Goal: Task Accomplishment & Management: Complete application form

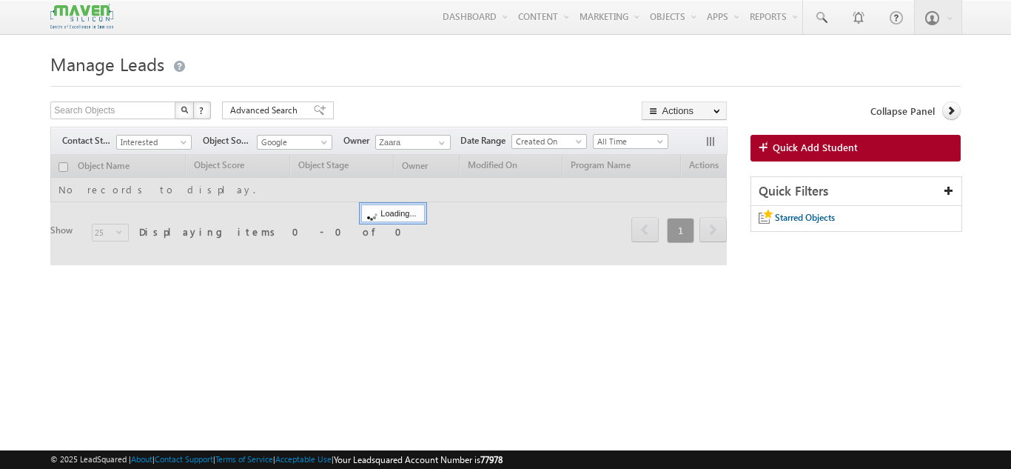
click at [141, 148] on span "Interested" at bounding box center [152, 141] width 70 height 13
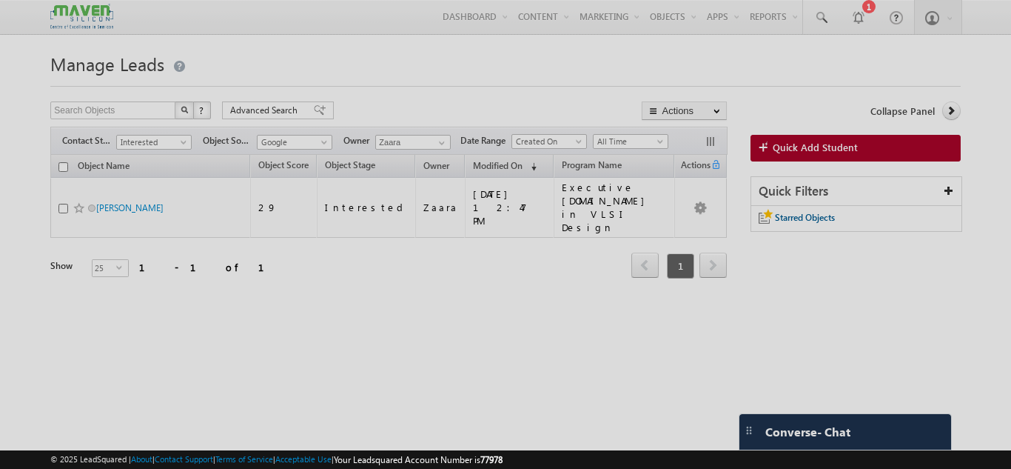
click at [159, 175] on div at bounding box center [505, 234] width 1011 height 469
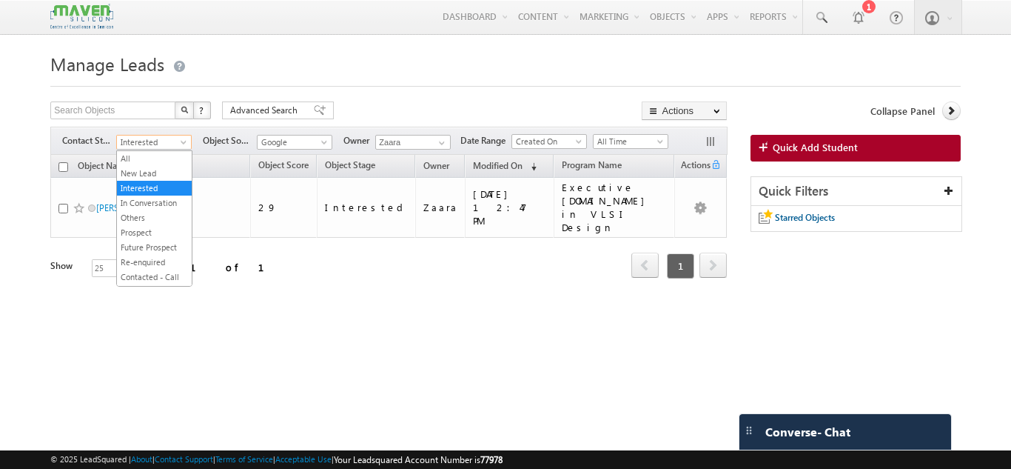
click at [181, 143] on span at bounding box center [185, 145] width 12 height 12
click at [165, 170] on link "New Lead" at bounding box center [154, 173] width 75 height 13
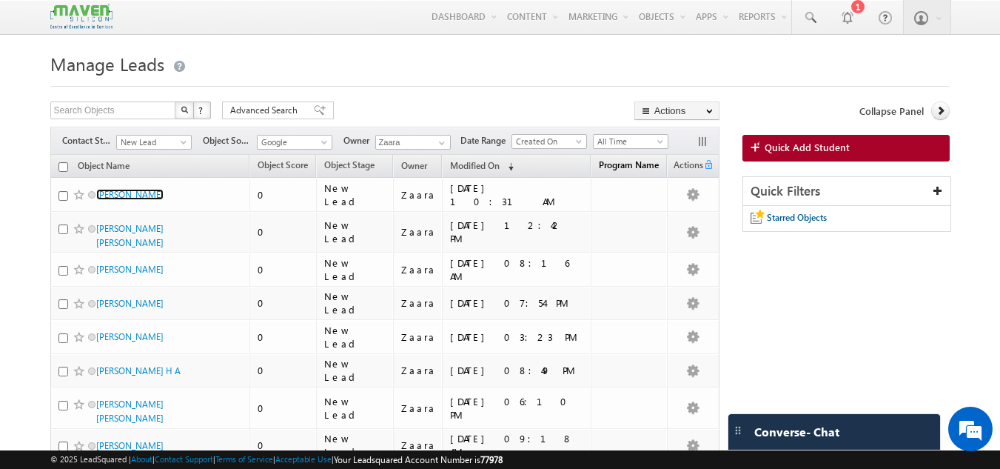
click at [607, 169] on span "Program Name" at bounding box center [629, 164] width 60 height 11
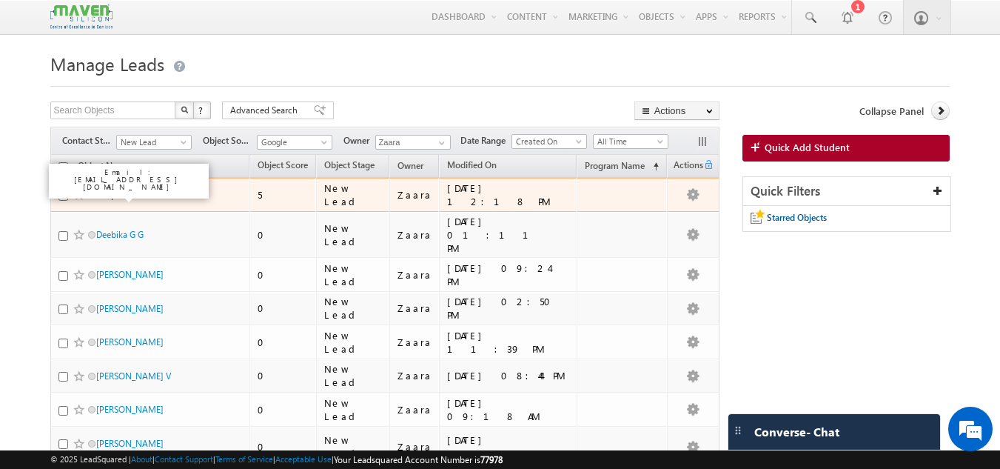
click at [116, 192] on link "Deepak" at bounding box center [110, 194] width 29 height 11
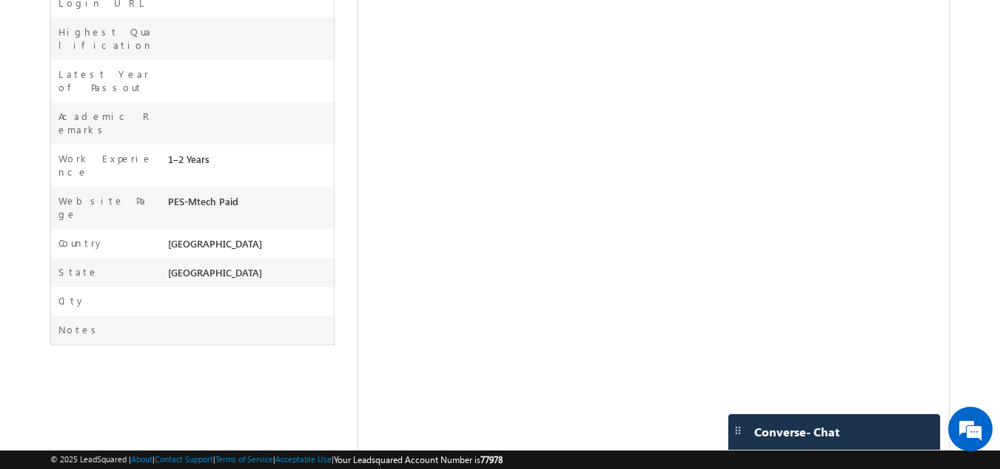
scroll to position [747, 0]
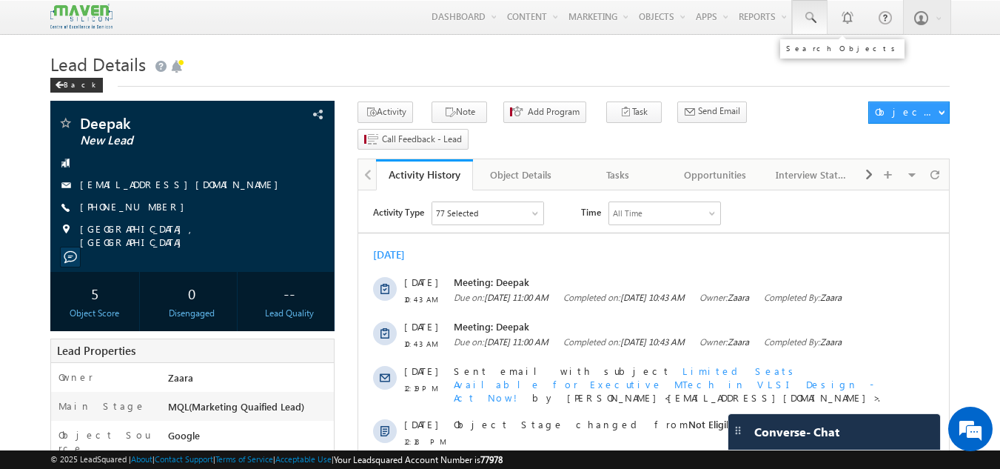
click at [808, 24] on span at bounding box center [809, 17] width 15 height 15
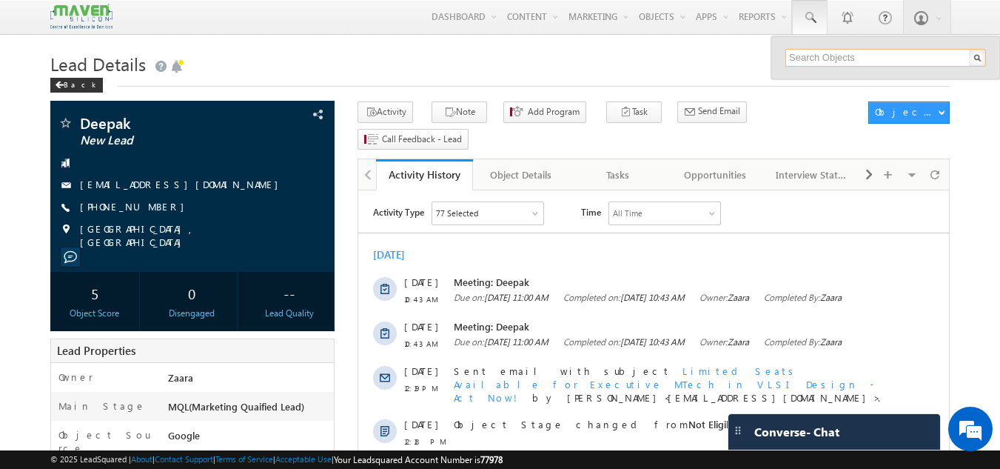
click at [819, 61] on input "text" at bounding box center [885, 58] width 201 height 18
paste input "710034"
click at [676, 64] on h1 "Lead Details" at bounding box center [500, 62] width 900 height 29
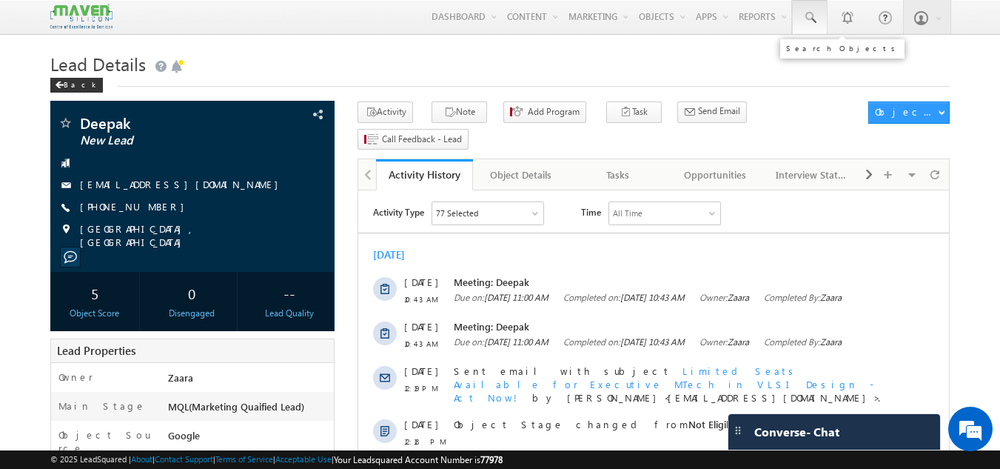
click at [810, 19] on span at bounding box center [809, 17] width 15 height 15
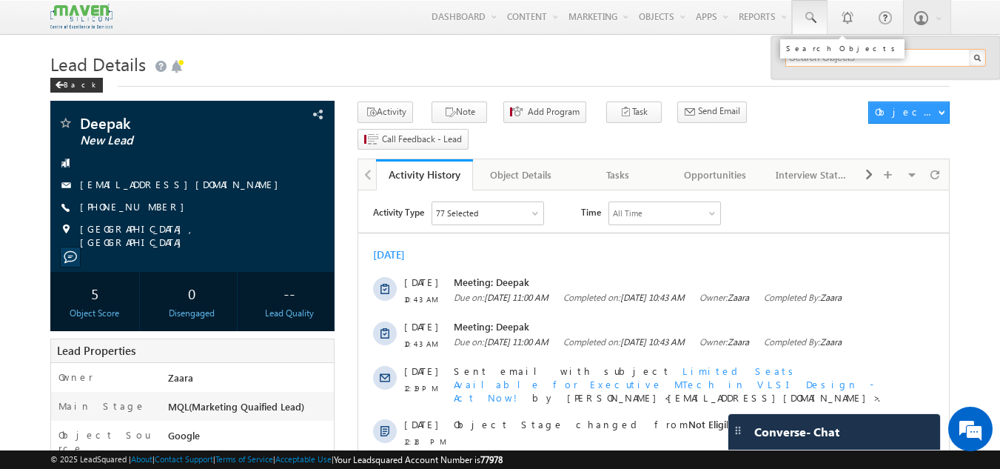
paste input "thanush7kumar@gmail.com"
type input "thanush7kumar@gmail.com"
click at [810, 19] on span at bounding box center [809, 17] width 15 height 15
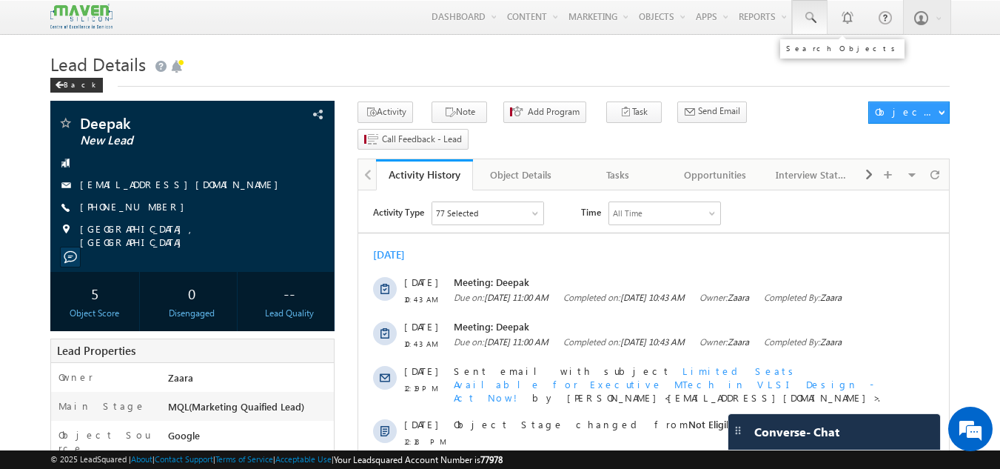
click at [810, 19] on span at bounding box center [809, 17] width 15 height 15
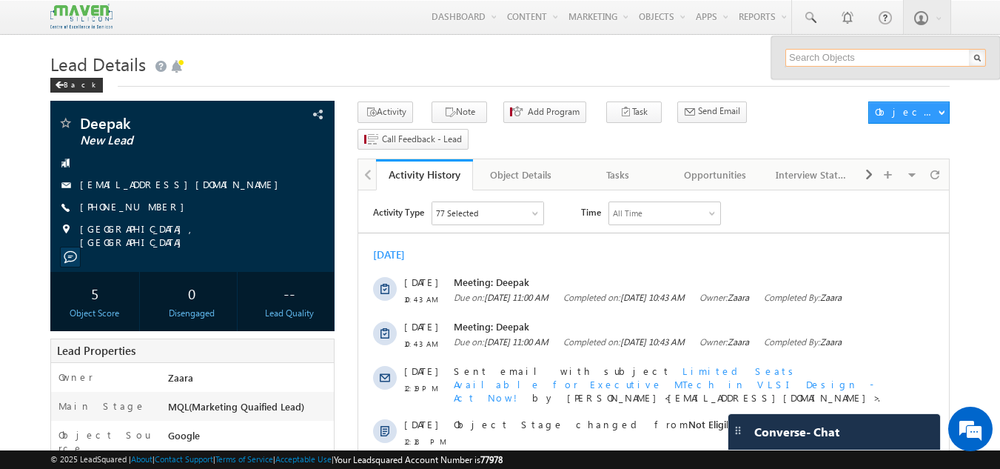
click at [894, 62] on input "text" at bounding box center [885, 58] width 201 height 18
paste input "thanush7kumar@gmail.com"
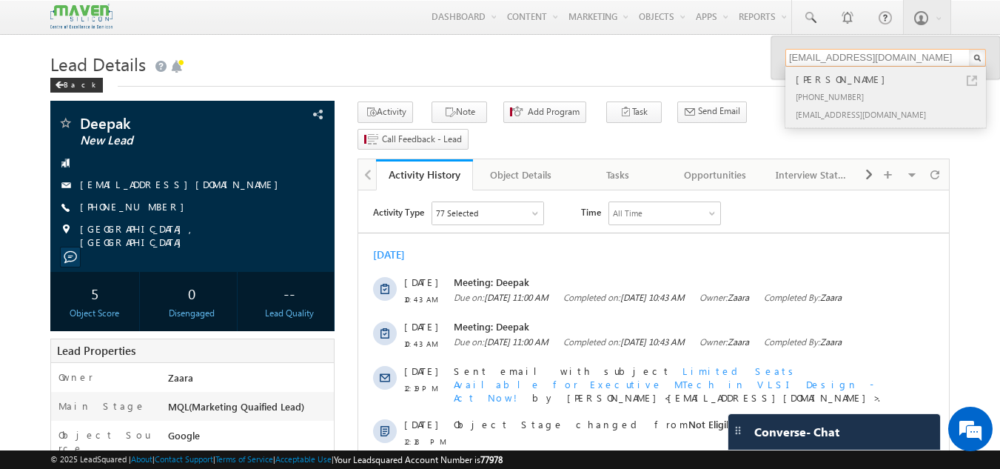
type input "thanush7kumar@gmail.com"
click at [824, 95] on div "+91-7022324259" at bounding box center [892, 96] width 198 height 18
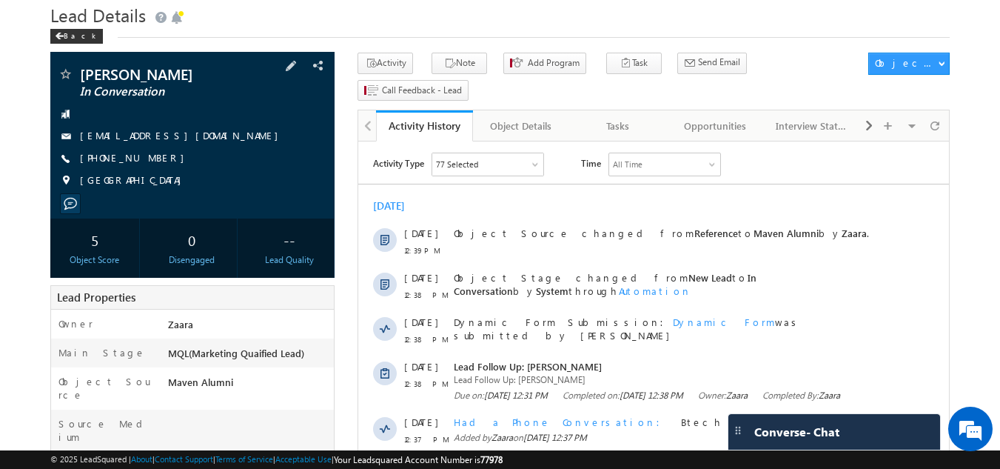
drag, startPoint x: 103, startPoint y: 153, endPoint x: 152, endPoint y: 161, distance: 49.4
click at [152, 161] on span "+91-7022324259" at bounding box center [136, 158] width 112 height 15
copy span "7022324259"
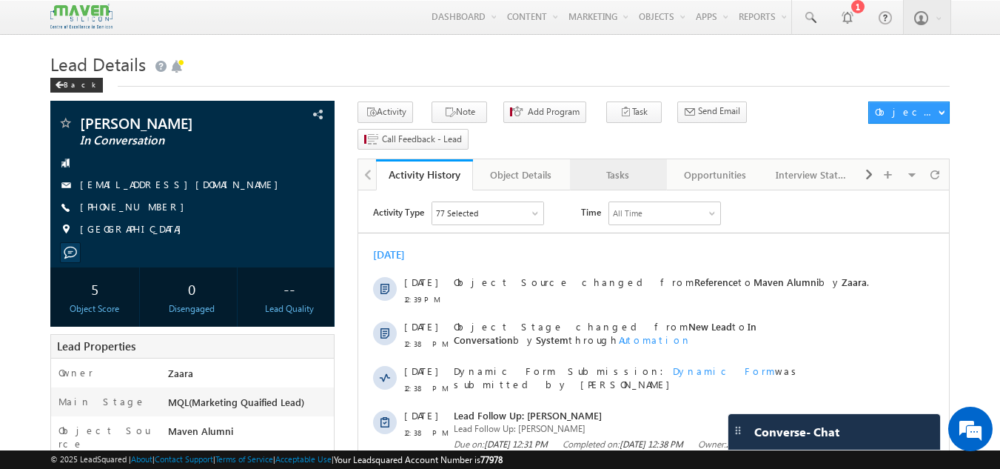
click at [627, 166] on div "Tasks" at bounding box center [618, 175] width 72 height 18
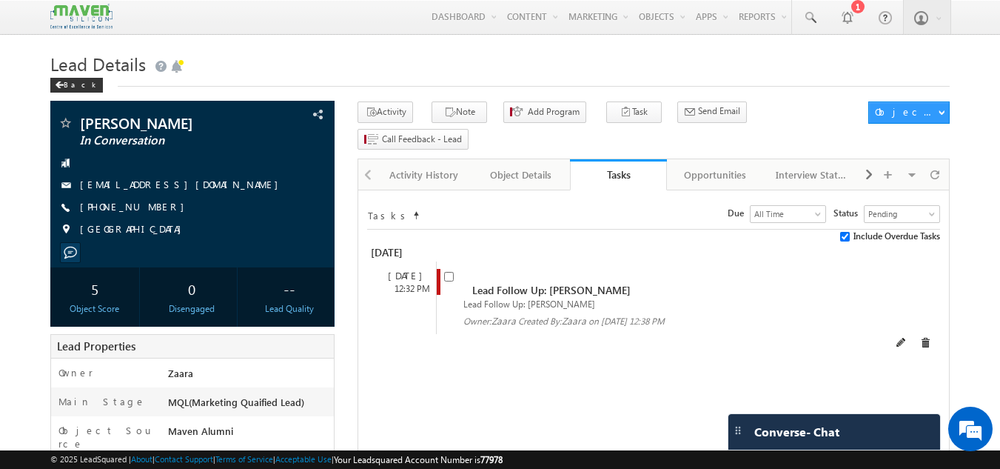
click at [450, 269] on span at bounding box center [452, 282] width 16 height 27
click at [447, 272] on input "checkbox" at bounding box center [449, 277] width 10 height 10
checkbox input "false"
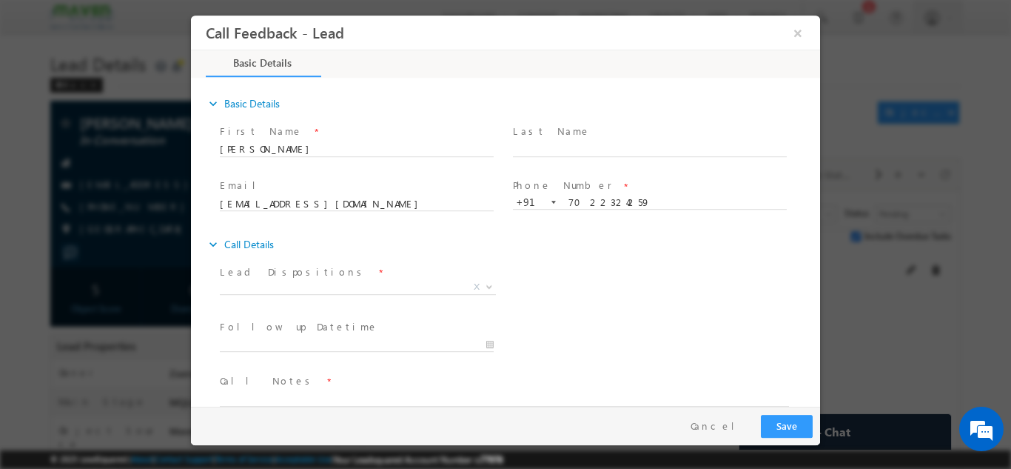
scroll to position [24, 0]
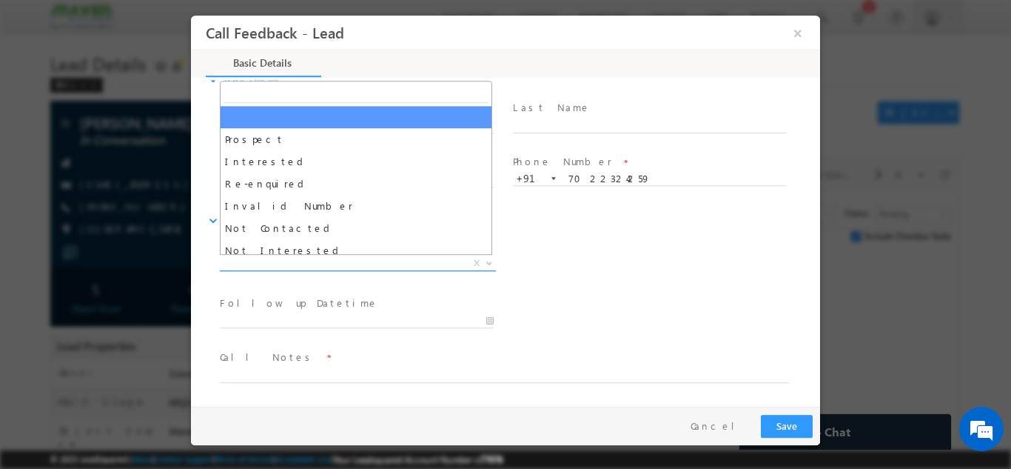
click at [400, 269] on span "Prospect Interested Re-enquired Invalid Number Not Contacted Not Interested In …" at bounding box center [363, 265] width 287 height 18
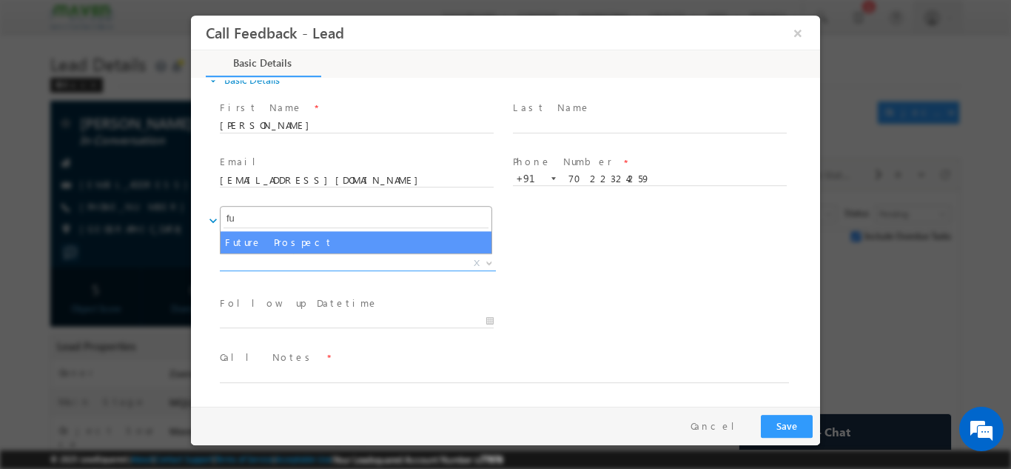
type input "fu"
select select "Future Prospect"
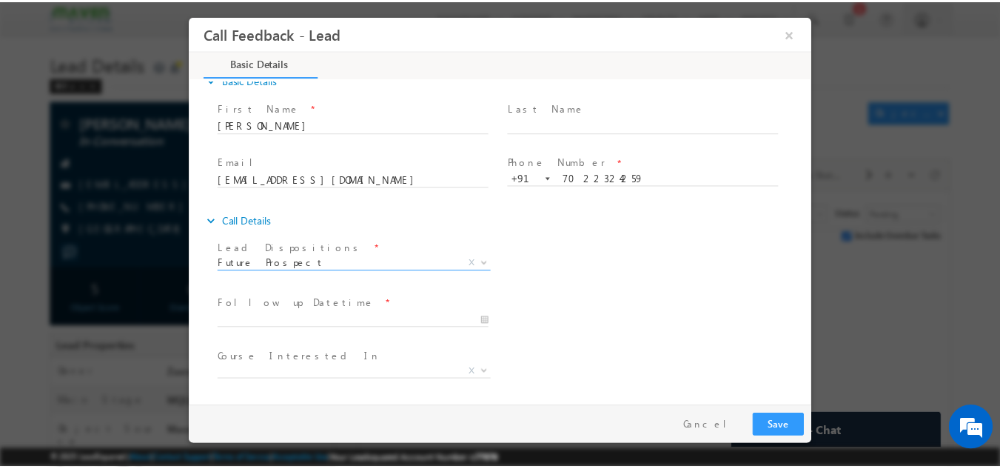
scroll to position [78, 0]
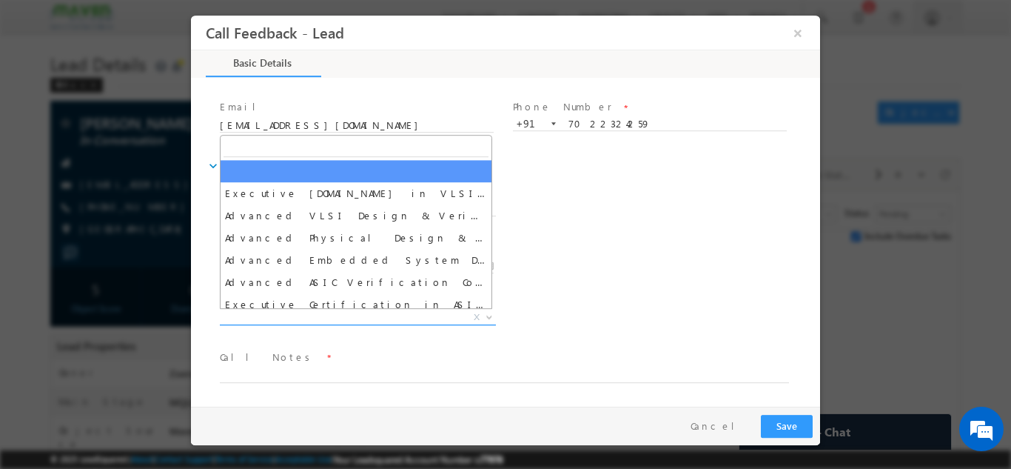
click at [304, 324] on span "Executive M.Tech in VLSI Design Advanced VLSI Design & Verification Course Adva…" at bounding box center [363, 319] width 287 height 18
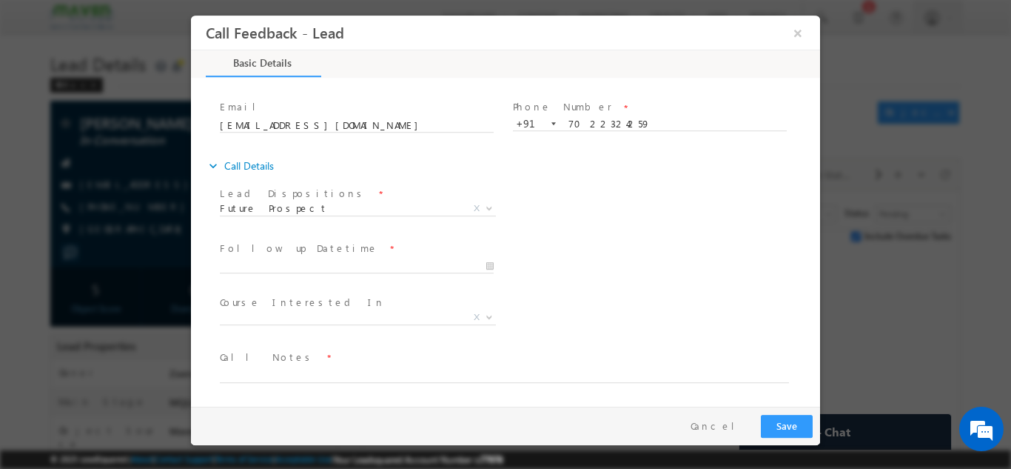
click at [566, 310] on div "Course Interested In * Executive M.Tech in VLSI Design Advanced VLSI Design & V…" at bounding box center [518, 318] width 603 height 55
click at [369, 260] on input "06/10/2025 10:38 AM" at bounding box center [357, 265] width 274 height 15
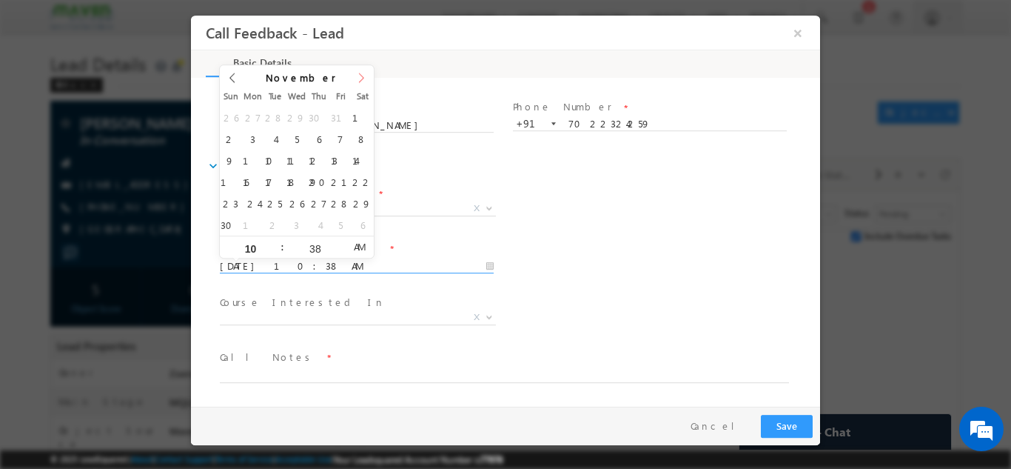
click at [361, 80] on icon at bounding box center [361, 77] width 10 height 10
type input "18/12/2025 10:38 AM"
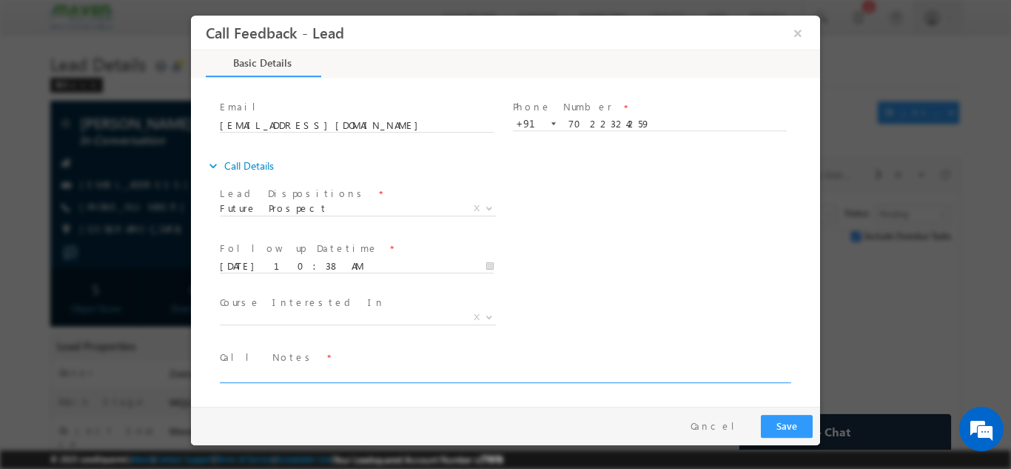
click at [332, 367] on textarea at bounding box center [504, 373] width 569 height 17
type textarea "Not for Nov batch but he plan for 2026"
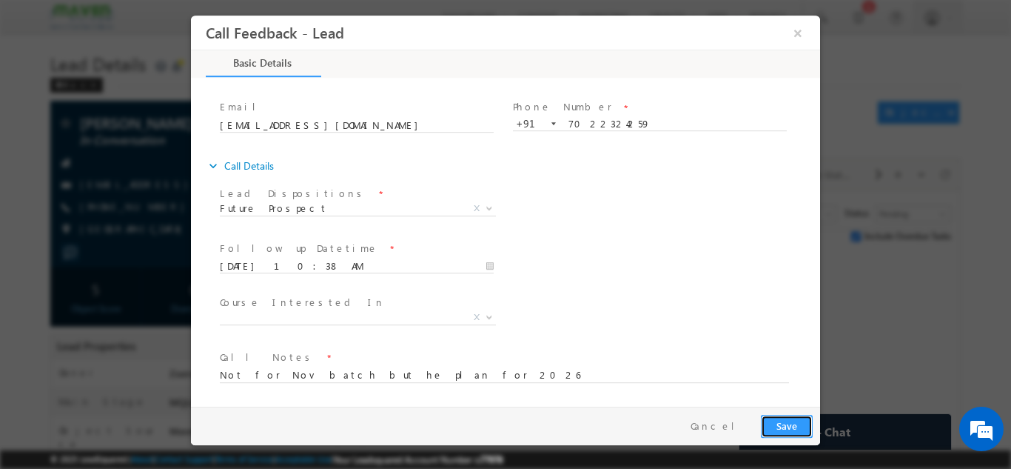
click at [781, 431] on button "Save" at bounding box center [787, 425] width 52 height 23
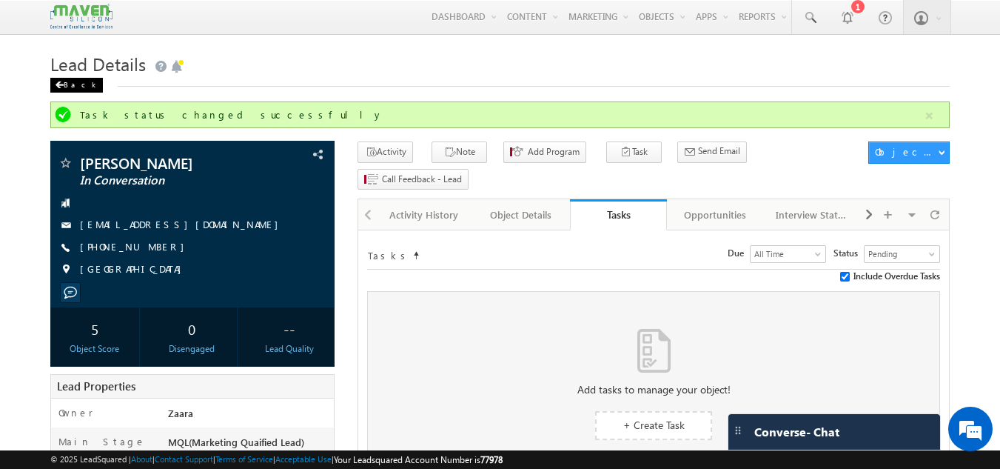
click at [56, 87] on span at bounding box center [59, 84] width 9 height 7
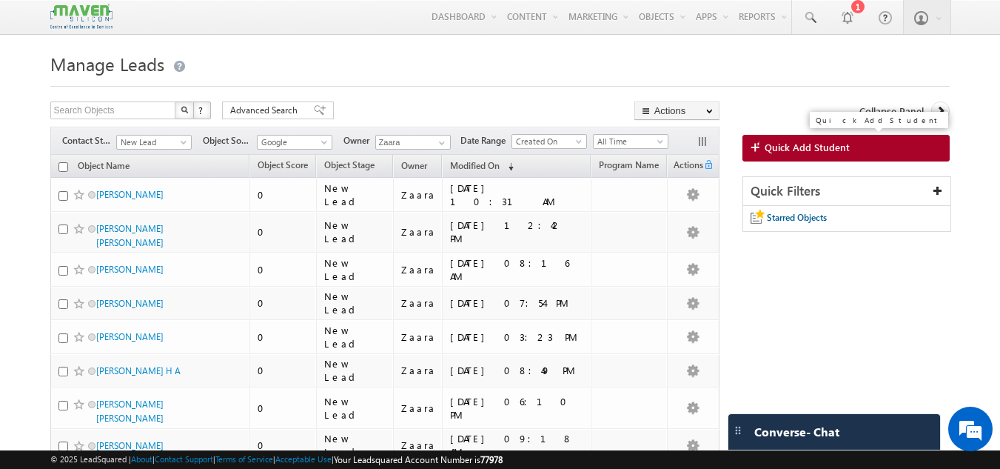
click at [916, 140] on link "Quick Add Student" at bounding box center [847, 148] width 208 height 27
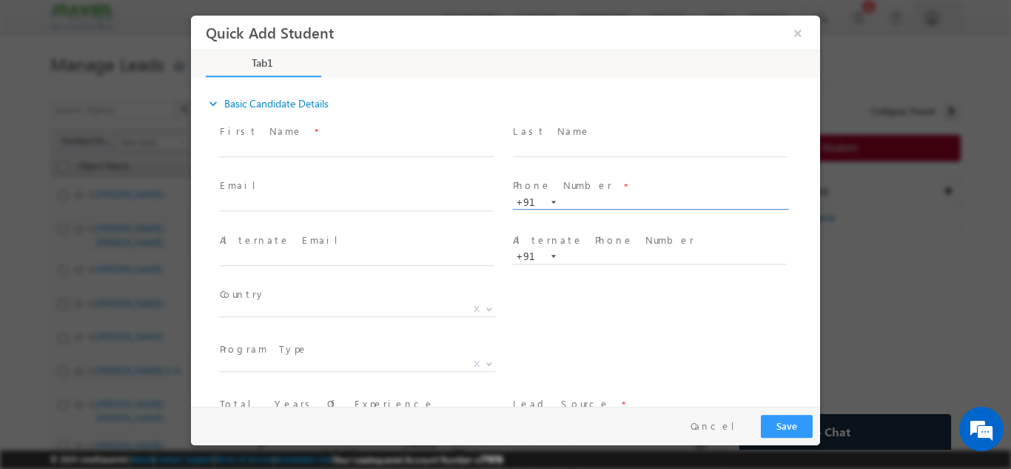
click at [583, 202] on input "text" at bounding box center [650, 202] width 274 height 15
type input "9492461446"
click at [607, 164] on span at bounding box center [649, 163] width 273 height 16
click at [602, 204] on input "9492461446" at bounding box center [650, 202] width 274 height 15
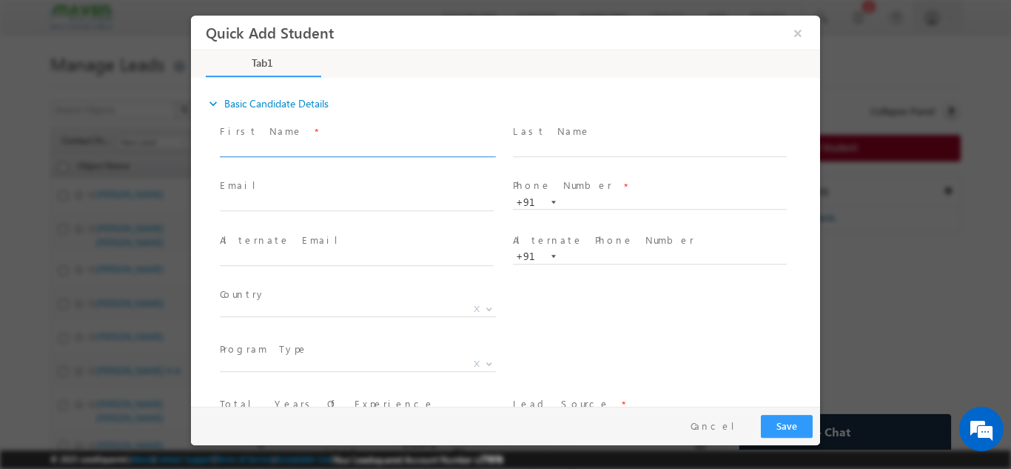
click at [296, 148] on input "text" at bounding box center [357, 148] width 274 height 15
paste input "Nagaraju nagarajukonakala112@gmail.com 9492461446"
click at [443, 145] on input "Nagaraju nagarajukonakala112@gmail.com 9492461446" at bounding box center [357, 148] width 274 height 15
type input "Nagaraju nagarajukonakala112@gmail.com"
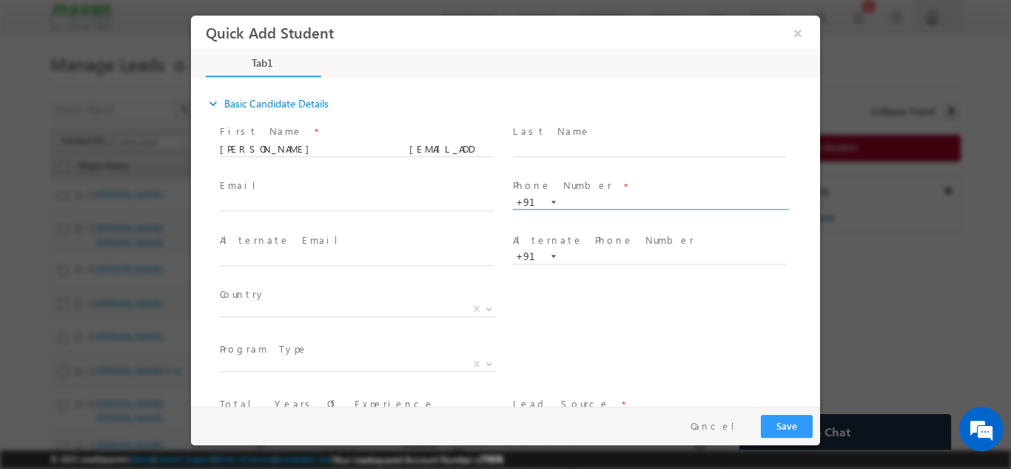
click at [581, 201] on input "text" at bounding box center [650, 202] width 274 height 15
paste input "9492461446"
type input "9492461446"
click at [327, 153] on input "Nagaraju nagarajukonakala112@gmail.com" at bounding box center [357, 148] width 274 height 15
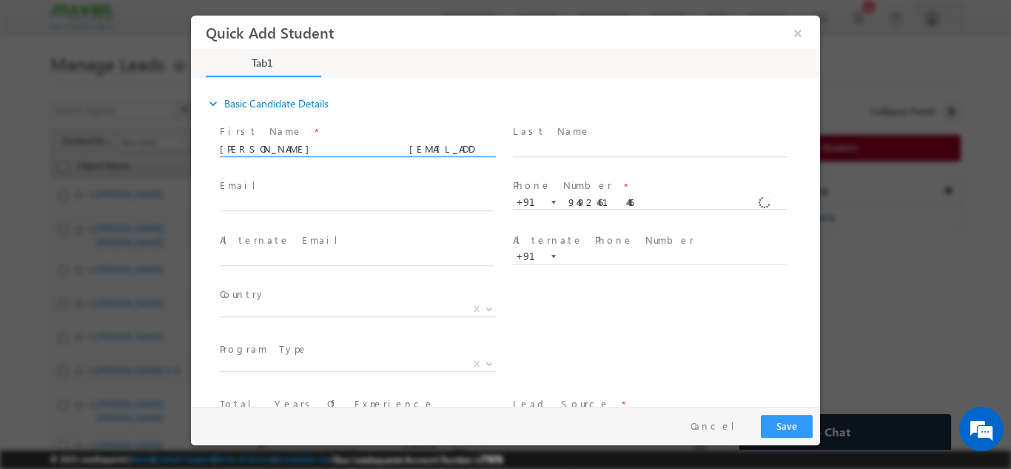
click at [327, 153] on input "Nagaraju nagarajukonakala112@gmail.com" at bounding box center [357, 148] width 274 height 15
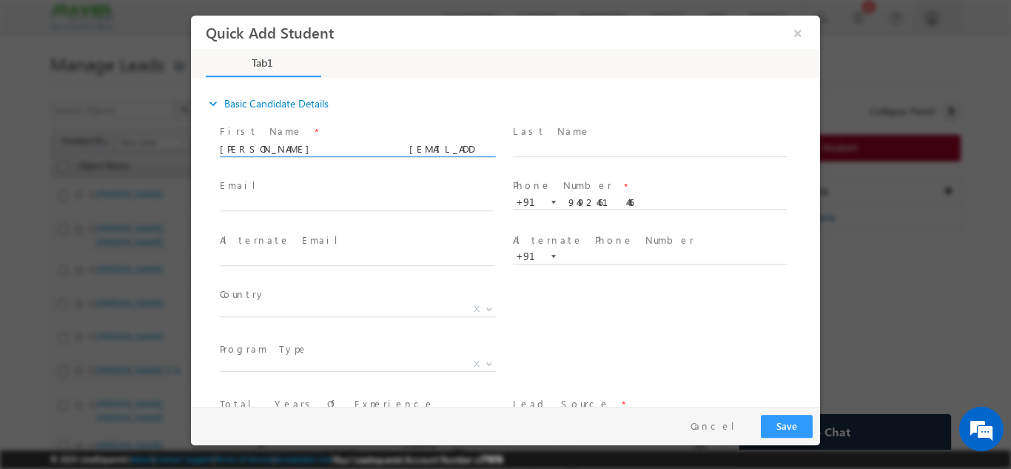
click at [327, 153] on input "Nagaraju nagarajukonakala112@gmail.com" at bounding box center [357, 148] width 274 height 15
type input "Nagaraju"
click at [284, 201] on input "text" at bounding box center [357, 203] width 274 height 15
paste input "nagarajukonakala112@gmail.com"
type input "nagarajukonakala112@gmail.com"
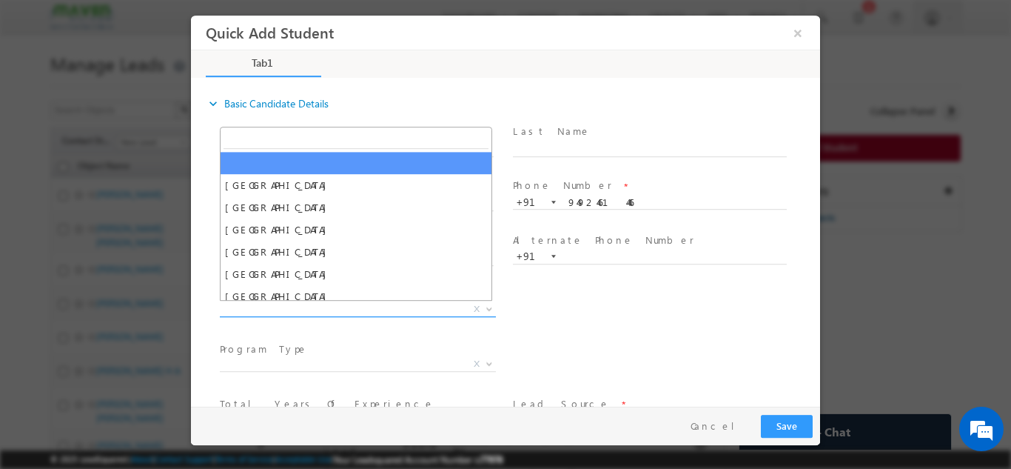
click at [361, 312] on span "X" at bounding box center [358, 308] width 276 height 15
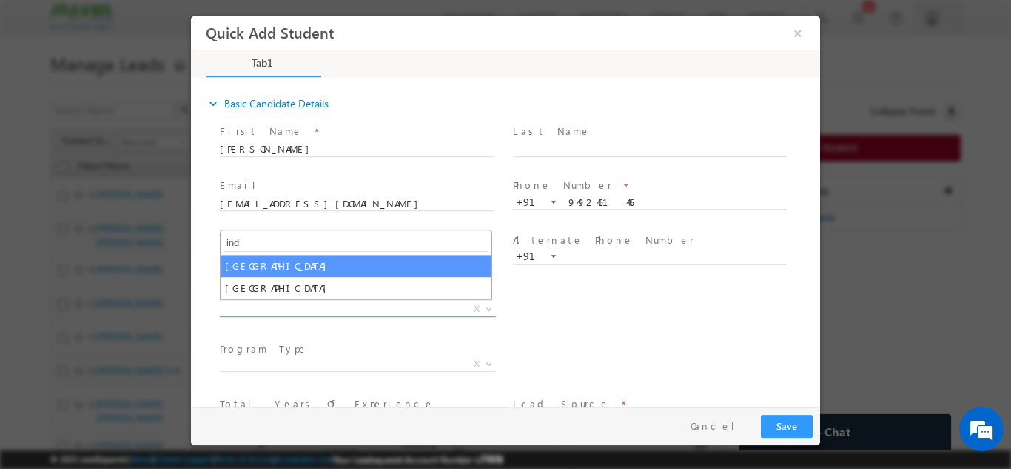
type input "ind"
select select "[GEOGRAPHIC_DATA]"
select select
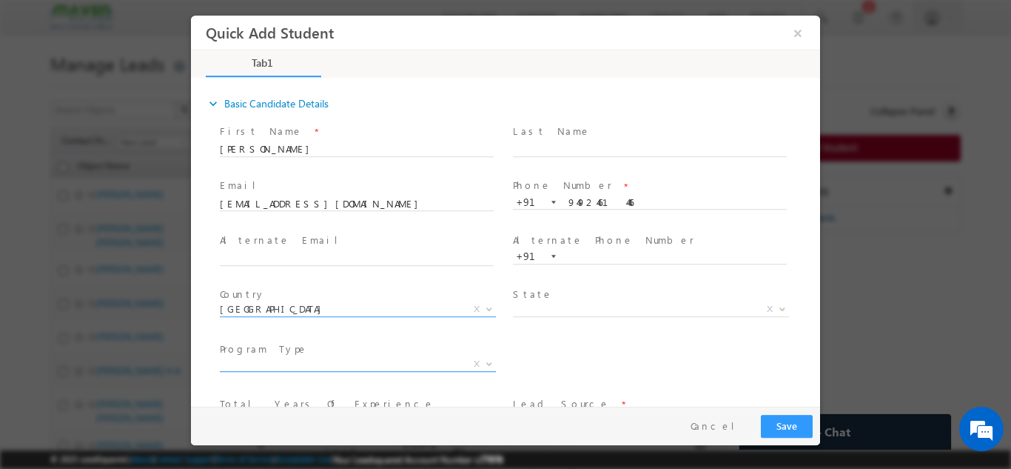
scroll to position [101, 0]
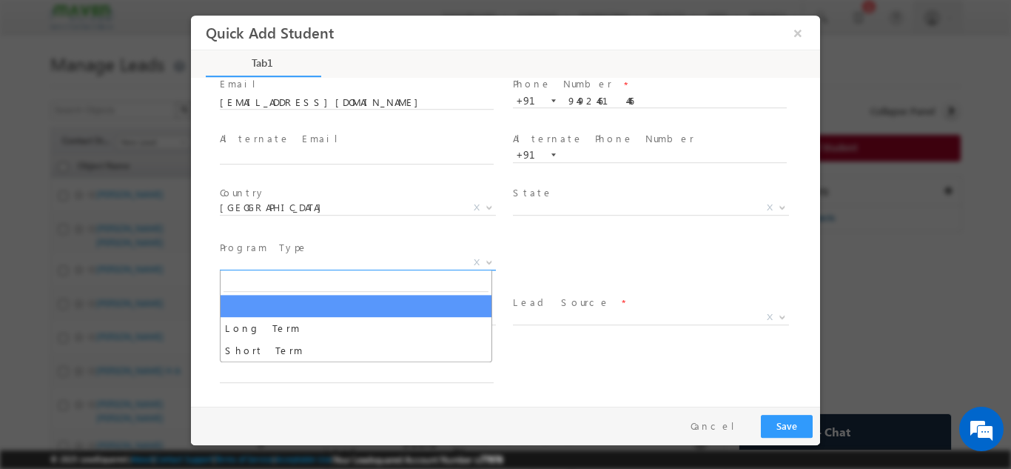
click at [311, 265] on span "X" at bounding box center [358, 262] width 276 height 15
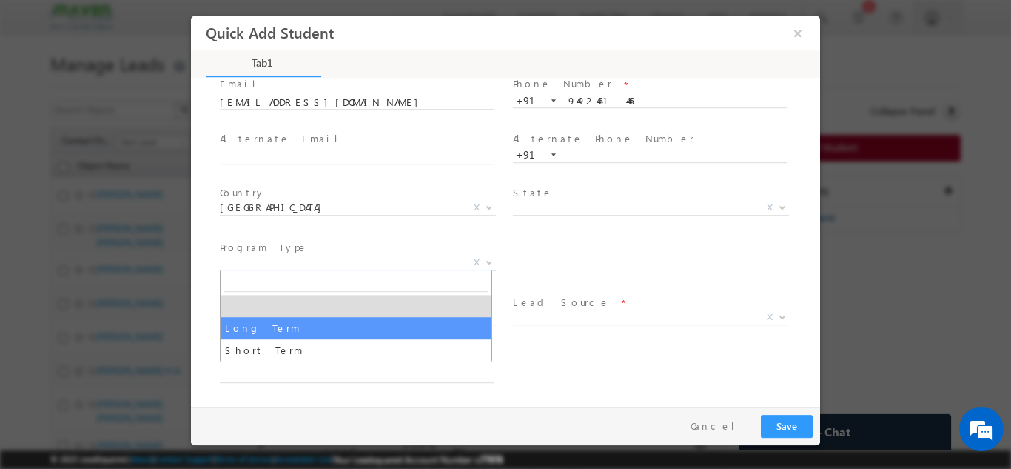
select select "Long Term"
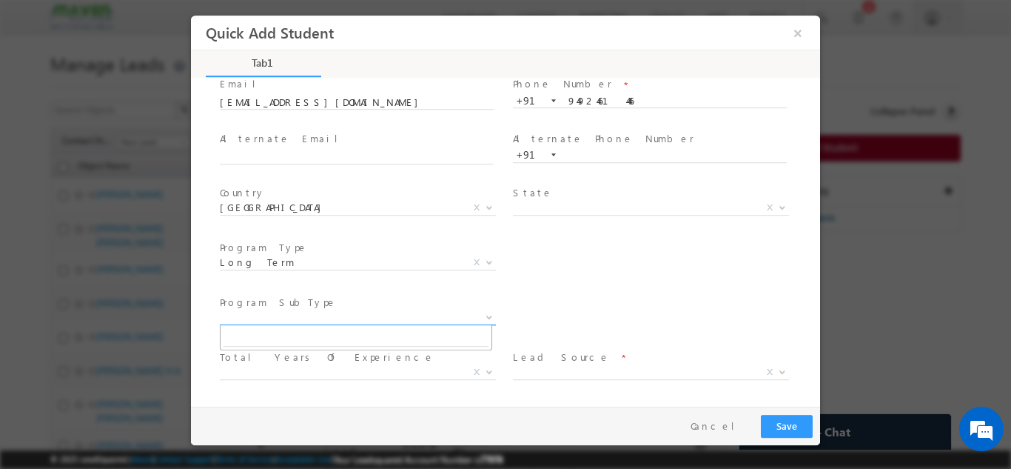
click at [300, 317] on span "X" at bounding box center [358, 316] width 276 height 15
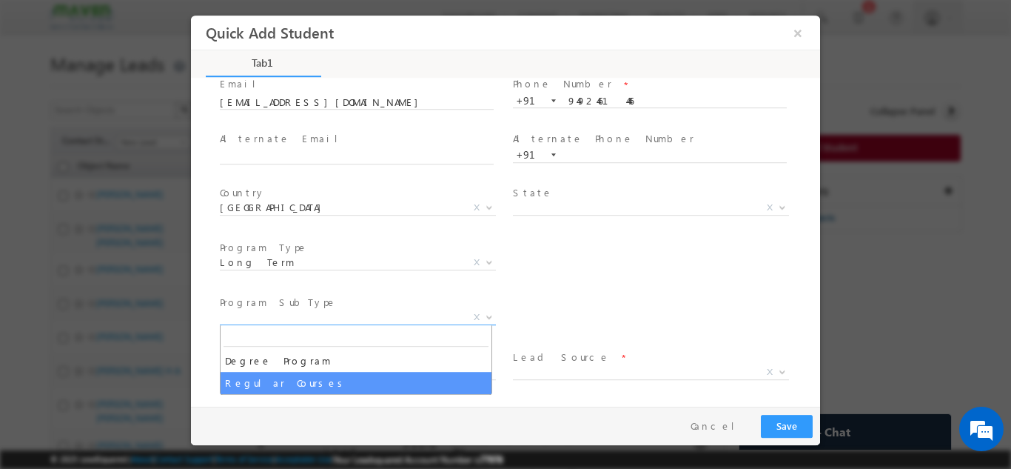
select select "Regular Courses"
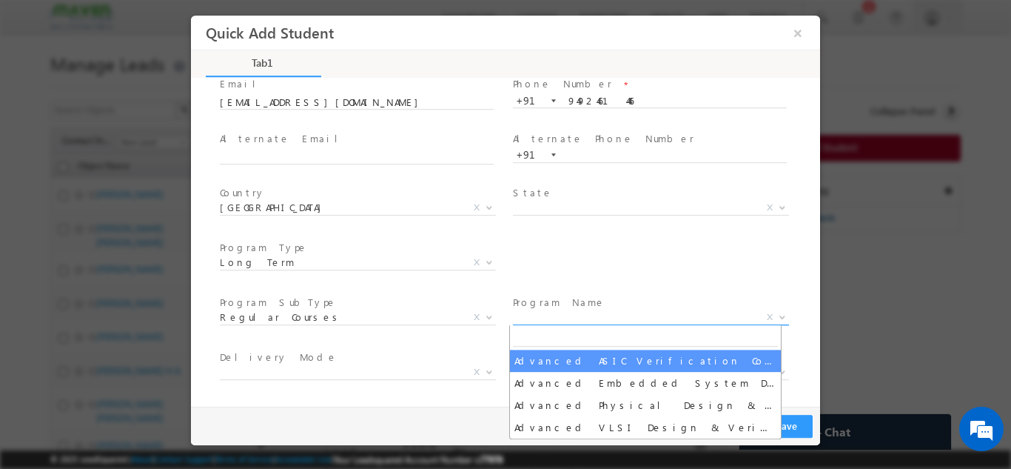
click at [558, 317] on span "X" at bounding box center [651, 316] width 276 height 15
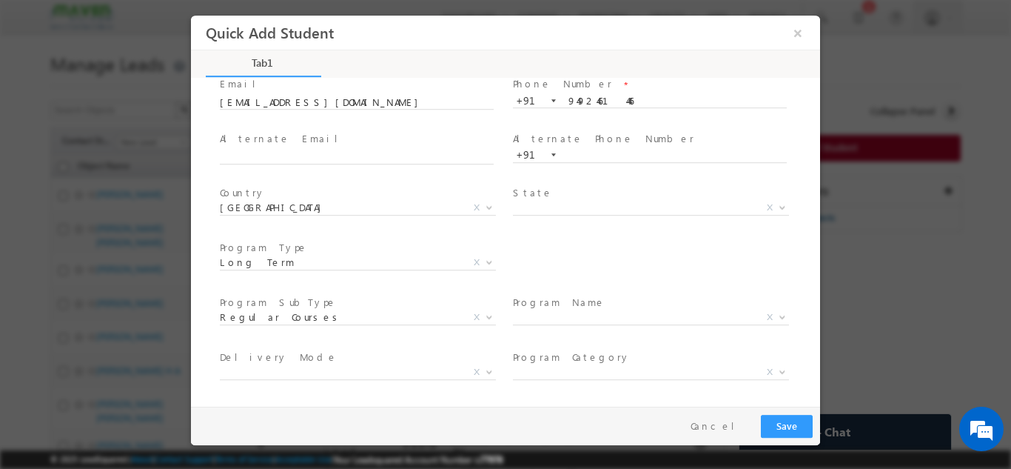
click at [708, 272] on div "City * X Others x Program Type * Long Term Short Term Long Term X" at bounding box center [518, 263] width 603 height 55
click at [733, 432] on button "Cancel" at bounding box center [719, 425] width 78 height 21
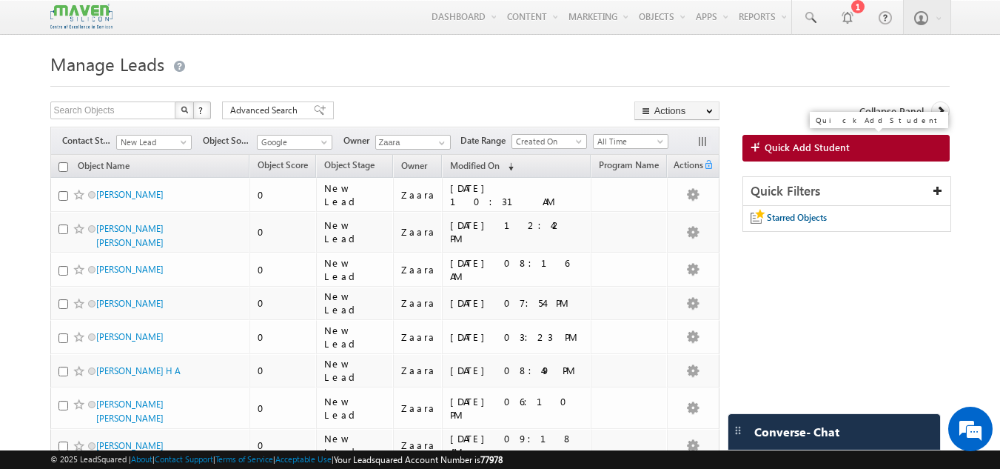
click at [821, 150] on span "Quick Add Student" at bounding box center [807, 147] width 85 height 13
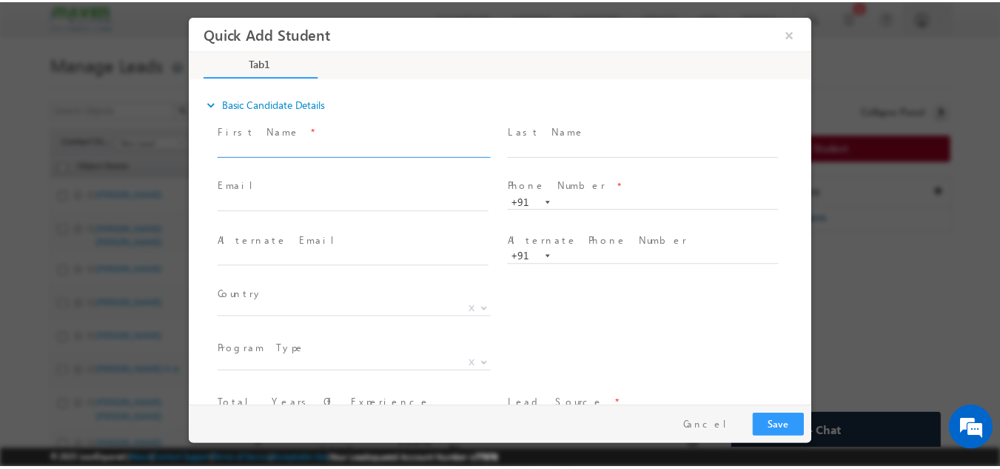
scroll to position [0, 0]
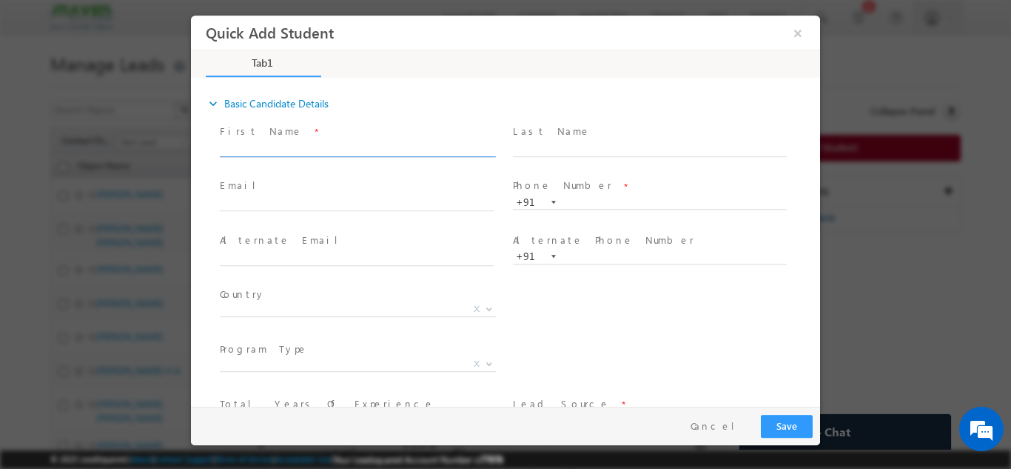
drag, startPoint x: 600, startPoint y: 199, endPoint x: 341, endPoint y: 147, distance: 264.4
click at [341, 147] on input "text" at bounding box center [357, 148] width 274 height 15
type input "Praveena"
click at [591, 207] on input "text" at bounding box center [650, 202] width 274 height 15
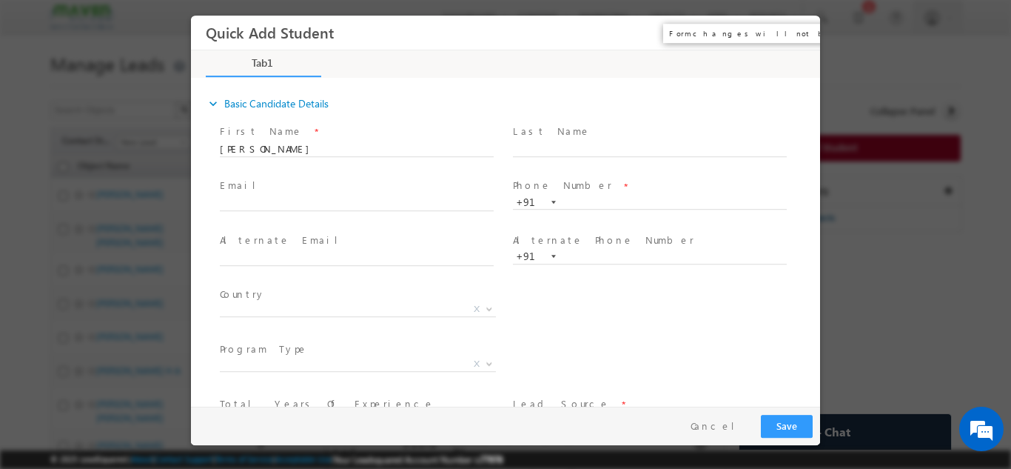
click at [802, 30] on button "×" at bounding box center [797, 32] width 25 height 27
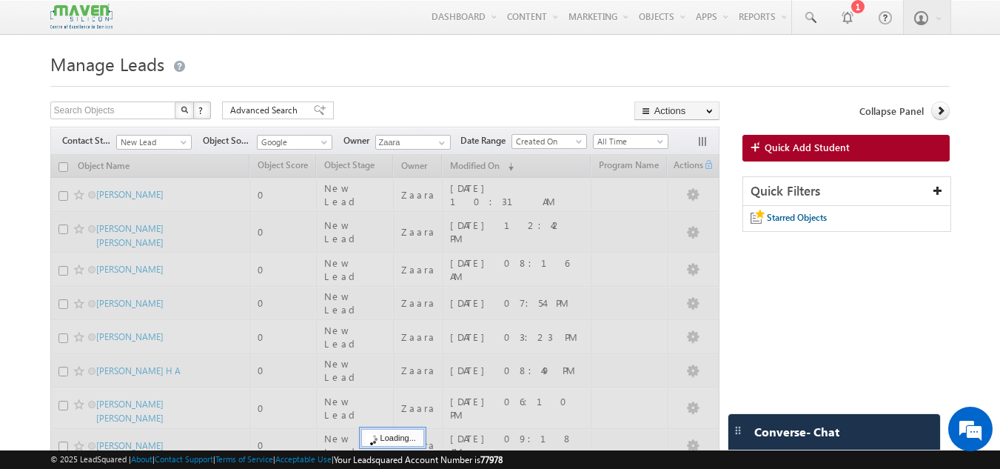
click at [577, 65] on h1 "Manage Leads" at bounding box center [500, 62] width 900 height 29
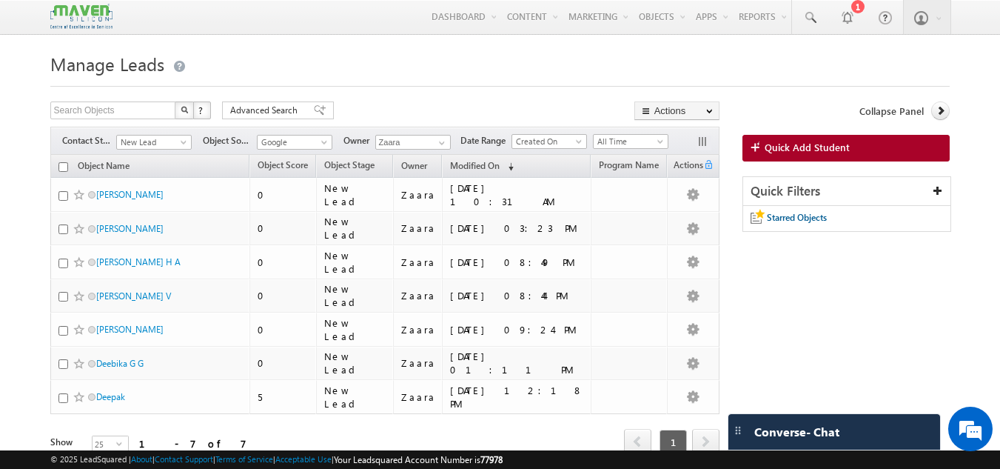
scroll to position [76, 0]
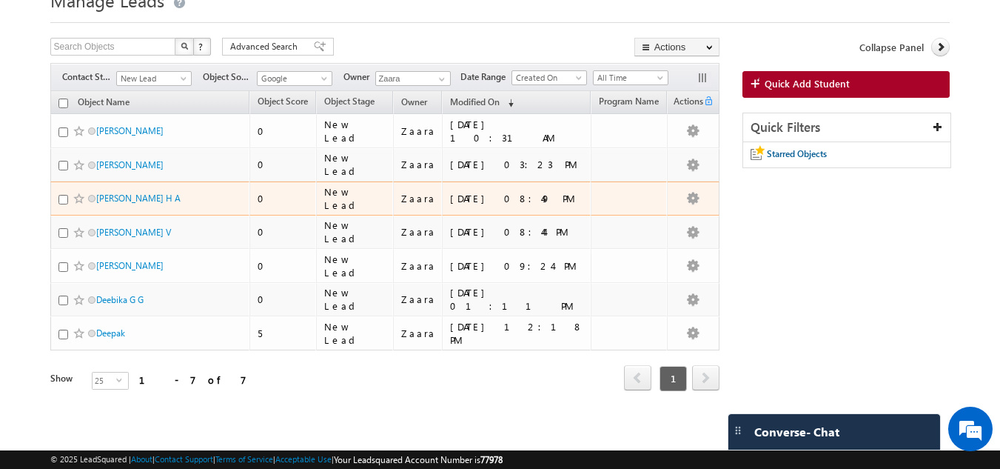
click at [167, 181] on td "[PERSON_NAME] H A" at bounding box center [150, 198] width 200 height 34
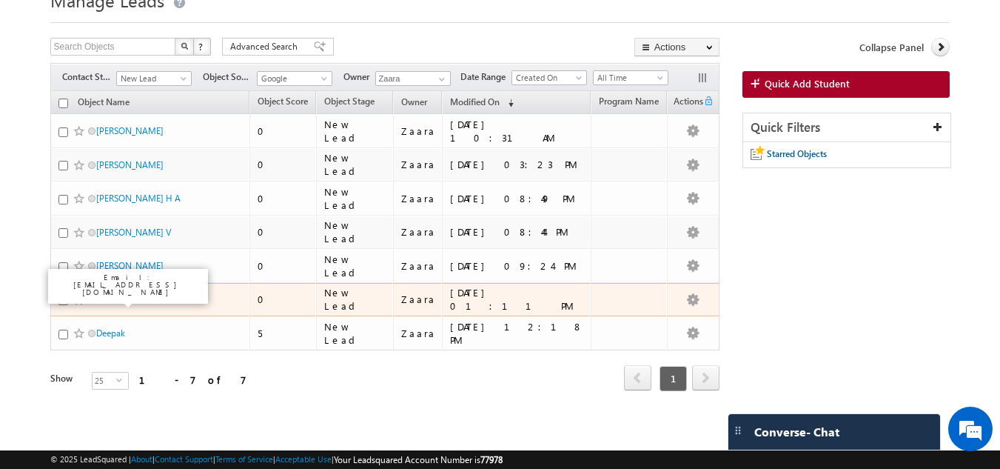
click at [123, 294] on link "Deebika G G" at bounding box center [119, 299] width 47 height 11
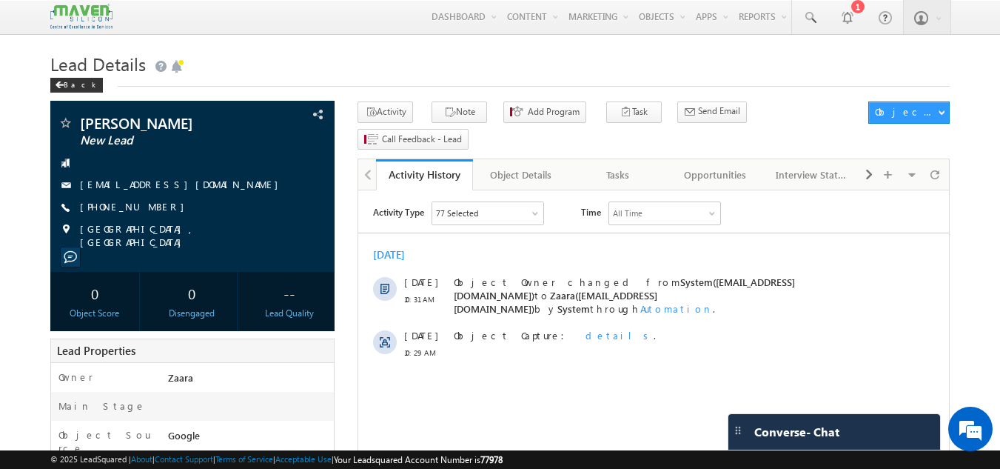
click at [599, 207] on span "Time" at bounding box center [591, 212] width 20 height 22
click at [608, 206] on div "Time All Time All Time Custom [DATE] [DATE] [DATE] Last Week This Week Next Wee…" at bounding box center [651, 213] width 140 height 24
click at [379, 73] on h1 "Lead Details" at bounding box center [500, 62] width 900 height 29
click at [116, 183] on link "[EMAIL_ADDRESS][DOMAIN_NAME]" at bounding box center [183, 184] width 206 height 13
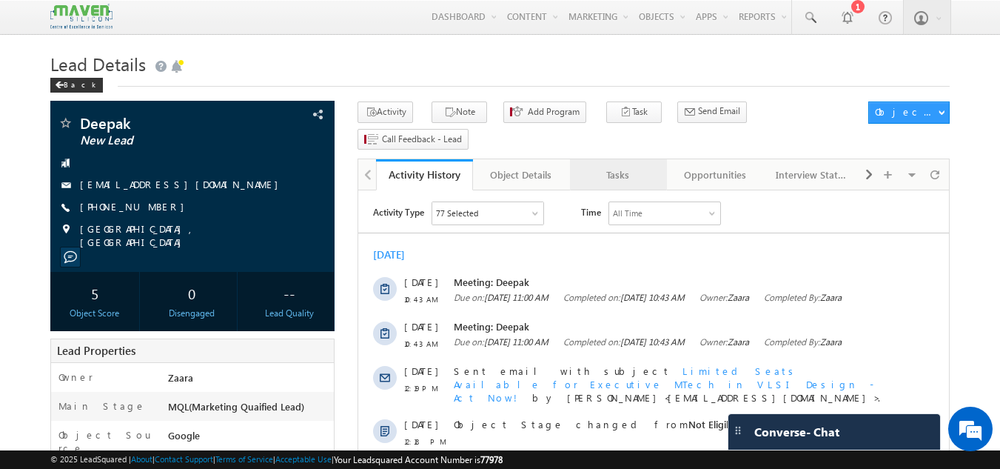
click at [635, 166] on div "Tasks" at bounding box center [618, 175] width 72 height 18
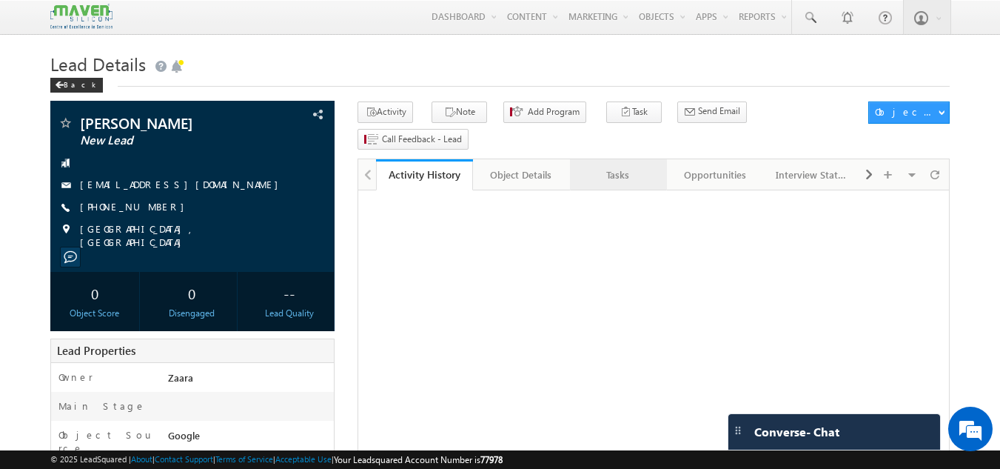
drag, startPoint x: 0, startPoint y: 0, endPoint x: 619, endPoint y: 158, distance: 638.6
click at [619, 166] on div "Tasks" at bounding box center [618, 175] width 72 height 18
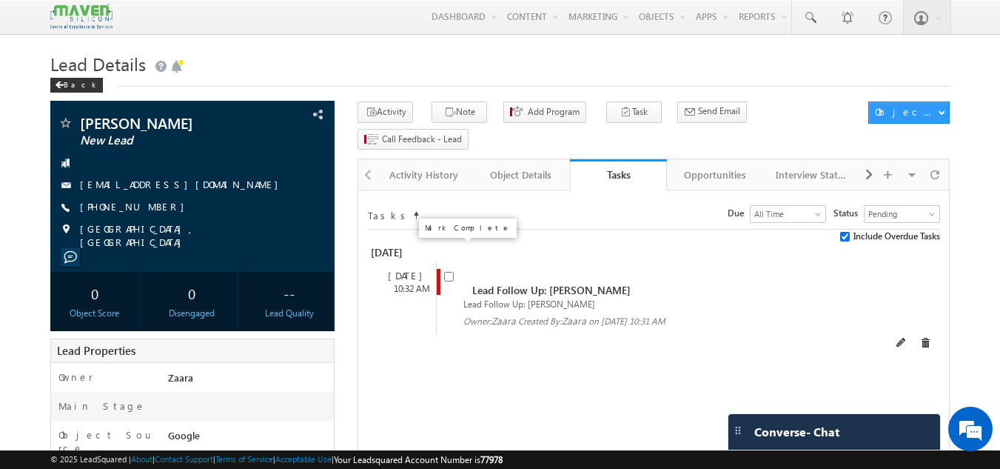
click at [449, 272] on input "checkbox" at bounding box center [449, 277] width 10 height 10
checkbox input "false"
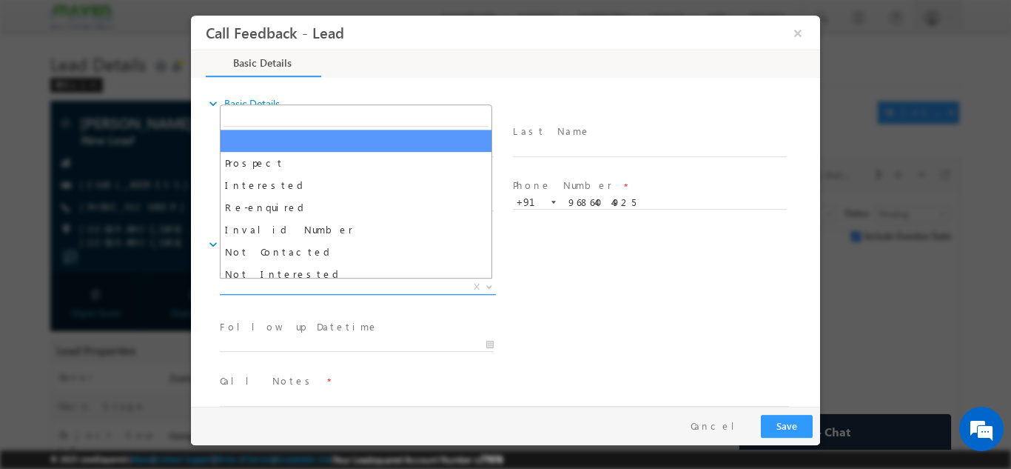
click at [329, 280] on span "X" at bounding box center [358, 286] width 276 height 15
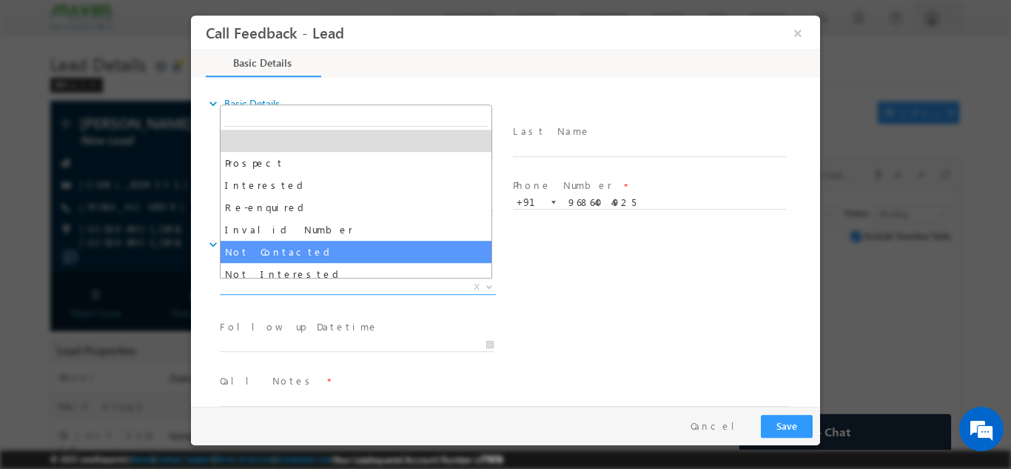
select select "Not Contacted"
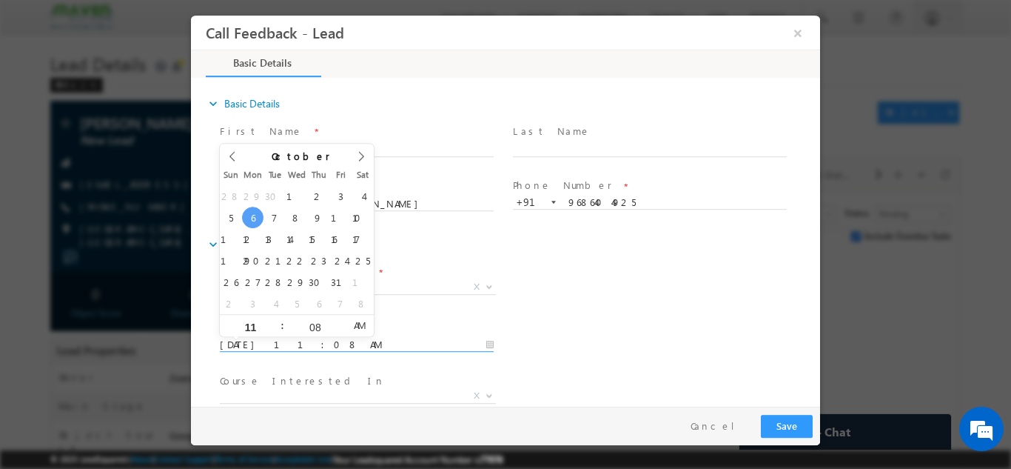
click at [327, 344] on input "06/10/2025 11:08 AM" at bounding box center [357, 344] width 274 height 15
type input "08/10/2025 11:08 AM"
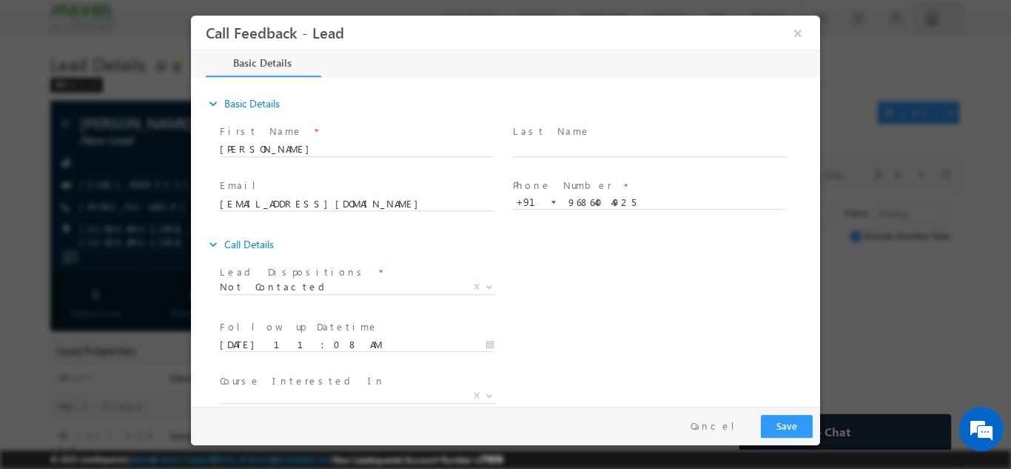
click at [600, 326] on div "Follow up Datetime * 08/10/2025 11:08 AM Program Type * Long Term Short Term X" at bounding box center [518, 342] width 603 height 55
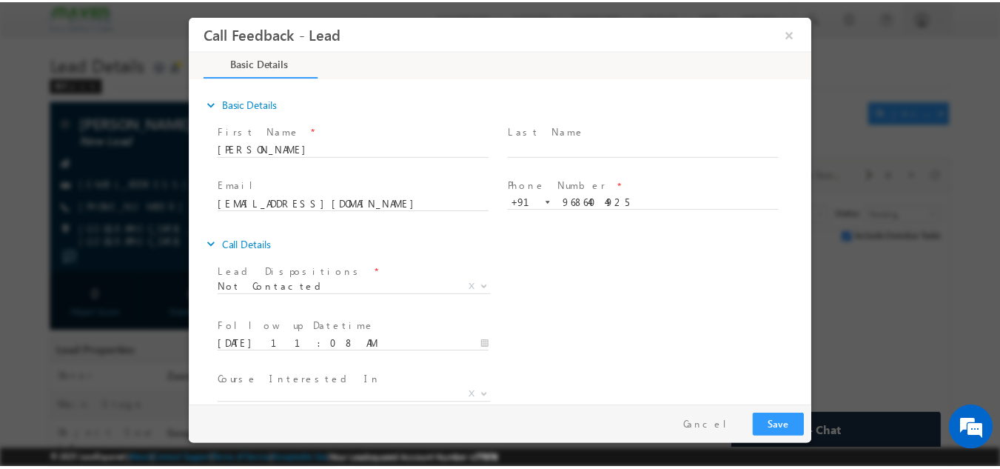
scroll to position [78, 0]
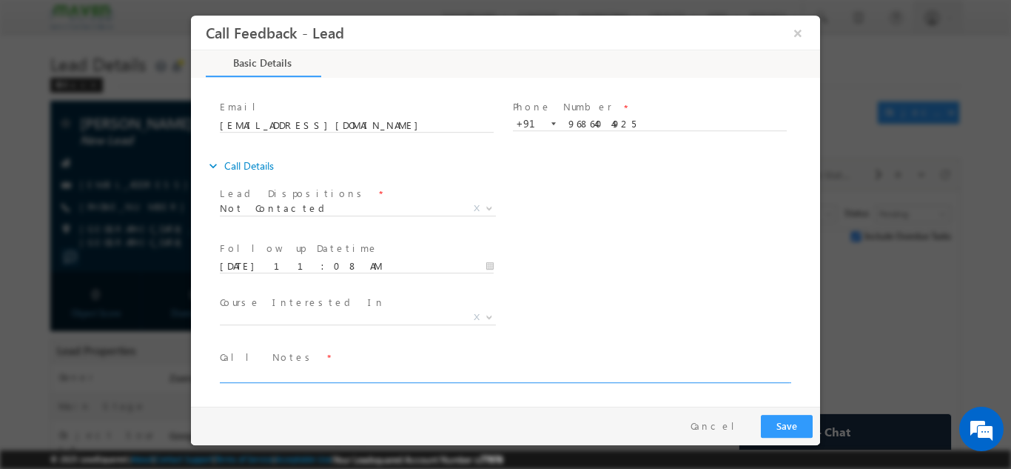
click at [412, 379] on textarea at bounding box center [504, 373] width 569 height 17
type textarea "Called him more than 3 time but no response"
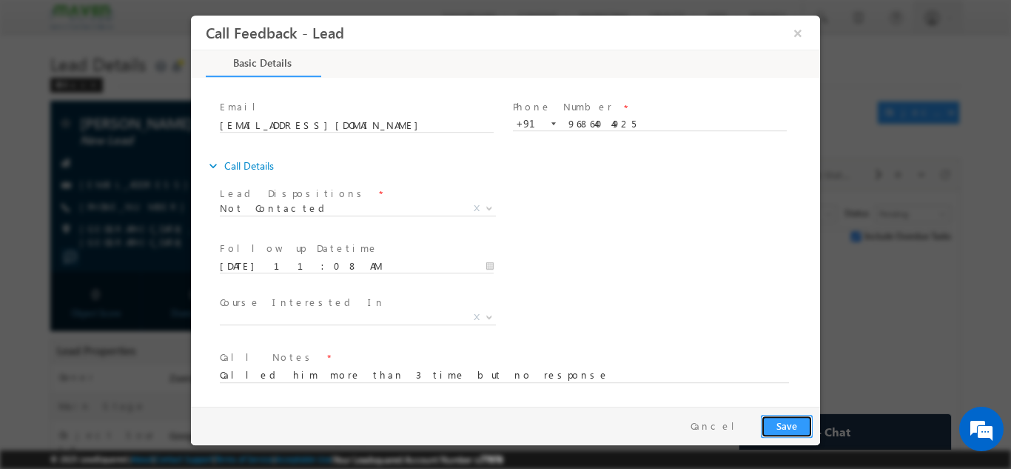
click at [780, 427] on button "Save" at bounding box center [787, 425] width 52 height 23
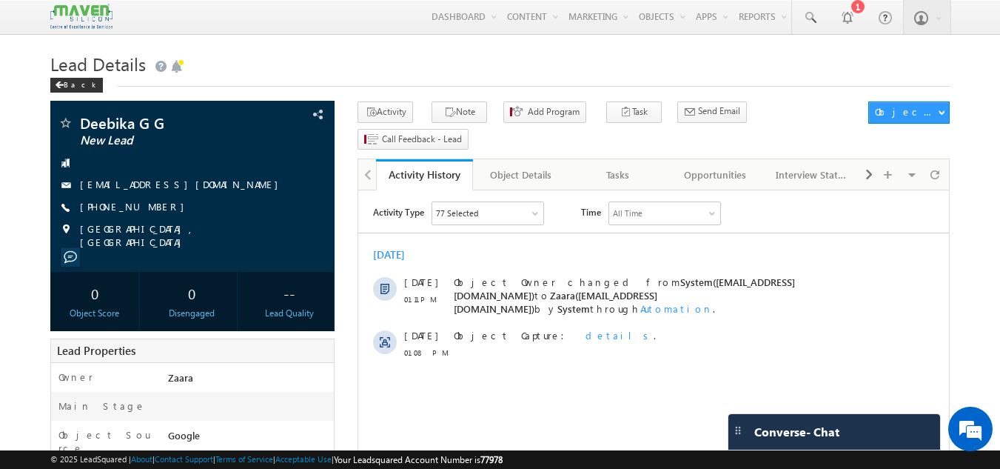
click at [503, 247] on div "[DATE] [DATE] 01:11 PM Object Owner changed from System([EMAIL_ADDRESS][DOMAIN_…" at bounding box center [653, 304] width 591 height 126
click at [195, 188] on link "[EMAIL_ADDRESS][DOMAIN_NAME]" at bounding box center [183, 184] width 206 height 13
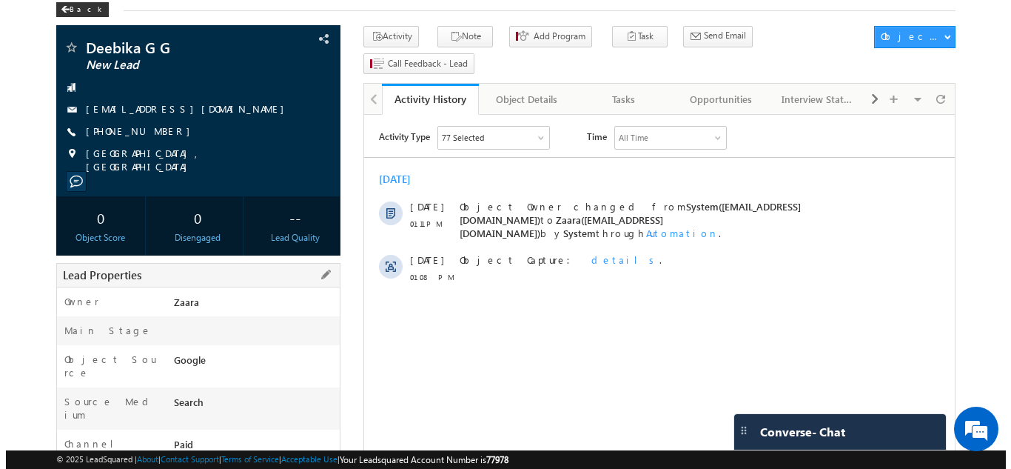
scroll to position [75, 0]
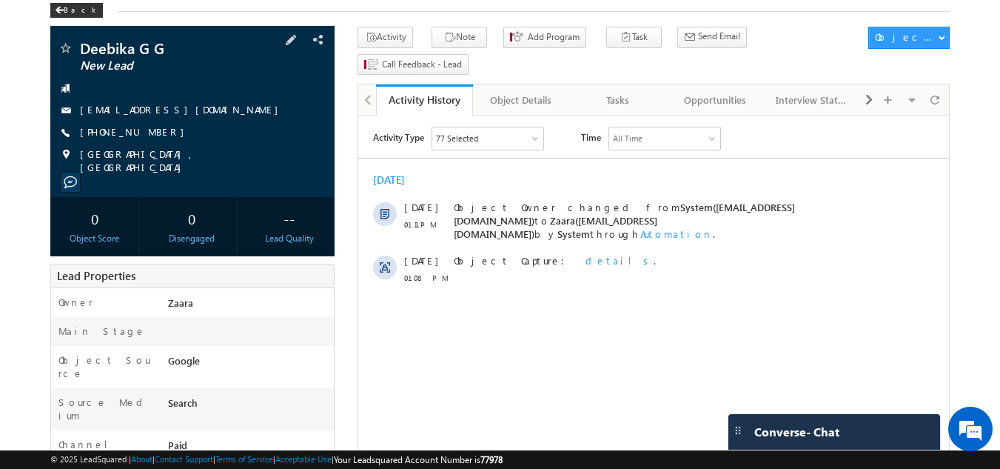
click at [201, 108] on link "[EMAIL_ADDRESS][DOMAIN_NAME]" at bounding box center [183, 109] width 206 height 13
click at [628, 91] on div "Tasks" at bounding box center [618, 100] width 72 height 18
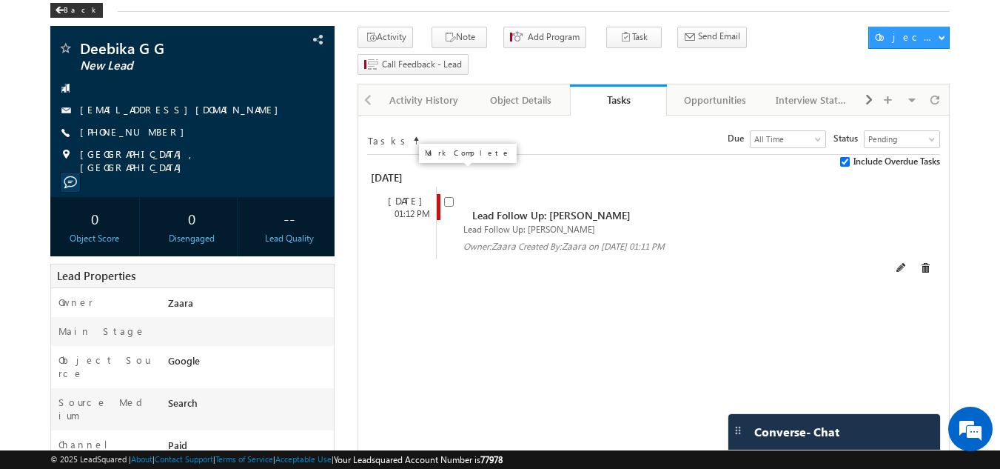
click at [449, 197] on input "checkbox" at bounding box center [449, 202] width 10 height 10
checkbox input "false"
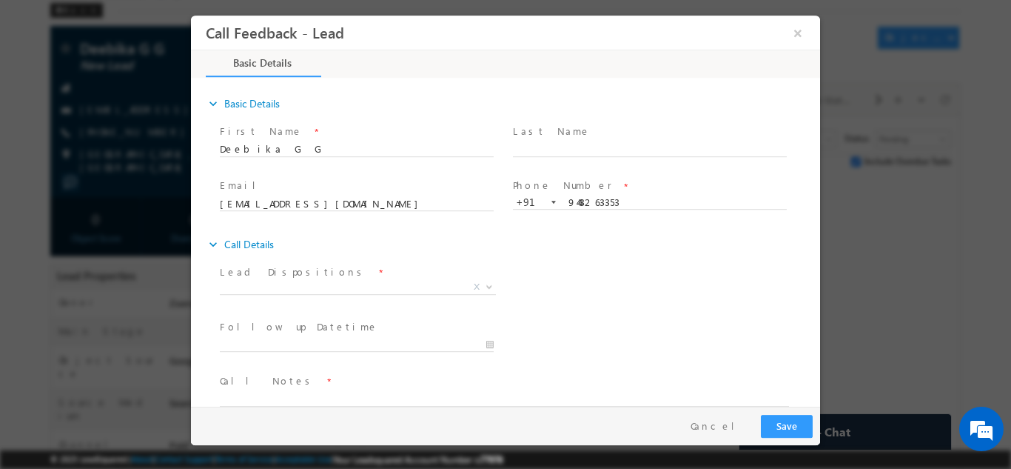
scroll to position [0, 0]
click at [317, 278] on span "Lead Dispositions *" at bounding box center [356, 272] width 273 height 16
click at [307, 289] on span "X" at bounding box center [358, 286] width 276 height 15
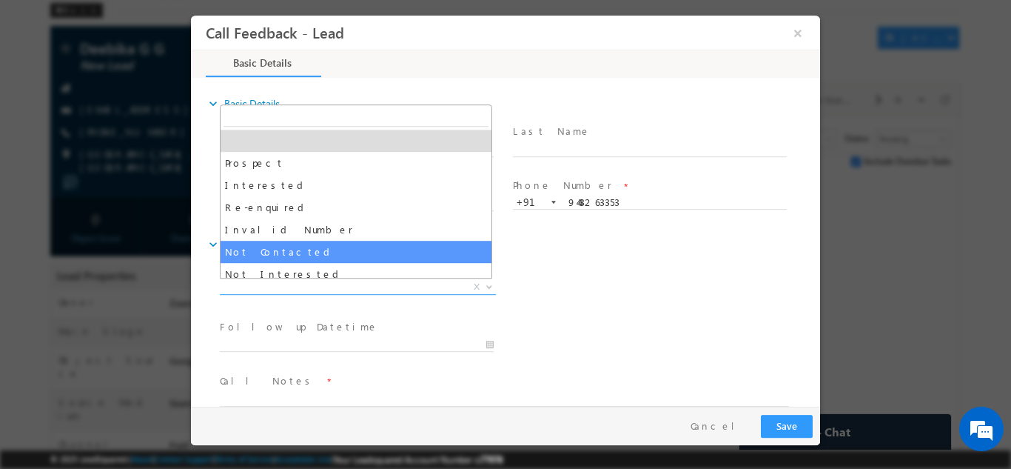
select select "Not Contacted"
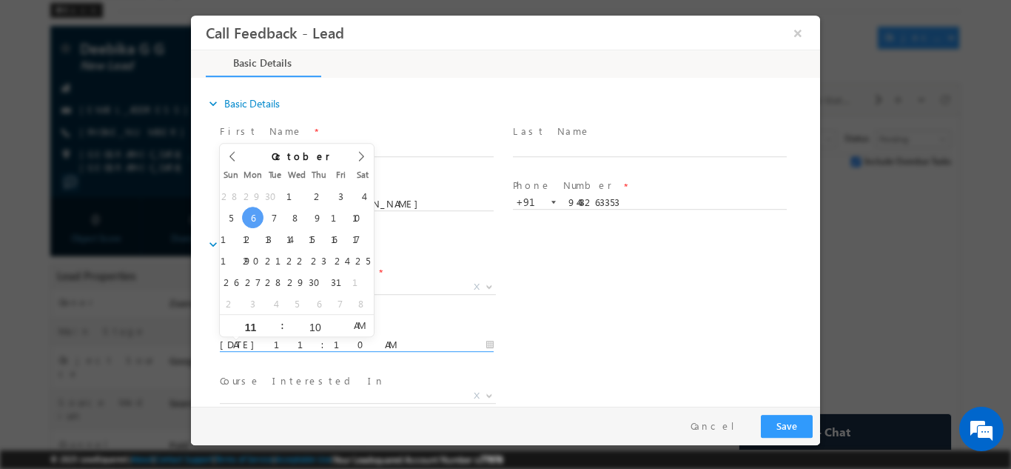
click at [344, 341] on input "06/10/2025 11:10 AM" at bounding box center [357, 344] width 274 height 15
type input "08/10/2025 11:10 AM"
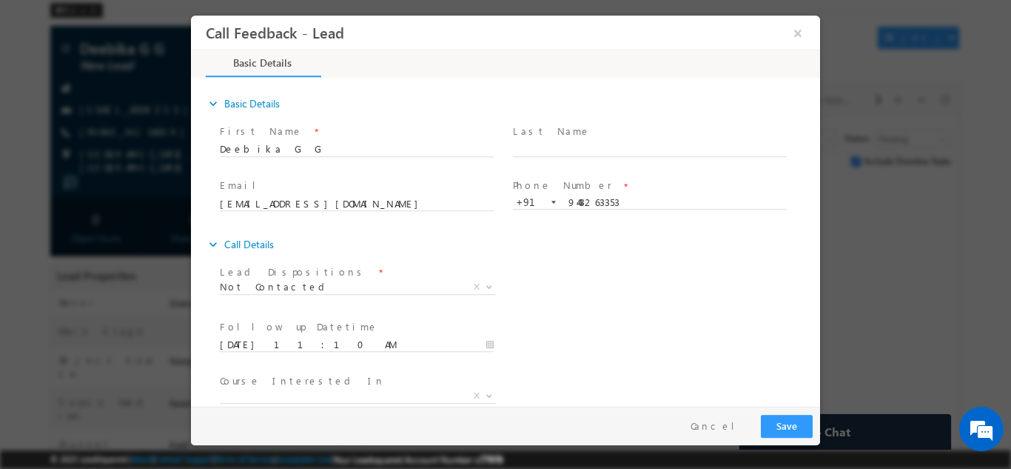
click at [602, 297] on div "Lead Dispositions * Prospect Interested Re-enquired Invalid Number Not Contacte…" at bounding box center [518, 288] width 603 height 55
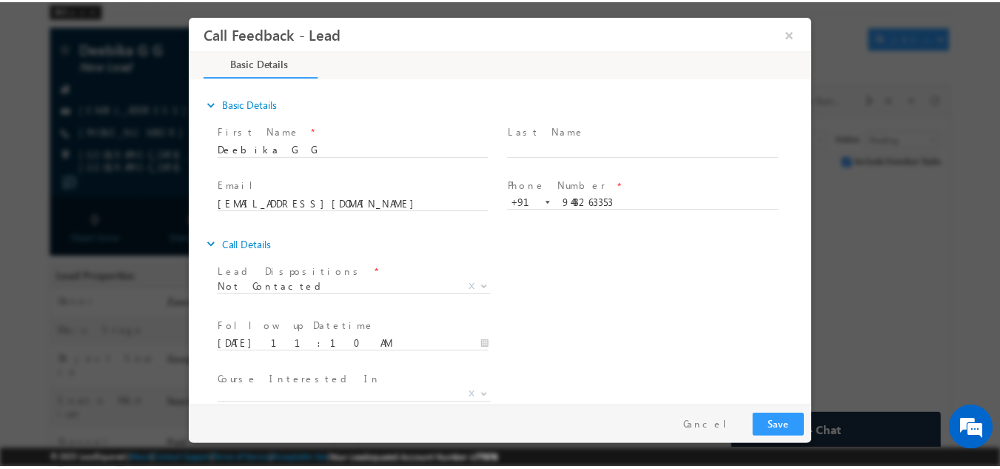
scroll to position [78, 0]
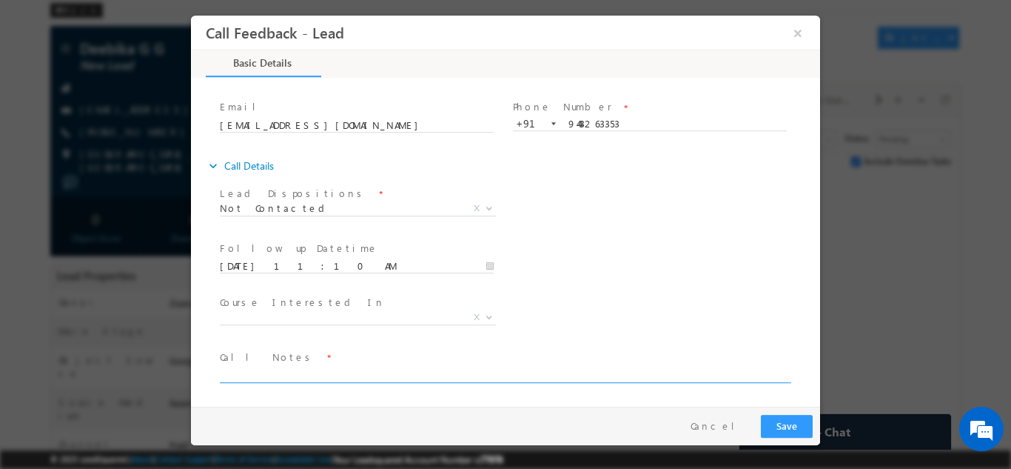
click at [294, 376] on textarea at bounding box center [504, 373] width 569 height 17
click at [347, 372] on textarea "Receiving the call and disconnedting" at bounding box center [504, 373] width 569 height 17
drag, startPoint x: 348, startPoint y: 374, endPoint x: 343, endPoint y: 383, distance: 10.3
drag, startPoint x: 343, startPoint y: 383, endPoint x: 313, endPoint y: 381, distance: 29.6
click at [313, 381] on span "Receiving the call and disconnedting" at bounding box center [511, 374] width 583 height 18
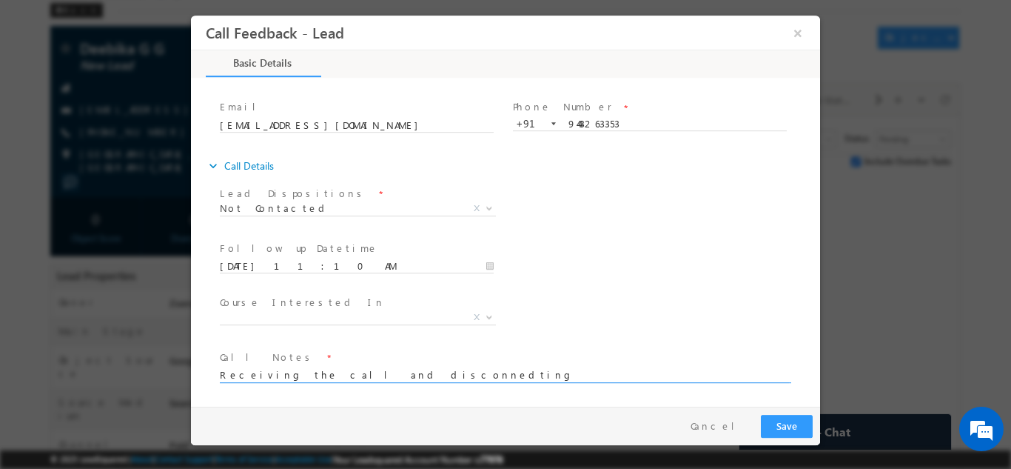
click at [337, 375] on textarea "Receiving the call and disconnedting" at bounding box center [504, 373] width 569 height 17
type textarea "Receiving the call and disconnecting"
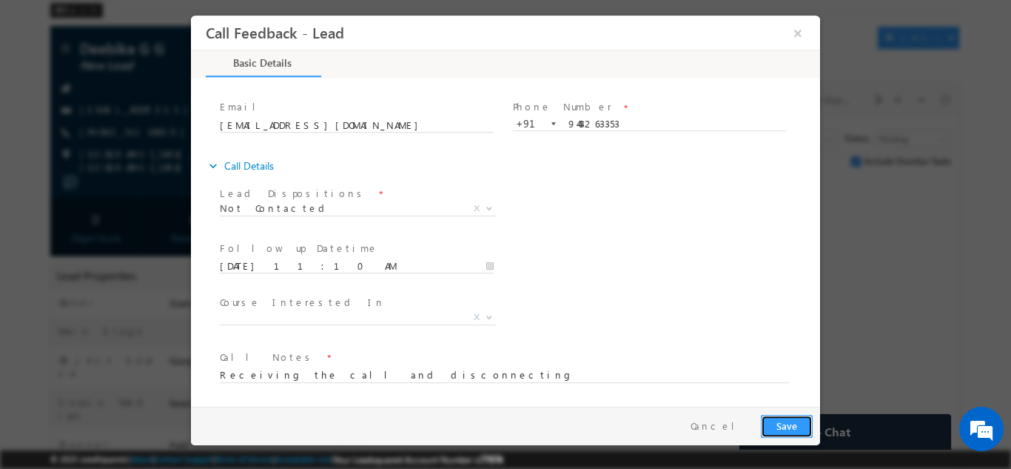
click at [780, 423] on button "Save" at bounding box center [787, 425] width 52 height 23
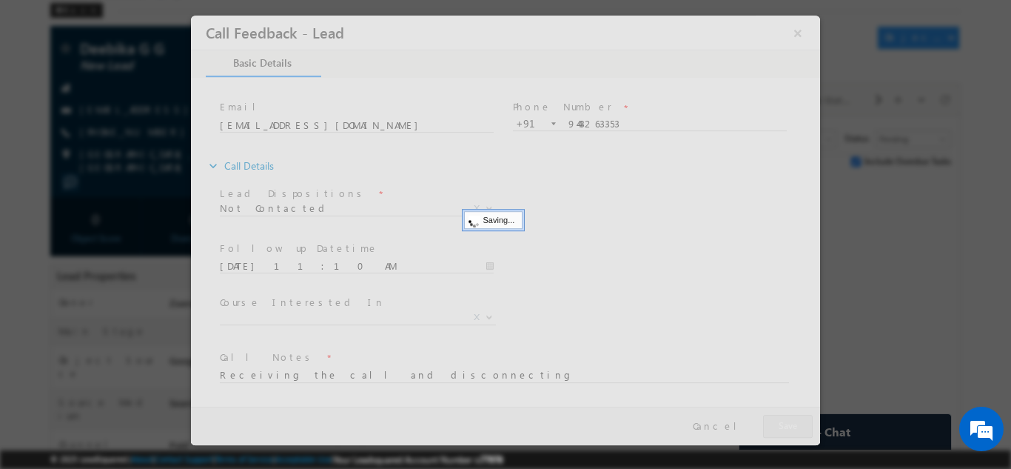
click at [780, 423] on div at bounding box center [505, 229] width 629 height 429
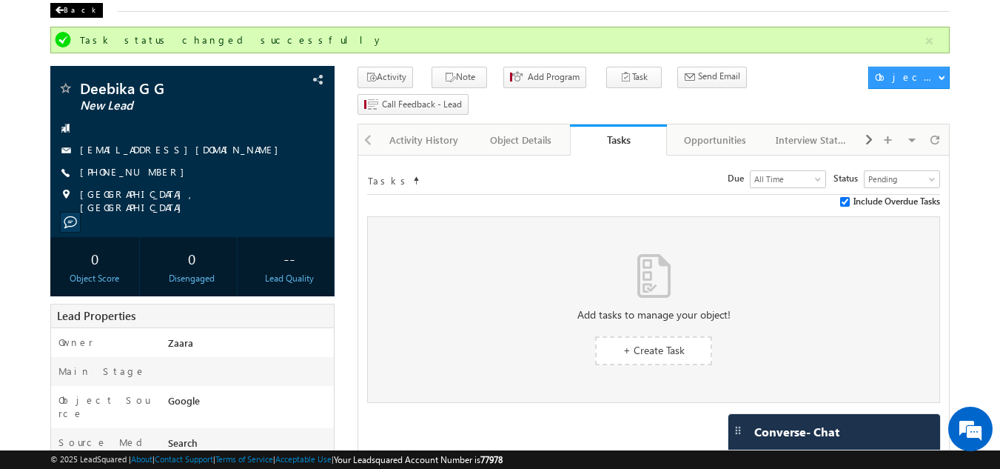
click at [60, 12] on span at bounding box center [59, 10] width 9 height 7
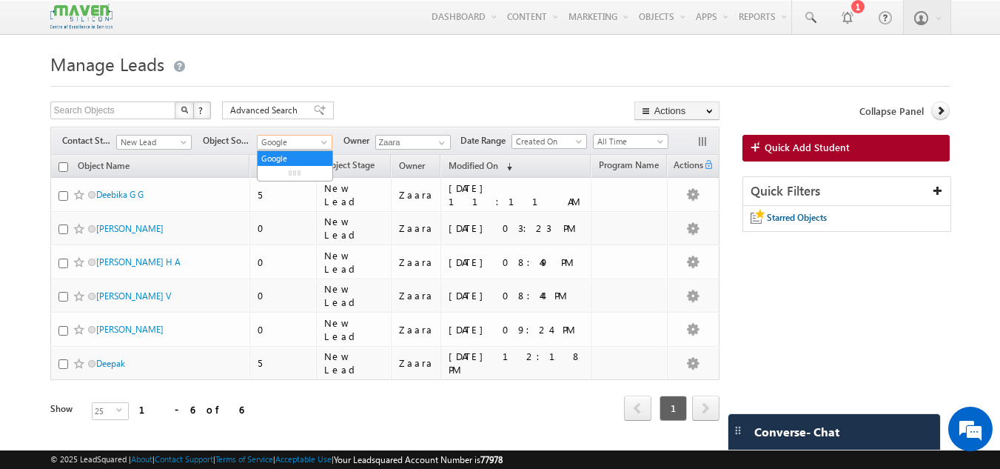
click at [284, 145] on span "Google" at bounding box center [293, 141] width 70 height 13
click at [298, 156] on link "All" at bounding box center [295, 158] width 75 height 13
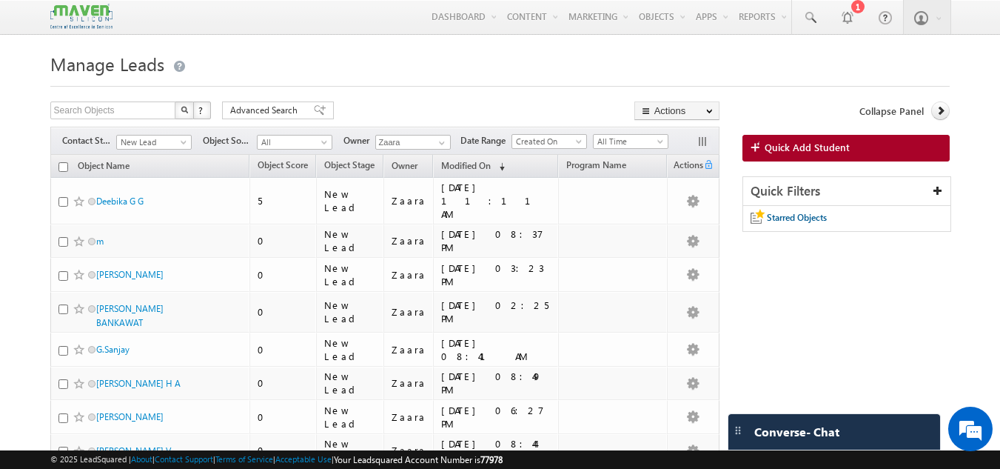
click at [421, 95] on form "Manage Leads Search Objects X ? 15 results found Advanced Search Advanced Searc…" at bounding box center [500, 455] width 900 height 814
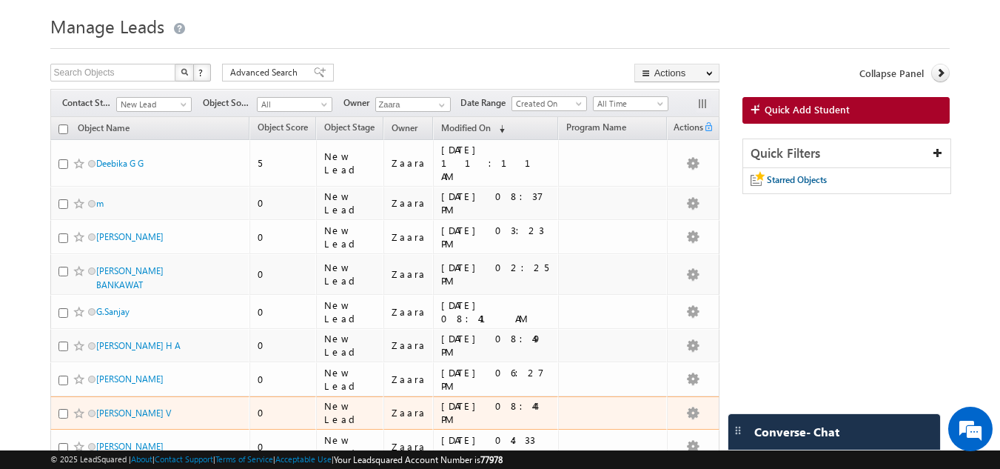
scroll to position [17, 0]
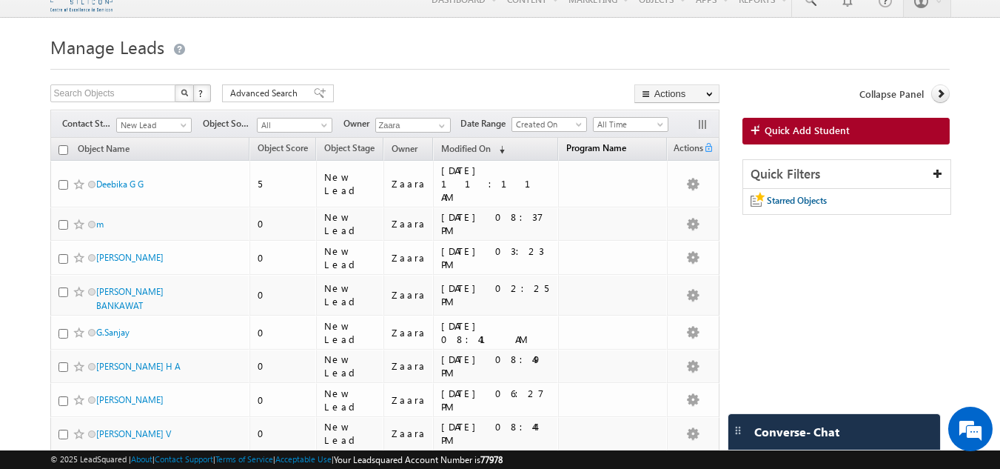
click at [566, 153] on span "Program Name" at bounding box center [596, 147] width 60 height 11
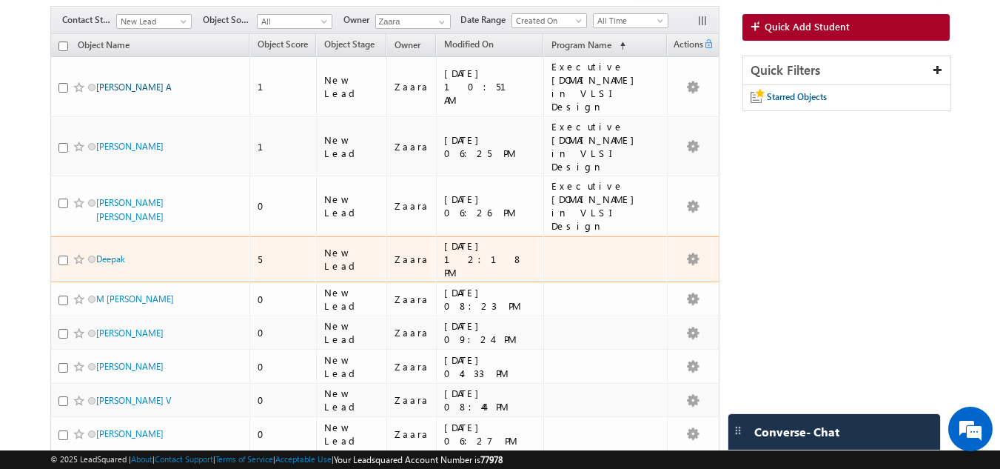
scroll to position [301, 0]
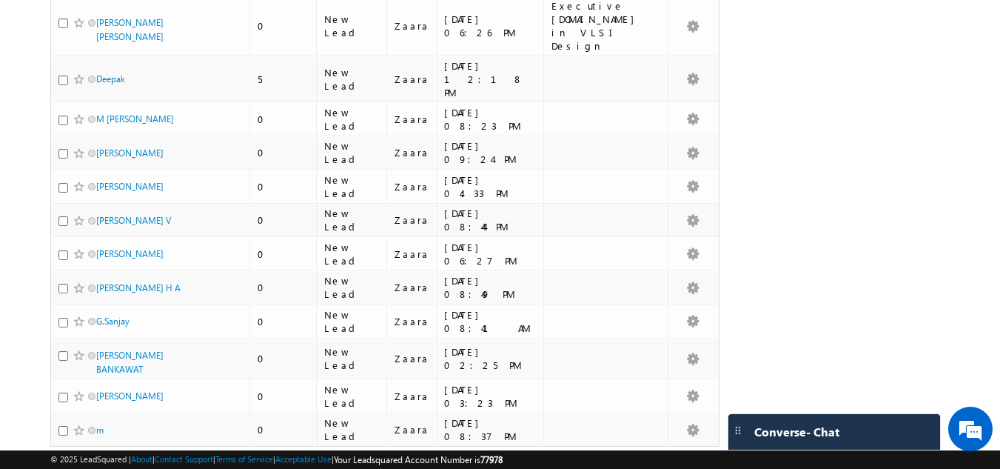
drag, startPoint x: 95, startPoint y: 332, endPoint x: 126, endPoint y: 350, distance: 35.8
click at [126, 446] on div "Refresh first prev 1 next last 1 - 14 of 14" at bounding box center [384, 467] width 669 height 43
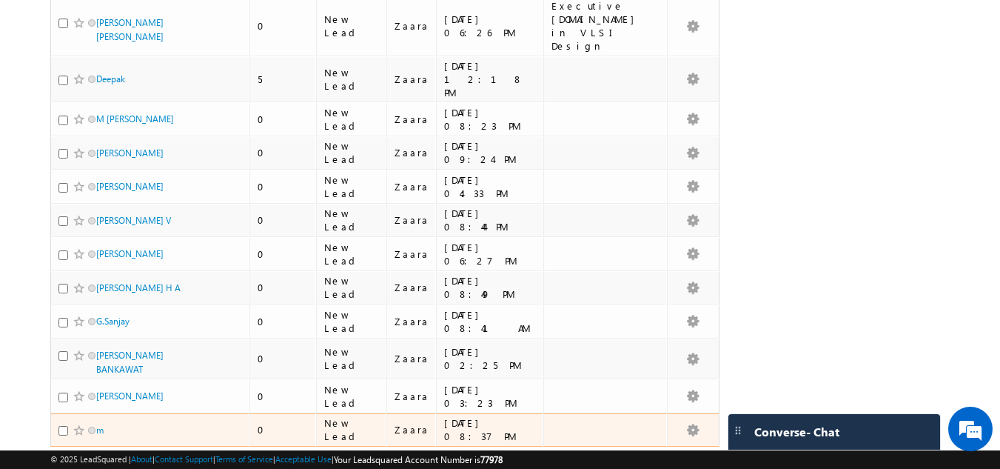
drag, startPoint x: 90, startPoint y: 329, endPoint x: 96, endPoint y: 338, distance: 11.1
click at [96, 423] on span "m" at bounding box center [146, 430] width 100 height 14
click at [100, 424] on link "m" at bounding box center [99, 429] width 7 height 11
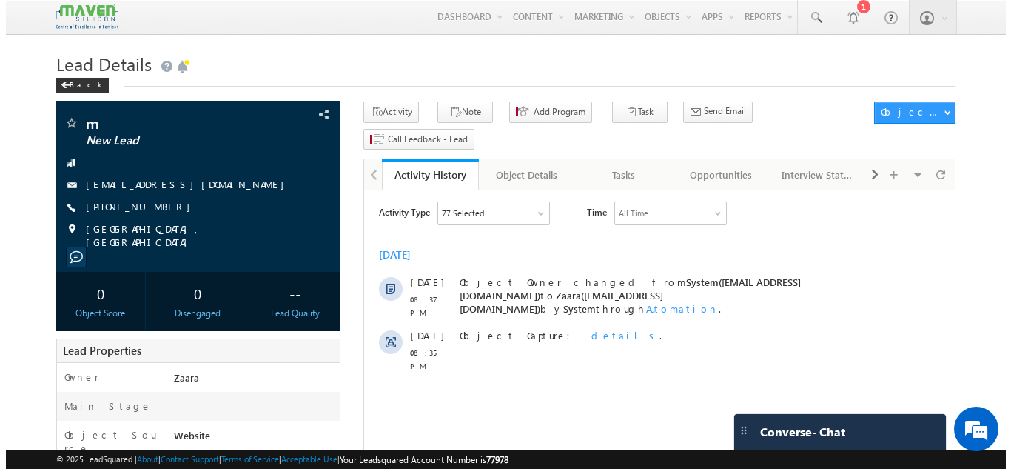
scroll to position [1, 0]
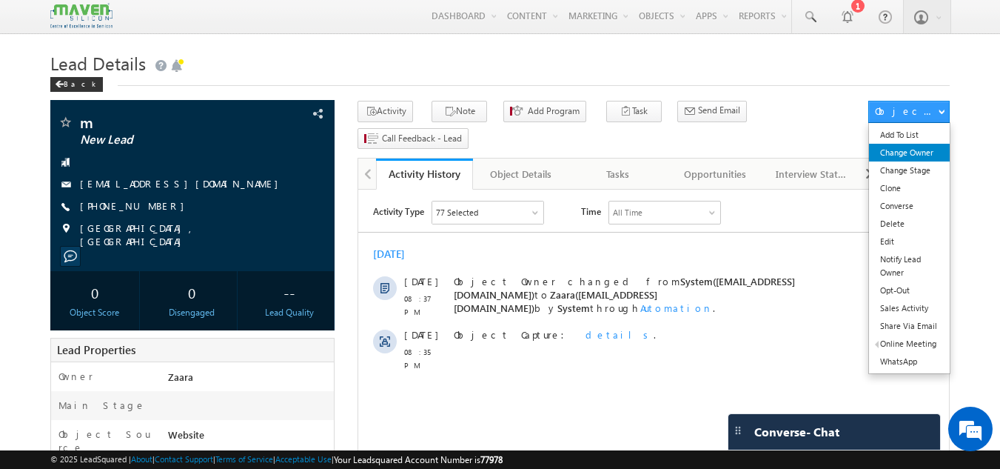
click at [922, 150] on link "Change Owner" at bounding box center [909, 153] width 81 height 18
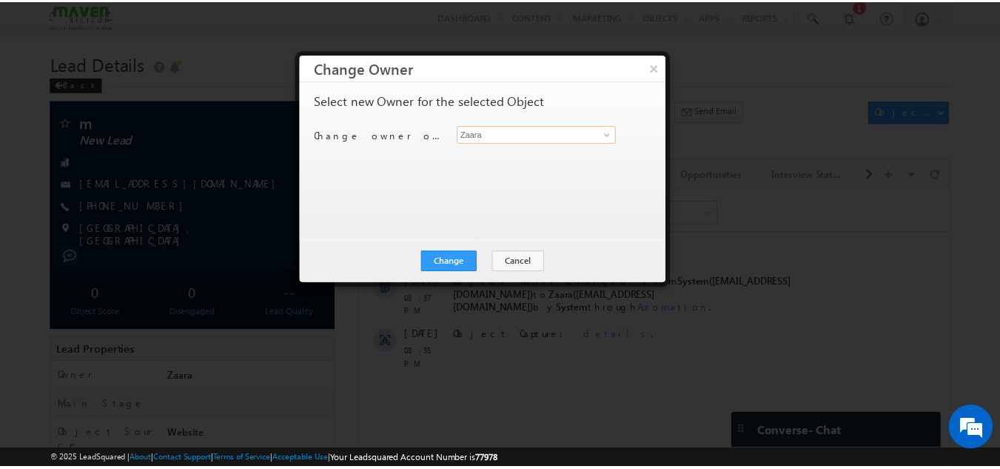
scroll to position [0, 0]
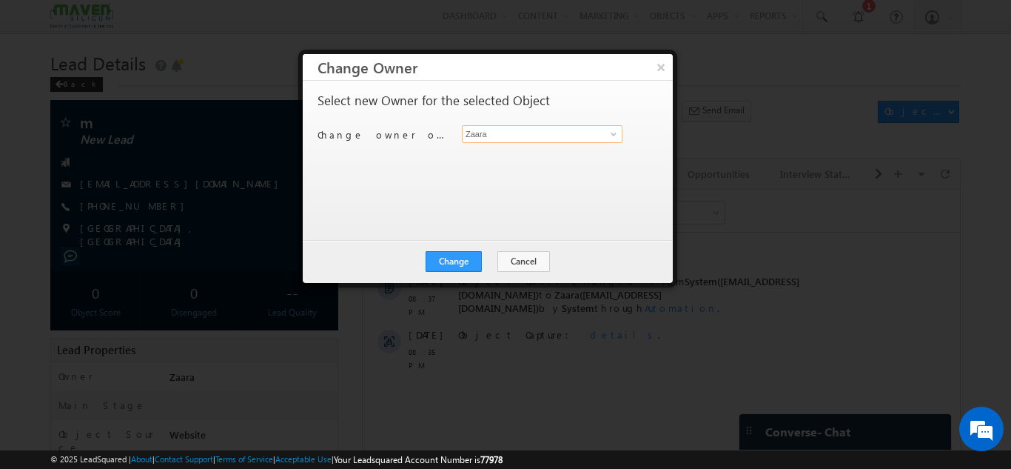
click at [482, 133] on input "Zaara" at bounding box center [542, 134] width 161 height 18
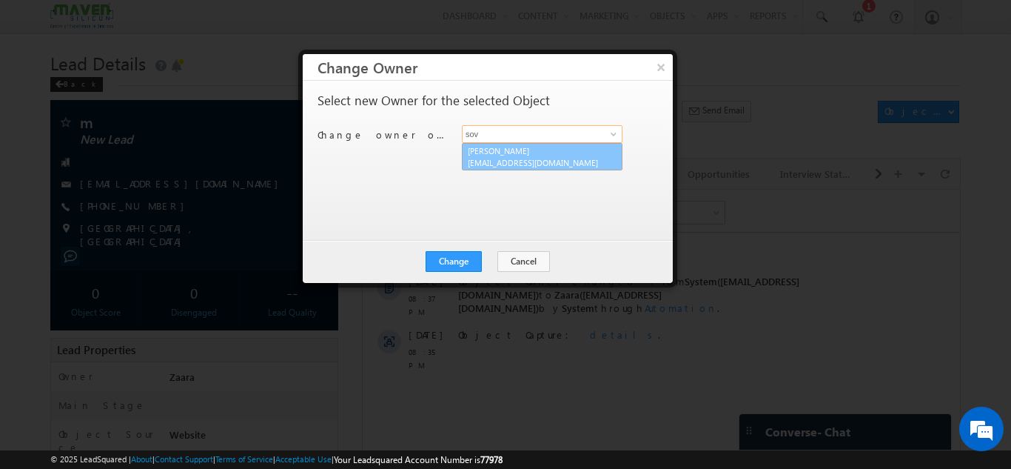
click at [503, 149] on link "Sovan lsq3@maven-silicon.com" at bounding box center [542, 157] width 161 height 28
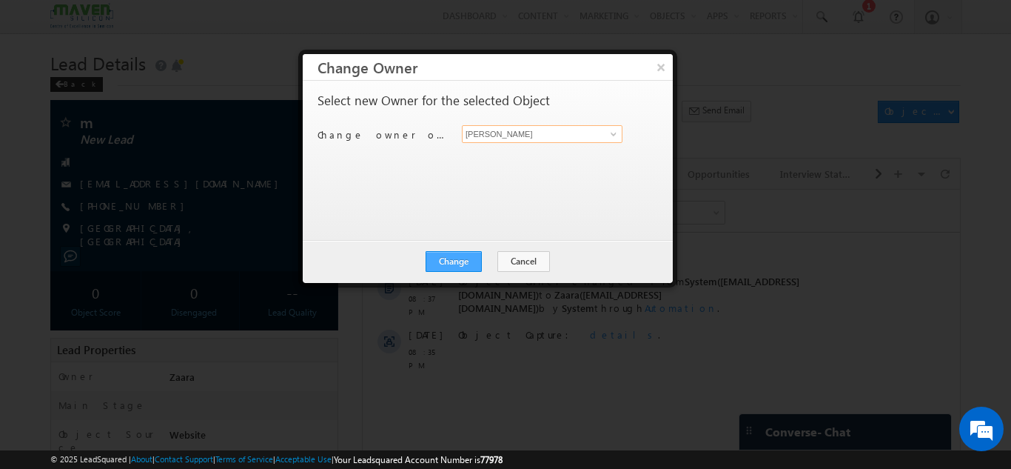
type input "Sovan"
click at [463, 266] on button "Change" at bounding box center [454, 261] width 56 height 21
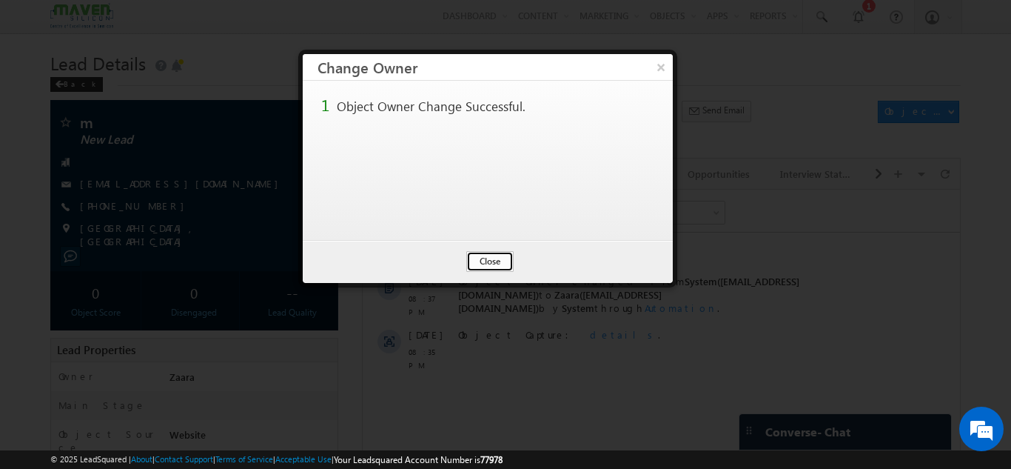
click at [491, 257] on button "Close" at bounding box center [489, 261] width 47 height 21
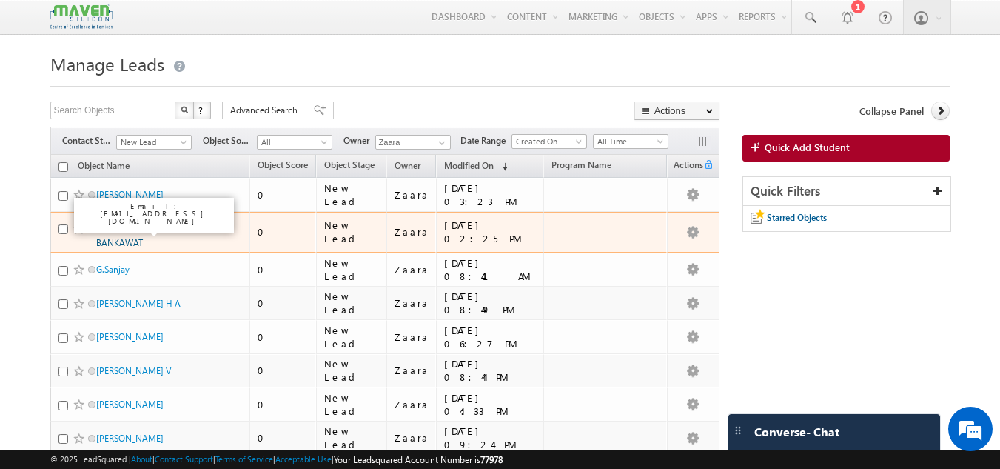
click at [155, 226] on link "[PERSON_NAME] BANKAWAT" at bounding box center [129, 235] width 67 height 25
click at [164, 229] on link "[PERSON_NAME] BANKAWAT" at bounding box center [129, 235] width 67 height 25
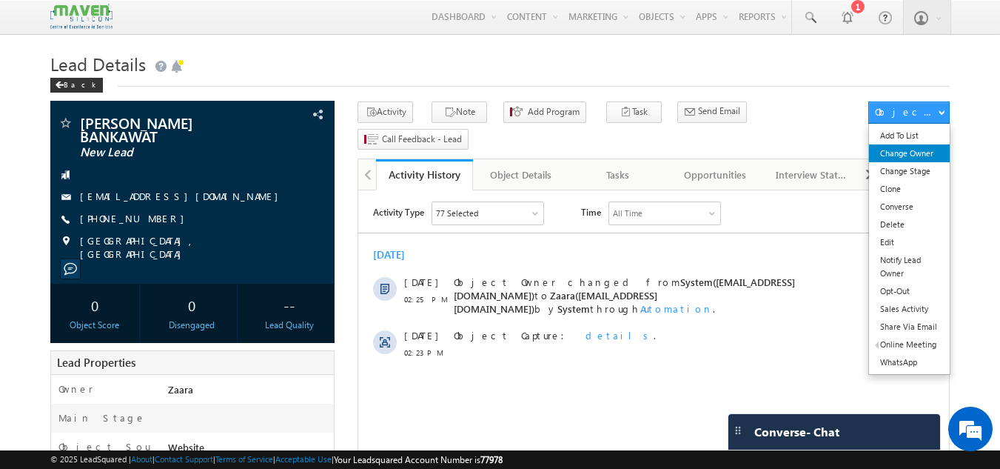
click at [945, 153] on link "Change Owner" at bounding box center [909, 153] width 81 height 18
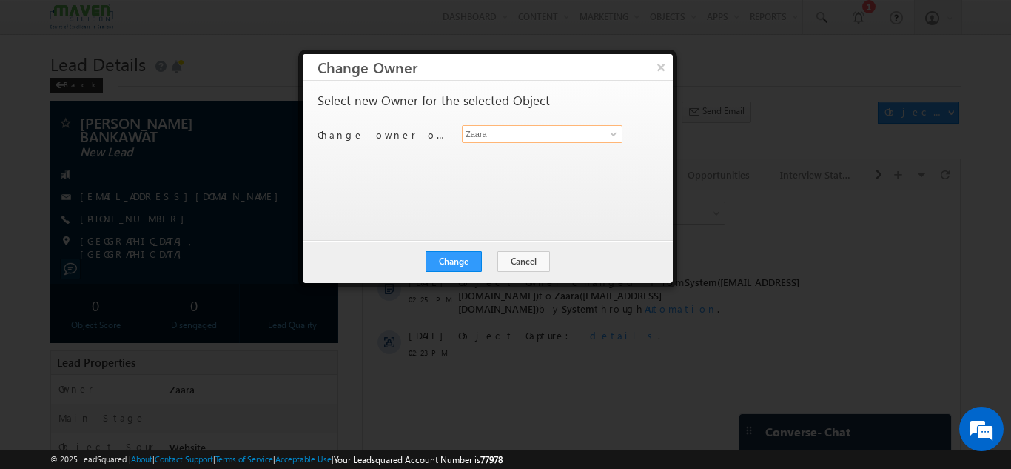
click at [477, 133] on input "Zaara" at bounding box center [542, 134] width 161 height 18
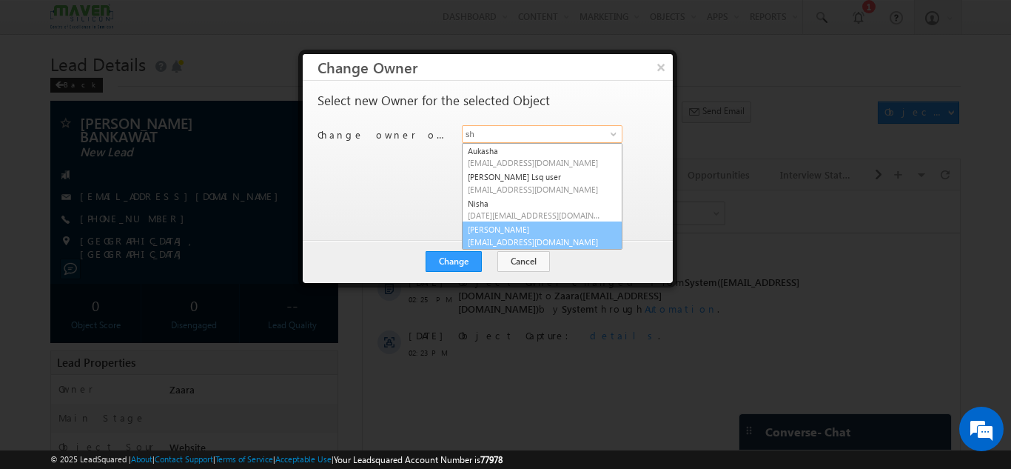
click at [520, 227] on link "Shubham lsq6@maven-silicon.com" at bounding box center [542, 235] width 161 height 28
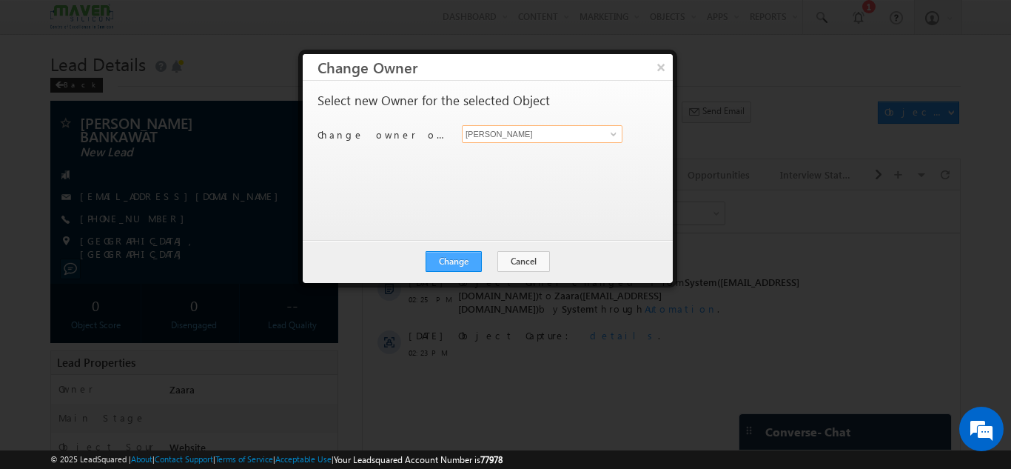
type input "Shubham"
click at [468, 264] on button "Change" at bounding box center [454, 261] width 56 height 21
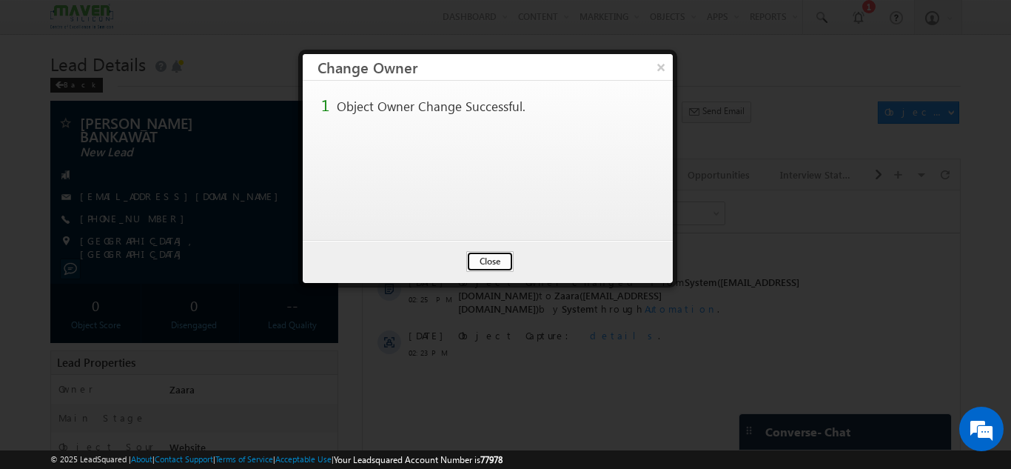
click at [484, 258] on button "Close" at bounding box center [489, 261] width 47 height 21
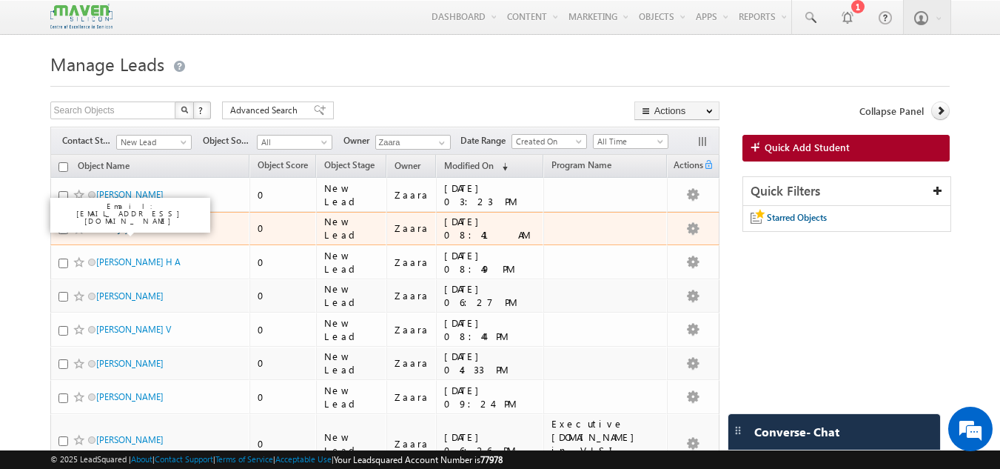
click at [118, 234] on link "G.Sanjay" at bounding box center [112, 228] width 33 height 11
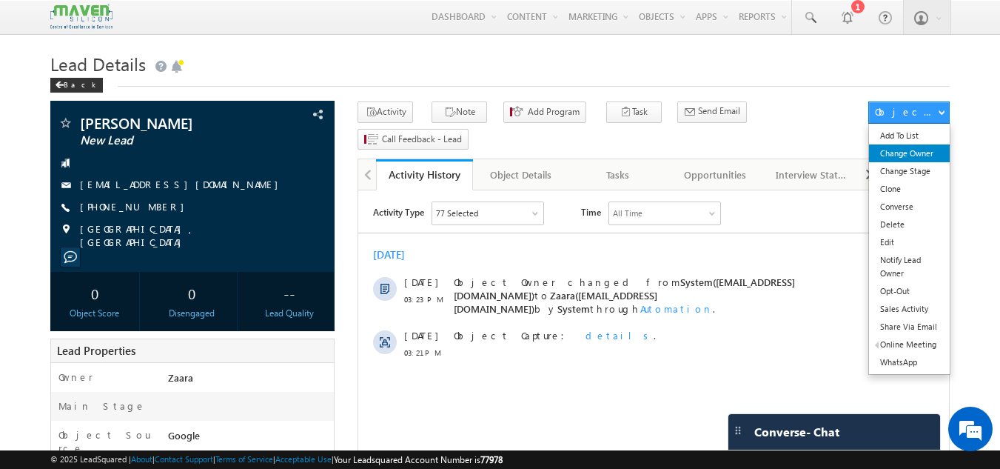
click at [922, 148] on link "Change Owner" at bounding box center [909, 153] width 81 height 18
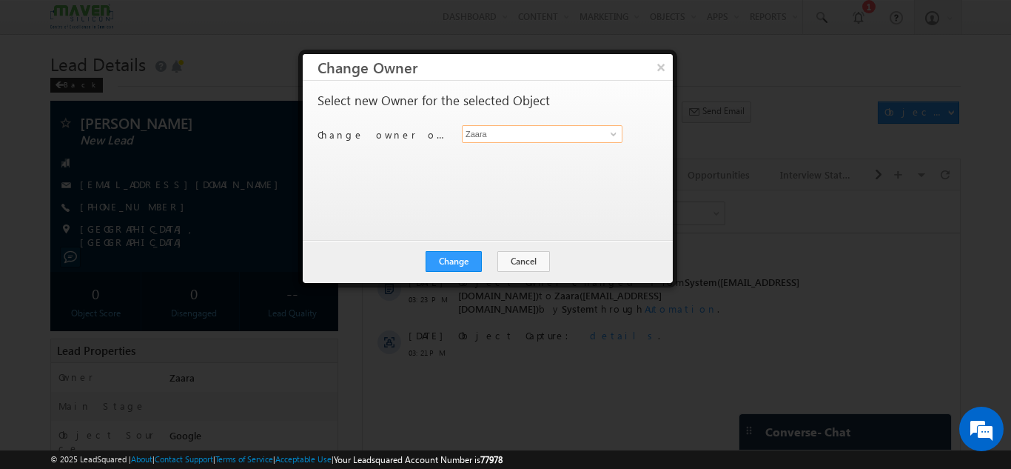
click at [529, 138] on input "Zaara" at bounding box center [542, 134] width 161 height 18
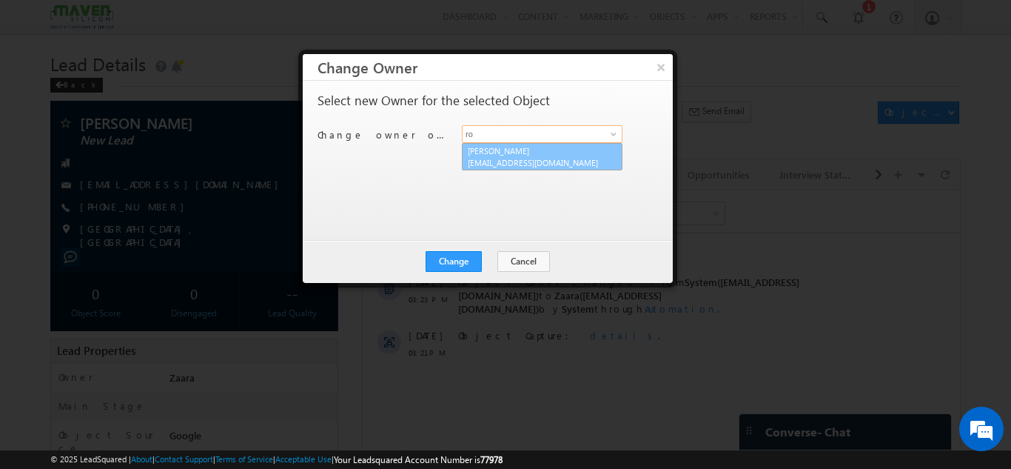
click at [529, 147] on link "Rohan lsq7@maven-silicon.com" at bounding box center [542, 157] width 161 height 28
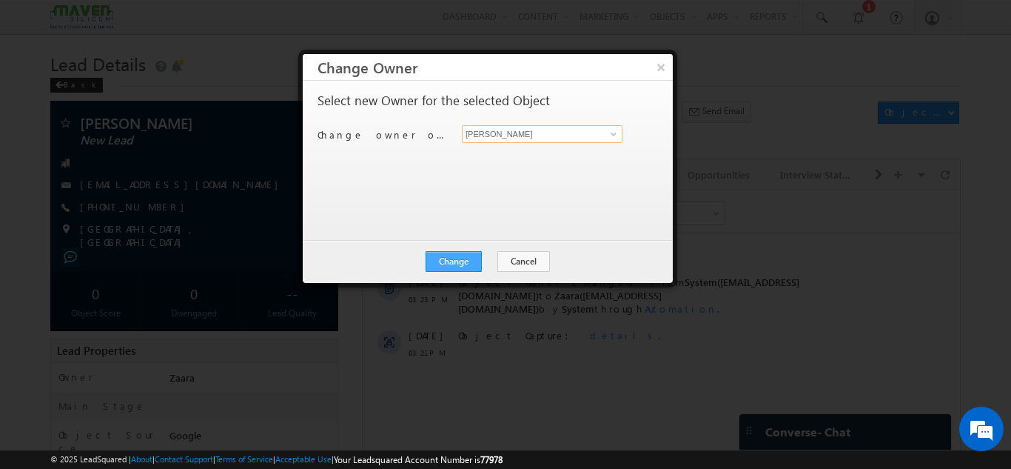
type input "Rohan"
click at [472, 266] on button "Change" at bounding box center [454, 261] width 56 height 21
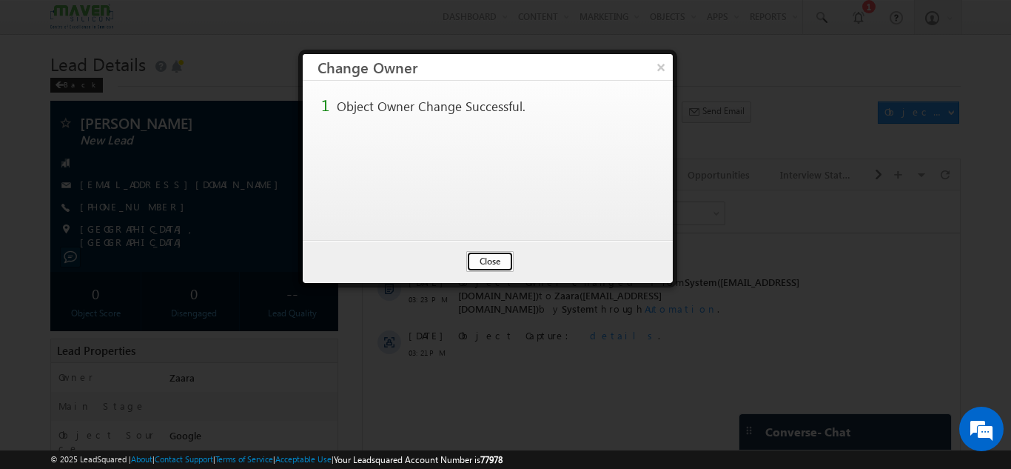
click at [488, 259] on button "Close" at bounding box center [489, 261] width 47 height 21
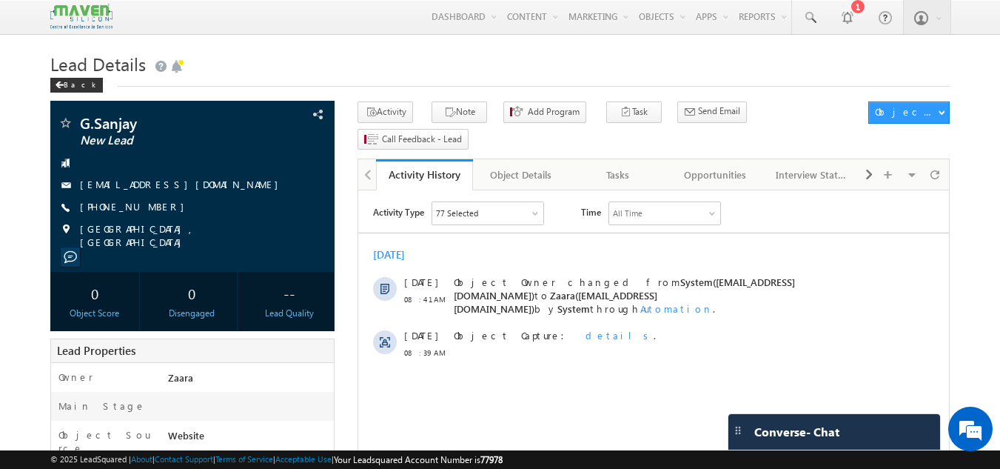
drag, startPoint x: 0, startPoint y: 0, endPoint x: 0, endPoint y: 198, distance: 197.7
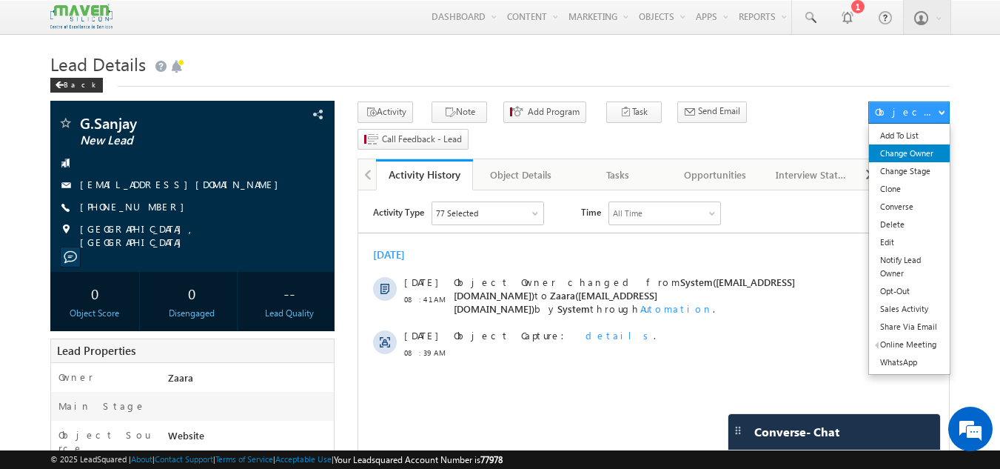
click at [927, 157] on link "Change Owner" at bounding box center [909, 153] width 81 height 18
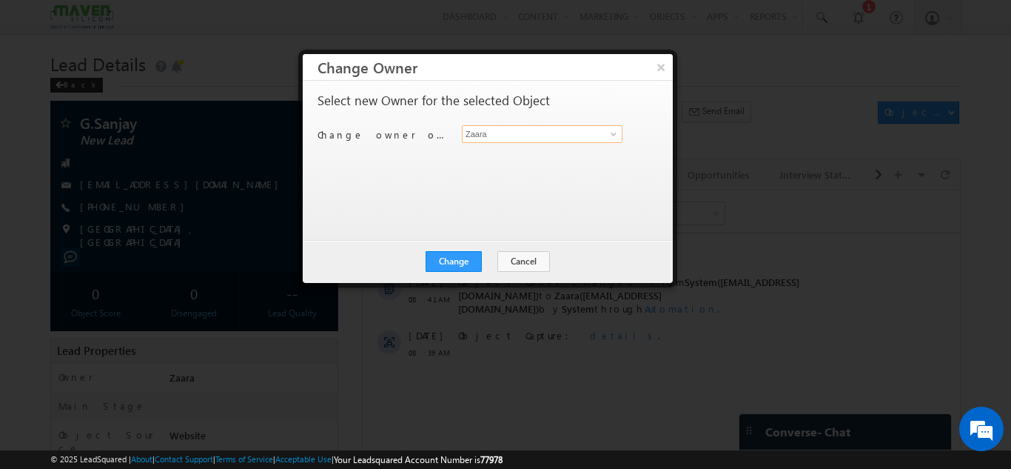
click at [561, 137] on input "Zaara" at bounding box center [542, 134] width 161 height 18
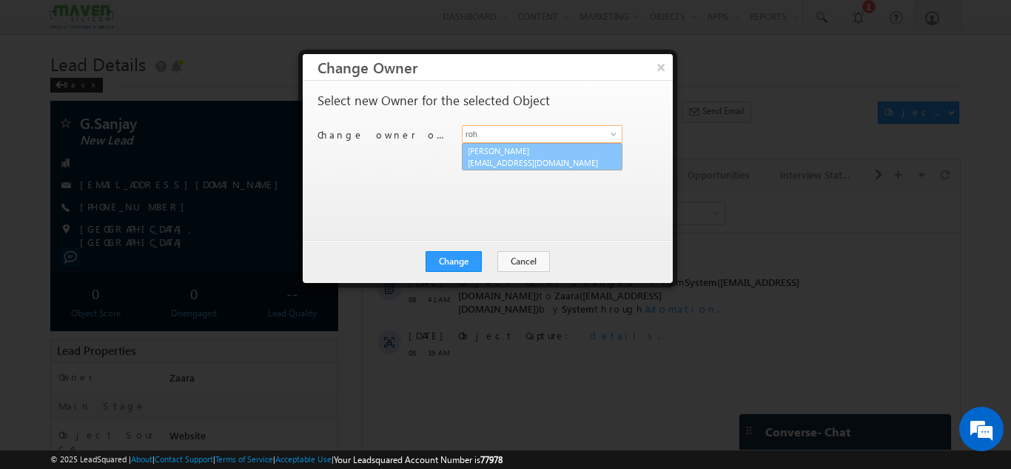
click at [555, 155] on link "Rohan lsq7@maven-silicon.com" at bounding box center [542, 157] width 161 height 28
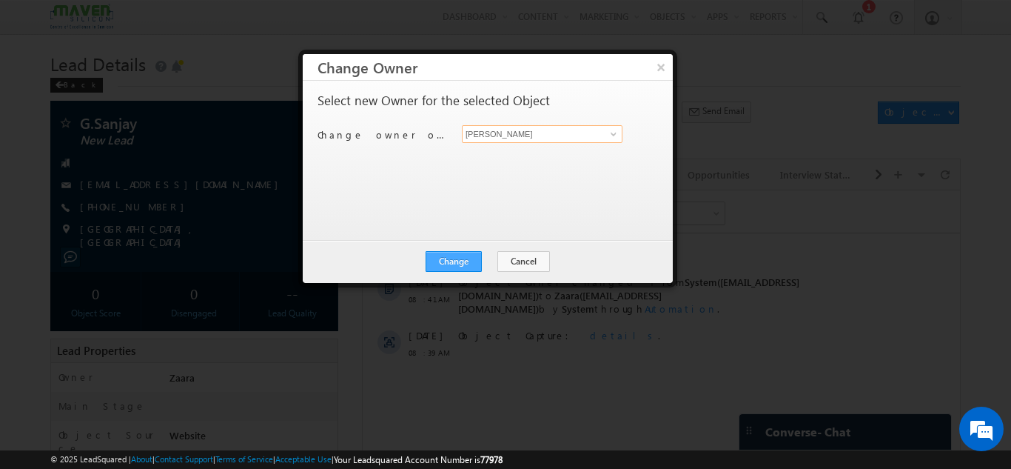
type input "Rohan"
click at [471, 265] on button "Change" at bounding box center [454, 261] width 56 height 21
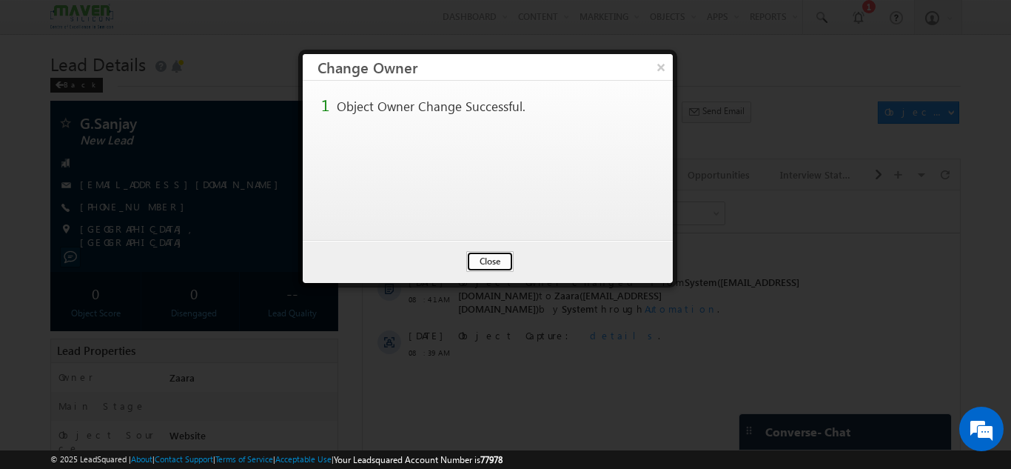
click at [506, 267] on button "Close" at bounding box center [489, 261] width 47 height 21
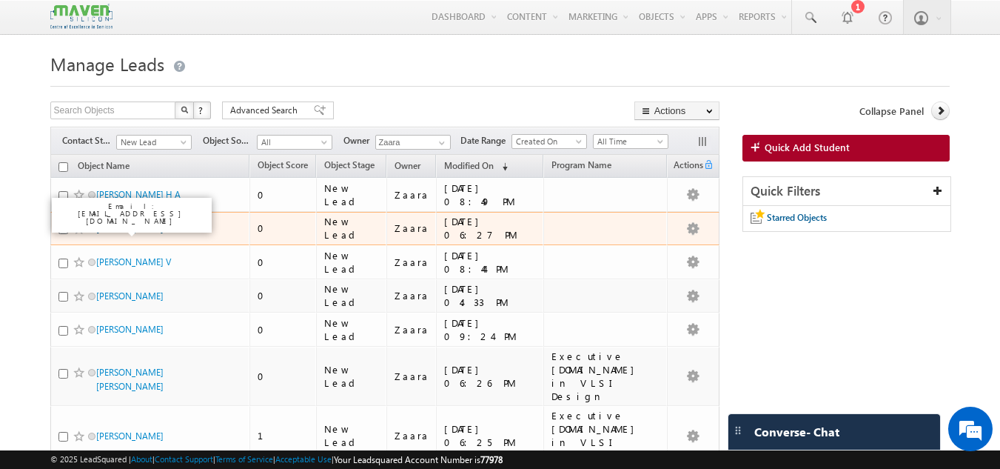
click at [134, 228] on link "[PERSON_NAME]" at bounding box center [129, 228] width 67 height 11
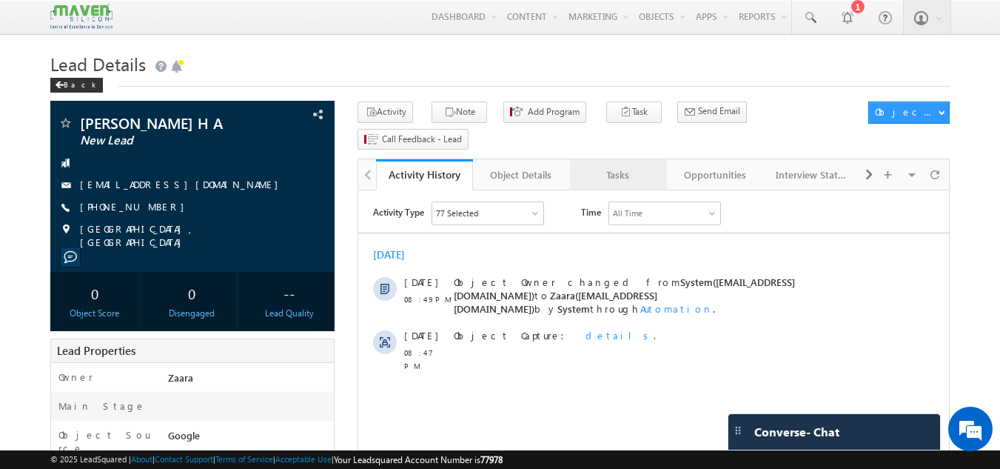
click at [611, 166] on div "Tasks" at bounding box center [618, 175] width 72 height 18
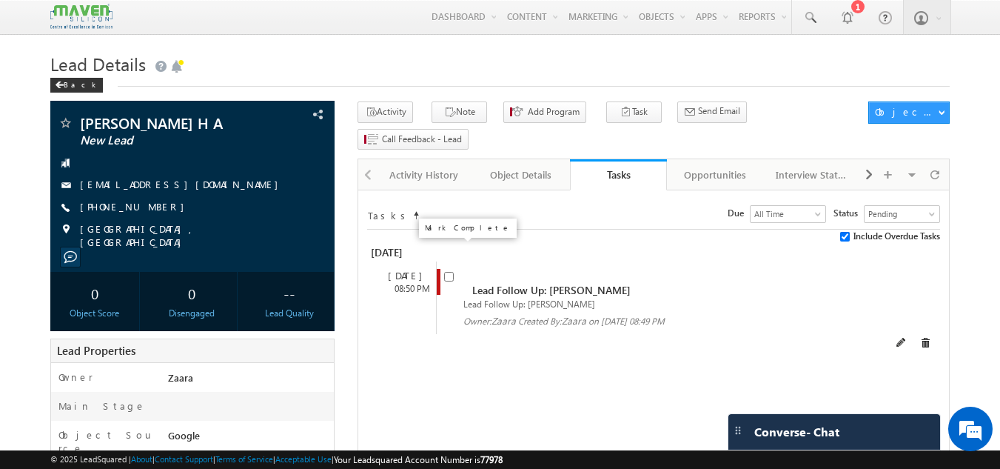
click at [447, 272] on input "checkbox" at bounding box center [449, 277] width 10 height 10
checkbox input "false"
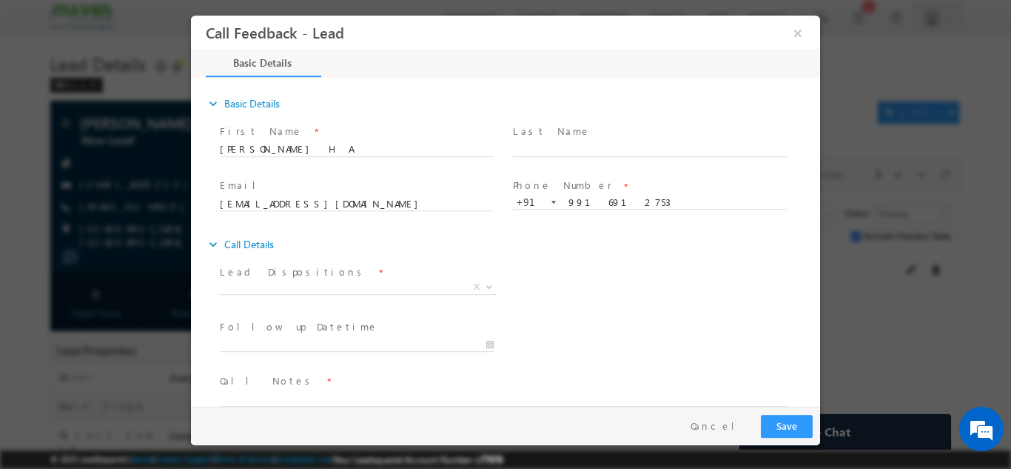
scroll to position [24, 0]
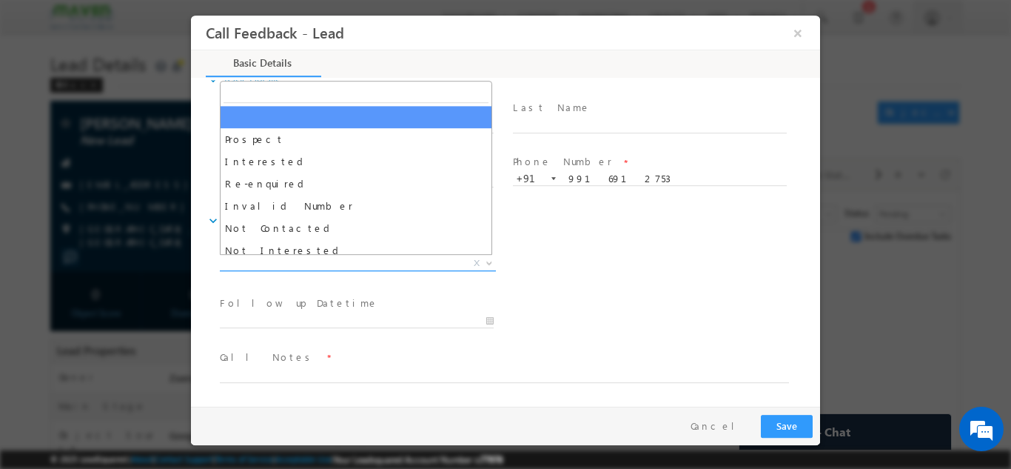
click at [389, 259] on span "X" at bounding box center [358, 262] width 276 height 15
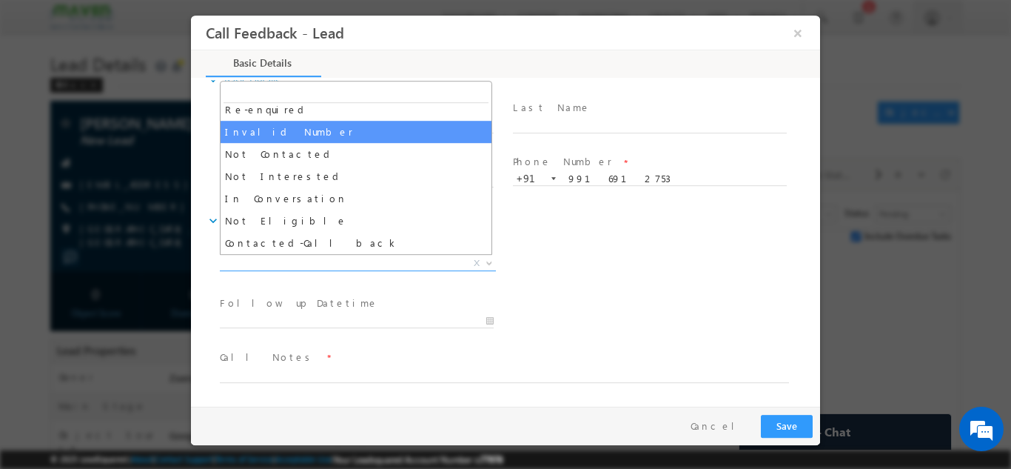
scroll to position [76, 0]
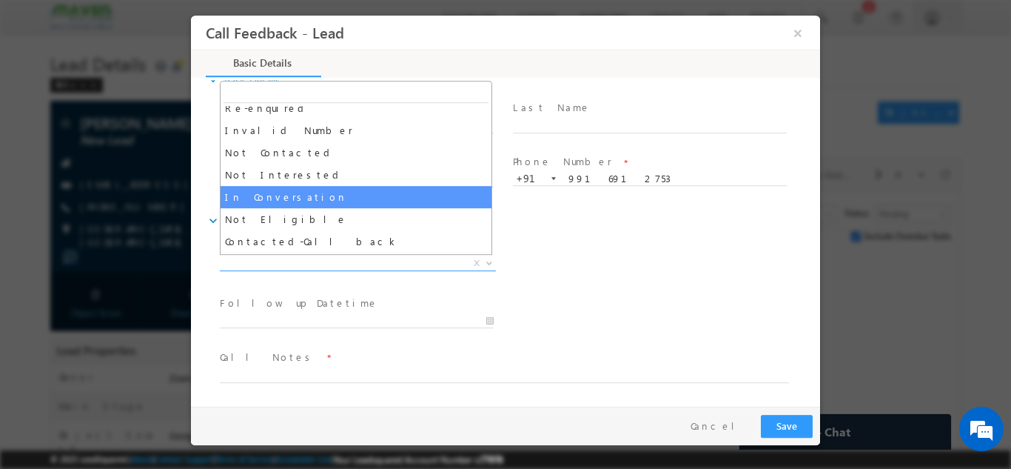
select select "In Conversation"
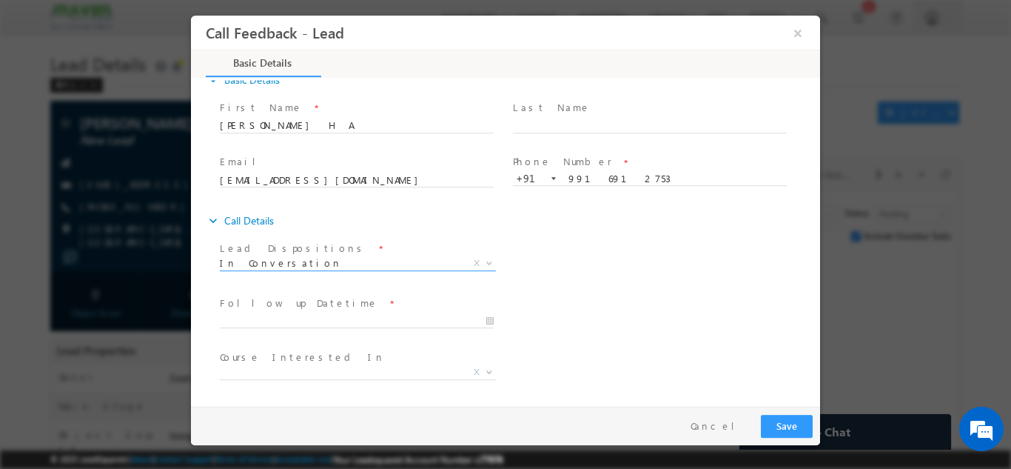
click at [551, 261] on div "Lead Dispositions * Prospect Interested Re-enquired Invalid Number Not Contacte…" at bounding box center [518, 264] width 603 height 55
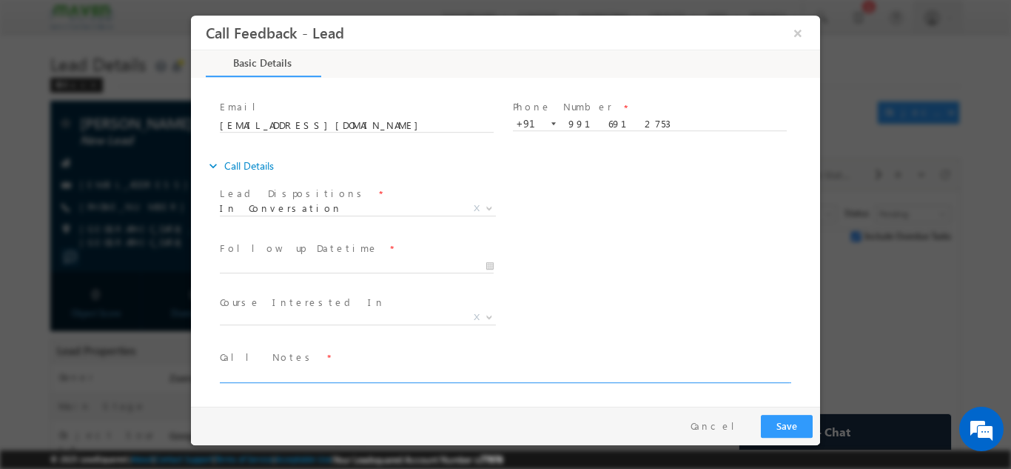
click at [415, 374] on textarea at bounding box center [504, 373] width 569 height 17
type textarea "Btech 2020 / Over all 4 years / Accord as System Engg in core domain"
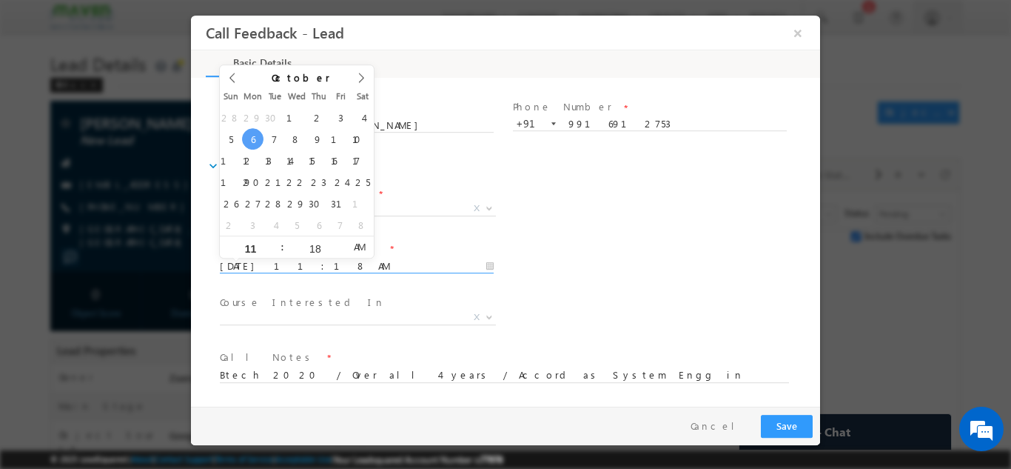
click at [312, 263] on input "06/10/2025 11:18 AM" at bounding box center [357, 265] width 274 height 15
type input "08/10/2025 11:18 AM"
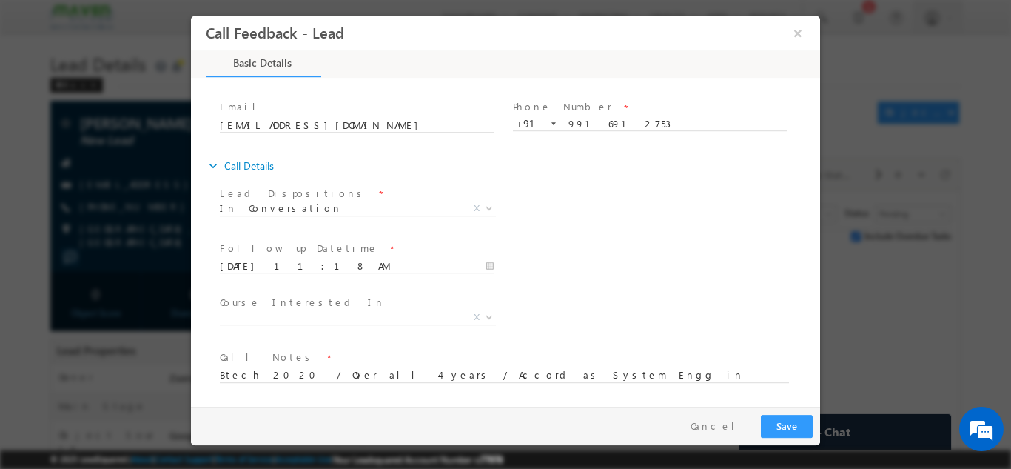
click at [547, 238] on div "Follow up Datetime * 08/10/2025 11:18 AM Program Type * Long Term Short Term X" at bounding box center [518, 264] width 603 height 55
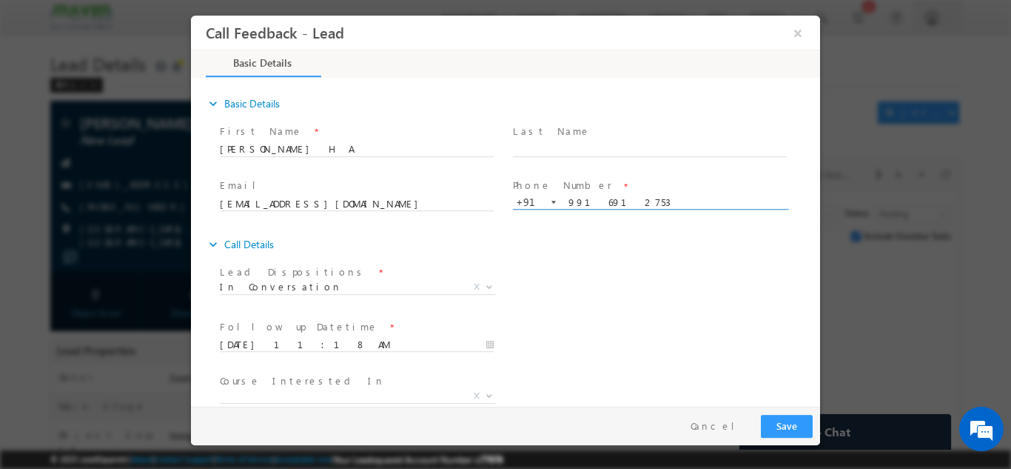
click at [592, 206] on input "9916912753" at bounding box center [650, 202] width 274 height 15
click at [249, 148] on input "Rajathadri H A" at bounding box center [357, 148] width 274 height 15
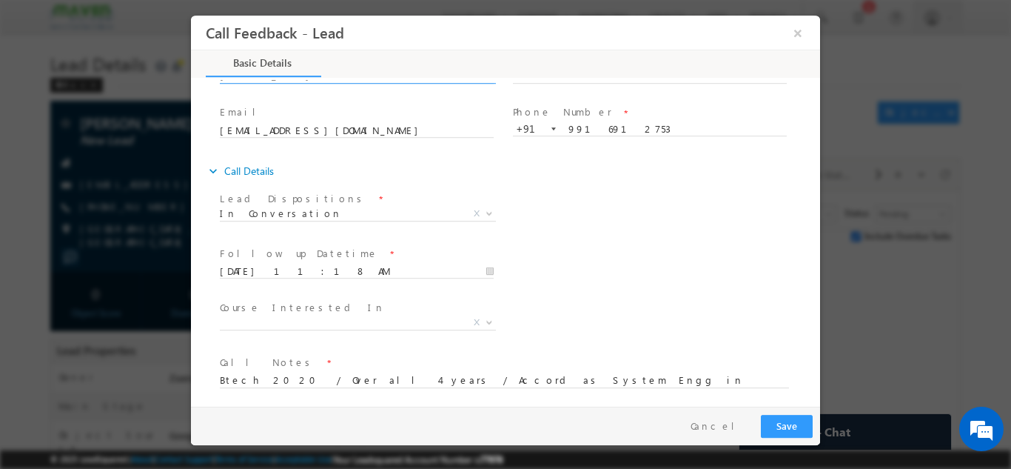
scroll to position [78, 0]
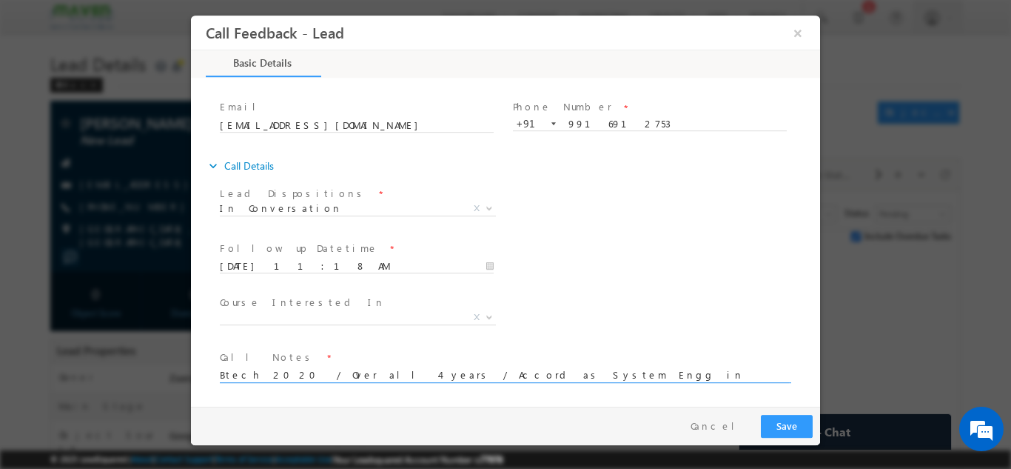
click at [552, 373] on textarea "Btech 2020 / Over all 4 years / Accord as System Engg in core domain" at bounding box center [504, 373] width 569 height 17
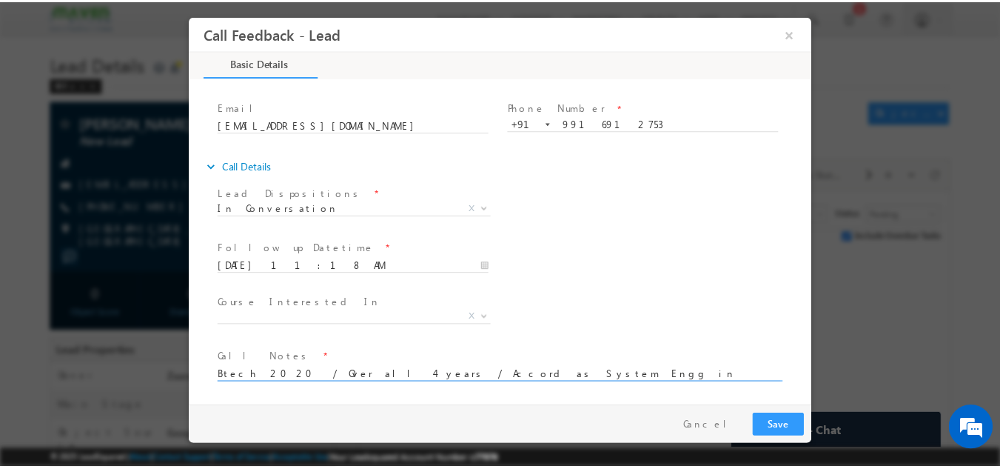
scroll to position [3, 0]
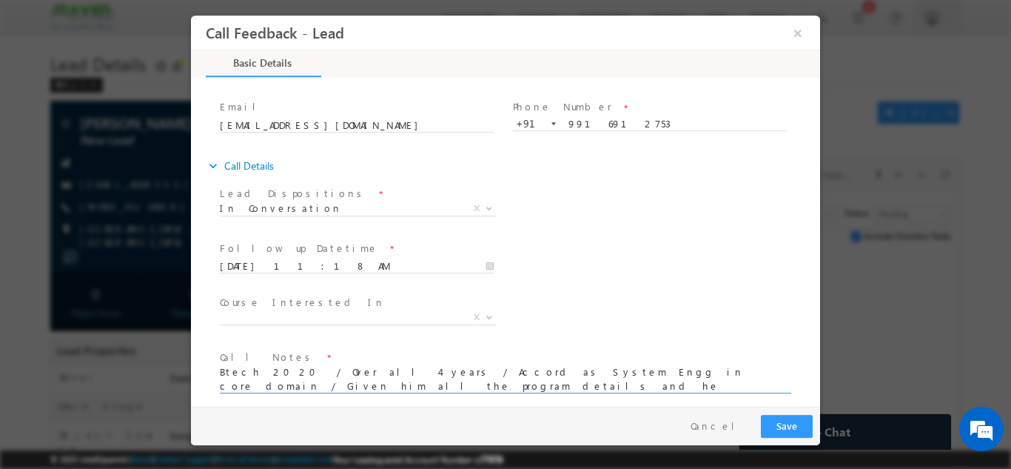
type textarea "Btech 2020 / Over all 4 years / Accord as System Engg in core domain / Given hi…"
click at [785, 423] on button "Save" at bounding box center [787, 425] width 52 height 23
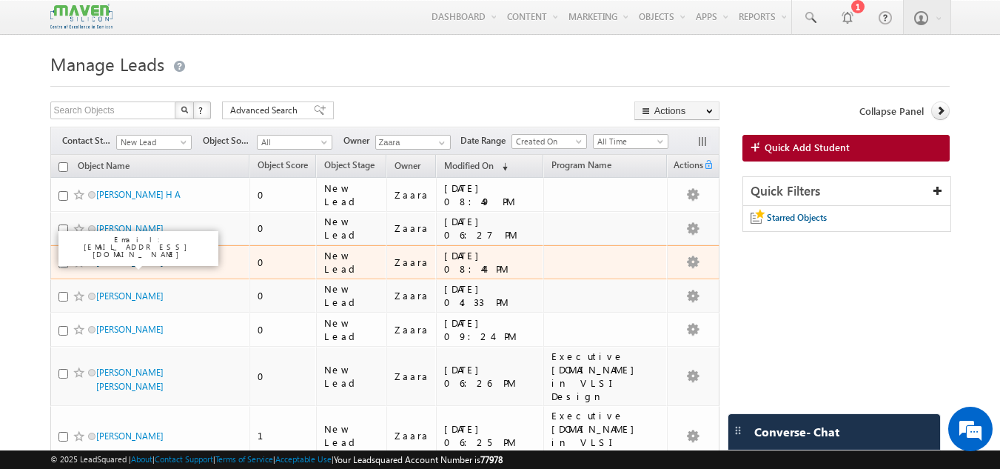
click at [133, 261] on link "Madhukar V" at bounding box center [133, 261] width 75 height 11
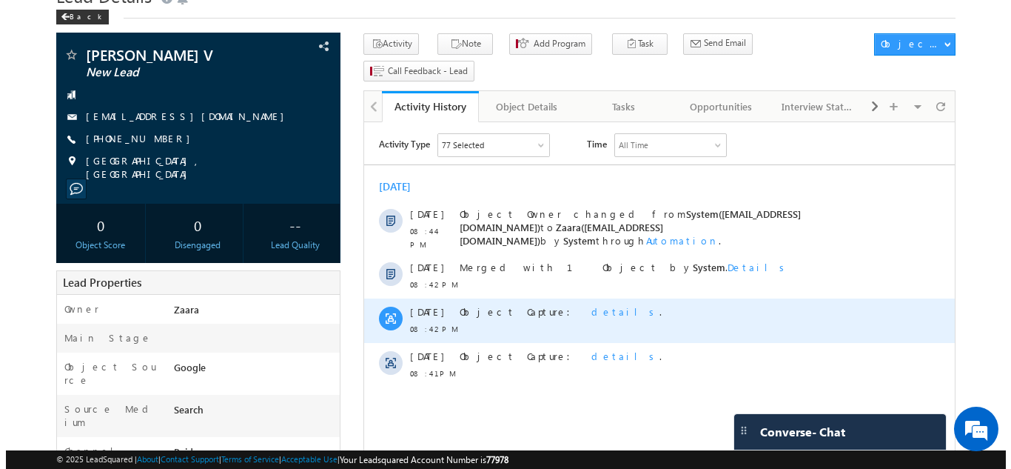
scroll to position [53, 0]
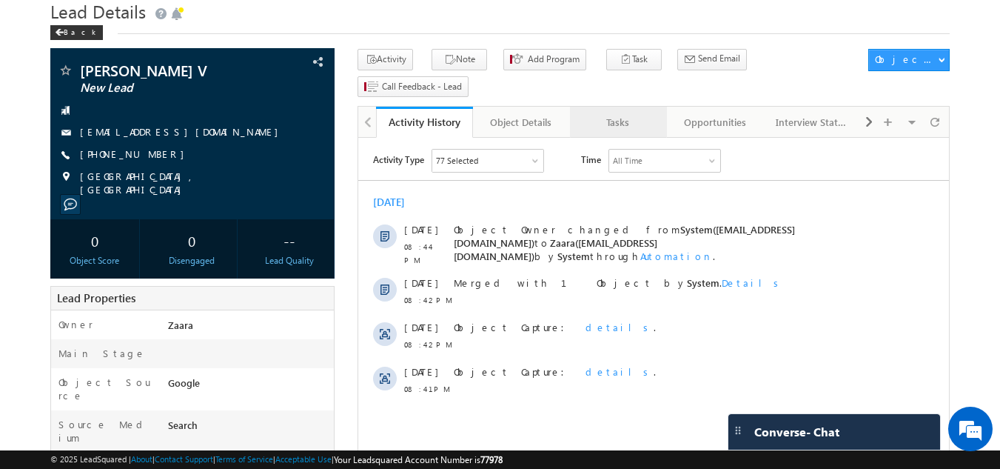
click at [642, 113] on div "Tasks" at bounding box center [618, 122] width 72 height 18
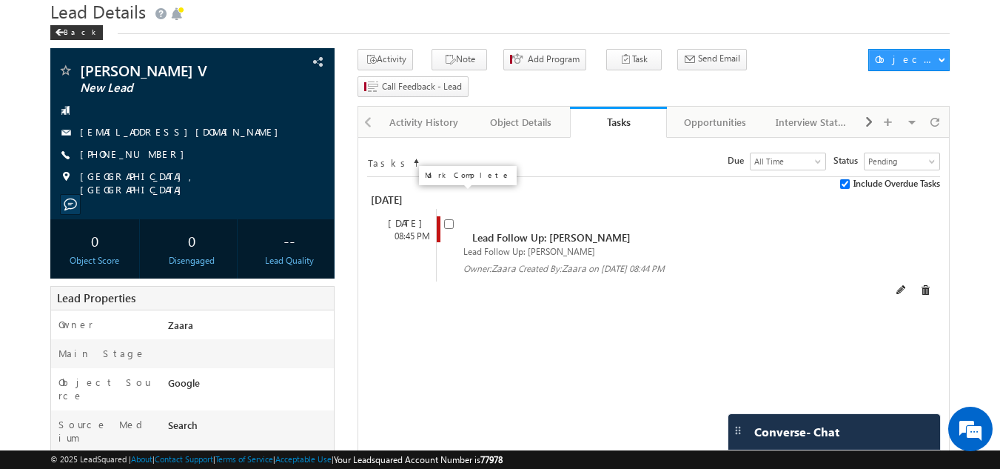
click at [448, 219] on input "checkbox" at bounding box center [449, 224] width 10 height 10
checkbox input "false"
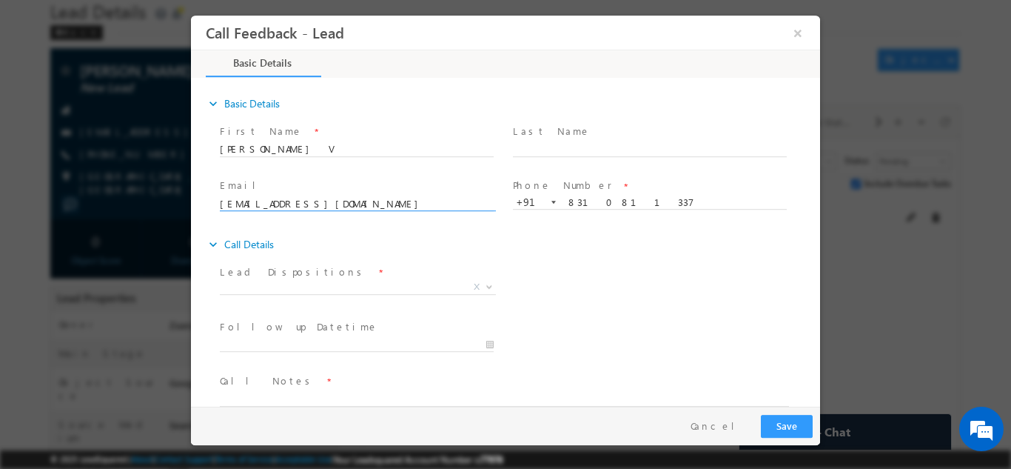
scroll to position [24, 0]
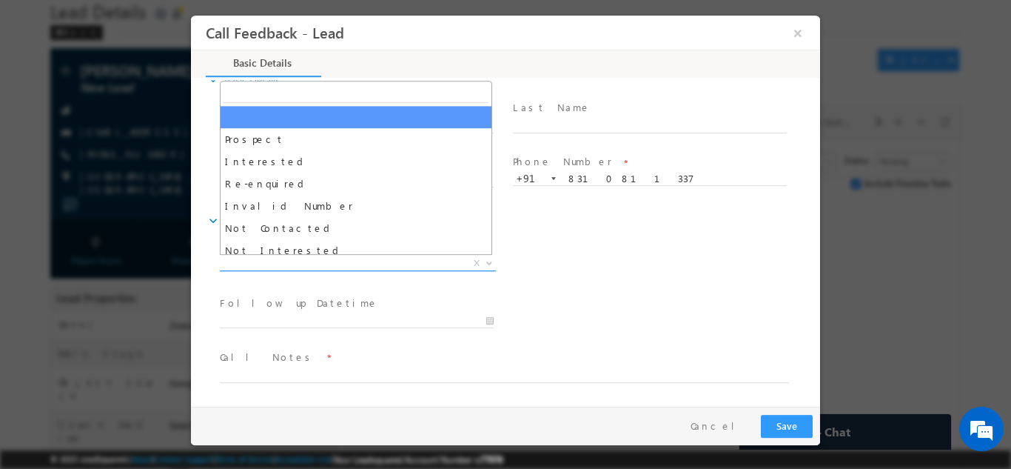
click at [357, 262] on span "X" at bounding box center [358, 262] width 276 height 15
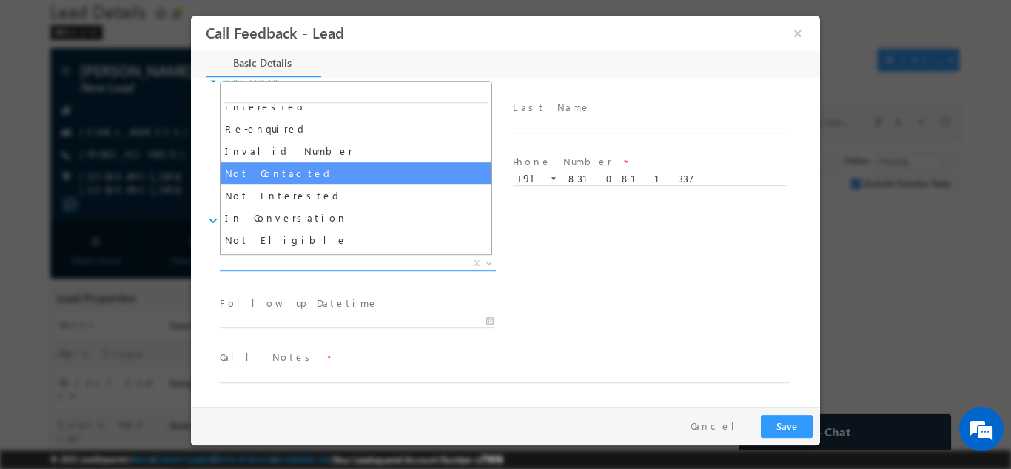
scroll to position [56, 0]
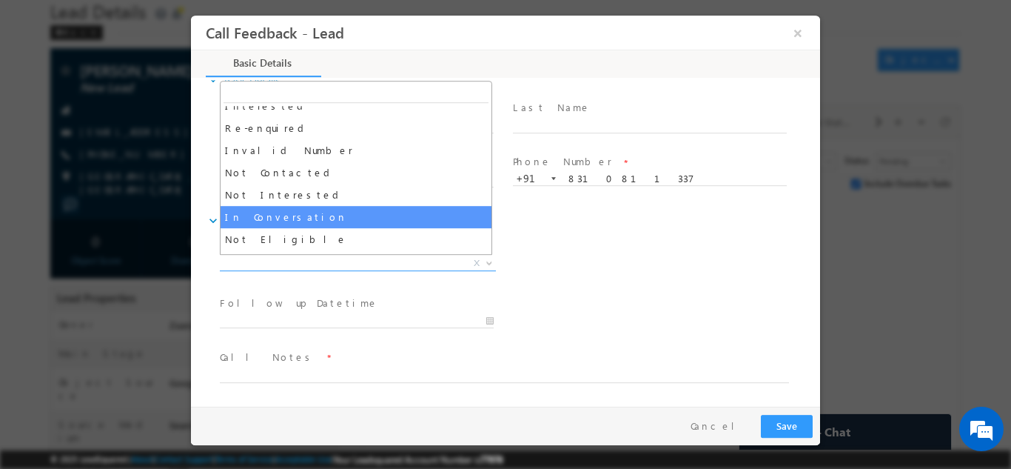
select select "In Conversation"
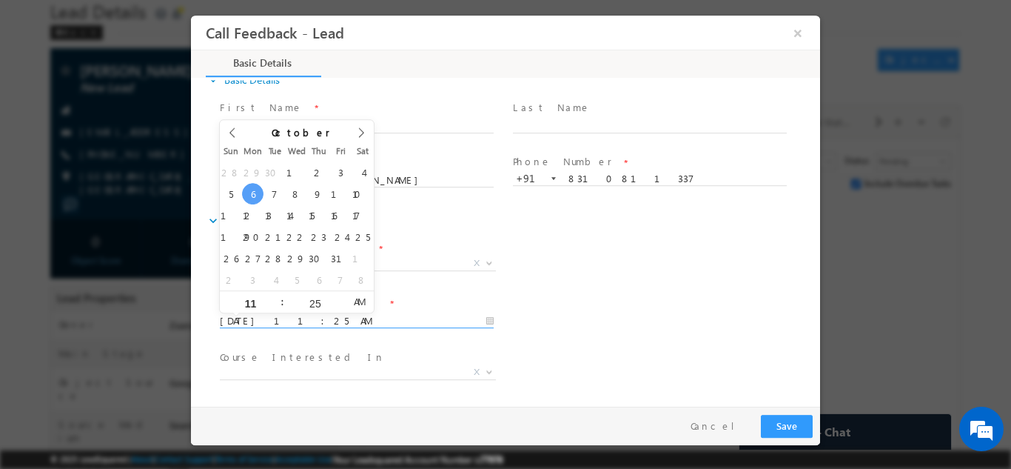
click at [300, 317] on input "06/10/2025 11:25 AM" at bounding box center [357, 320] width 274 height 15
type input "08/10/2025 11:25 AM"
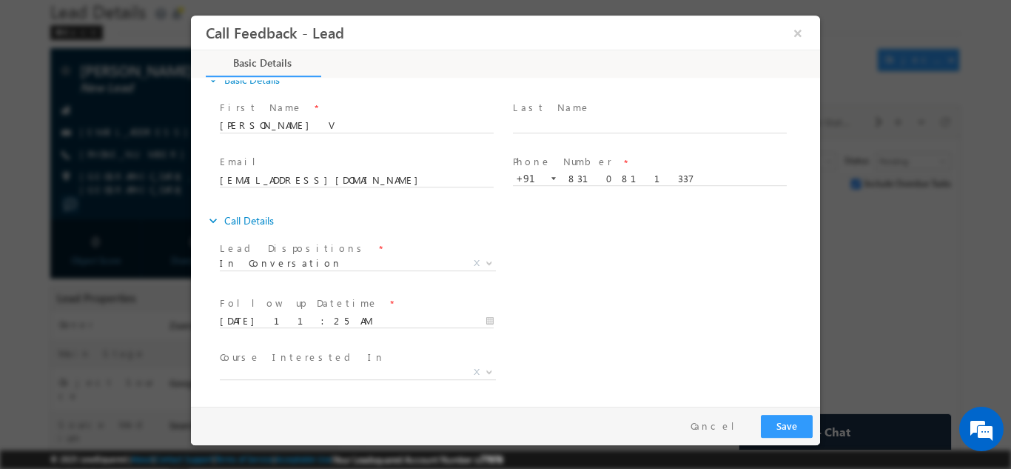
click at [563, 278] on div "Lead Dispositions * Prospect Interested Re-enquired Invalid Number Not Contacte…" at bounding box center [518, 264] width 603 height 55
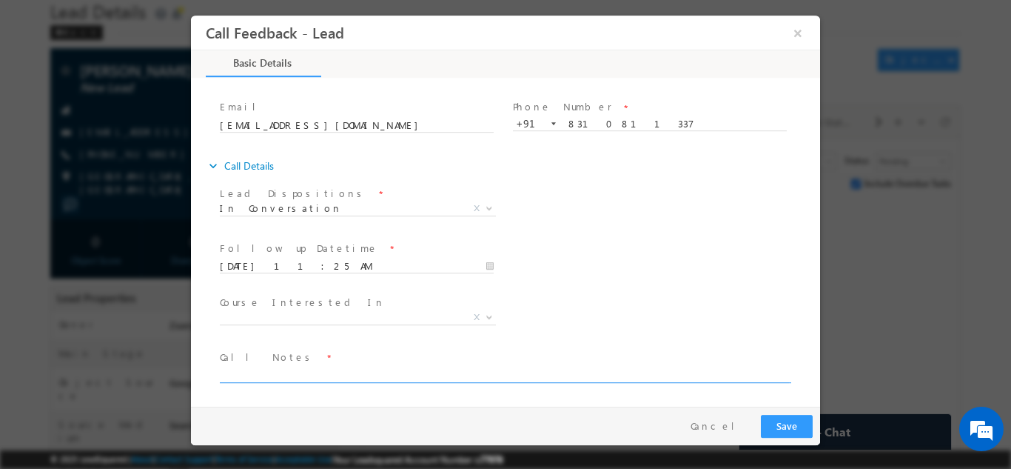
click at [250, 373] on textarea at bounding box center [504, 373] width 569 height 17
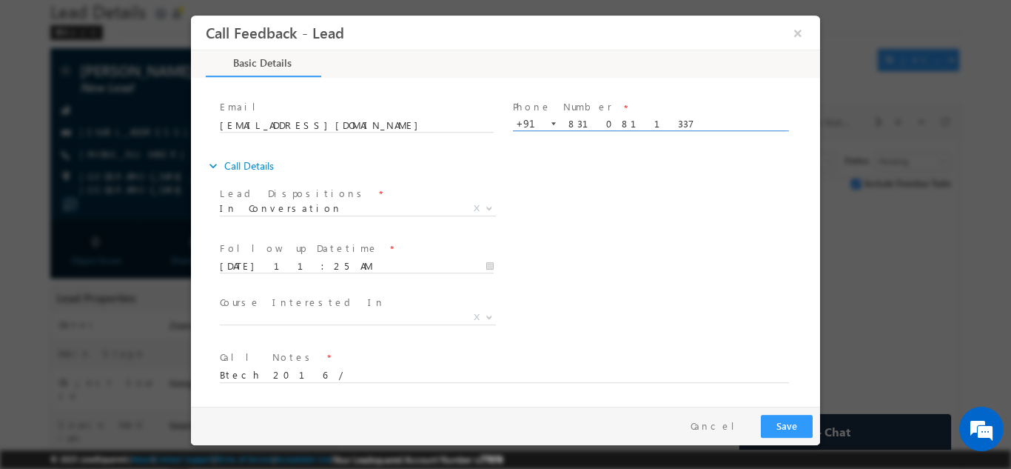
click at [586, 122] on input "8310811337" at bounding box center [650, 123] width 274 height 15
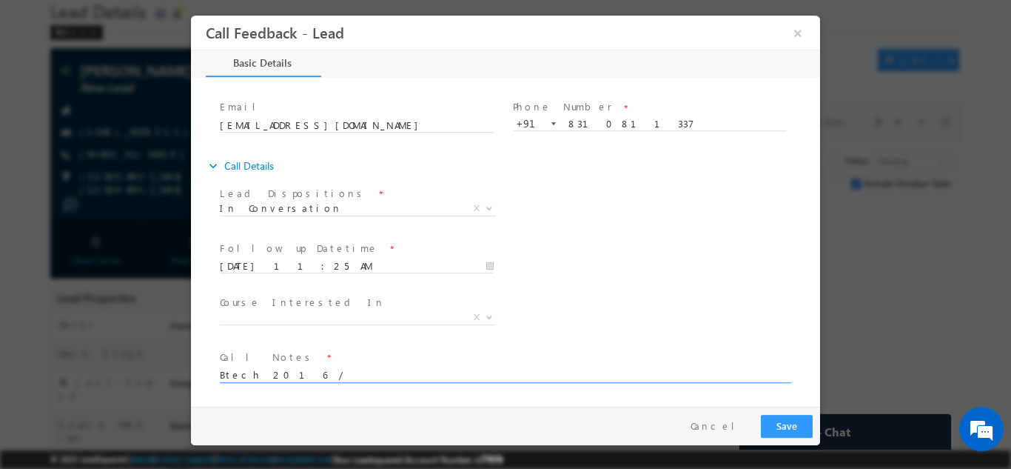
click at [307, 374] on textarea "Btech 2016 /" at bounding box center [504, 373] width 569 height 17
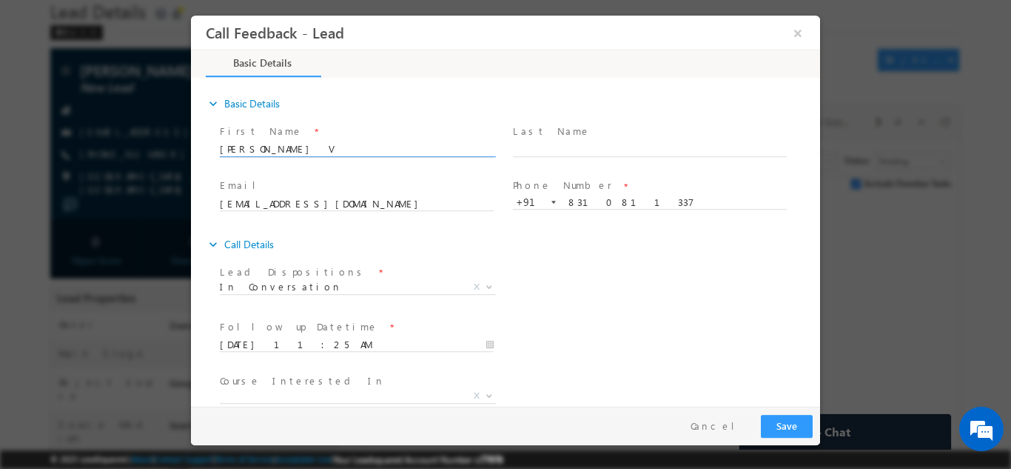
click at [250, 150] on input "Madhukar V" at bounding box center [357, 148] width 274 height 15
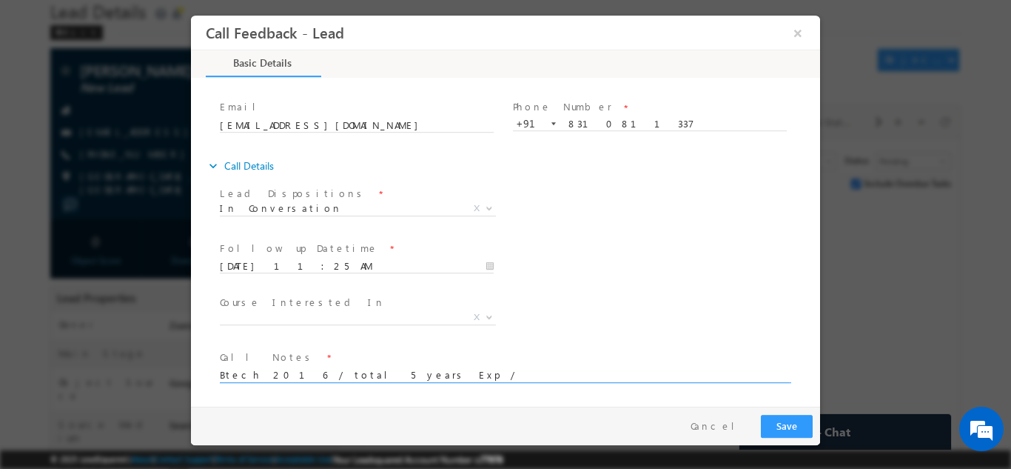
click at [374, 378] on textarea "Btech 2016 / total 5 years Exp /" at bounding box center [504, 373] width 569 height 17
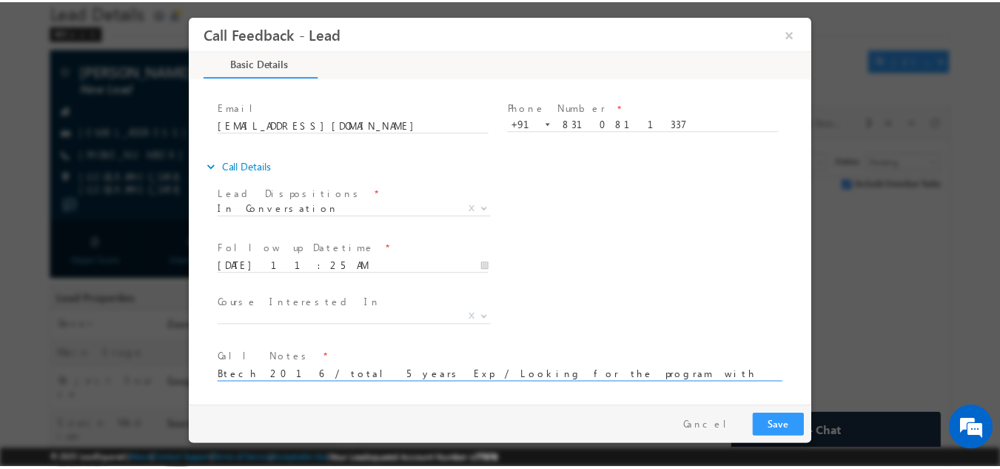
scroll to position [3, 0]
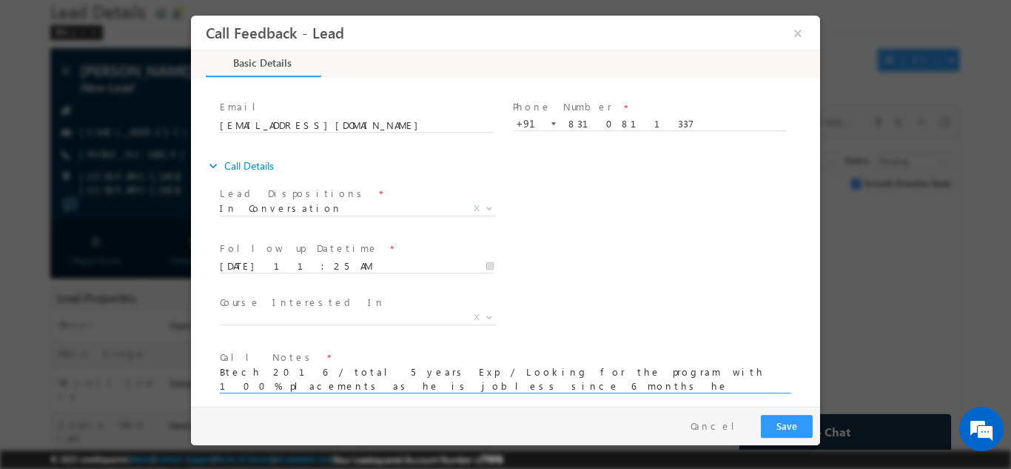
type textarea "Btech 2016 / total 5 years Exp / Looking for the program with 100% placements a…"
click at [797, 416] on button "Save" at bounding box center [787, 425] width 52 height 23
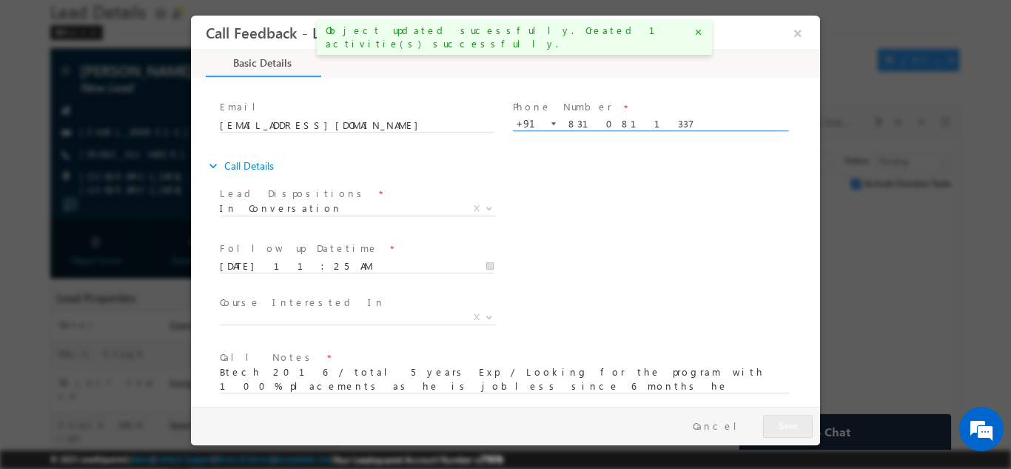
click at [603, 118] on input "8310811337" at bounding box center [650, 123] width 274 height 15
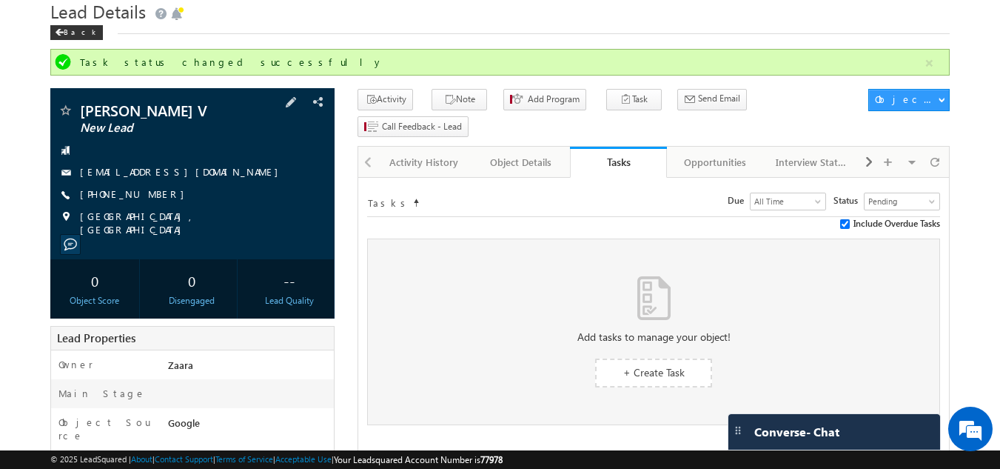
click at [123, 193] on span "+91-8310811337" at bounding box center [136, 194] width 112 height 15
drag, startPoint x: 107, startPoint y: 191, endPoint x: 147, endPoint y: 183, distance: 40.8
click at [147, 183] on div "Madhukar V New Lead madhukarvsolk@gmail.com +91-8310811337" at bounding box center [193, 169] width 270 height 133
click at [171, 192] on div "+91-8310811337" at bounding box center [193, 194] width 270 height 15
drag, startPoint x: 171, startPoint y: 192, endPoint x: 151, endPoint y: 193, distance: 20.0
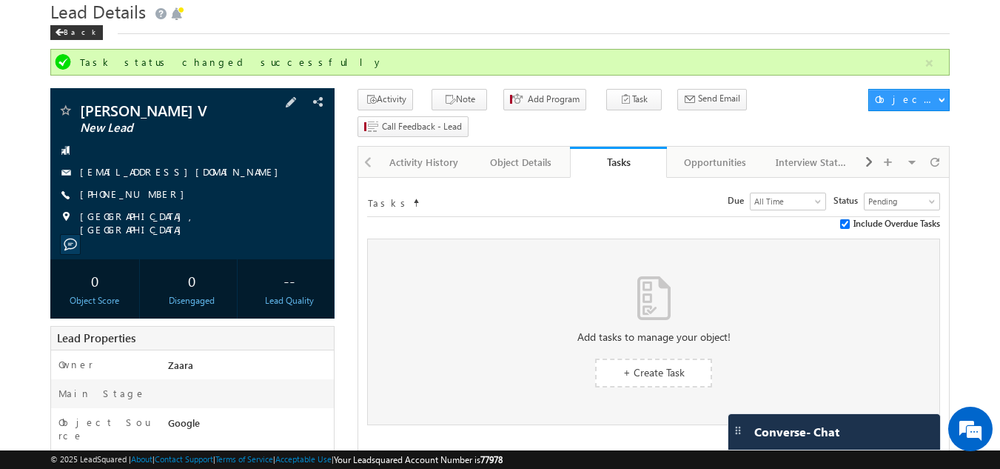
click at [151, 193] on div "+91-8310811337" at bounding box center [193, 194] width 270 height 15
copy div "+91-8310811337"
click at [60, 36] on span at bounding box center [59, 32] width 9 height 7
click at [64, 40] on div "Back" at bounding box center [76, 32] width 53 height 15
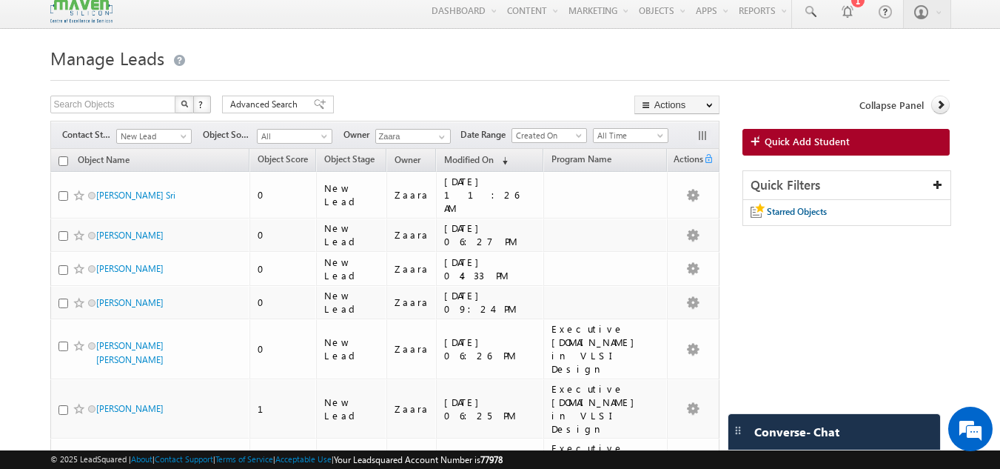
drag, startPoint x: 151, startPoint y: 262, endPoint x: 0, endPoint y: 241, distance: 152.5
click at [0, 241] on body "Menu [GEOGRAPHIC_DATA] lsq2@ maven -sili con.c om" at bounding box center [500, 327] width 1000 height 666
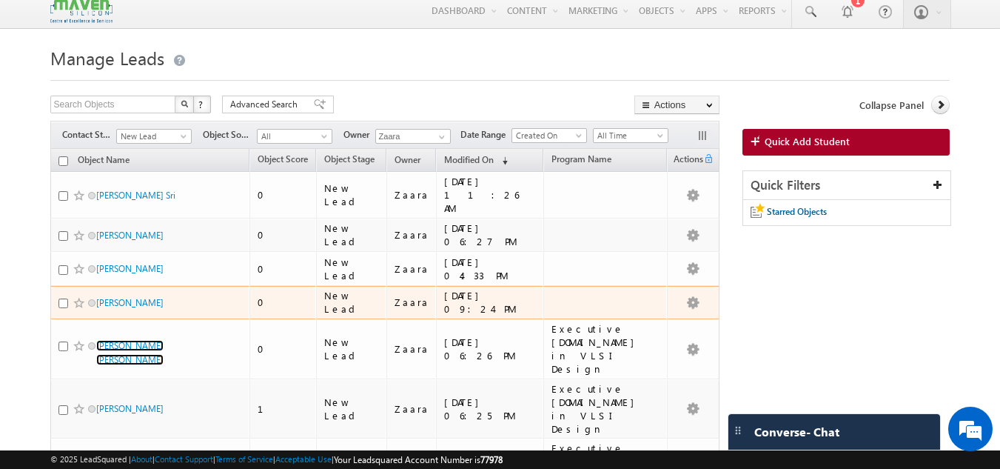
scroll to position [132, 0]
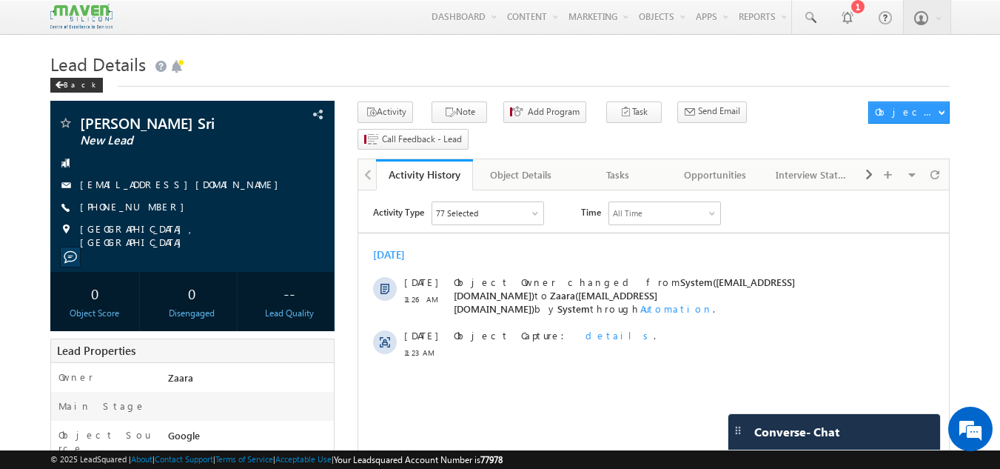
click at [402, 70] on h1 "Lead Details" at bounding box center [500, 62] width 900 height 29
drag, startPoint x: 232, startPoint y: 181, endPoint x: 222, endPoint y: 189, distance: 12.7
click at [222, 189] on div "sowmyasrithopuri999@gmail.com" at bounding box center [193, 185] width 270 height 15
copy div "sowmyasrithopuri999@gmail.com"
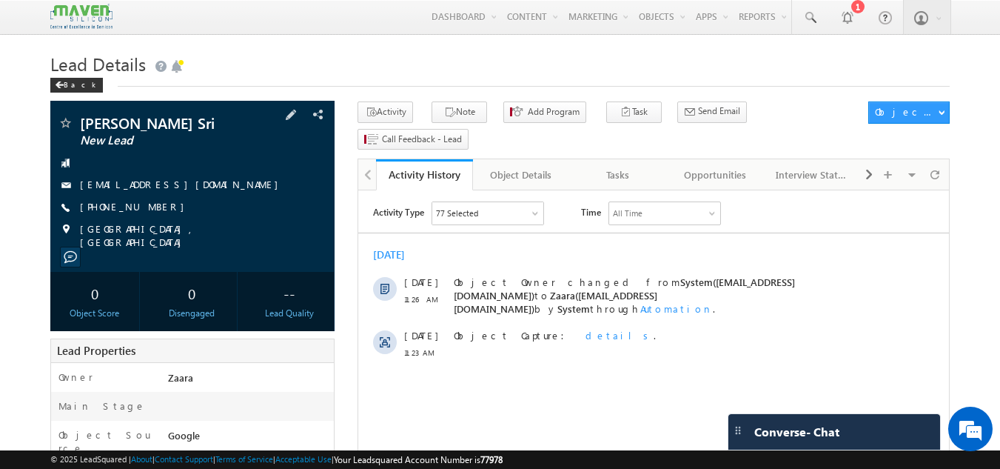
click at [158, 209] on div "+91-9676535675" at bounding box center [193, 207] width 270 height 15
drag, startPoint x: 158, startPoint y: 209, endPoint x: 151, endPoint y: 205, distance: 8.3
click at [151, 205] on div "+91-9676535675" at bounding box center [193, 207] width 270 height 15
copy div "+91-9676535675"
click at [151, 205] on span "+91-9676535675" at bounding box center [136, 207] width 112 height 15
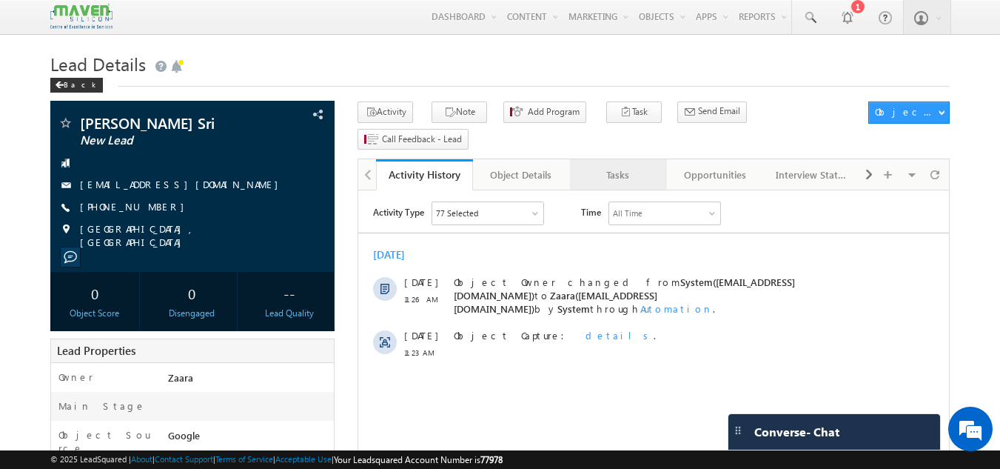
click at [628, 166] on div "Tasks" at bounding box center [618, 175] width 72 height 18
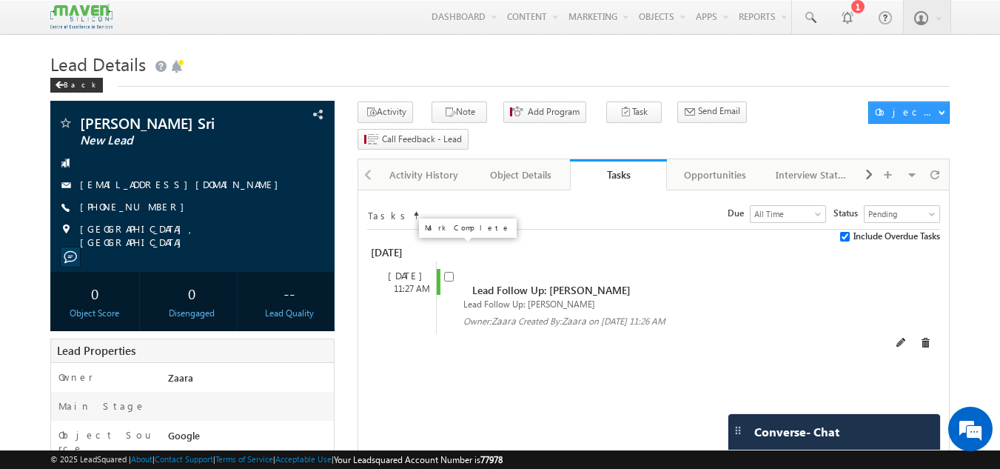
click at [452, 272] on input "checkbox" at bounding box center [449, 277] width 10 height 10
checkbox input "false"
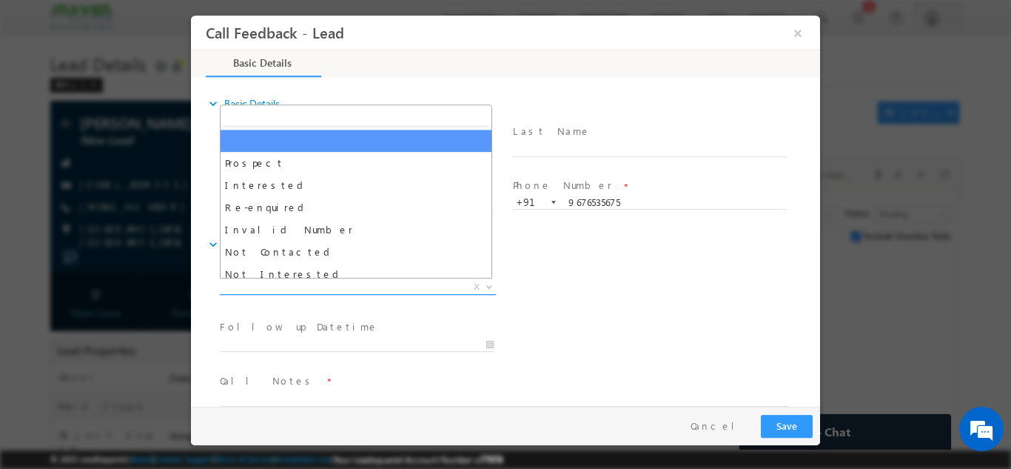
click at [329, 286] on span "X" at bounding box center [358, 286] width 276 height 15
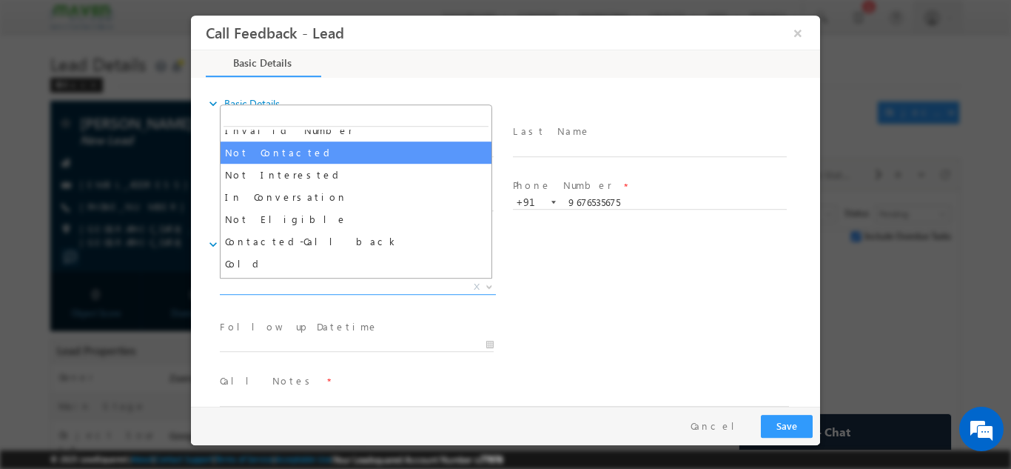
scroll to position [101, 0]
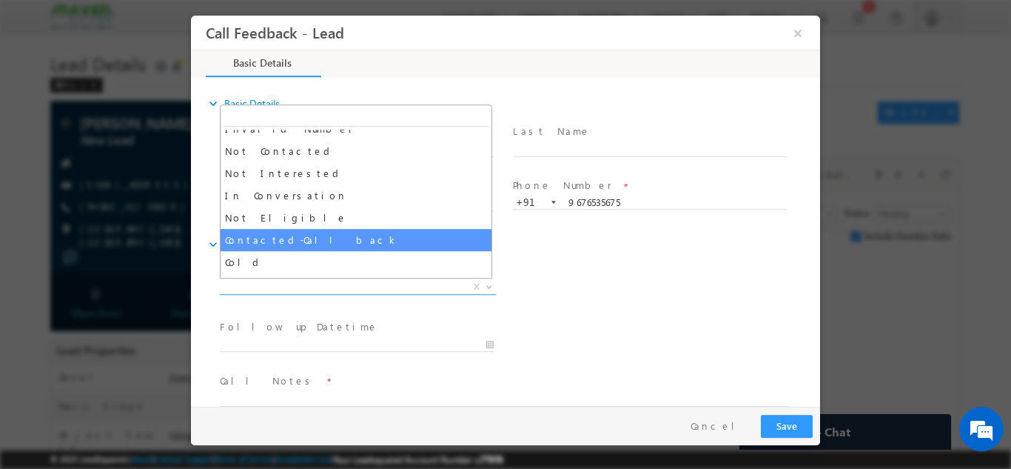
select select "Contacted-Call back"
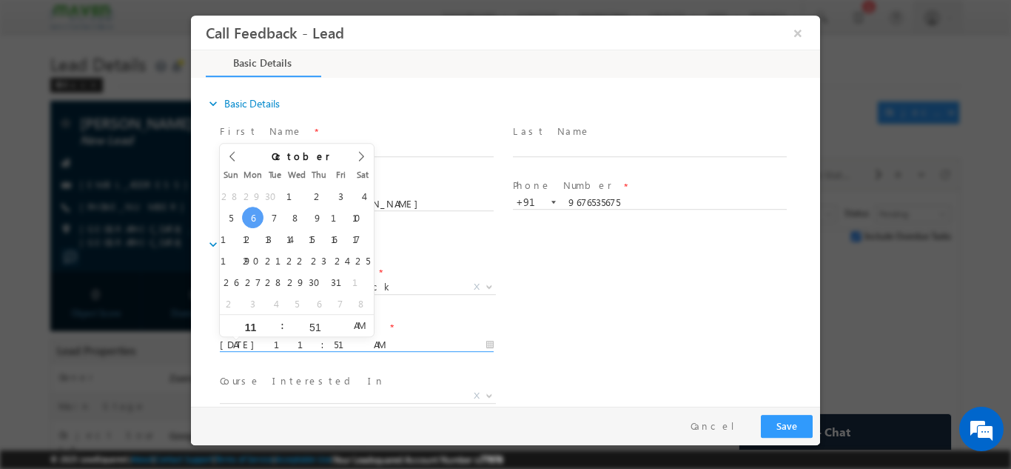
click at [304, 345] on input "06/10/2025 11:51 AM" at bounding box center [357, 344] width 274 height 15
type input "08/10/2025 11:51 AM"
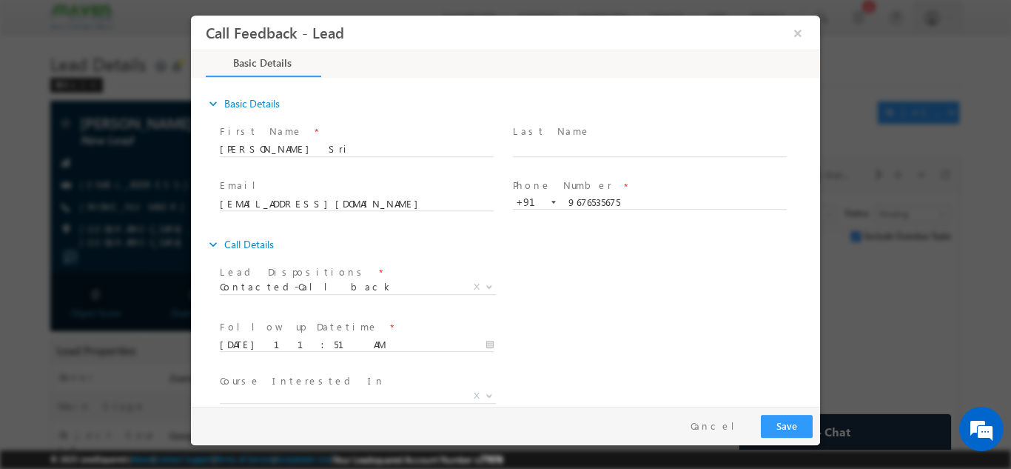
click at [554, 284] on div "Lead Dispositions * Prospect Interested Re-enquired Invalid Number Not Contacte…" at bounding box center [518, 288] width 603 height 55
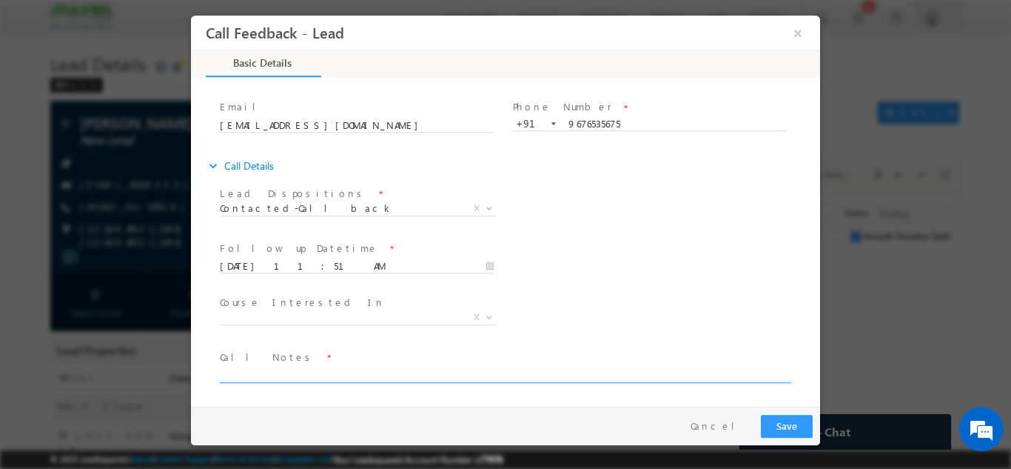
click at [423, 379] on textarea at bounding box center [504, 373] width 569 height 17
click at [278, 373] on textarea "2025 pass outsuggested her IIT Roorkee program she said she will get back to us" at bounding box center [504, 373] width 569 height 17
type textarea "2025 pass out suggested her IIT Roorkee program she said she will get back to us"
click at [780, 419] on button "Save" at bounding box center [787, 425] width 52 height 23
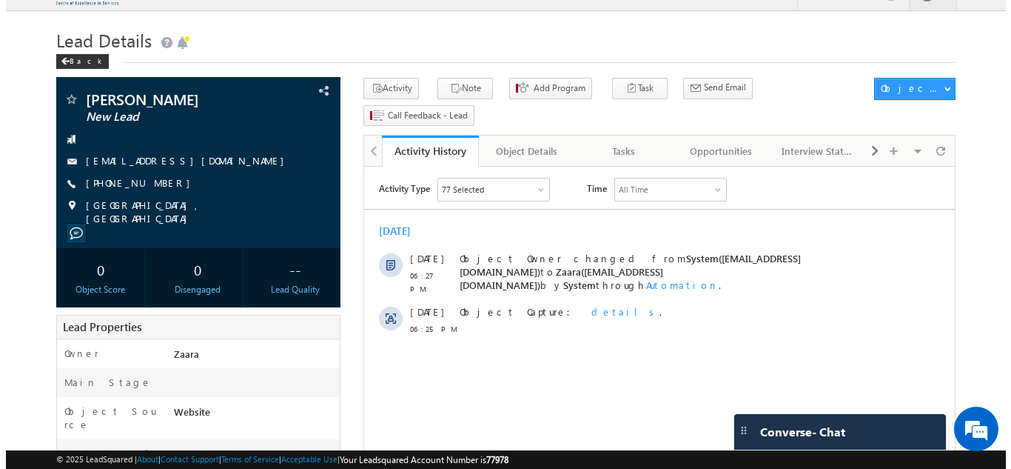
scroll to position [23, 0]
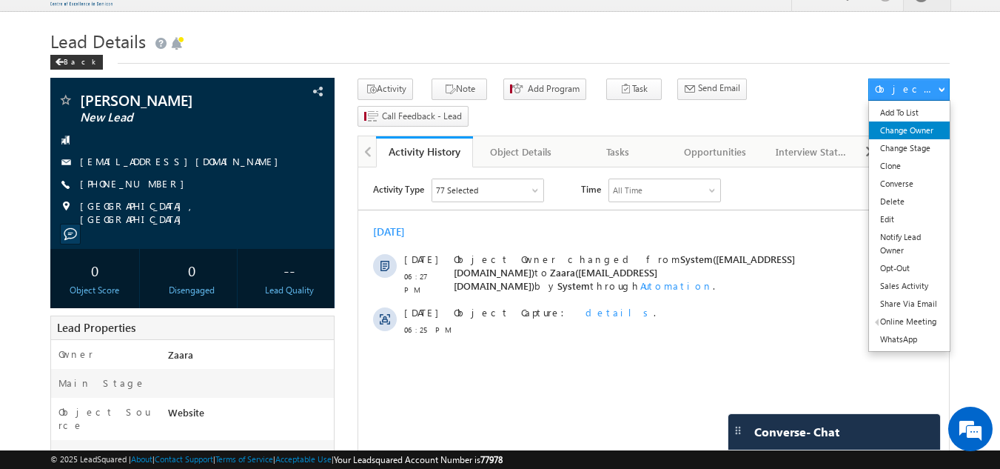
click at [926, 127] on link "Change Owner" at bounding box center [909, 130] width 81 height 18
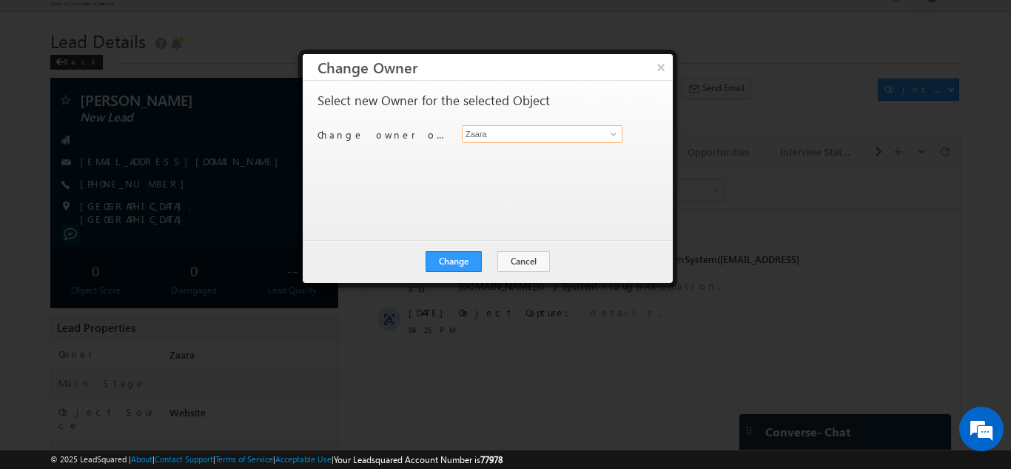
click at [482, 136] on input "Zaara" at bounding box center [542, 134] width 161 height 18
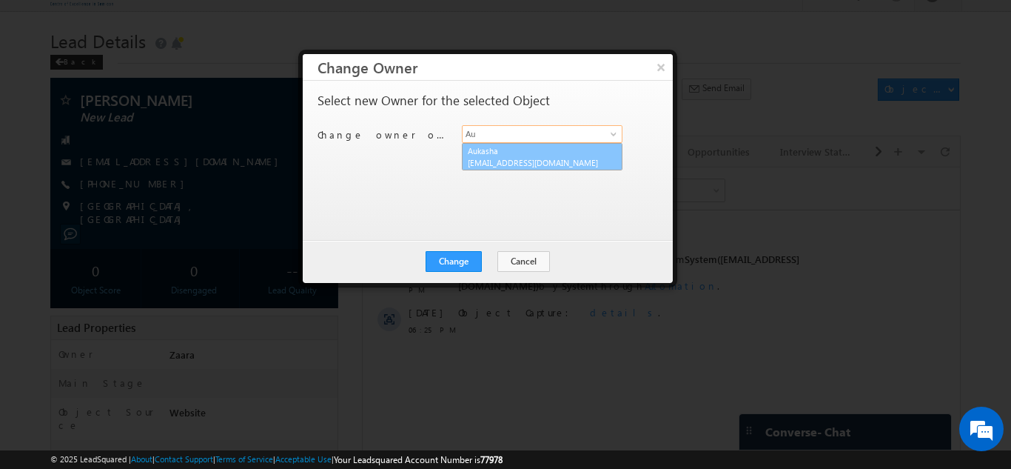
click at [578, 153] on link "Aukasha [EMAIL_ADDRESS][DOMAIN_NAME]" at bounding box center [542, 157] width 161 height 28
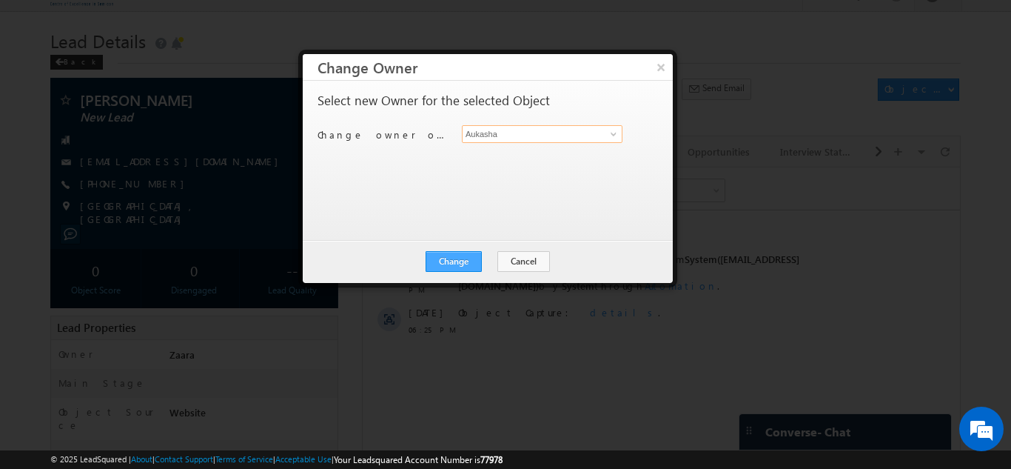
type input "Aukasha"
click at [449, 256] on button "Change" at bounding box center [454, 261] width 56 height 21
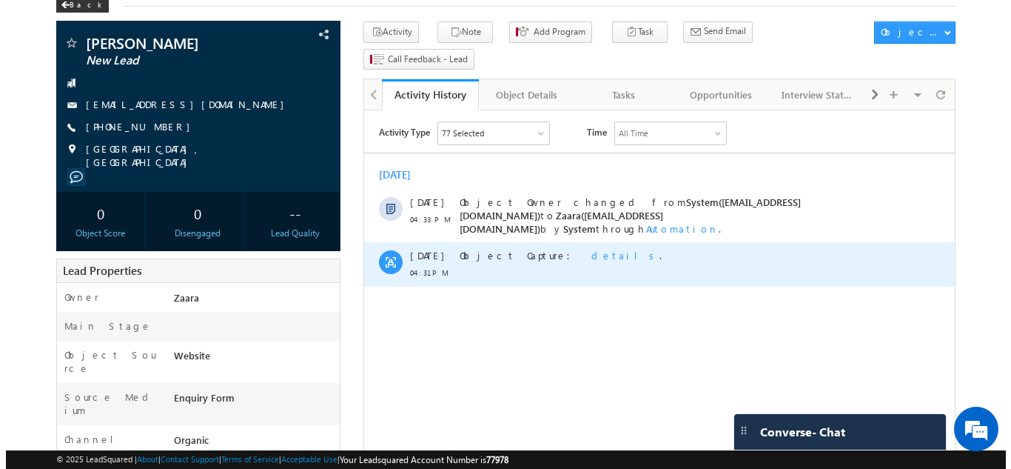
scroll to position [75, 0]
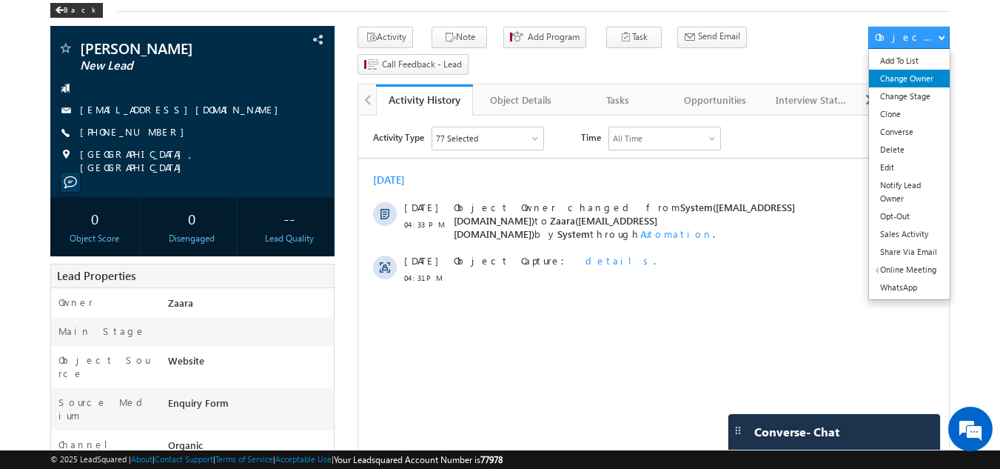
click at [908, 74] on link "Change Owner" at bounding box center [909, 79] width 81 height 18
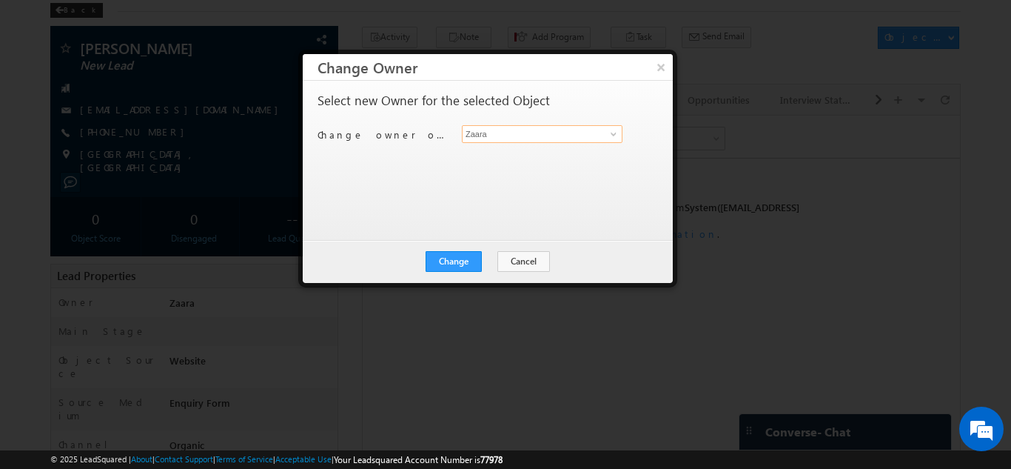
click at [574, 130] on input "Zaara" at bounding box center [542, 134] width 161 height 18
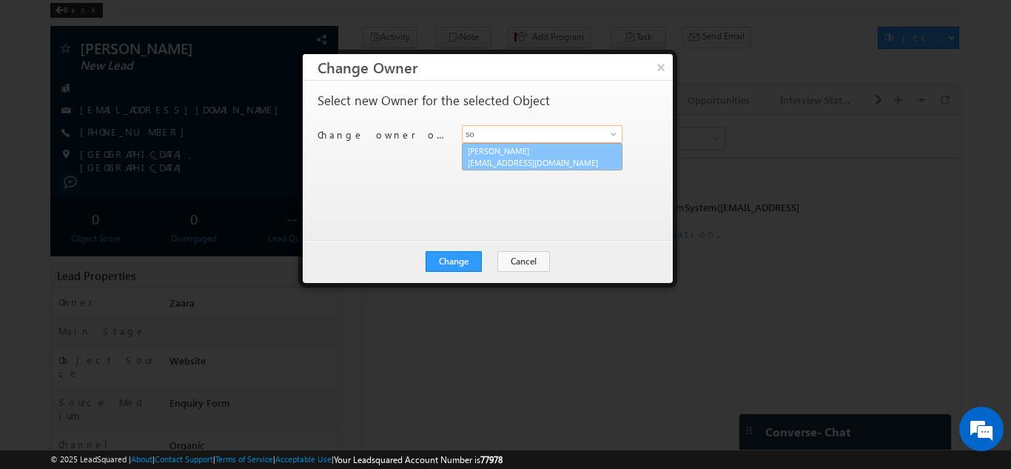
click at [561, 158] on span "lsq3@maven-silicon.com" at bounding box center [534, 162] width 133 height 11
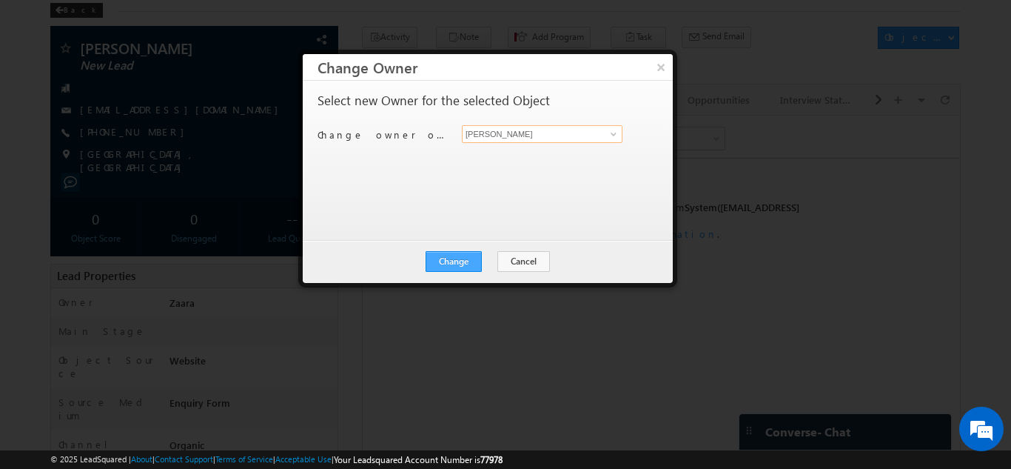
type input "[PERSON_NAME]"
click at [452, 264] on button "Change" at bounding box center [454, 261] width 56 height 21
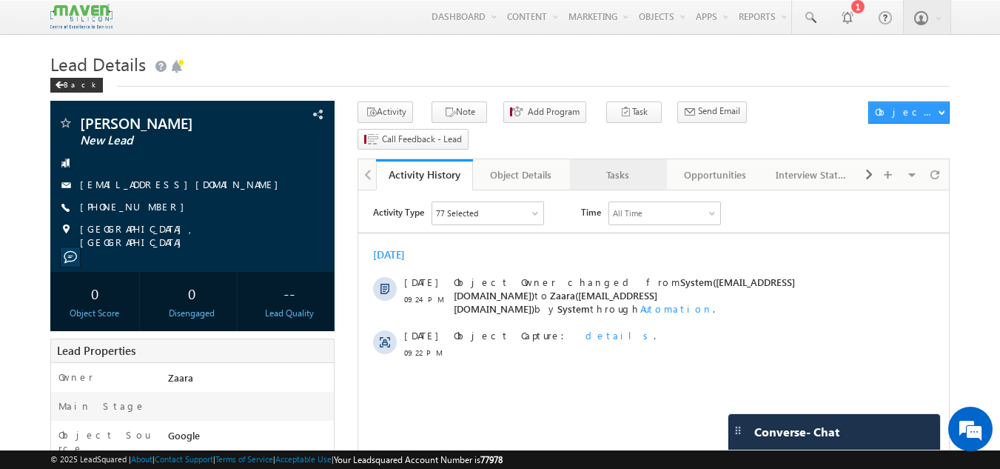
click at [616, 166] on div "Tasks" at bounding box center [618, 175] width 72 height 18
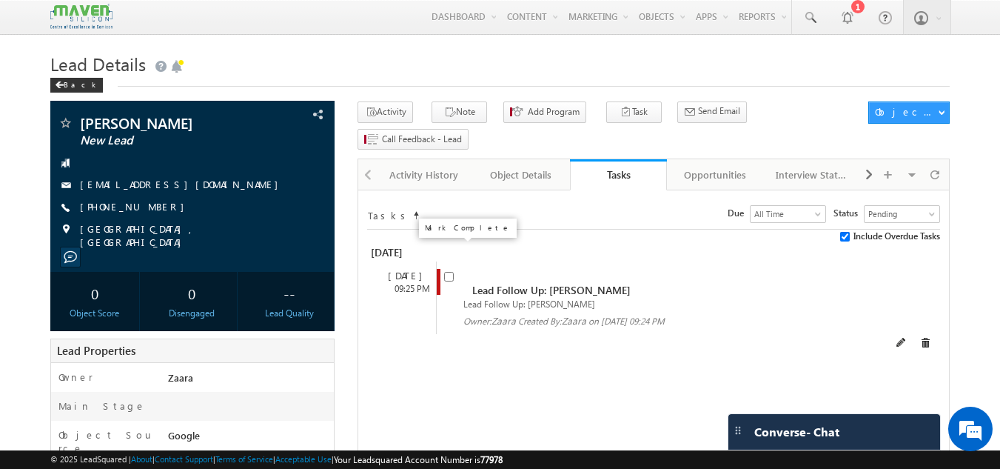
click at [446, 272] on input "checkbox" at bounding box center [449, 277] width 10 height 10
checkbox input "false"
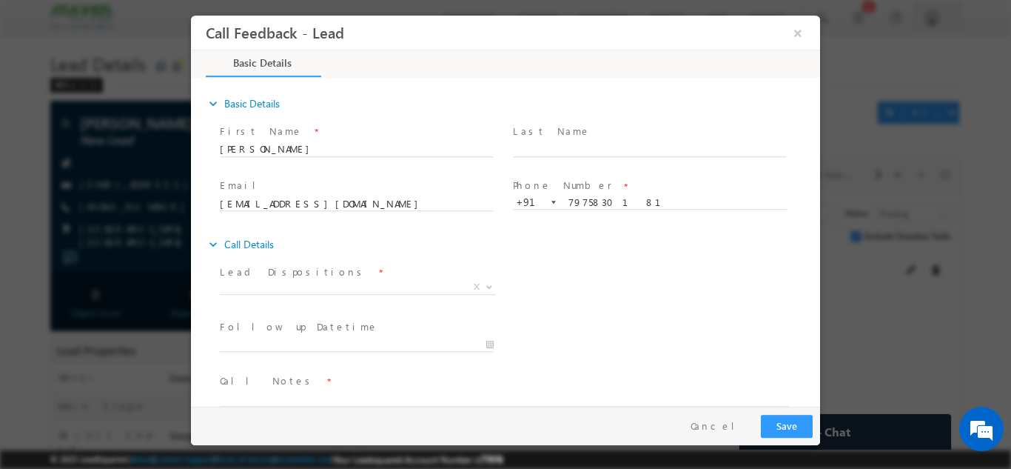
scroll to position [24, 0]
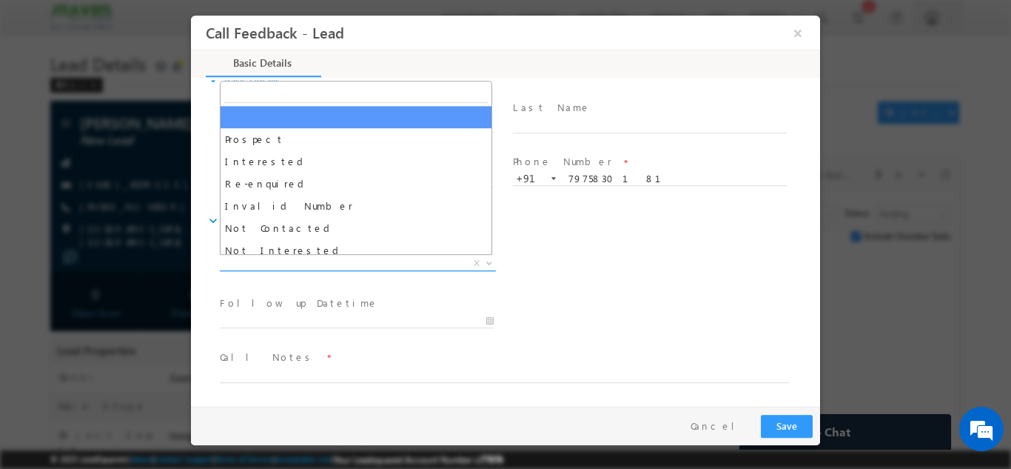
click at [415, 264] on span "X" at bounding box center [358, 262] width 276 height 15
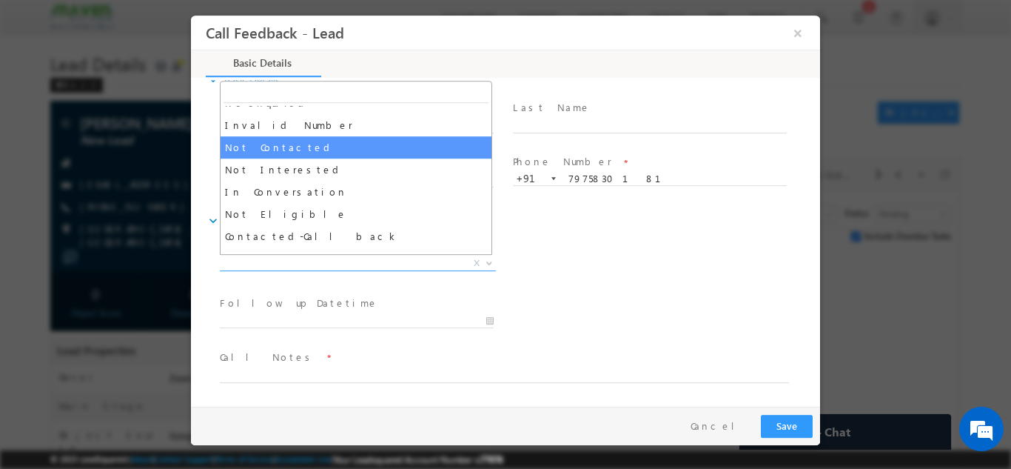
scroll to position [81, 0]
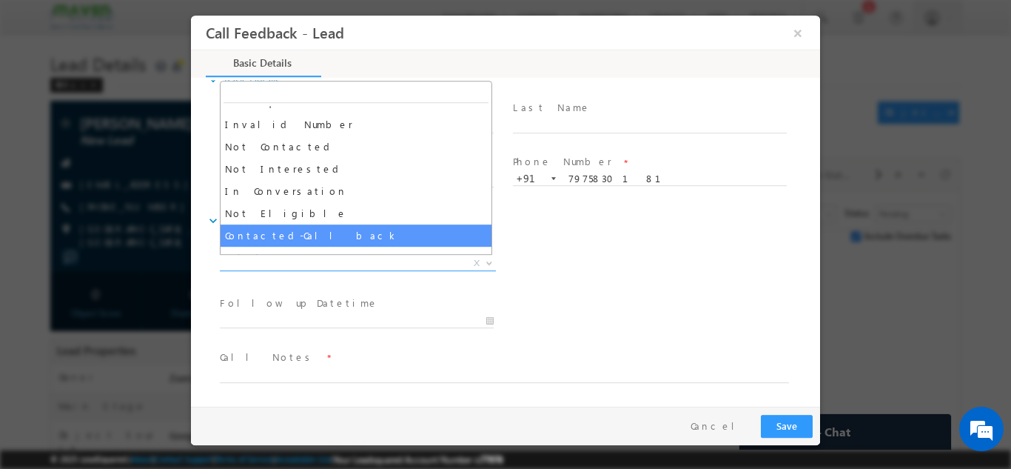
select select "Contacted-Call back"
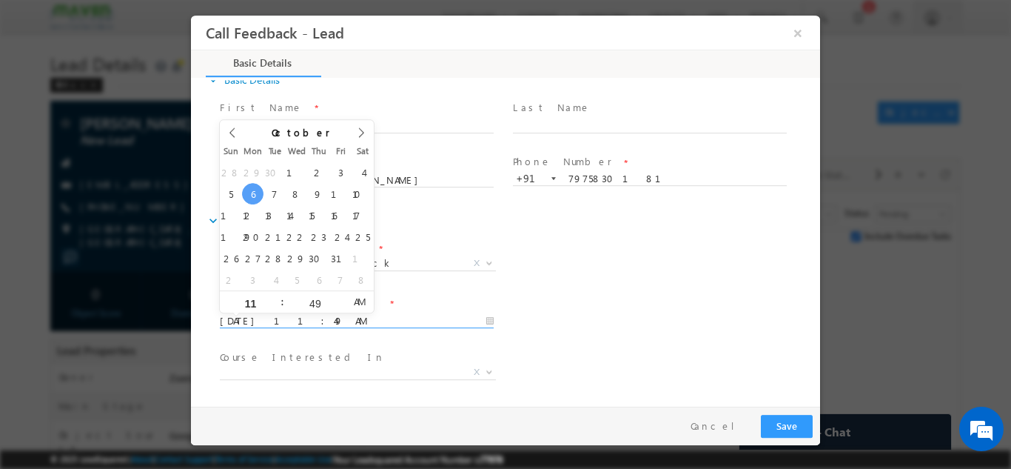
click at [312, 319] on input "06/10/2025 11:49 AM" at bounding box center [357, 320] width 274 height 15
type input "08/10/2025 11:49 AM"
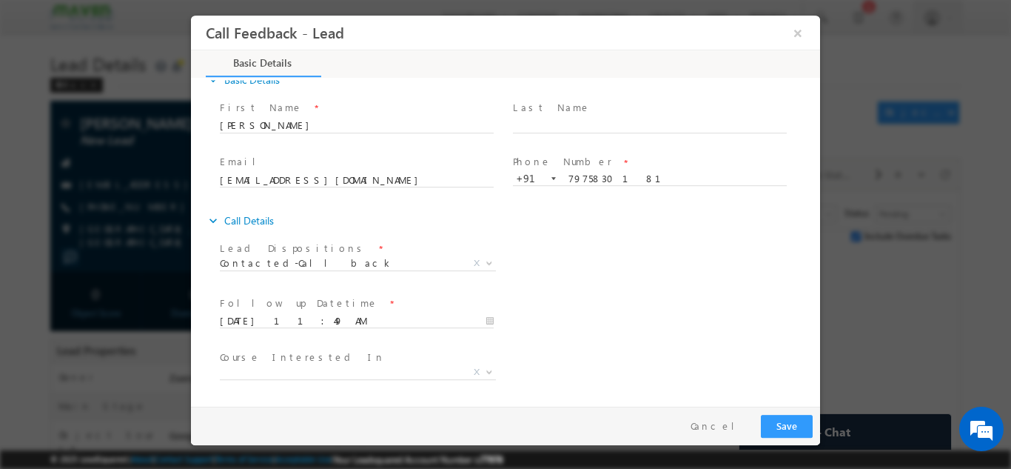
click at [520, 275] on div "Lead Dispositions * Prospect Interested Re-enquired Invalid Number Not Contacte…" at bounding box center [518, 264] width 603 height 55
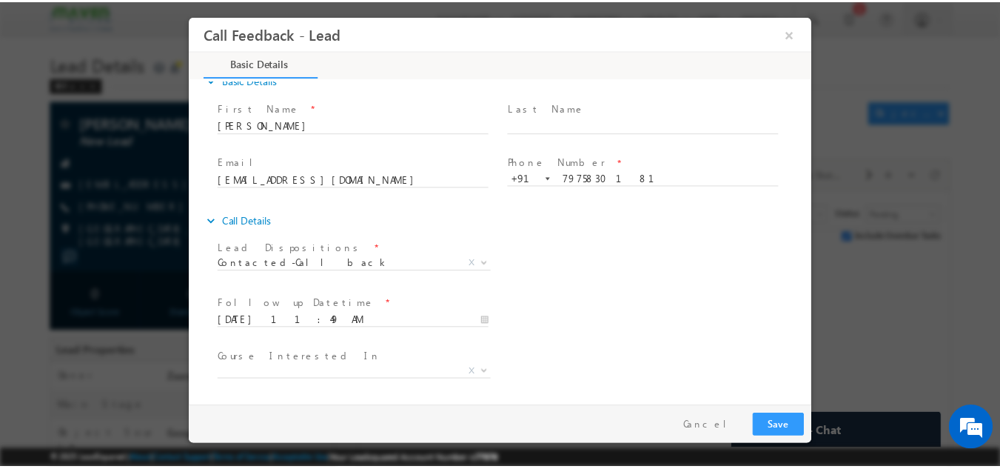
scroll to position [78, 0]
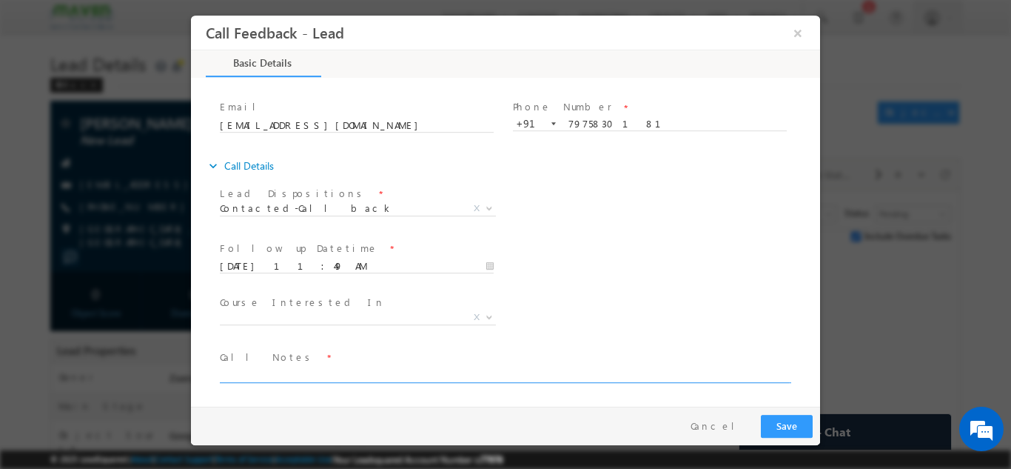
click at [428, 375] on textarea at bounding box center [504, 373] width 569 height 17
type textarea "Call back on 8th Oct"
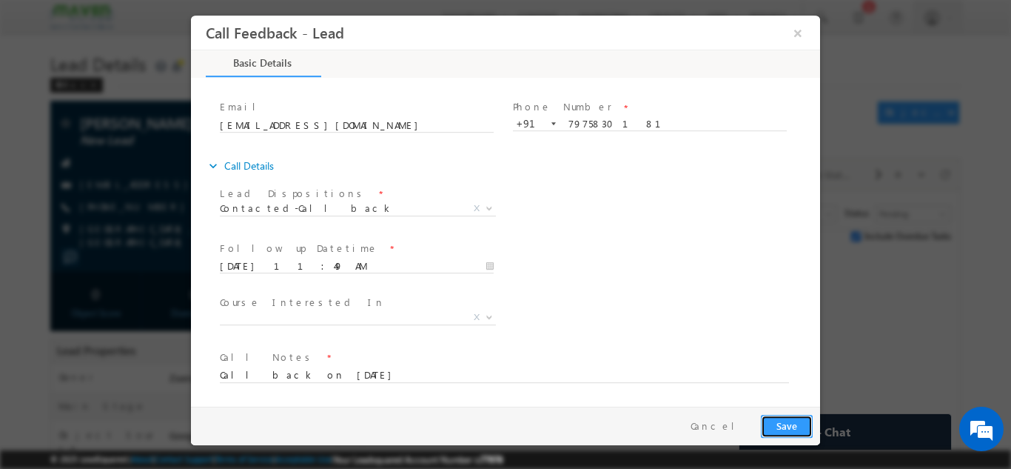
click at [800, 426] on button "Save" at bounding box center [787, 425] width 52 height 23
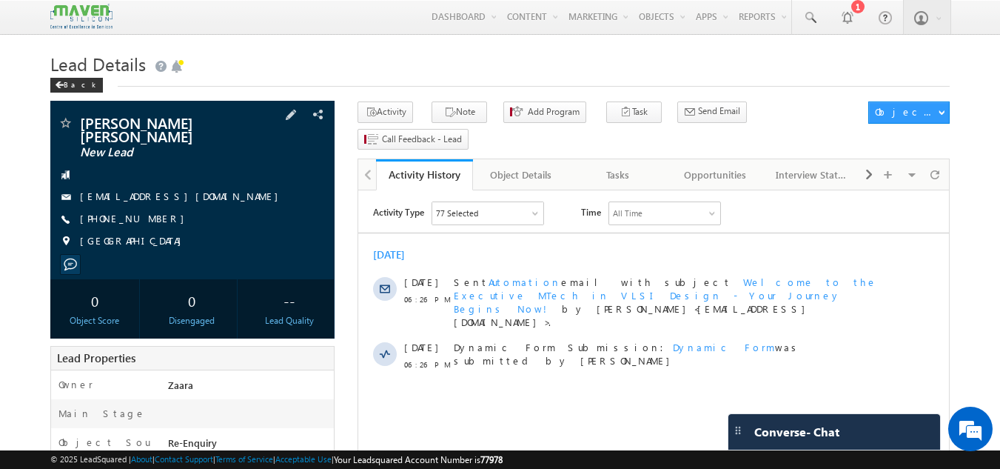
click at [188, 190] on link "[EMAIL_ADDRESS][DOMAIN_NAME]" at bounding box center [183, 196] width 206 height 13
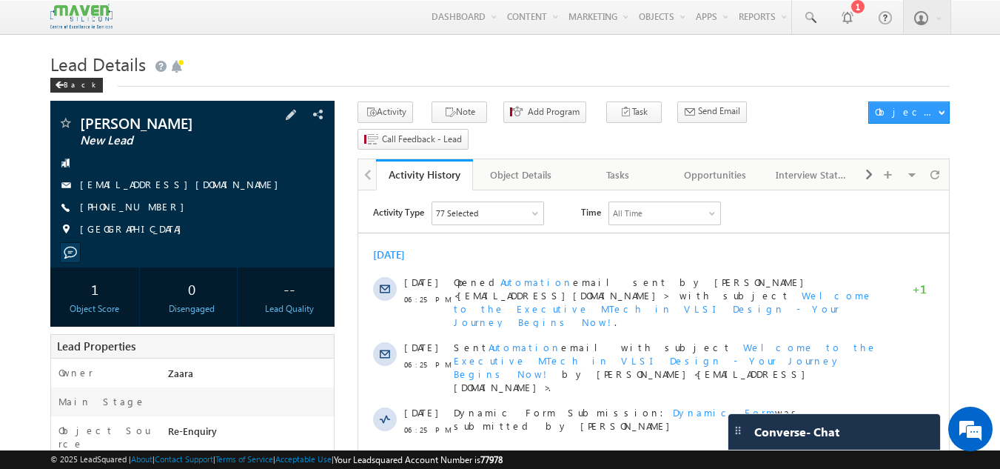
drag, startPoint x: 100, startPoint y: 206, endPoint x: 152, endPoint y: 209, distance: 51.9
click at [152, 209] on span "[PHONE_NUMBER]" at bounding box center [136, 207] width 112 height 15
copy span "9590310871"
click at [636, 159] on link "Tasks" at bounding box center [618, 174] width 97 height 31
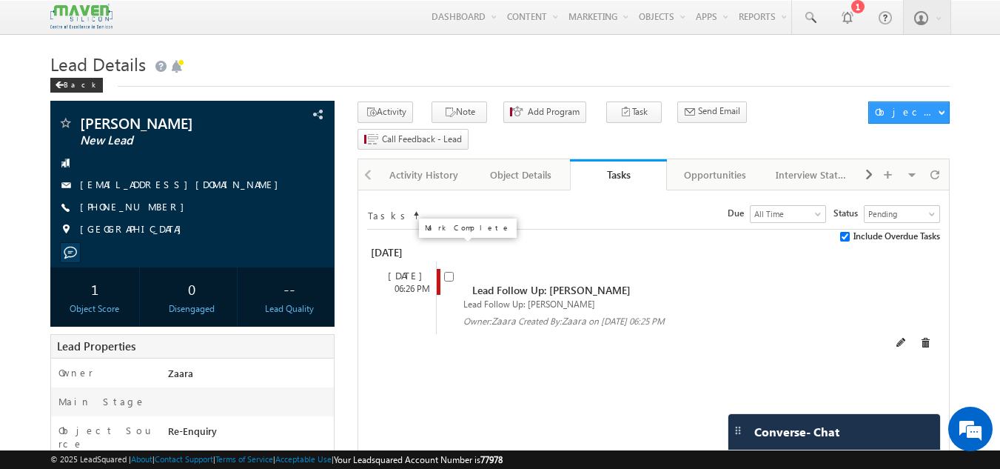
click at [449, 272] on input "checkbox" at bounding box center [449, 277] width 10 height 10
checkbox input "false"
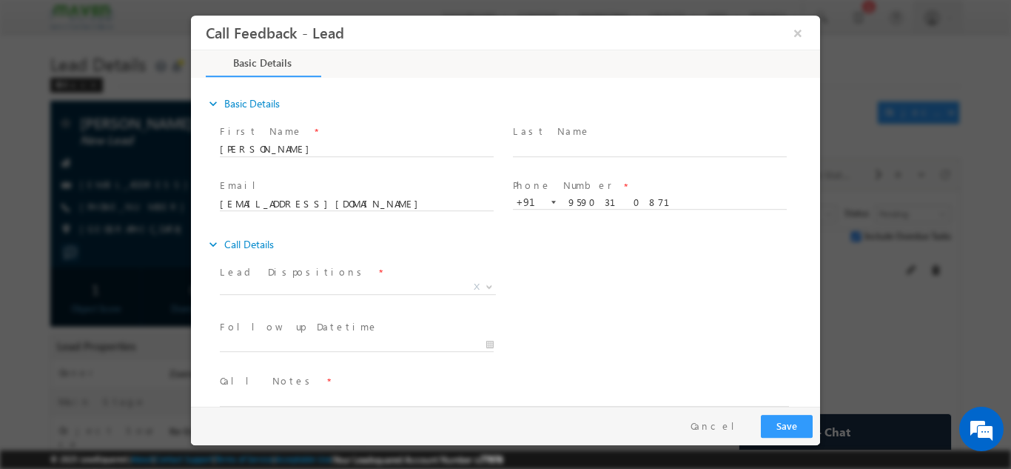
scroll to position [24, 0]
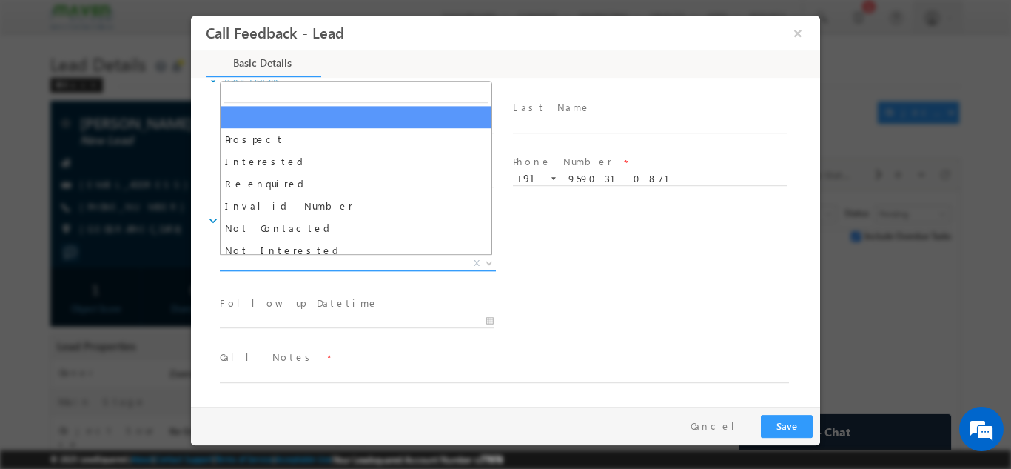
click at [421, 262] on span "X" at bounding box center [358, 262] width 276 height 15
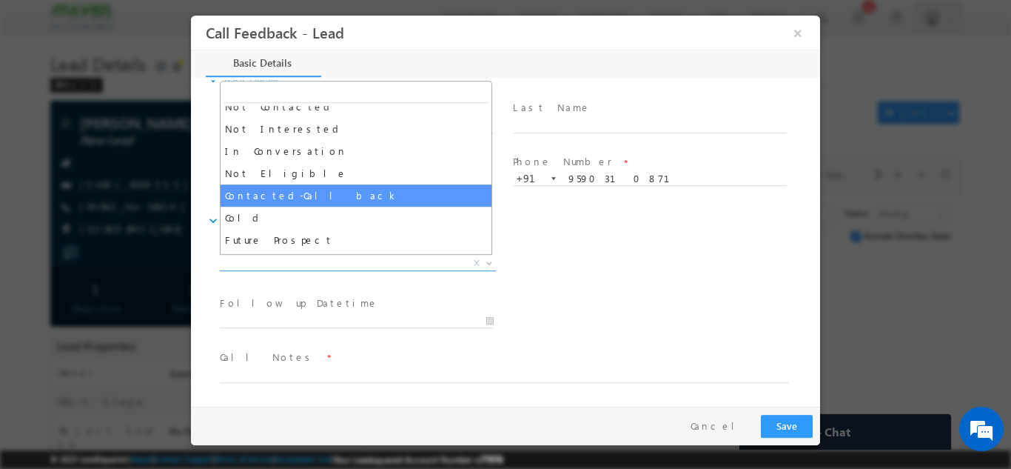
scroll to position [122, 0]
select select "Contacted-Call back"
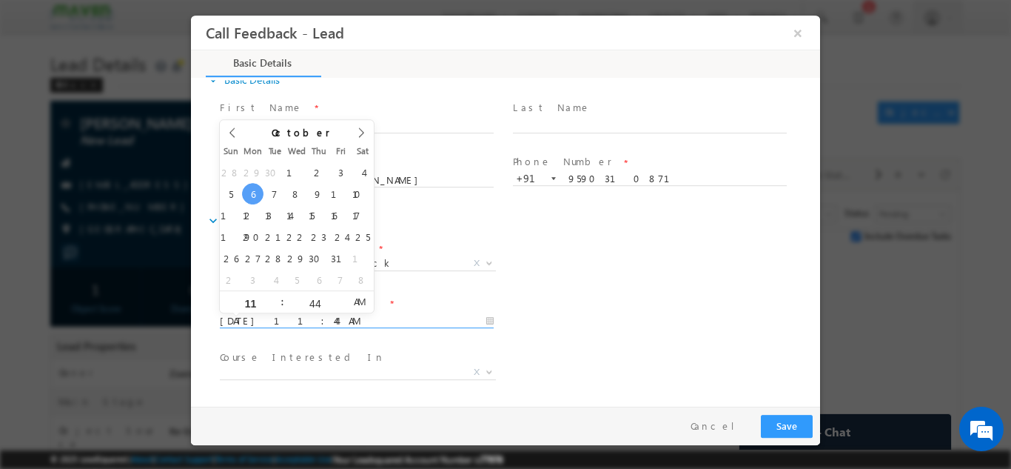
click at [306, 318] on input "[DATE] 11:44 AM" at bounding box center [357, 320] width 274 height 15
type input "[DATE] 11:44 AM"
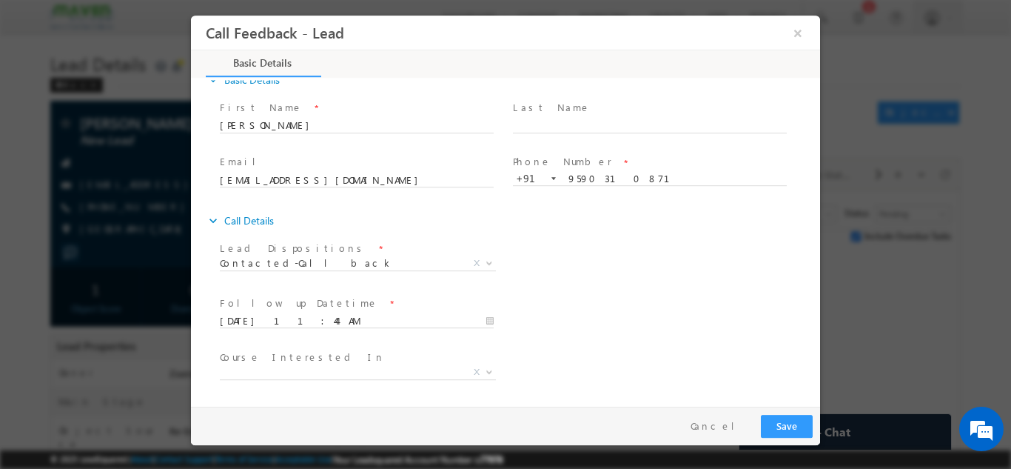
click at [575, 285] on div "Lead Dispositions * Prospect Interested Re-enquired Invalid Number Not Contacte…" at bounding box center [518, 264] width 603 height 55
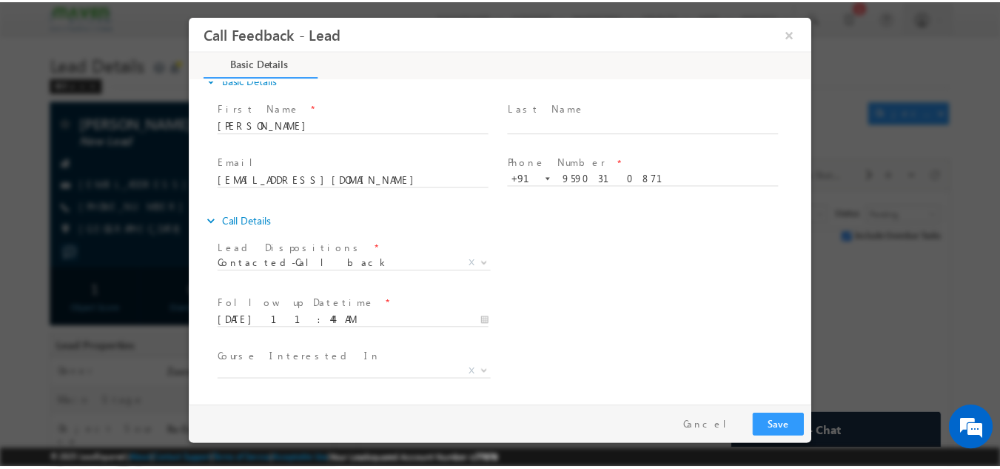
scroll to position [78, 0]
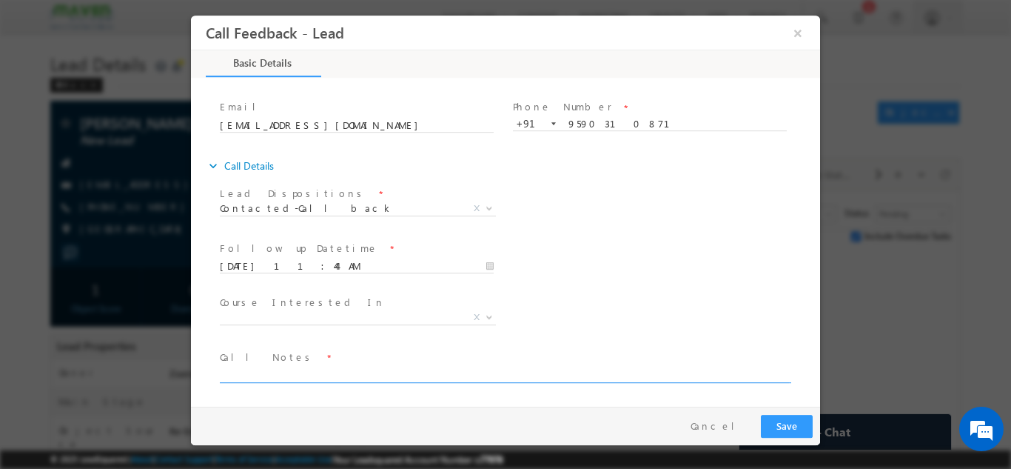
click at [389, 379] on textarea at bounding box center [504, 373] width 569 height 17
type textarea "Already spoken to him and always he receives the calls and say call back later"
click at [791, 430] on button "Save" at bounding box center [787, 425] width 52 height 23
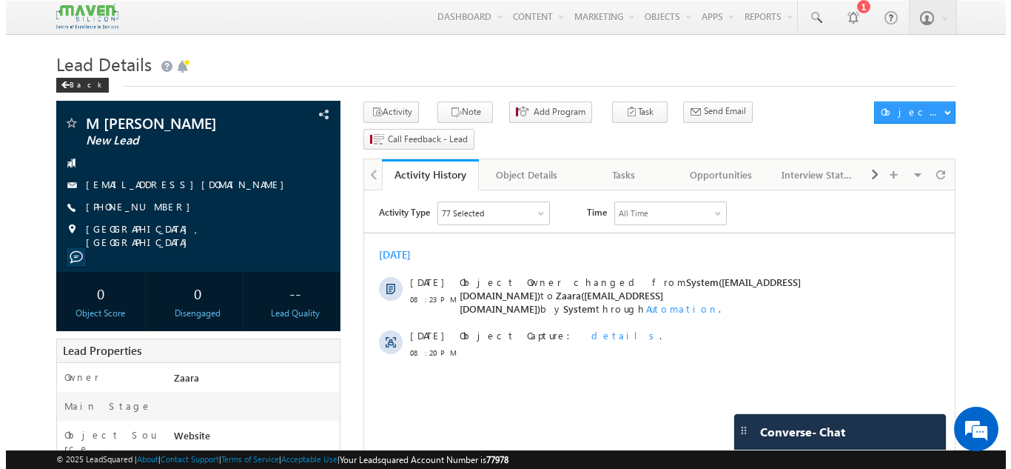
scroll to position [1, 0]
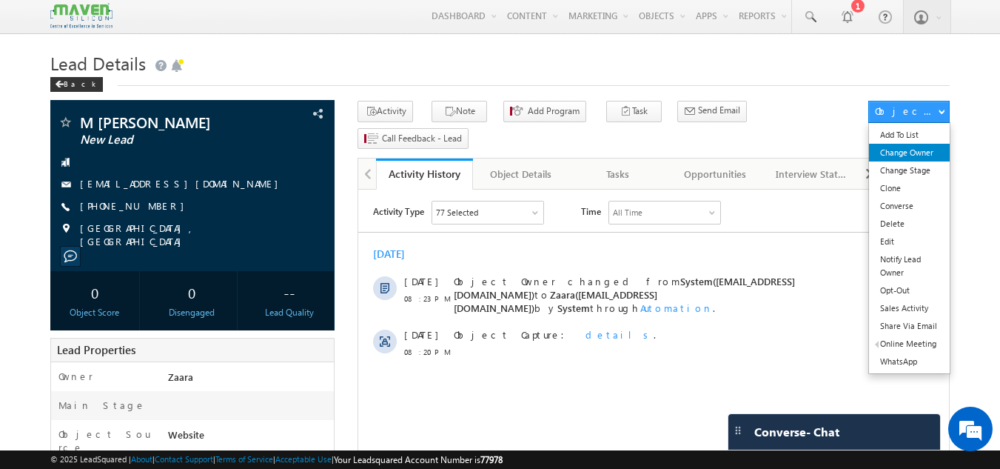
click at [895, 159] on link "Change Owner" at bounding box center [909, 153] width 81 height 18
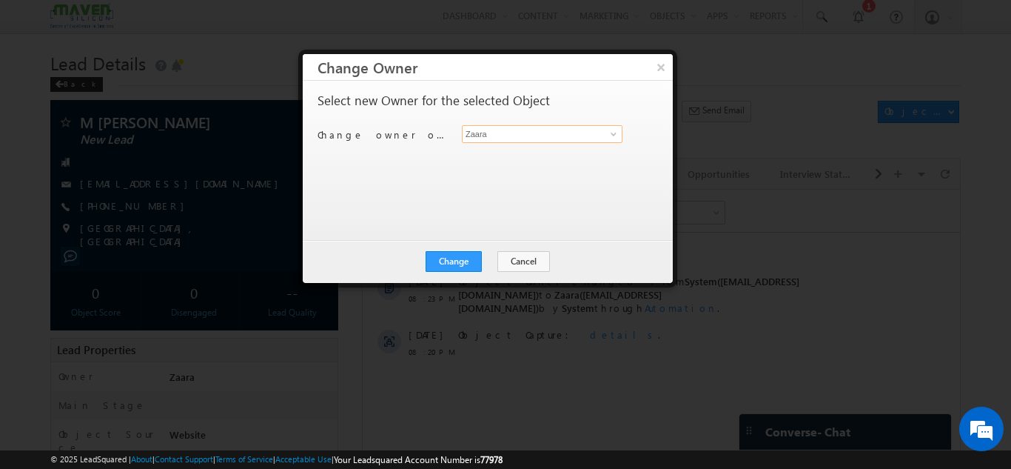
click at [549, 134] on input "Zaara" at bounding box center [542, 134] width 161 height 18
type input "roh"
click at [664, 70] on button "×" at bounding box center [660, 67] width 24 height 26
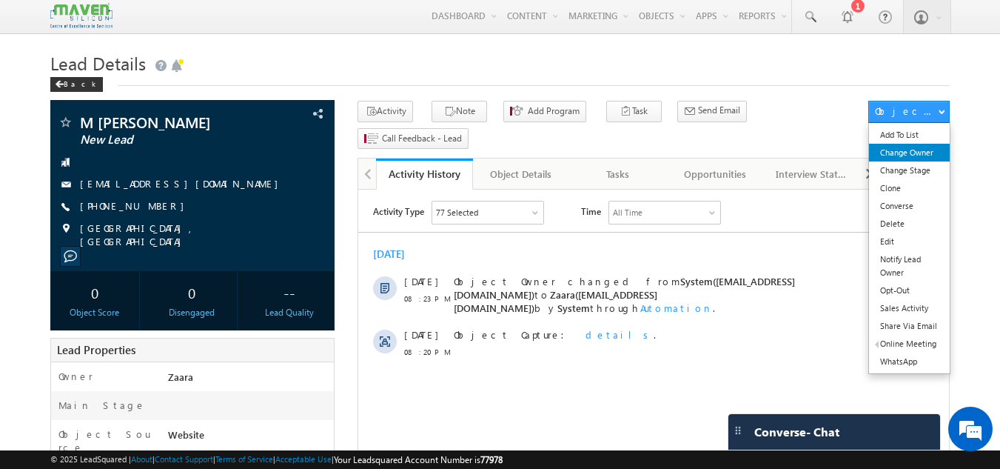
click at [918, 150] on link "Change Owner" at bounding box center [909, 153] width 81 height 18
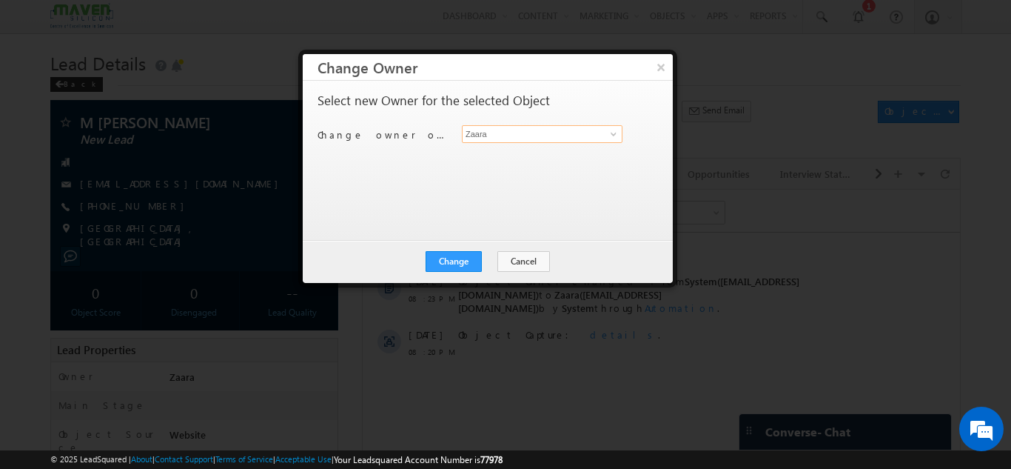
click at [566, 134] on input "Zaara" at bounding box center [542, 134] width 161 height 18
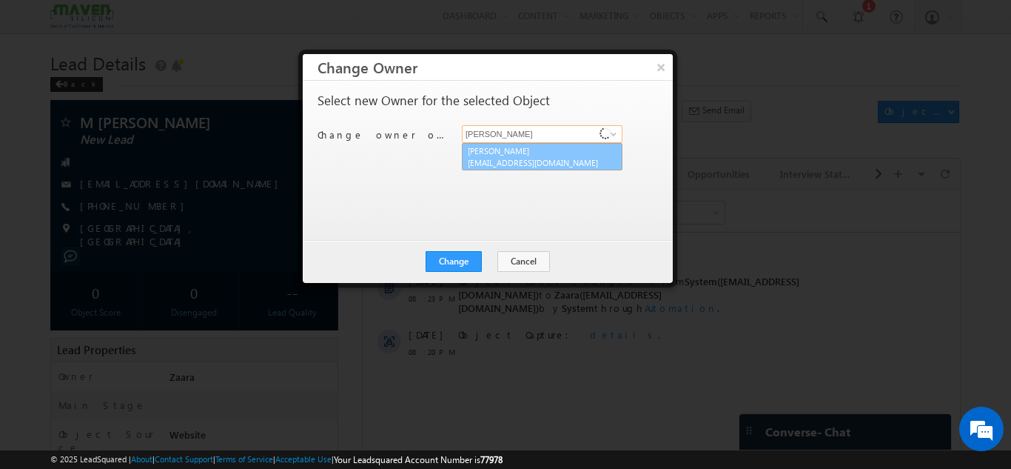
click at [543, 164] on span "[EMAIL_ADDRESS][DOMAIN_NAME]" at bounding box center [534, 162] width 133 height 11
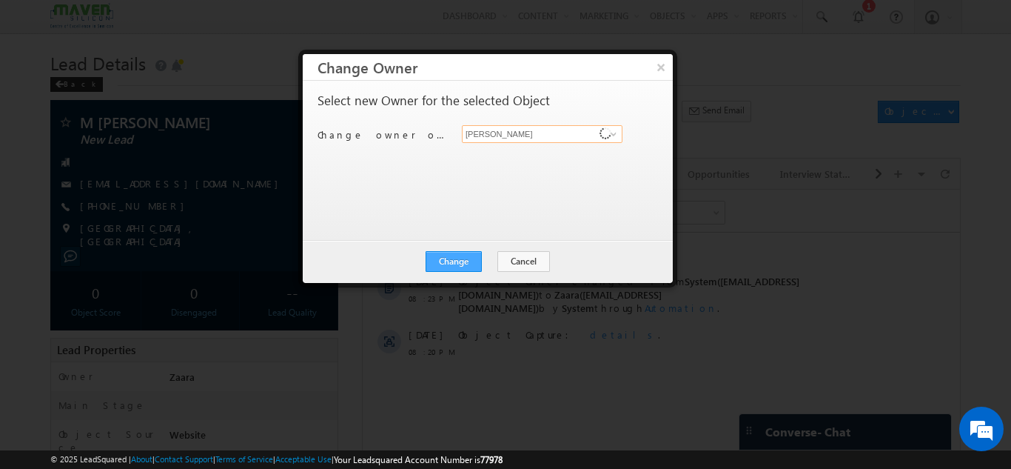
type input "[PERSON_NAME]"
click at [456, 267] on button "Change" at bounding box center [454, 261] width 56 height 21
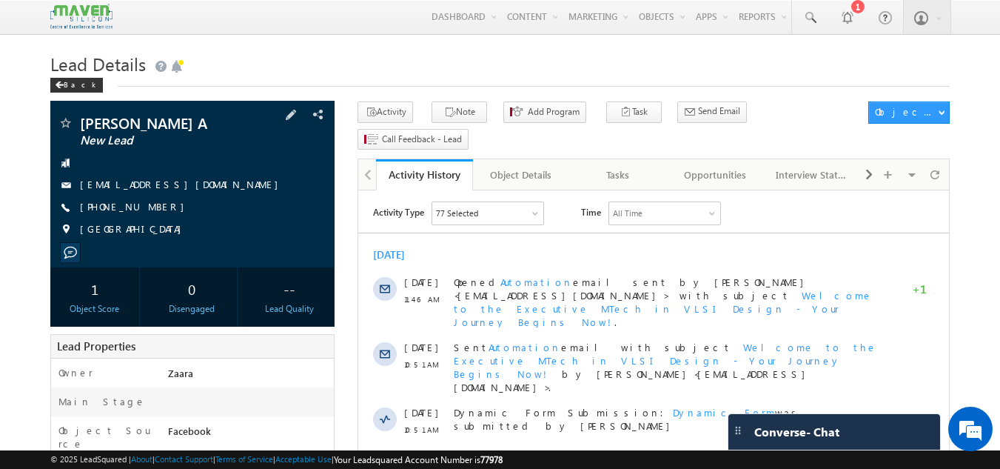
click at [207, 187] on link "rakshithaanand2003@gmail.com" at bounding box center [183, 184] width 206 height 13
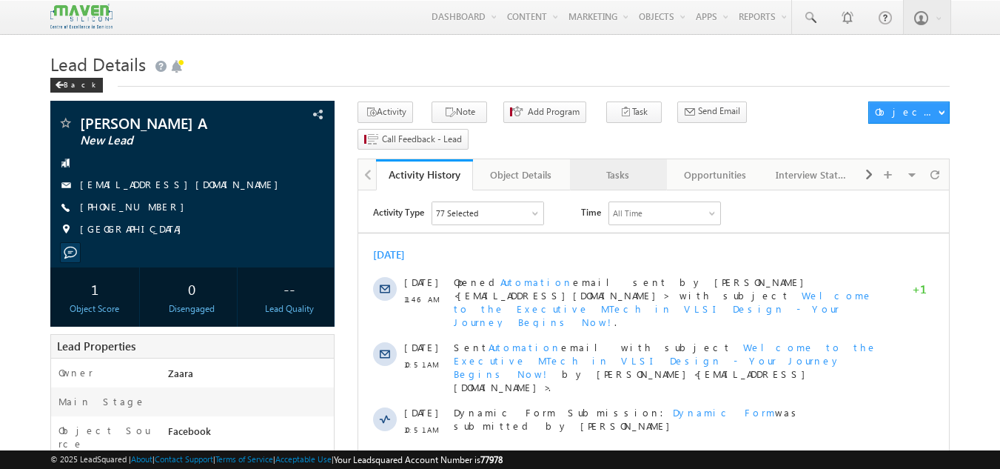
click at [631, 166] on div "Tasks" at bounding box center [618, 175] width 72 height 18
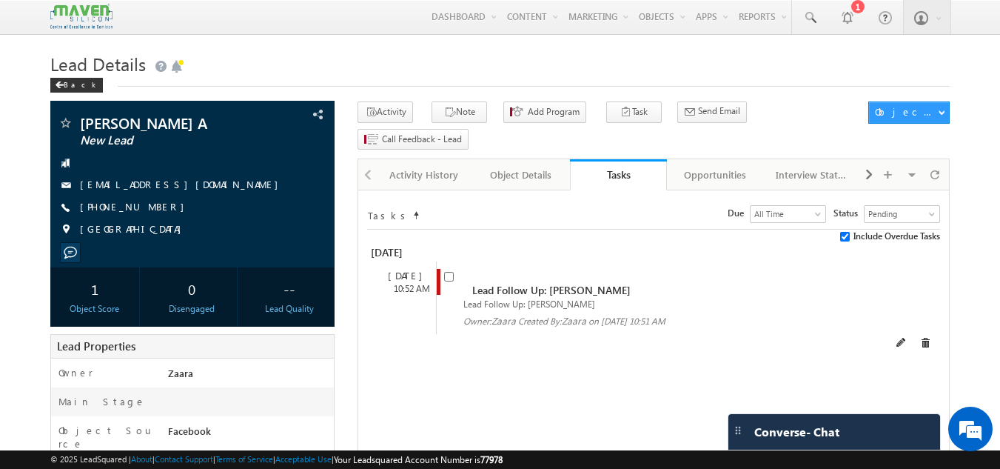
click at [449, 269] on span at bounding box center [452, 282] width 16 height 27
click at [451, 272] on input "checkbox" at bounding box center [449, 277] width 10 height 10
checkbox input "false"
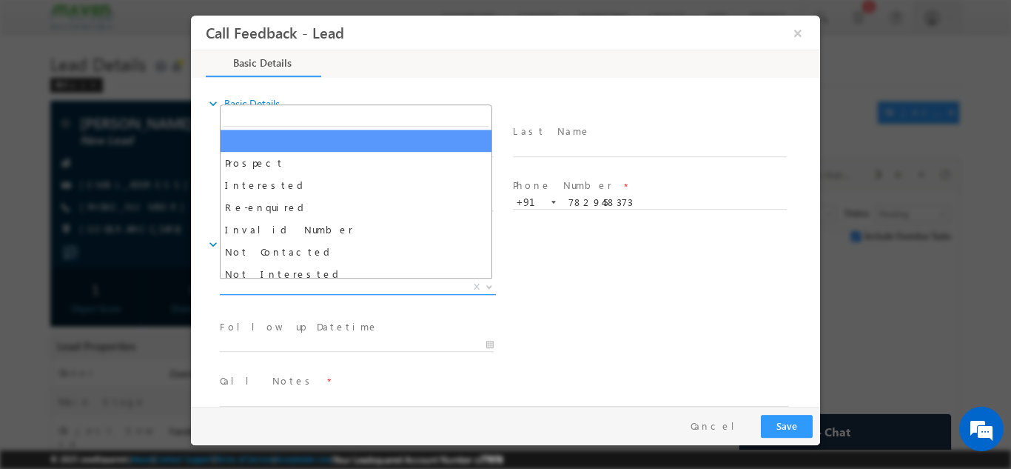
click at [356, 289] on span "X" at bounding box center [358, 286] width 276 height 15
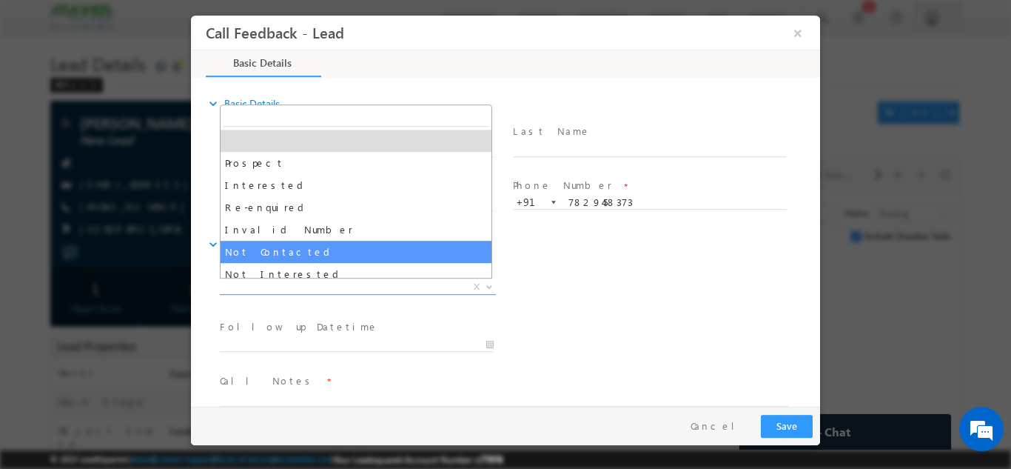
select select "Not Contacted"
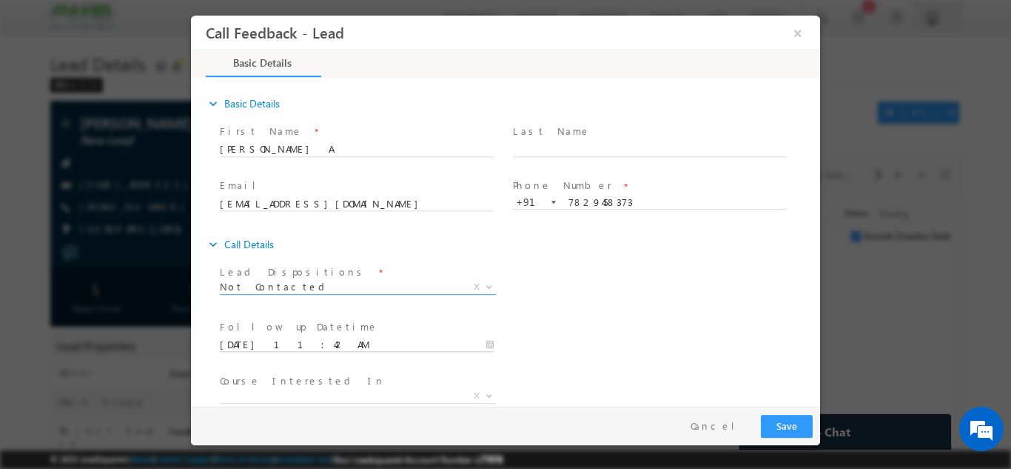
click at [322, 346] on input "06/10/2025 11:42 AM" at bounding box center [357, 344] width 274 height 15
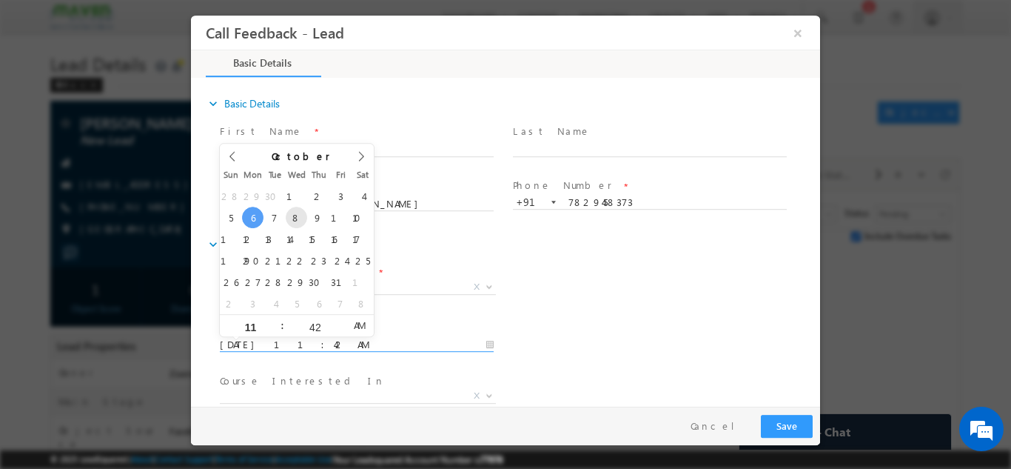
type input "08/10/2025 11:42 AM"
click at [625, 326] on div "Follow up Datetime * 08/10/2025 11:42 AM Program Type * Long Term Short Term X" at bounding box center [518, 342] width 603 height 55
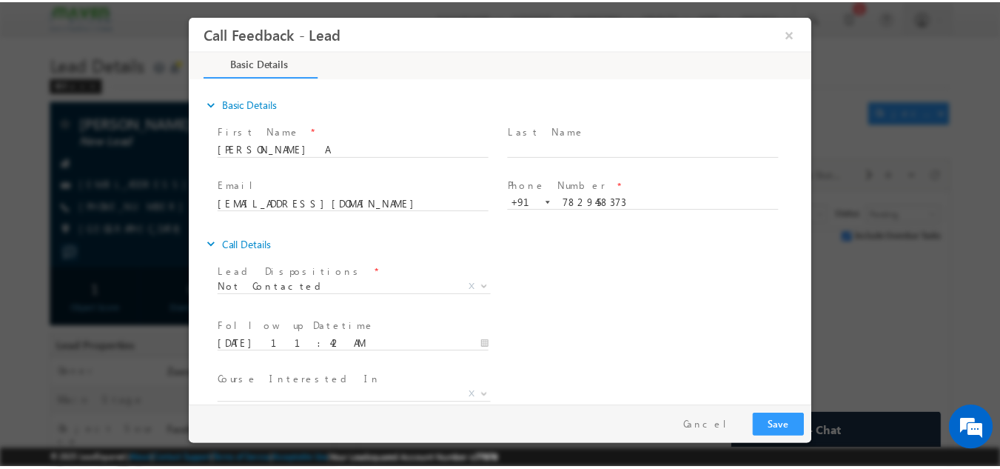
scroll to position [78, 0]
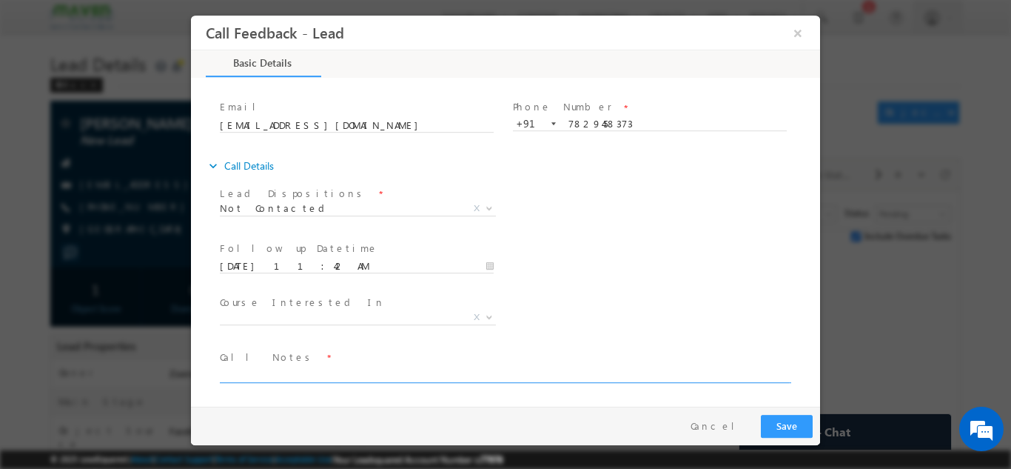
click at [540, 375] on textarea at bounding box center [504, 373] width 569 height 17
type textarea "Called her multiple times but no response"
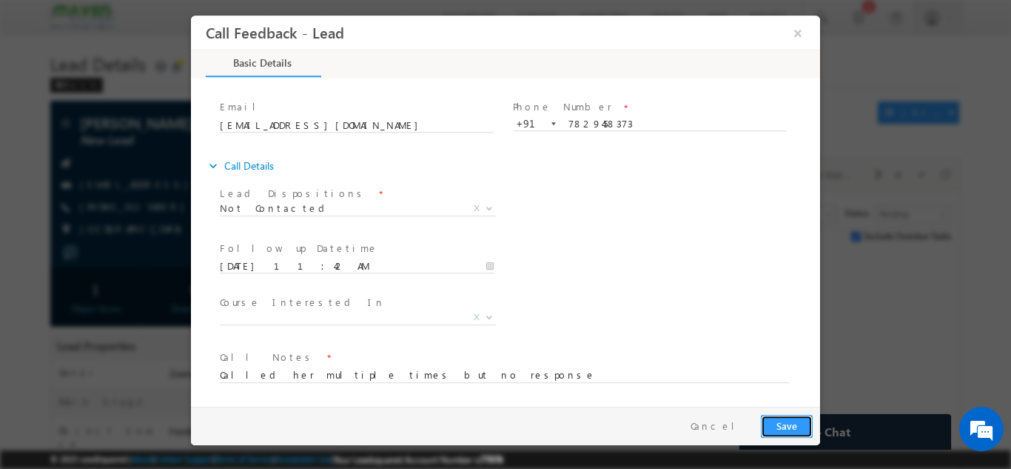
click at [790, 431] on button "Save" at bounding box center [787, 425] width 52 height 23
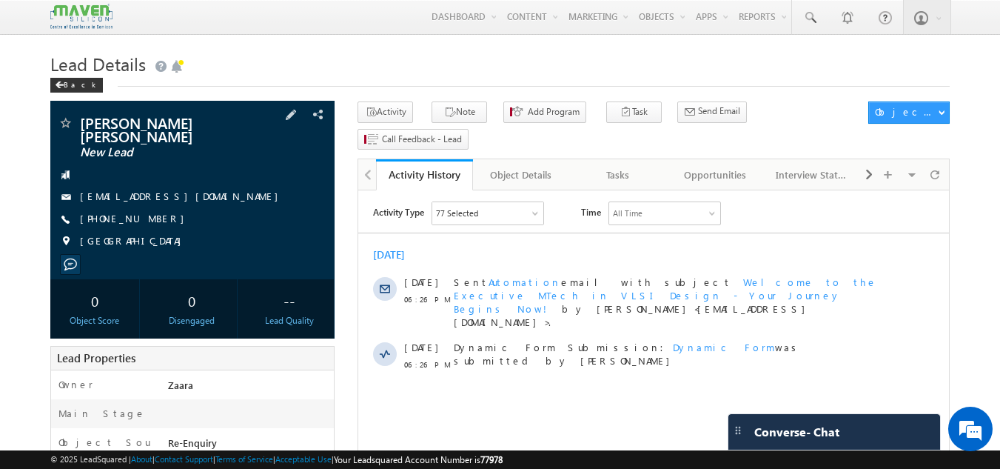
drag, startPoint x: 99, startPoint y: 209, endPoint x: 152, endPoint y: 209, distance: 52.6
click at [152, 212] on span "[PHONE_NUMBER]" at bounding box center [136, 219] width 112 height 15
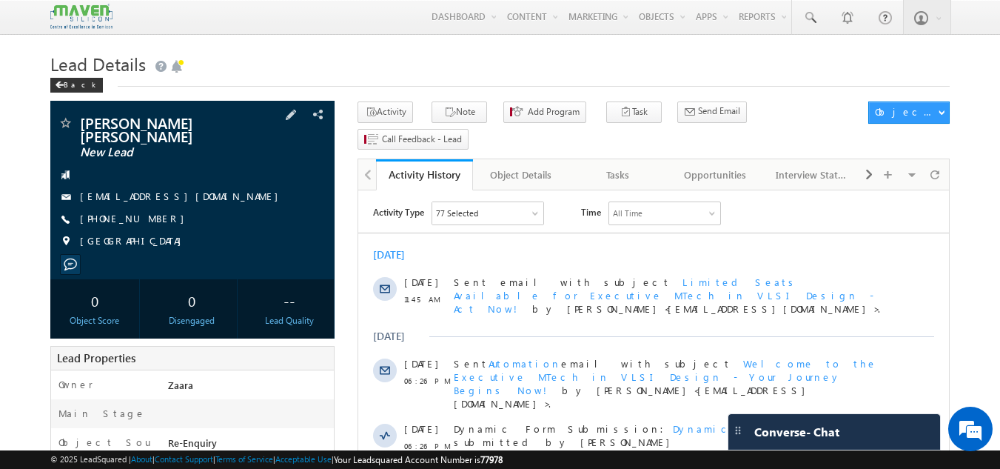
drag, startPoint x: 156, startPoint y: 202, endPoint x: 151, endPoint y: 209, distance: 9.0
click at [151, 212] on div "+91-9642475421" at bounding box center [193, 219] width 270 height 15
copy div "+91-9642475421"
drag, startPoint x: 78, startPoint y: 122, endPoint x: 241, endPoint y: 119, distance: 162.1
click at [241, 119] on div "Vasu bharadwaj Paranji New Lead" at bounding box center [193, 122] width 270 height 15
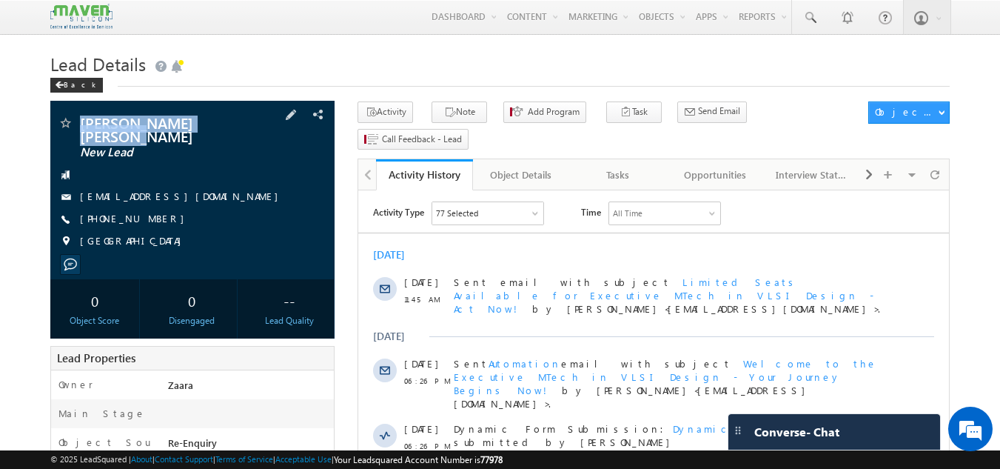
copy div "Vasu bharadwaj Paranji"
click at [622, 166] on div "Tasks" at bounding box center [618, 175] width 72 height 18
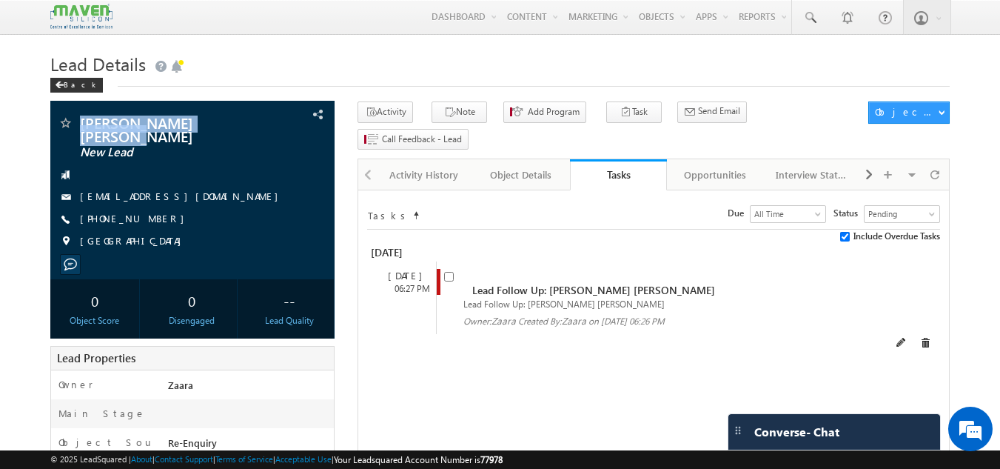
click at [449, 272] on input "checkbox" at bounding box center [449, 277] width 10 height 10
checkbox input "false"
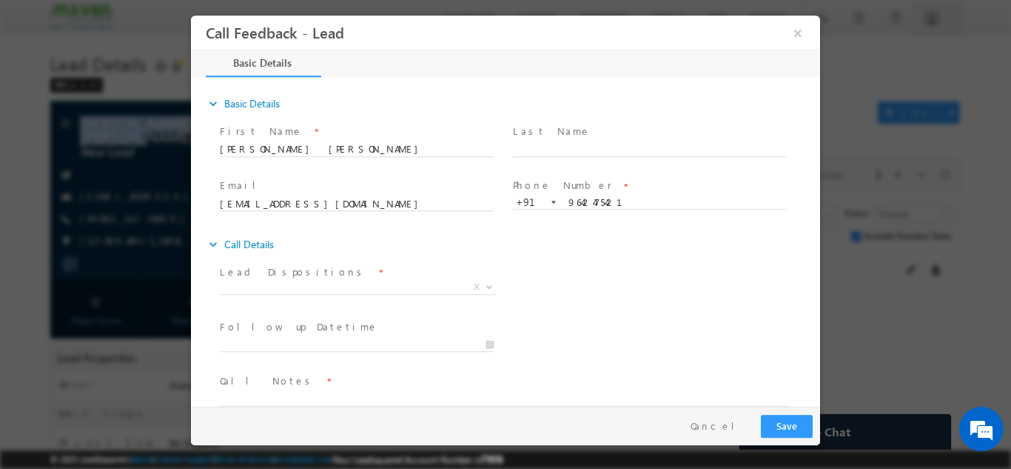
scroll to position [24, 0]
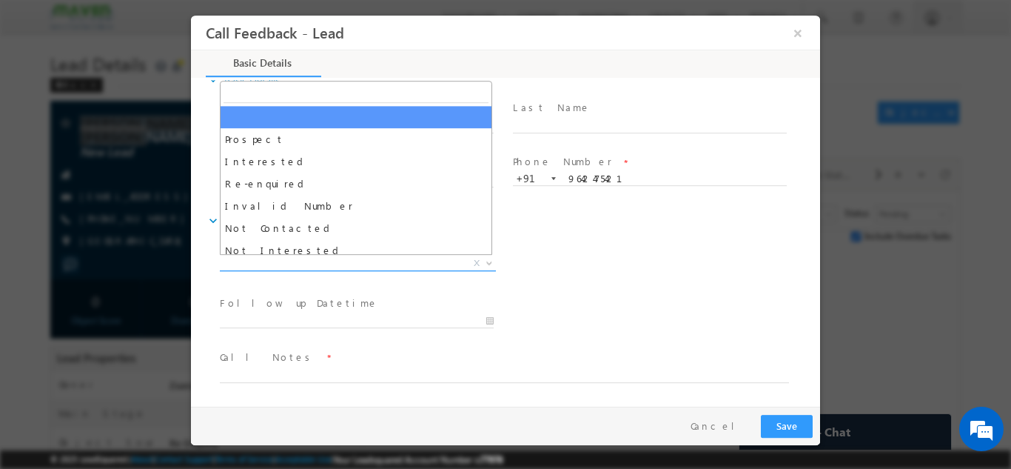
click at [412, 261] on span "X" at bounding box center [358, 262] width 276 height 15
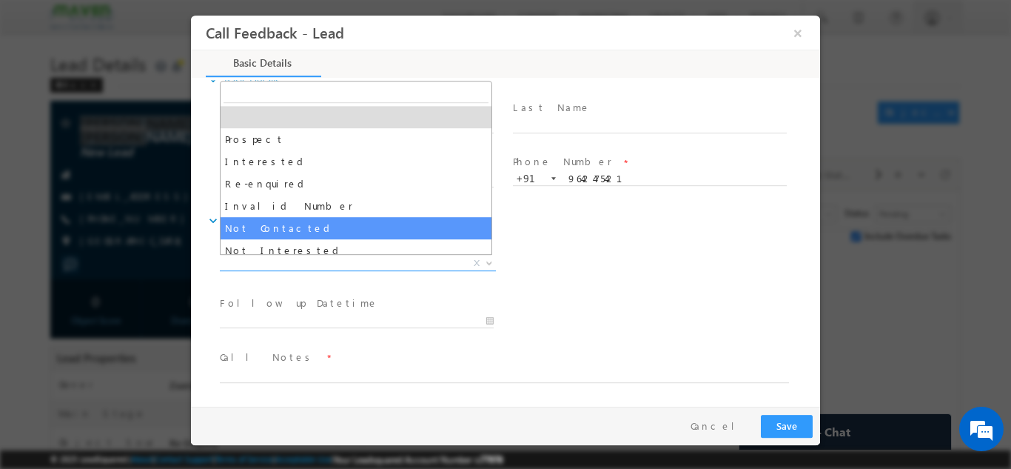
select select "Not Contacted"
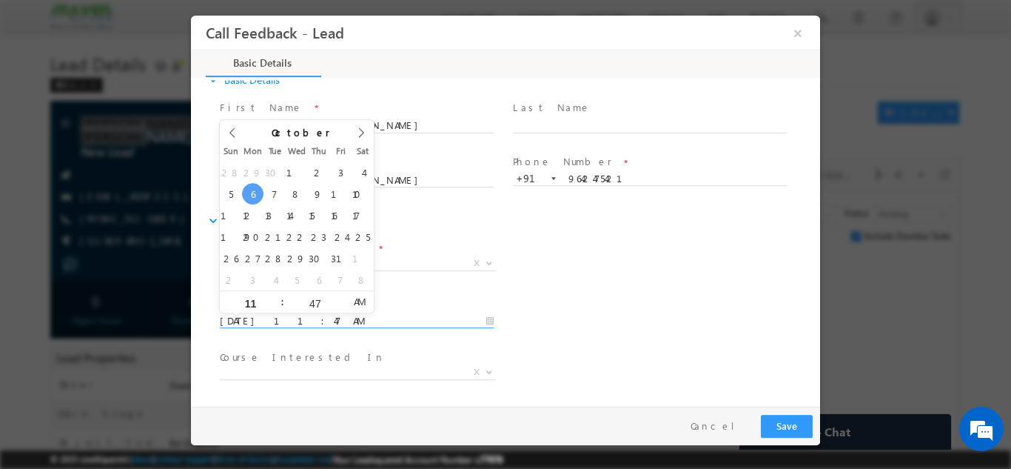
click at [348, 321] on input "06/10/2025 11:47 AM" at bounding box center [357, 320] width 274 height 15
type input "08/10/2025 11:47 AM"
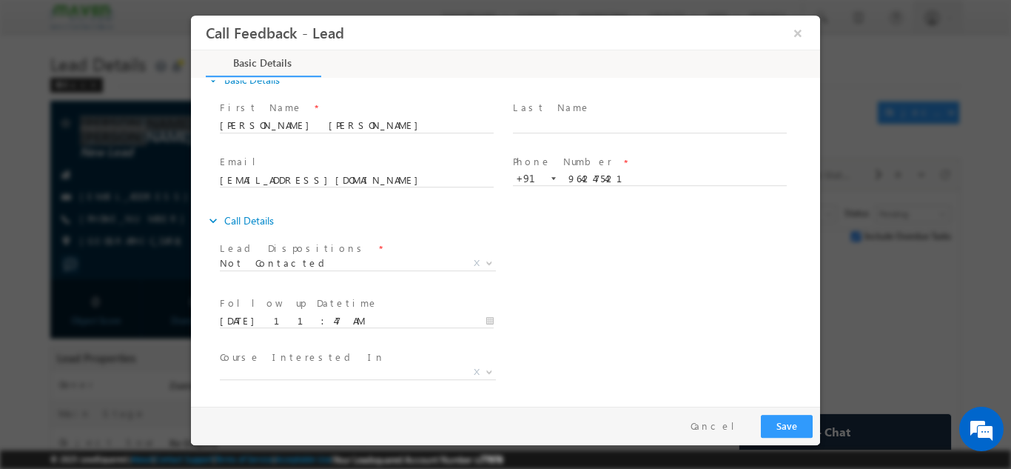
click at [540, 297] on div "Follow up Datetime * 08/10/2025 11:47 AM Program Type * Long Term Short Term X" at bounding box center [518, 319] width 603 height 55
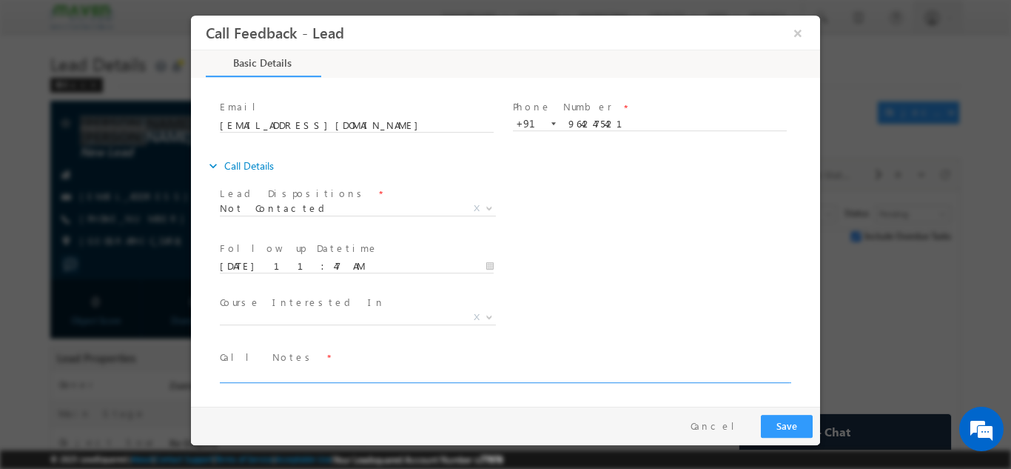
click at [482, 370] on textarea at bounding box center [504, 373] width 569 height 17
type textarea "Not able to connect the call so shared the details via Whatsapp"
click at [784, 431] on button "Save" at bounding box center [787, 425] width 52 height 23
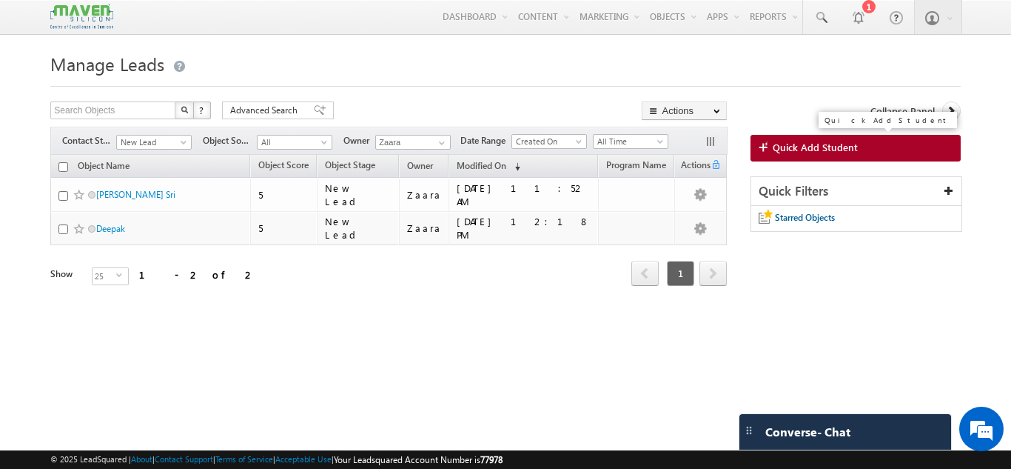
click at [901, 141] on link "Quick Add Student" at bounding box center [856, 148] width 210 height 27
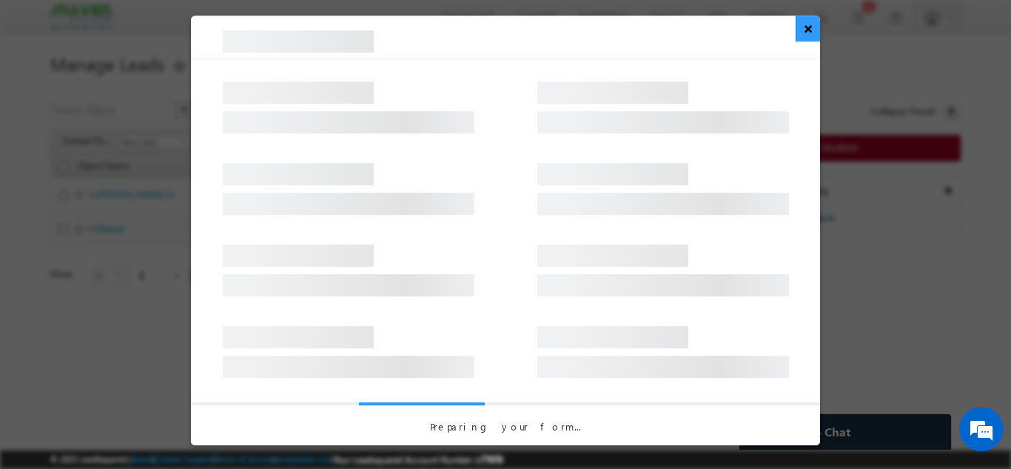
click at [813, 32] on button "×" at bounding box center [808, 29] width 24 height 26
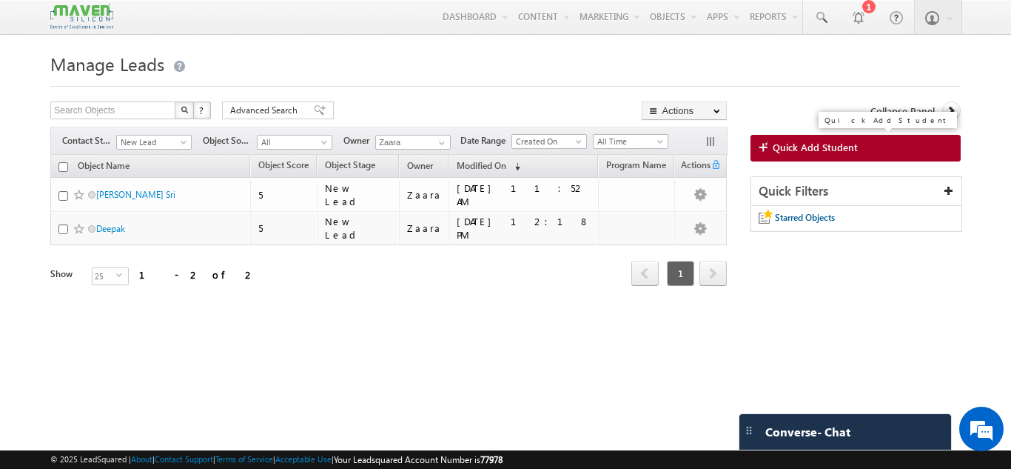
click at [784, 146] on span "Quick Add Student" at bounding box center [815, 147] width 85 height 13
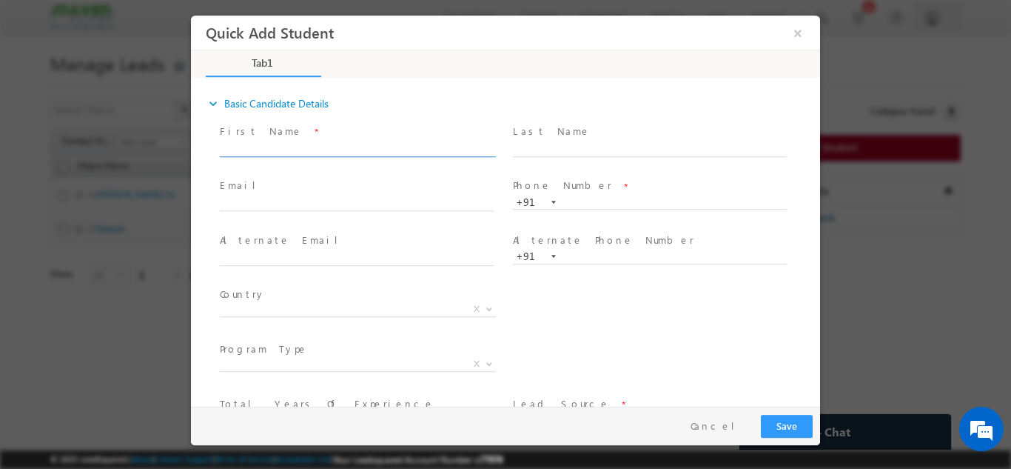
click at [400, 145] on input "text" at bounding box center [357, 148] width 274 height 15
click at [404, 149] on input "[PERSON_NAME] [PERSON_NAME][EMAIL_ADDRESS][DOMAIN_NAME] 9496305184" at bounding box center [357, 148] width 274 height 15
type input "[PERSON_NAME] [PERSON_NAME][EMAIL_ADDRESS][DOMAIN_NAME]"
click at [586, 195] on input "text" at bounding box center [650, 202] width 274 height 15
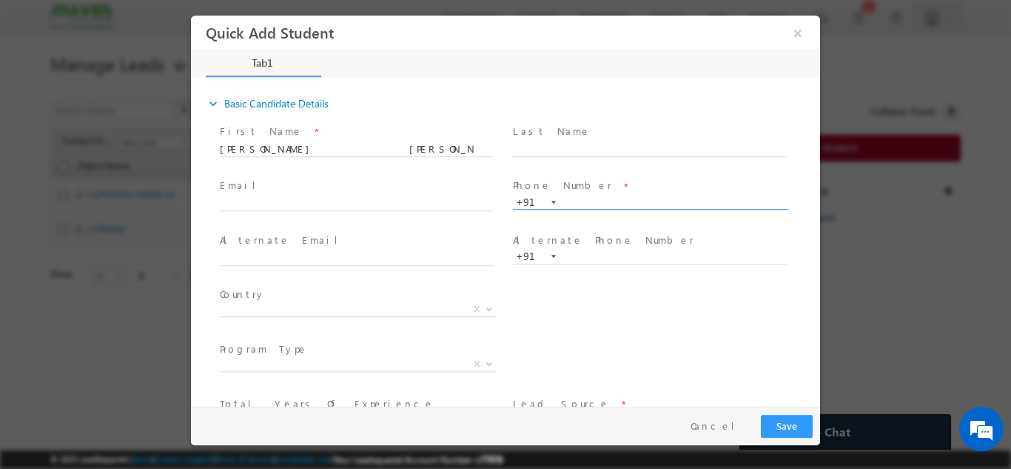
paste input "9496305184"
type input "9496305184"
drag, startPoint x: 284, startPoint y: 145, endPoint x: 389, endPoint y: 145, distance: 105.1
click at [389, 145] on input "[PERSON_NAME] [PERSON_NAME][EMAIL_ADDRESS][DOMAIN_NAME]" at bounding box center [357, 148] width 274 height 15
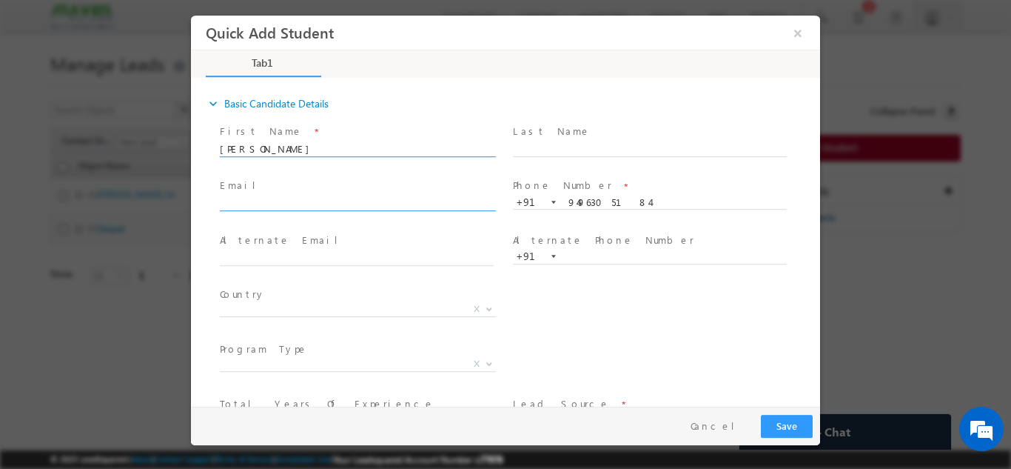
type input "[PERSON_NAME]"
click at [324, 196] on input "text" at bounding box center [357, 203] width 274 height 15
paste input "[EMAIL_ADDRESS][DOMAIN_NAME]"
type input "[EMAIL_ADDRESS][DOMAIN_NAME]"
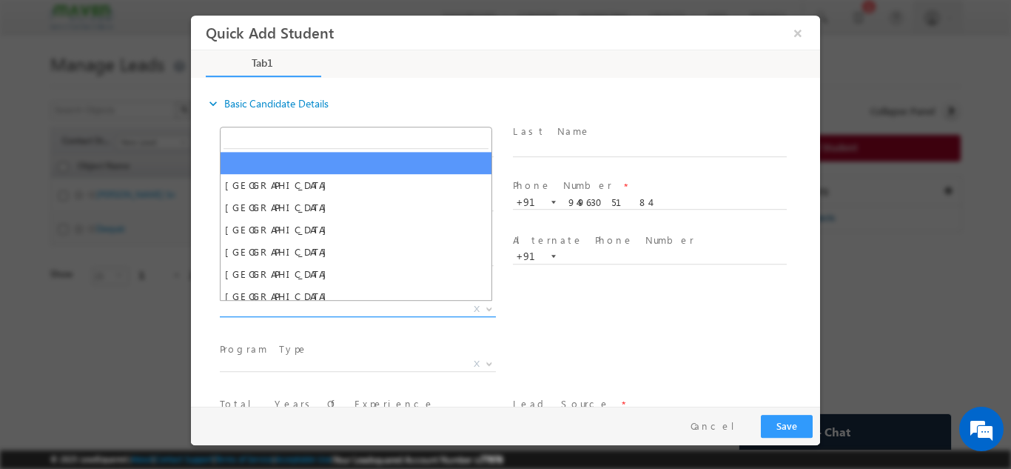
click at [259, 311] on span "X" at bounding box center [358, 308] width 276 height 15
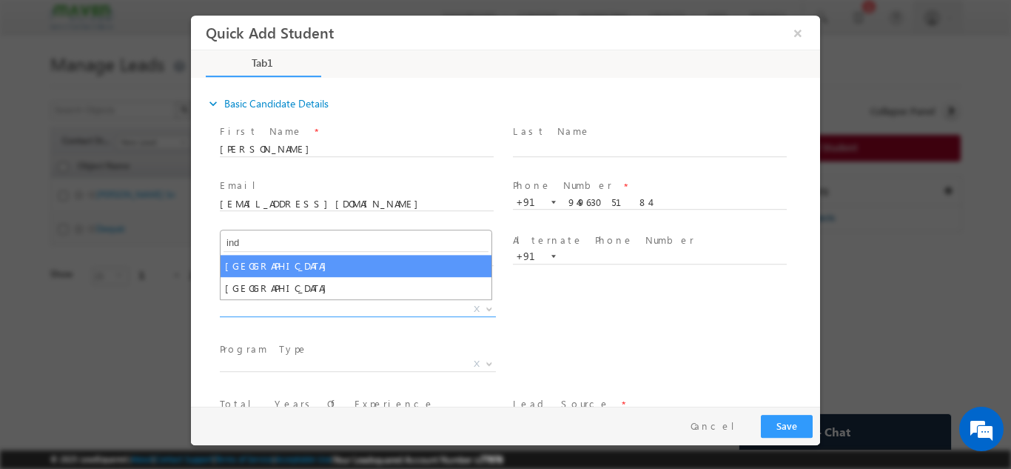
type input "ind"
select select "[GEOGRAPHIC_DATA]"
select select
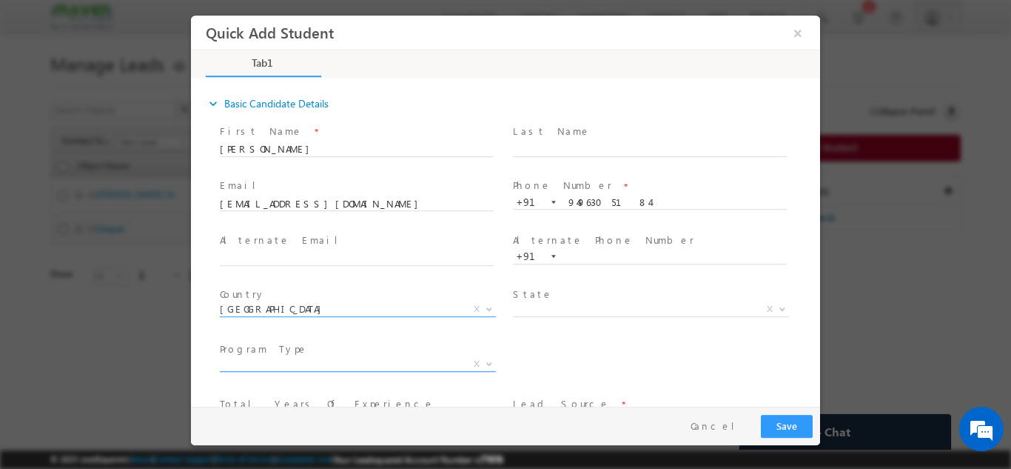
click at [278, 361] on span "X" at bounding box center [358, 363] width 276 height 15
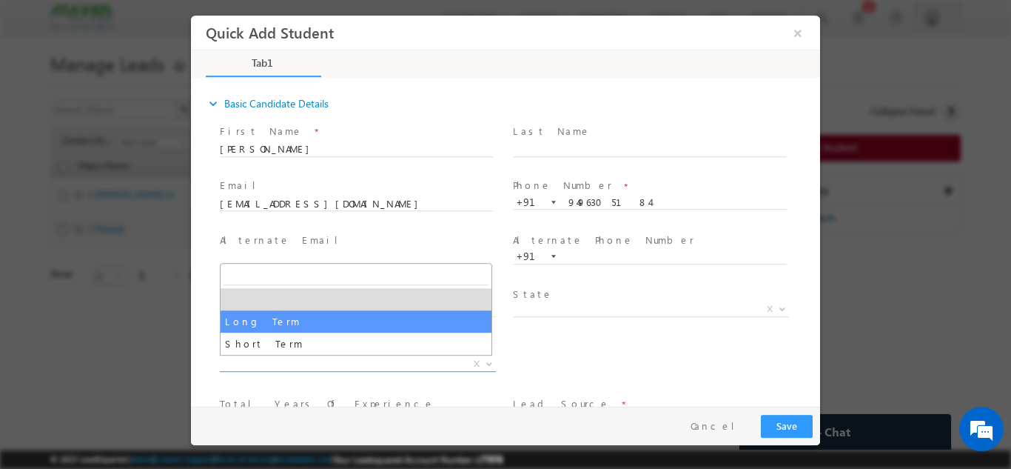
select select "Long Term"
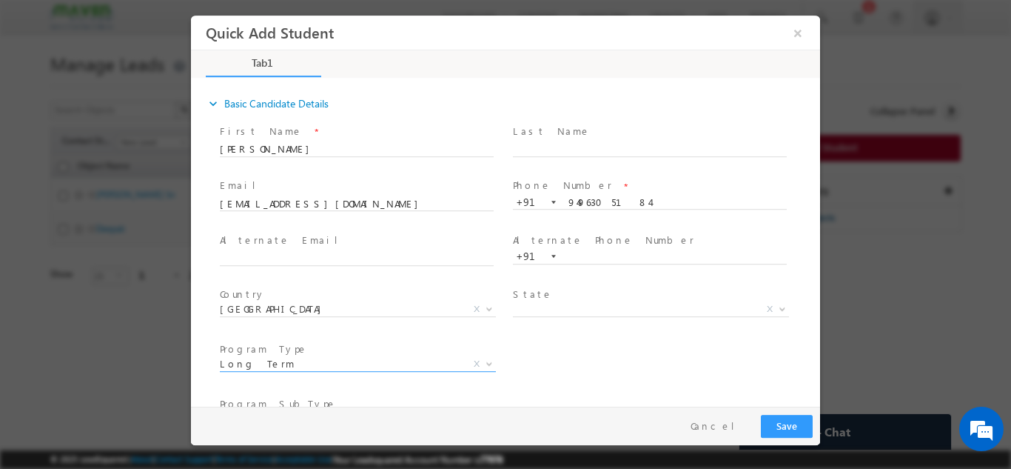
scroll to position [156, 0]
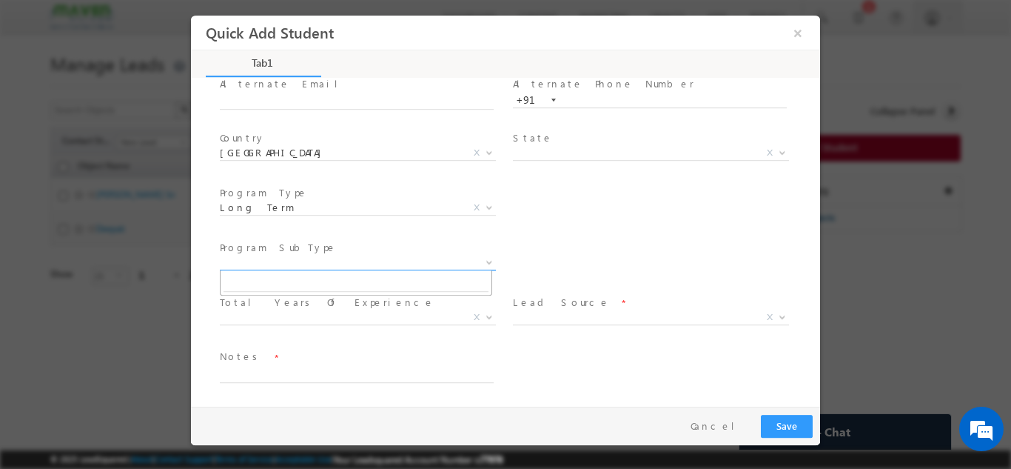
click at [283, 258] on span "X" at bounding box center [358, 262] width 276 height 15
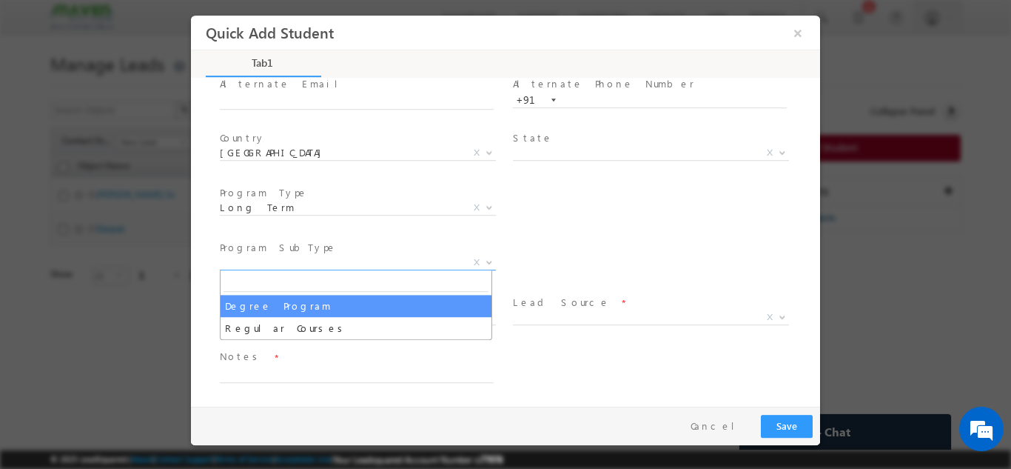
select select "Degree Program"
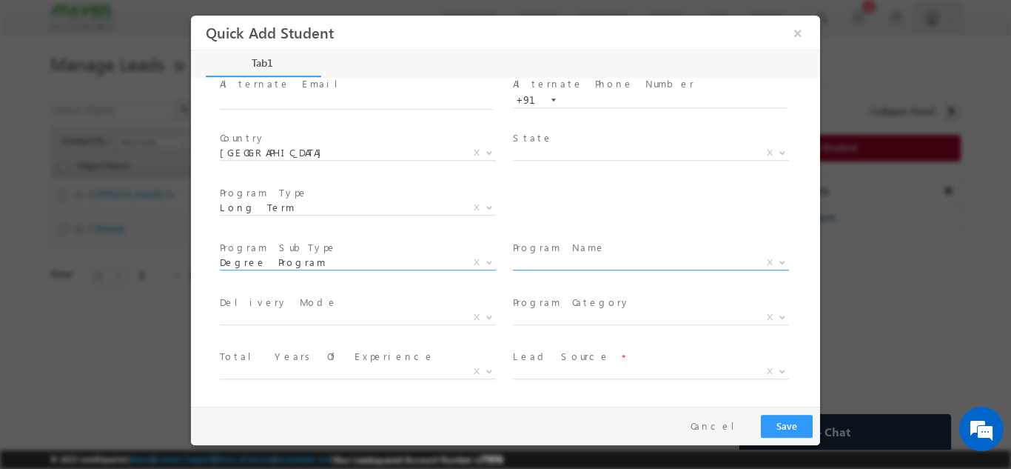
click at [577, 258] on span "X" at bounding box center [651, 262] width 276 height 15
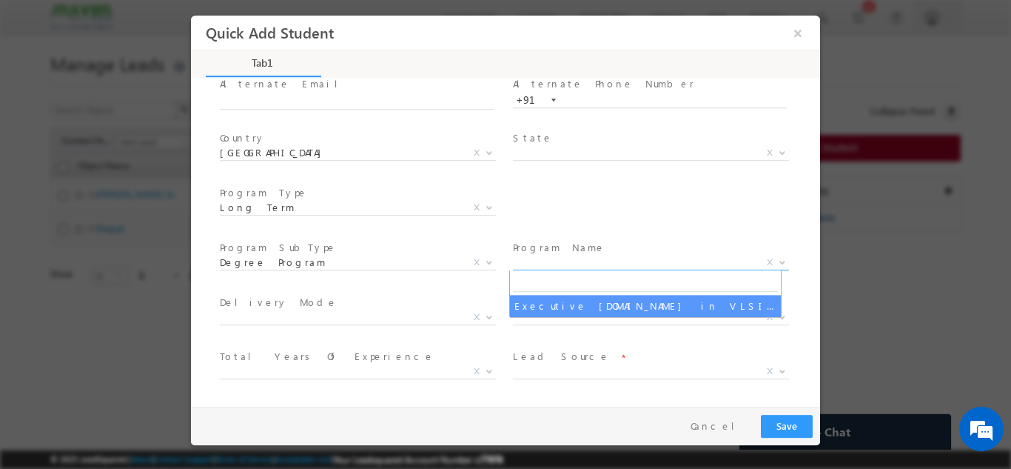
select select "Executive [DOMAIN_NAME] in VLSI Design"
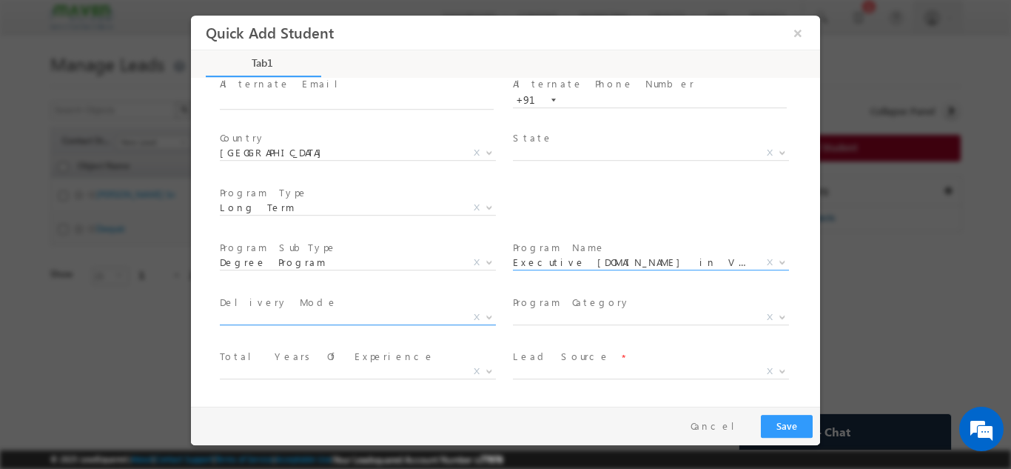
scroll to position [210, 0]
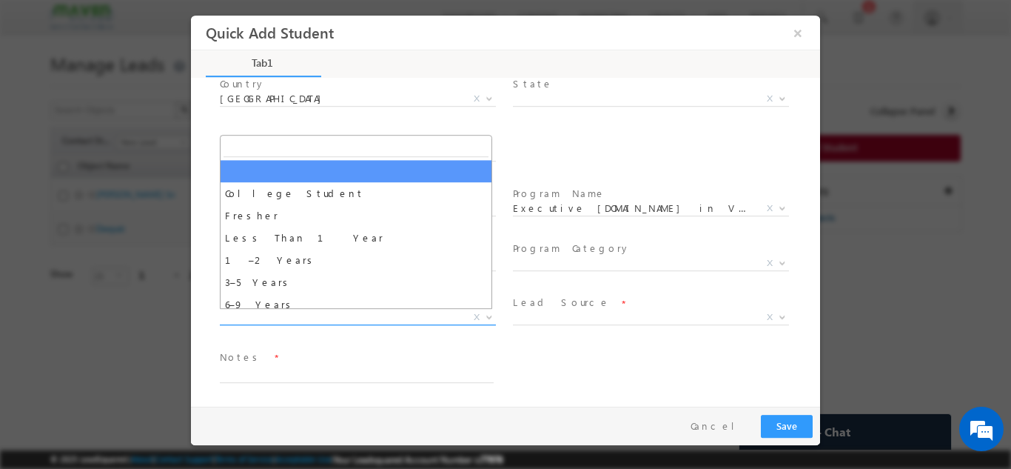
click at [341, 320] on span "X" at bounding box center [358, 316] width 276 height 15
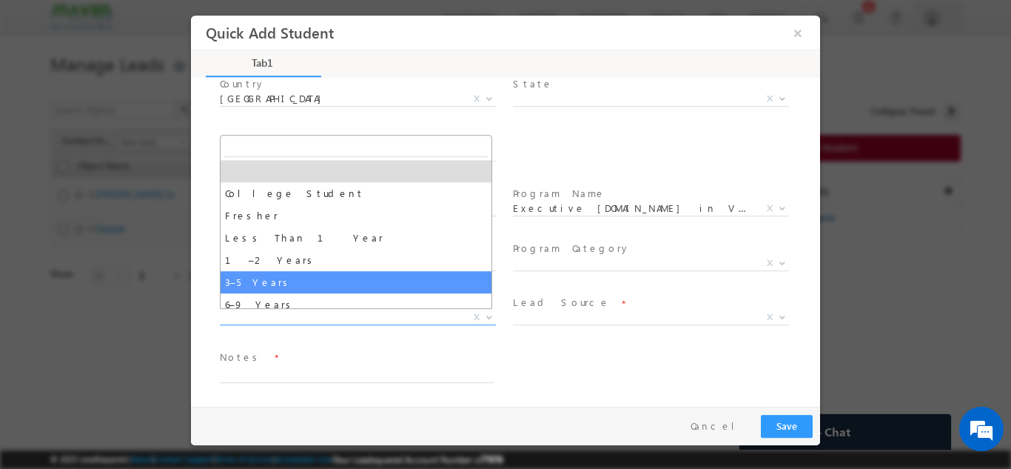
select select "3–5 Years"
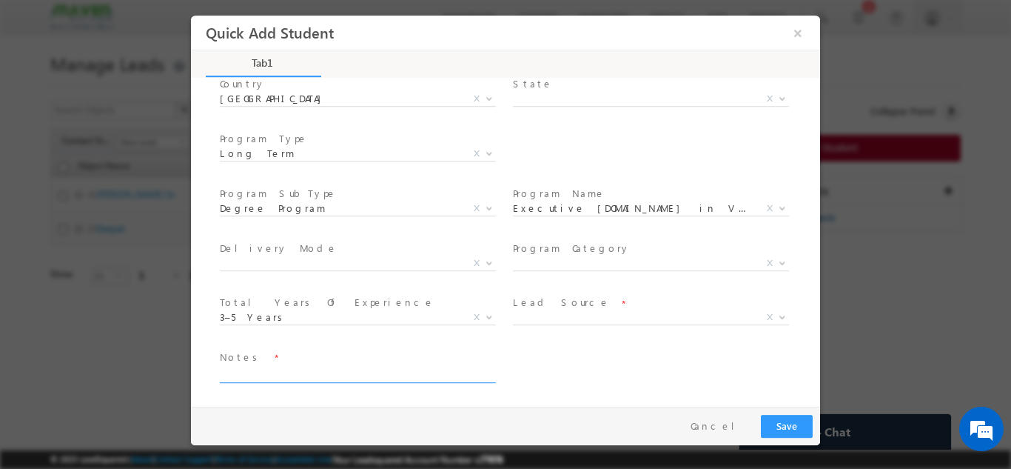
click at [338, 366] on textarea at bounding box center [357, 373] width 274 height 17
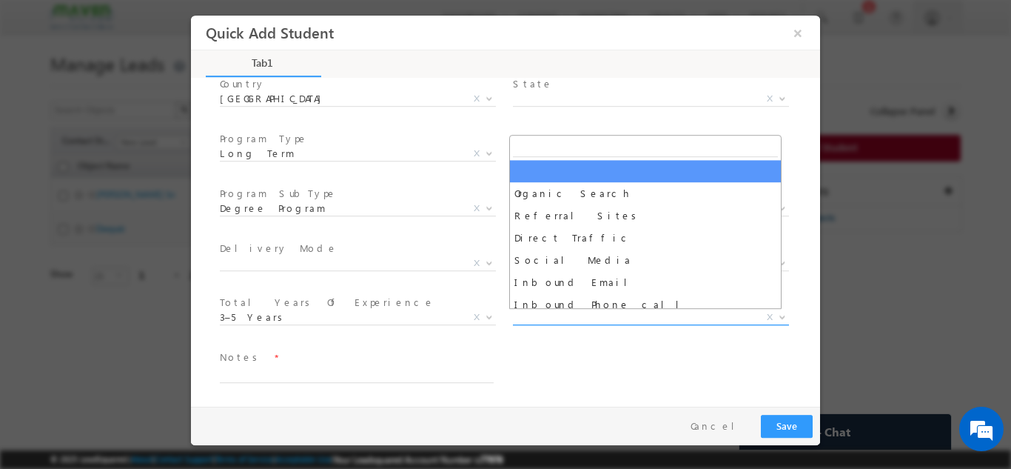
click at [546, 316] on span "X" at bounding box center [651, 316] width 276 height 15
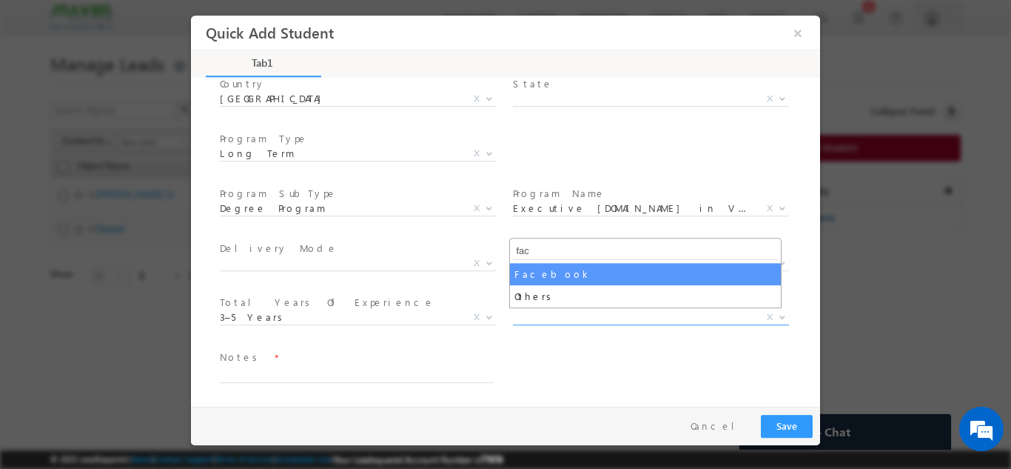
type input "fac"
select select "Facebook"
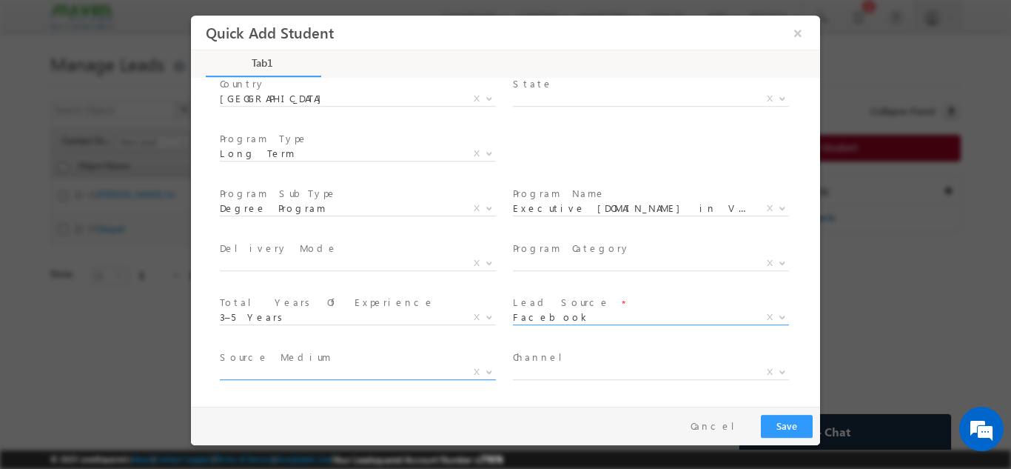
scroll to position [265, 0]
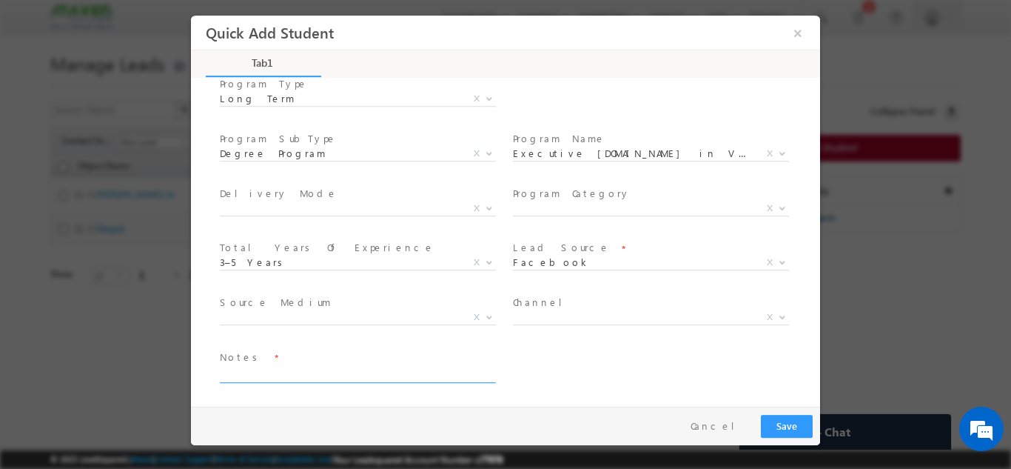
click at [366, 369] on textarea at bounding box center [357, 373] width 274 height 17
type textarea "Lead added from sheet"
click at [793, 425] on button "Save" at bounding box center [787, 425] width 52 height 23
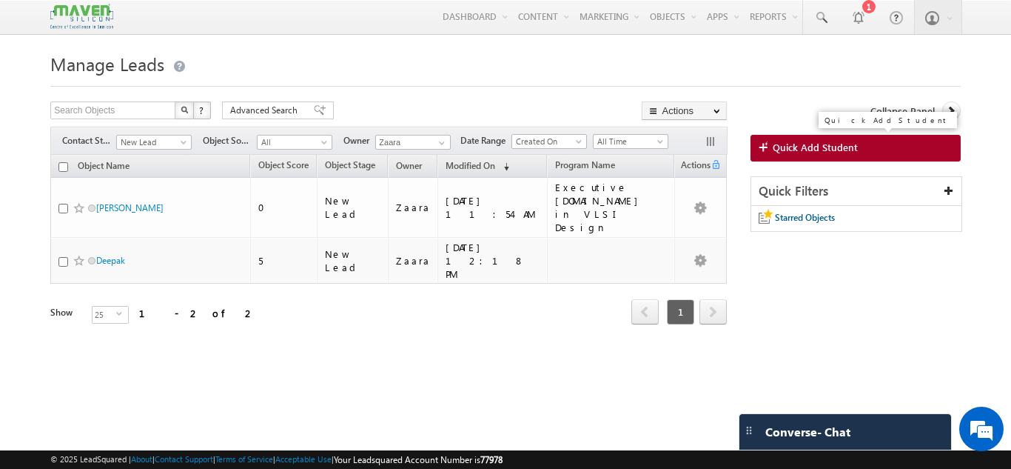
click at [797, 145] on span "Quick Add Student" at bounding box center [815, 147] width 85 height 13
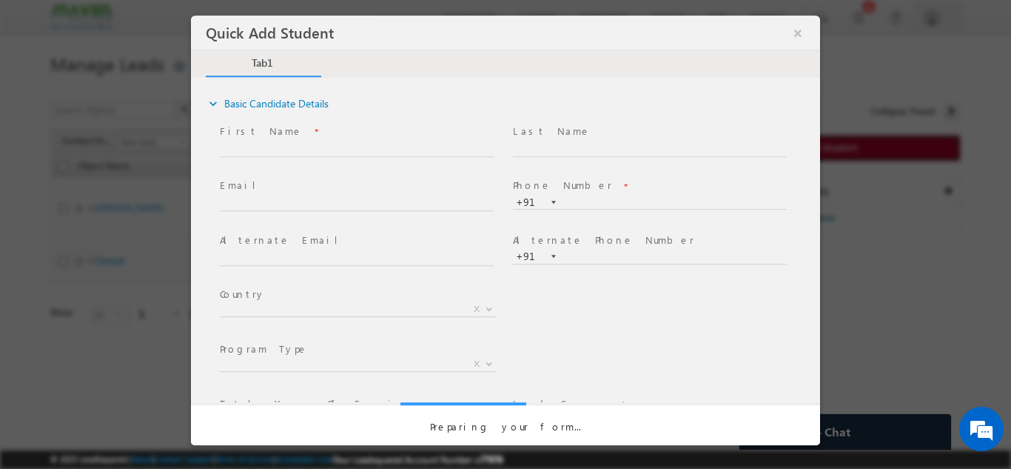
scroll to position [0, 0]
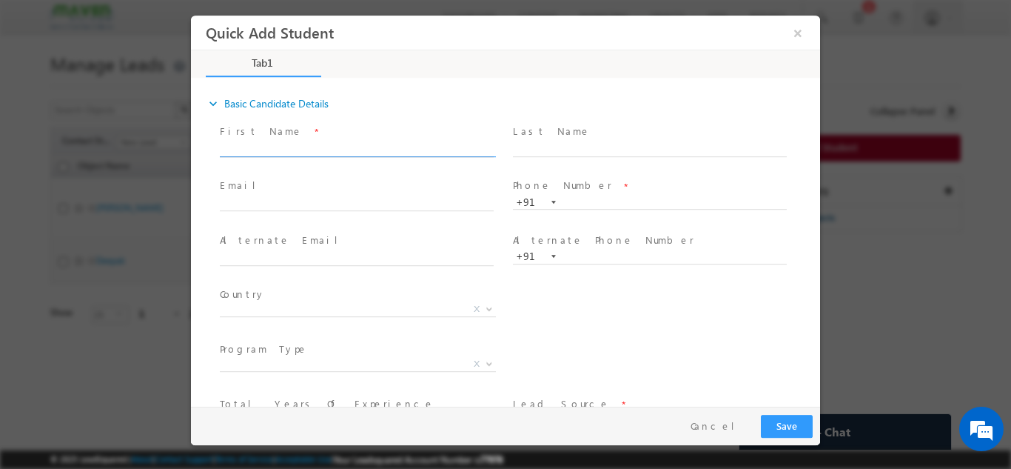
click at [286, 144] on input "text" at bounding box center [357, 148] width 274 height 15
paste input "Jezulin [PERSON_NAME] [EMAIL_ADDRESS][DOMAIN_NAME] 9307942629"
click at [439, 144] on input "Jezulin [PERSON_NAME] [EMAIL_ADDRESS][DOMAIN_NAME] 9307942629" at bounding box center [357, 148] width 274 height 15
type input "Jezulin [PERSON_NAME] [EMAIL_ADDRESS][DOMAIN_NAME]"
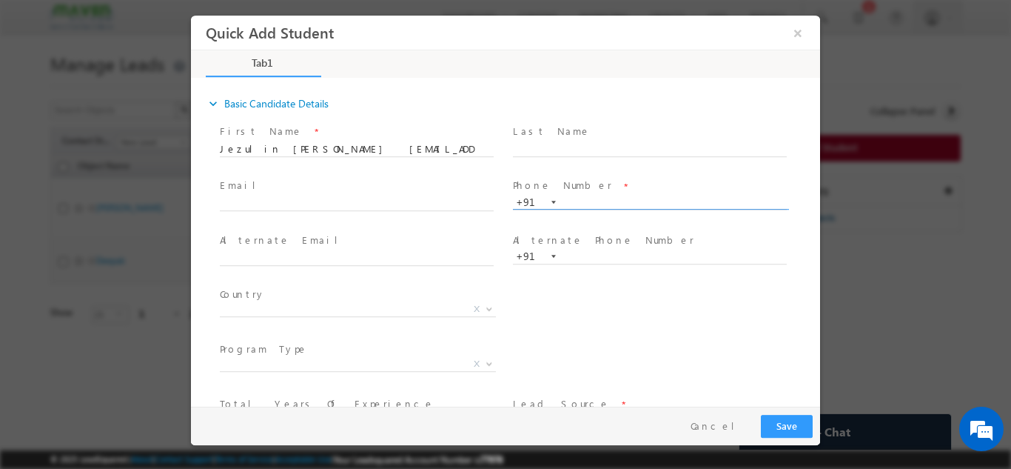
click at [578, 207] on input "text" at bounding box center [650, 202] width 274 height 15
paste input "9307942629"
type input "9307942629"
drag, startPoint x: 283, startPoint y: 147, endPoint x: 415, endPoint y: 150, distance: 132.6
click at [415, 150] on input "Jezulin [PERSON_NAME] [EMAIL_ADDRESS][DOMAIN_NAME]" at bounding box center [357, 148] width 274 height 15
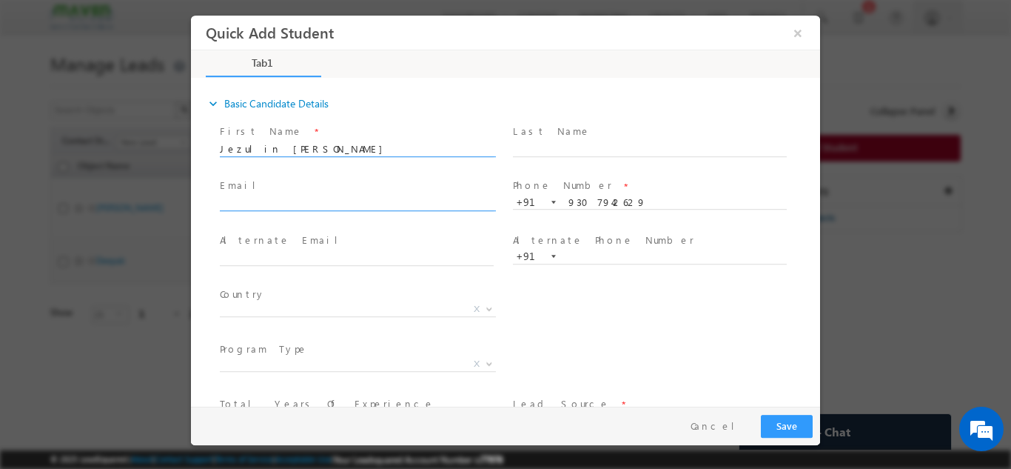
type input "Jezulin [PERSON_NAME]"
click at [297, 201] on input "text" at bounding box center [357, 203] width 274 height 15
paste input "[EMAIL_ADDRESS][DOMAIN_NAME]"
type input "[EMAIL_ADDRESS][DOMAIN_NAME]"
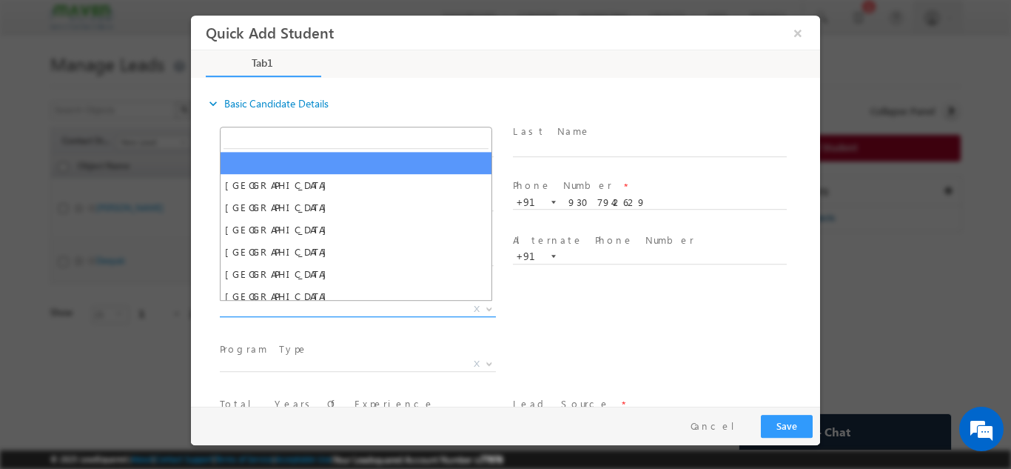
click at [321, 309] on span "X" at bounding box center [358, 308] width 276 height 15
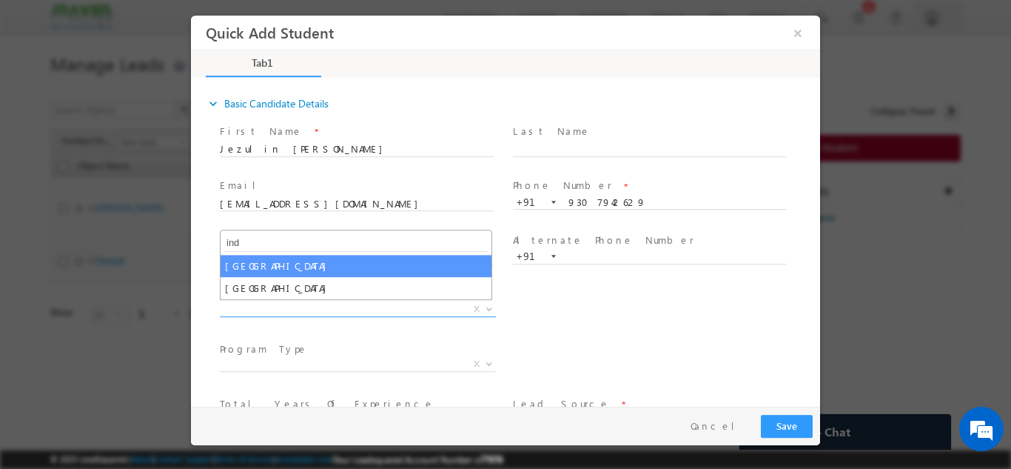
type input "ind"
select select "[GEOGRAPHIC_DATA]"
select select
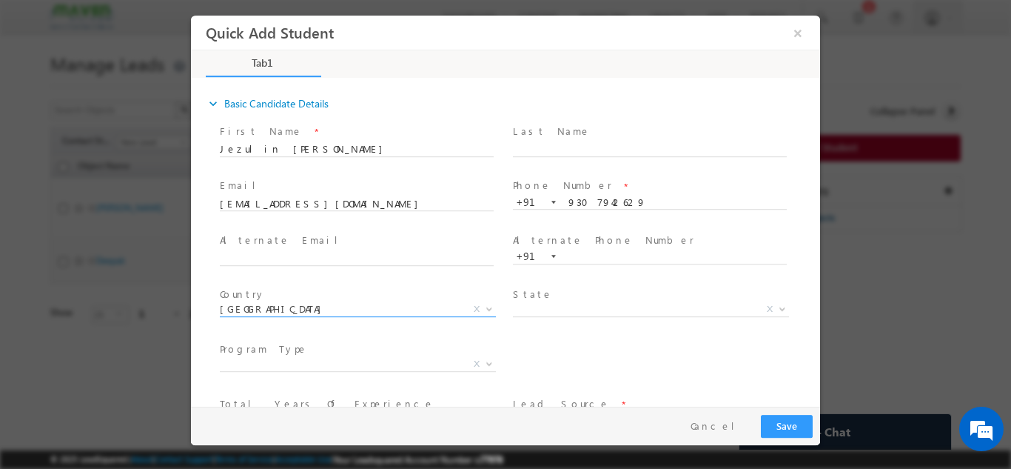
scroll to position [101, 0]
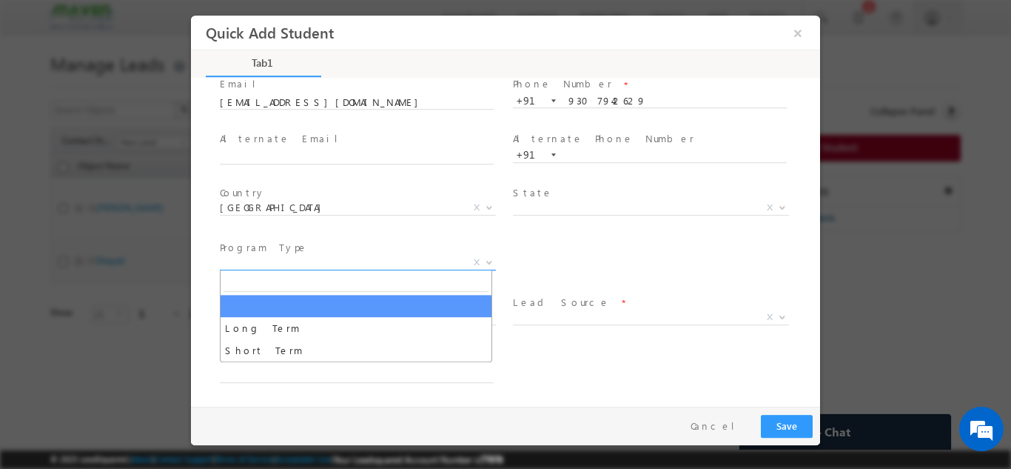
click at [335, 262] on span "X" at bounding box center [358, 262] width 276 height 15
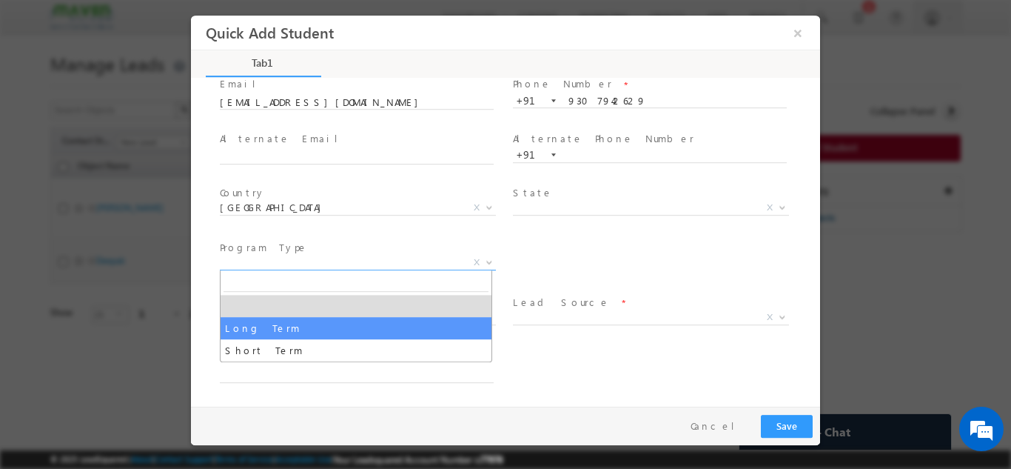
select select "Long Term"
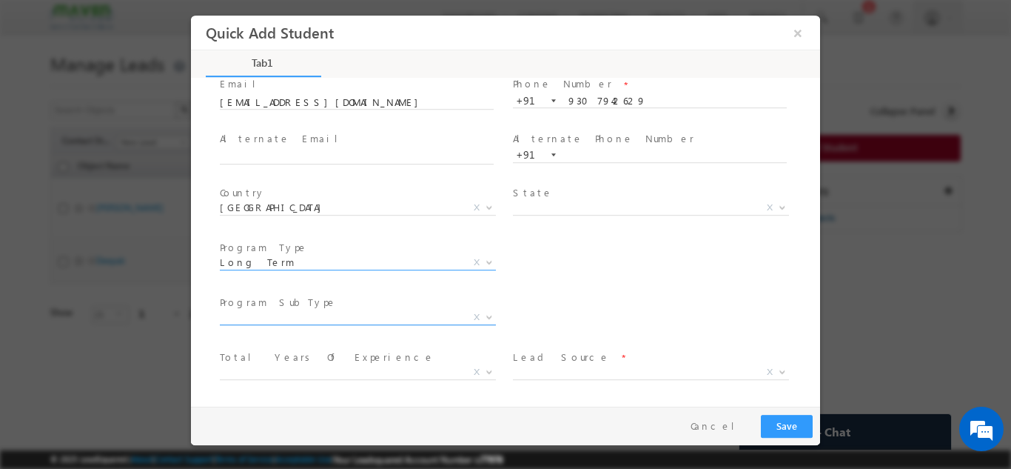
click at [406, 314] on span "X" at bounding box center [358, 316] width 276 height 15
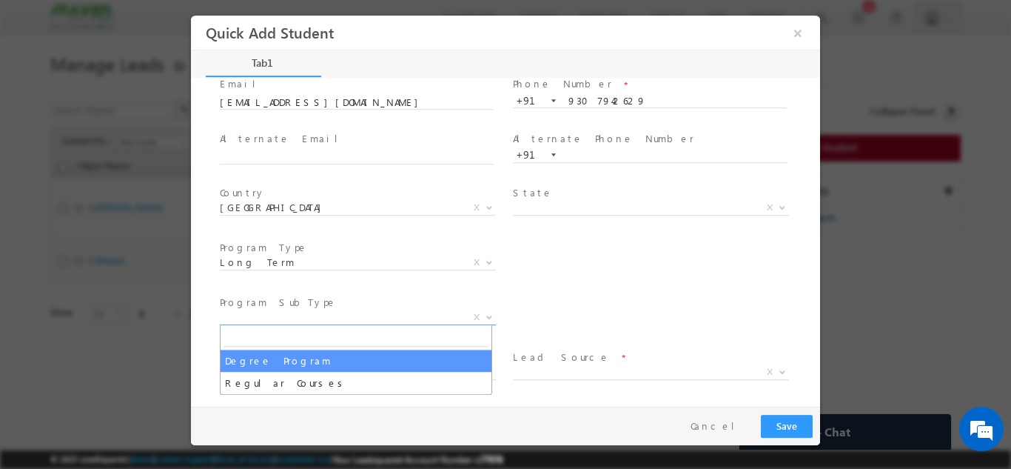
select select "Degree Program"
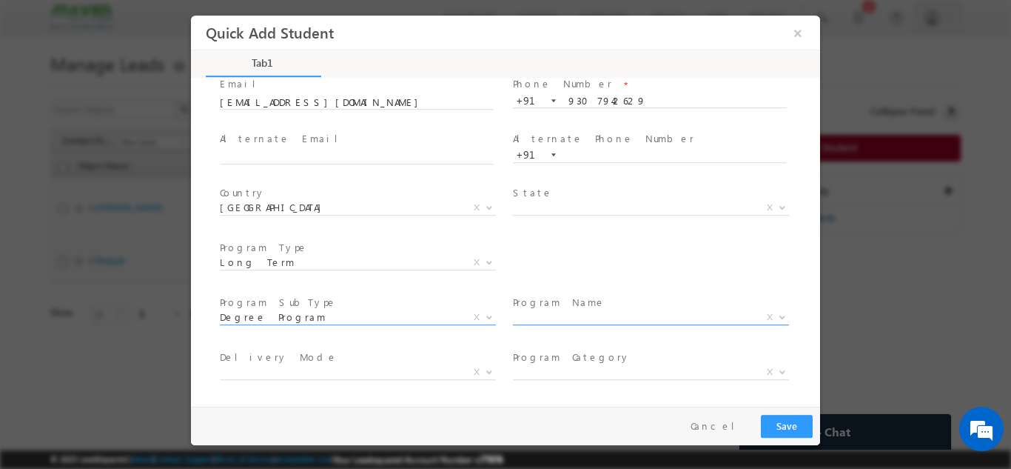
click at [557, 315] on span "X" at bounding box center [651, 316] width 276 height 15
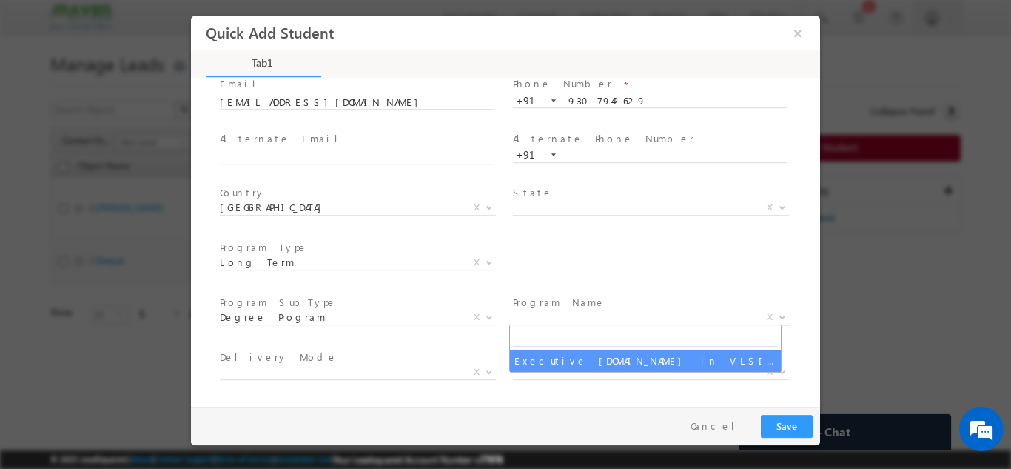
select select "Executive [DOMAIN_NAME] in VLSI Design"
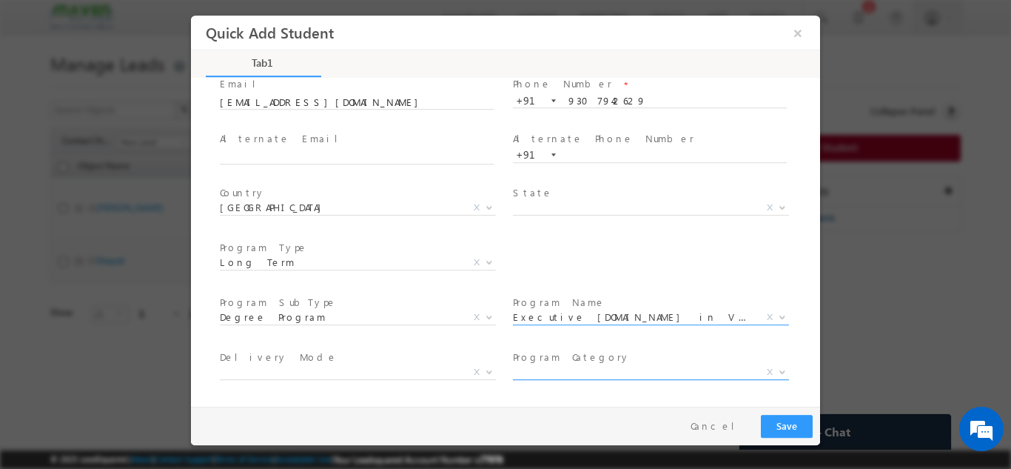
scroll to position [210, 0]
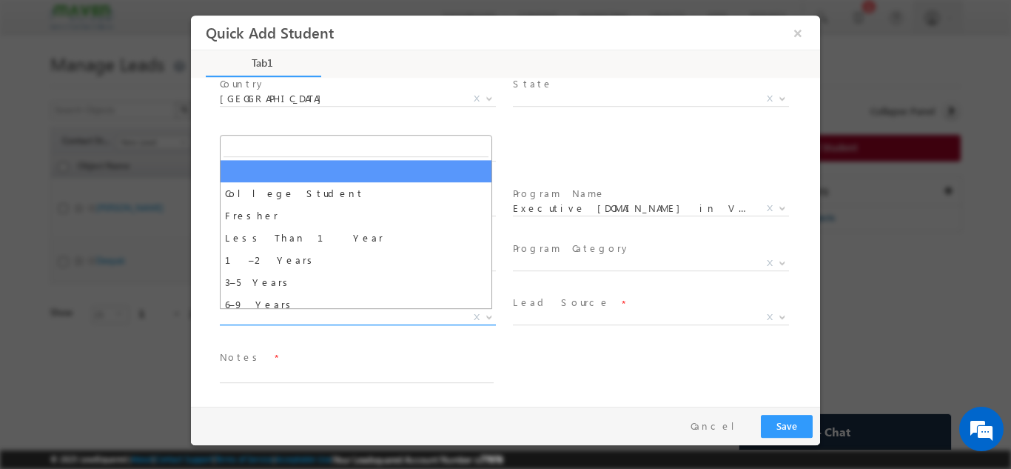
click at [321, 323] on span "College Student Fresher Less Than 1 Year 1–2 Years 3–5 Years 6–9 Years 10–15 Ye…" at bounding box center [363, 320] width 287 height 18
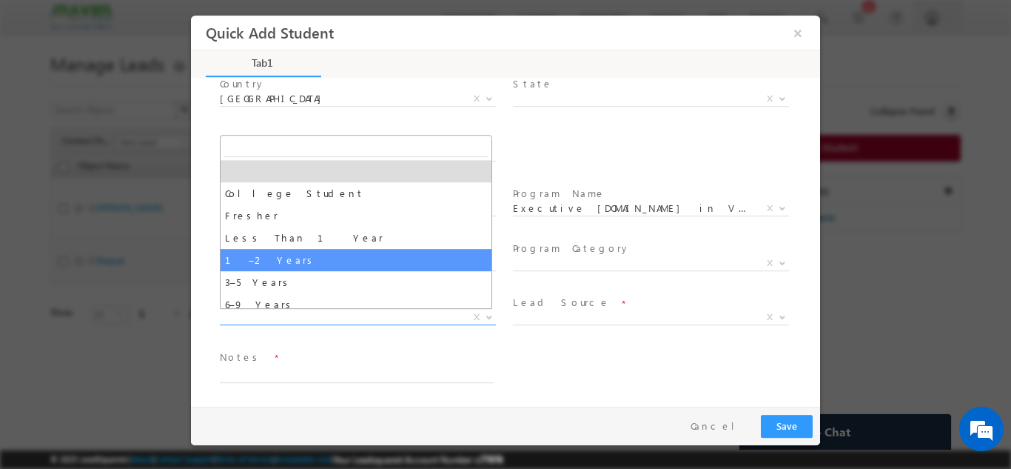
select select "1–2 Years"
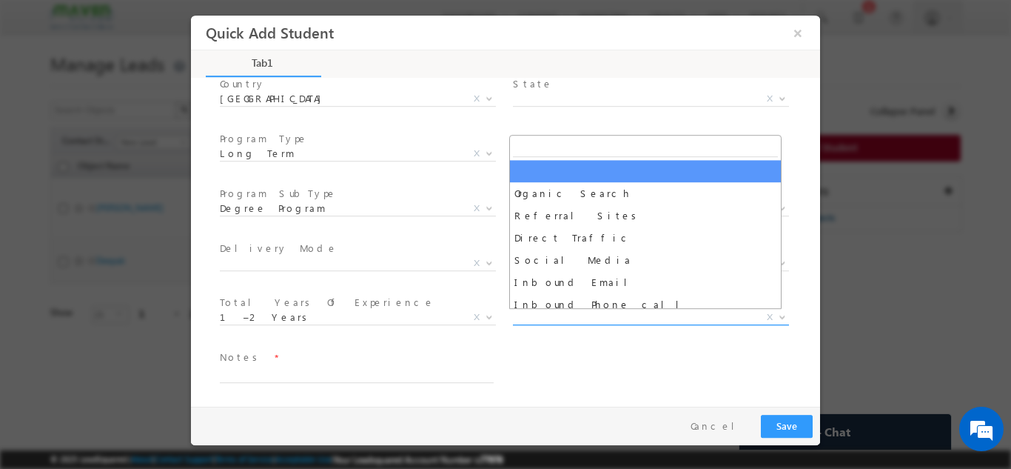
click at [529, 316] on span "X" at bounding box center [651, 316] width 276 height 15
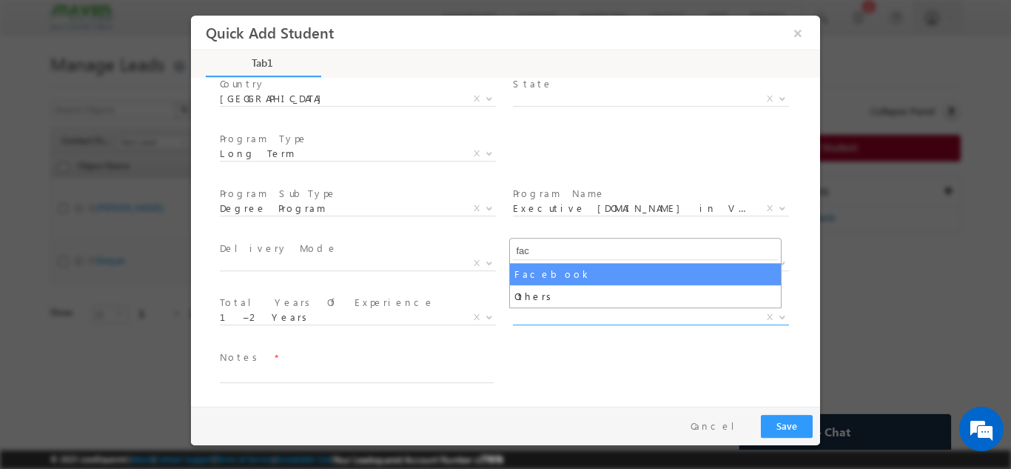
type input "fac"
select select "Facebook"
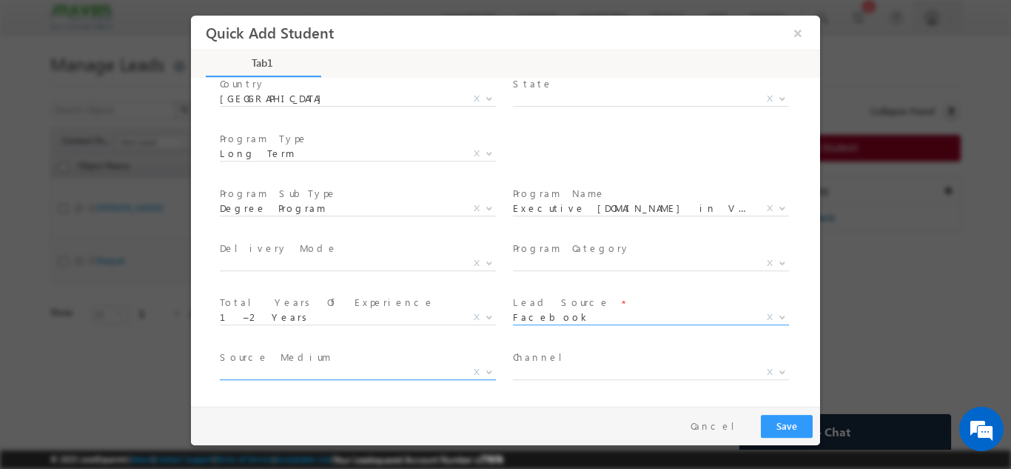
scroll to position [265, 0]
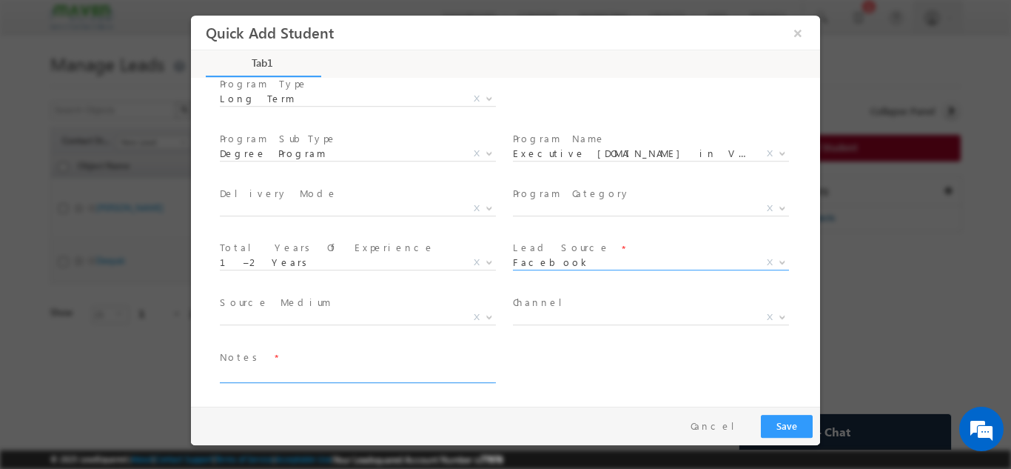
click at [325, 367] on textarea at bounding box center [357, 373] width 274 height 17
type textarea "Lead added from Sheet"
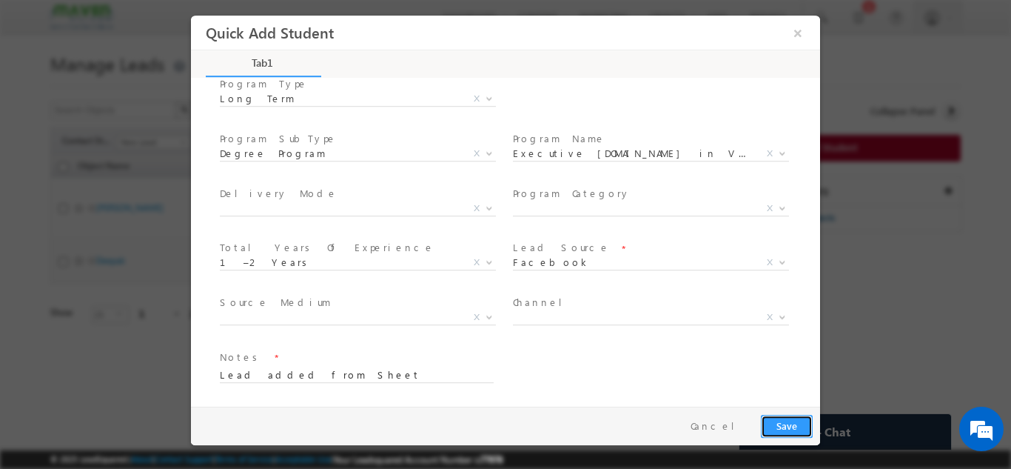
click at [810, 420] on button "Save" at bounding box center [787, 425] width 52 height 23
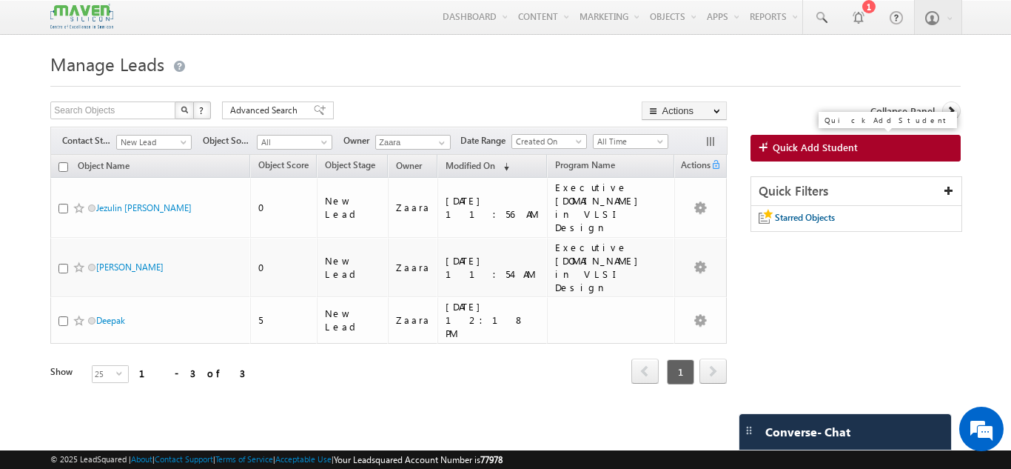
click at [791, 143] on span "Quick Add Student" at bounding box center [815, 147] width 85 height 13
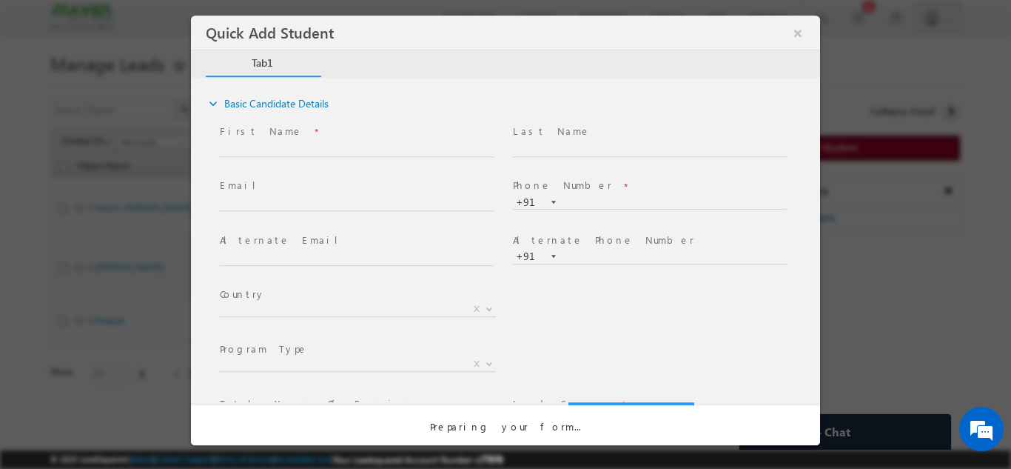
scroll to position [0, 0]
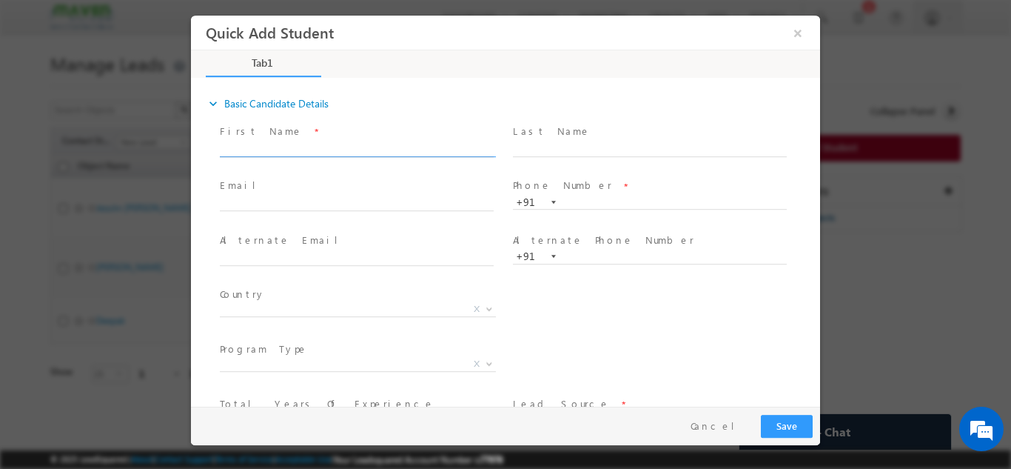
click at [291, 148] on input "text" at bounding box center [357, 148] width 274 height 15
click at [458, 147] on input "[PERSON_NAME] shandaa [EMAIL_ADDRESS][DOMAIN_NAME] 9886633969" at bounding box center [357, 148] width 274 height 15
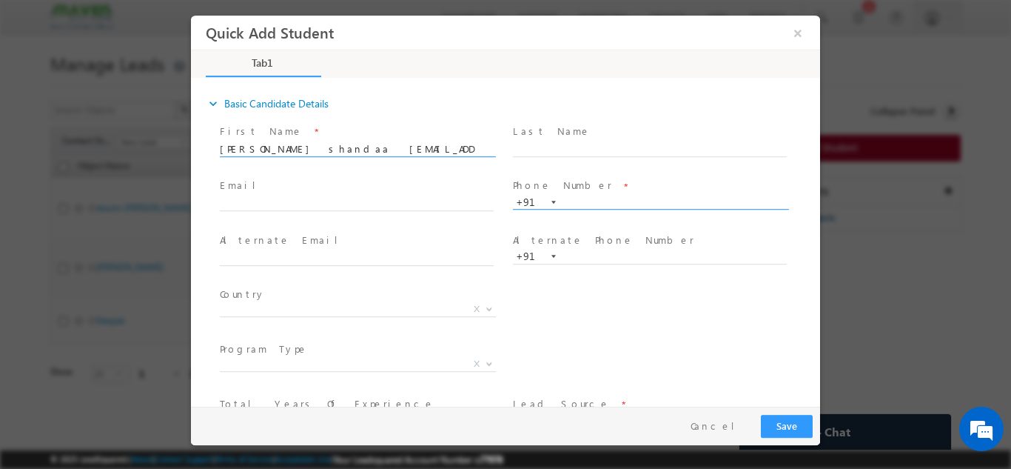
type input "[PERSON_NAME] shandaa [EMAIL_ADDRESS][DOMAIN_NAME]"
click at [608, 202] on input "text" at bounding box center [650, 202] width 274 height 15
paste input "9886633969"
type input "9886633969"
drag, startPoint x: 301, startPoint y: 147, endPoint x: 422, endPoint y: 147, distance: 121.4
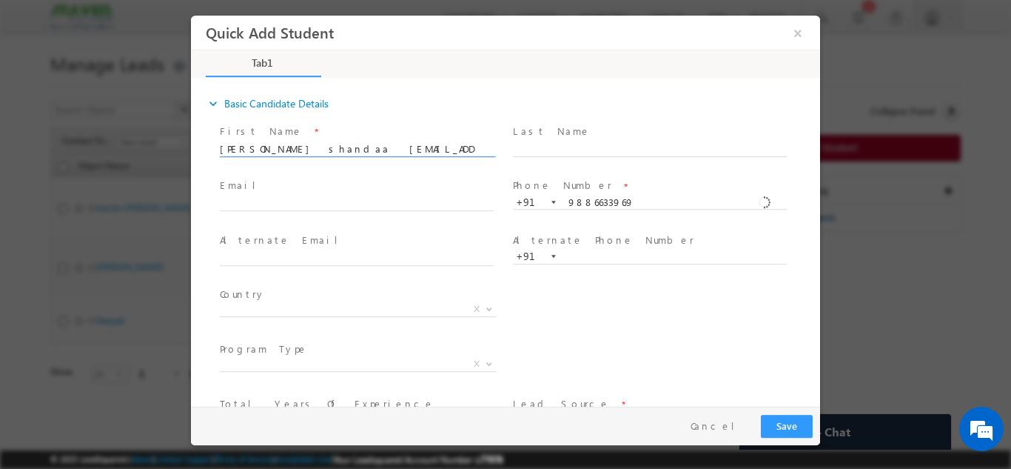
click at [422, 147] on input "[PERSON_NAME] shandaa [EMAIL_ADDRESS][DOMAIN_NAME]" at bounding box center [357, 148] width 274 height 15
type input "[PERSON_NAME] shandaa"
click at [360, 197] on input "text" at bounding box center [357, 203] width 274 height 15
paste input "[EMAIL_ADDRESS][DOMAIN_NAME]"
type input "[EMAIL_ADDRESS][DOMAIN_NAME]"
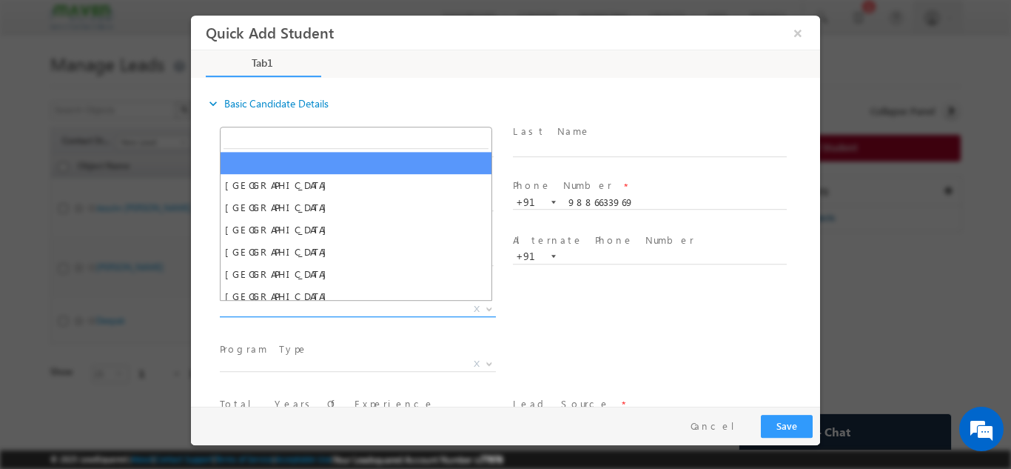
click at [380, 307] on span "X" at bounding box center [358, 308] width 276 height 15
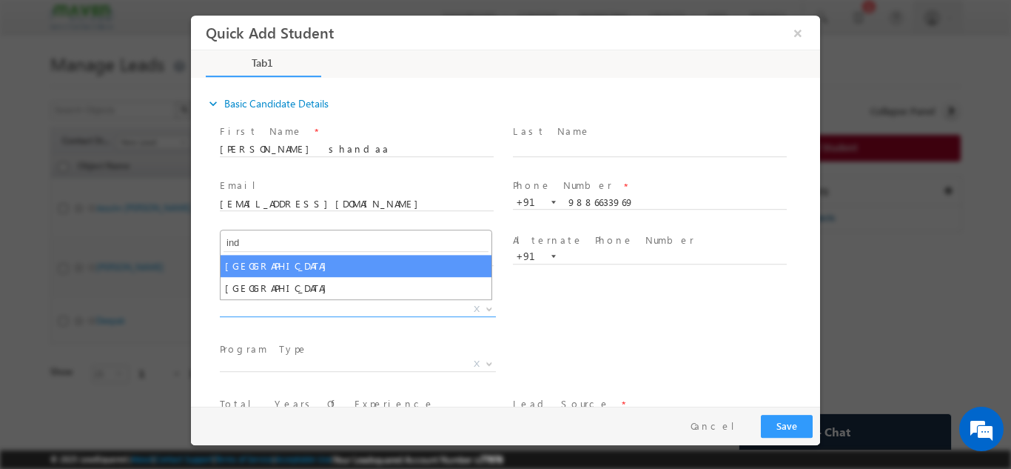
type input "ind"
select select "[GEOGRAPHIC_DATA]"
select select
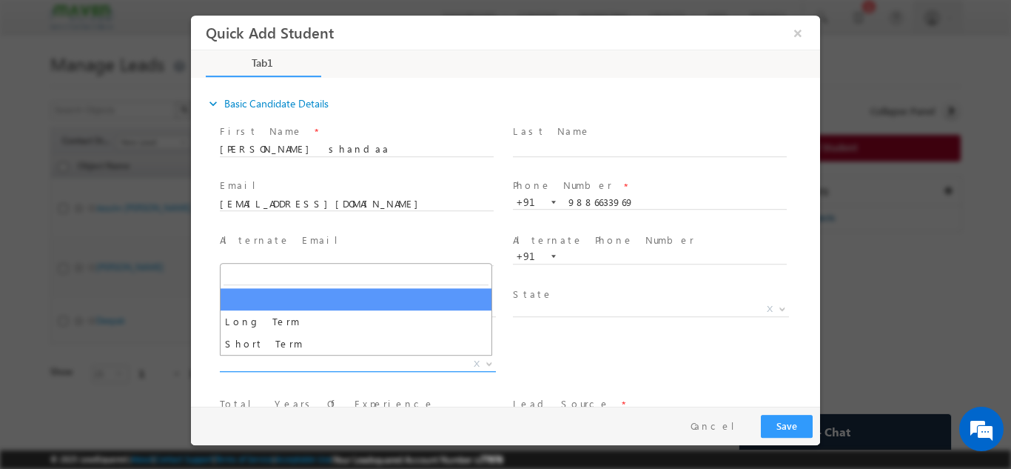
click at [367, 362] on span "X" at bounding box center [358, 363] width 276 height 15
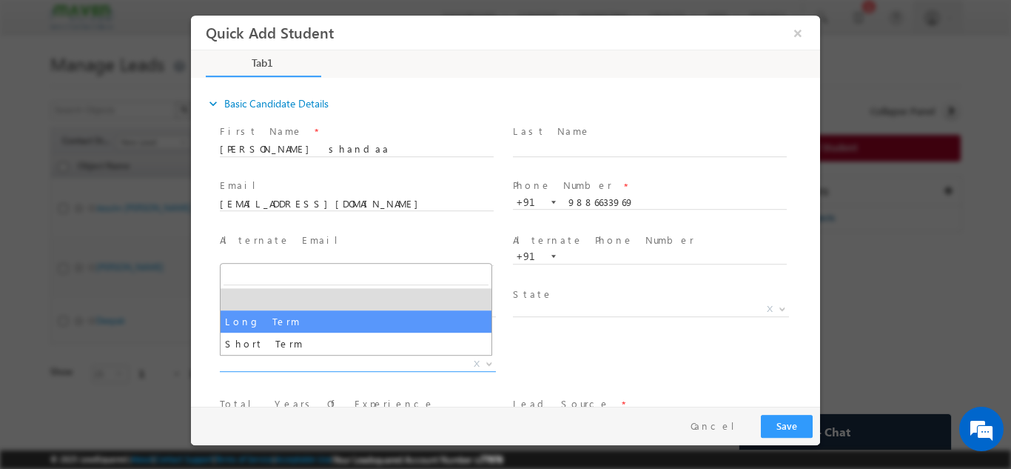
select select "Long Term"
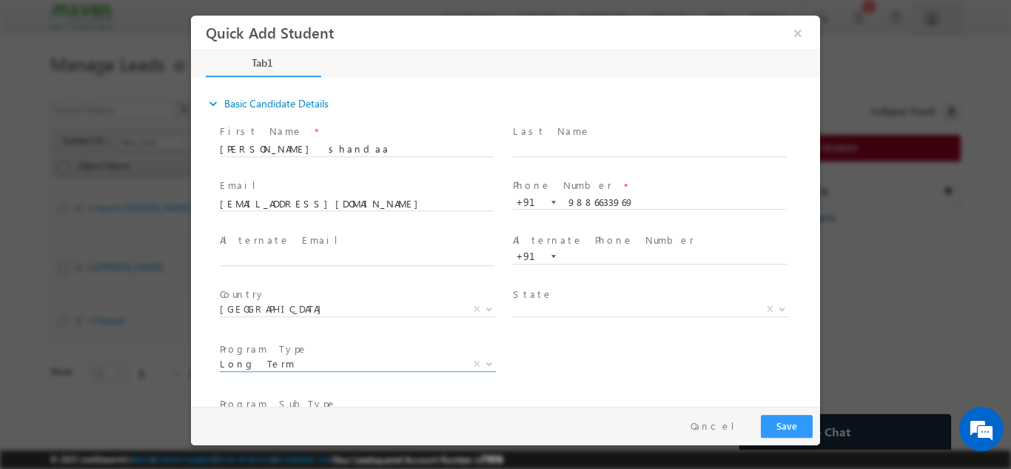
scroll to position [156, 0]
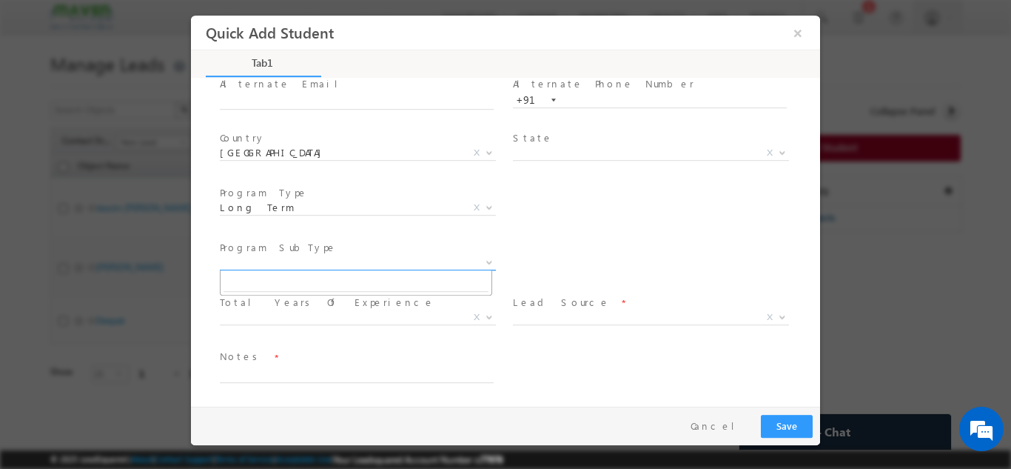
click at [369, 263] on span "X" at bounding box center [358, 262] width 276 height 15
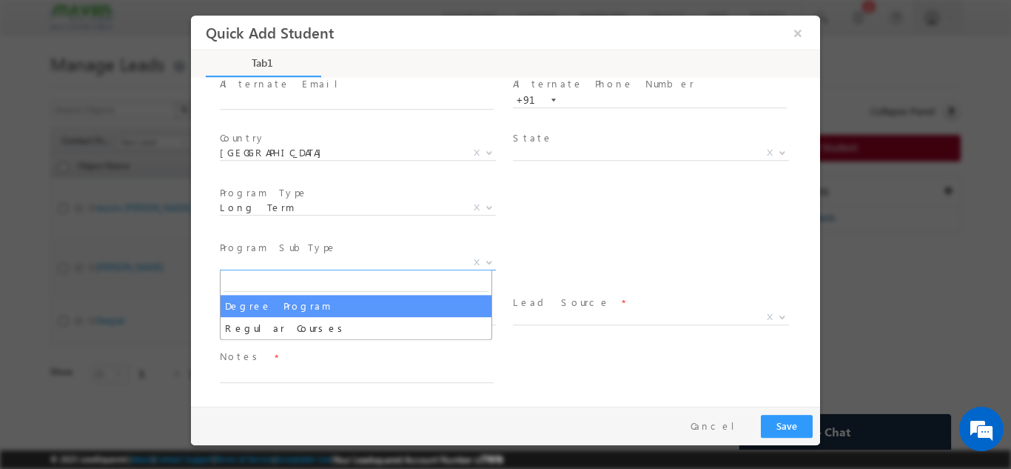
select select "Degree Program"
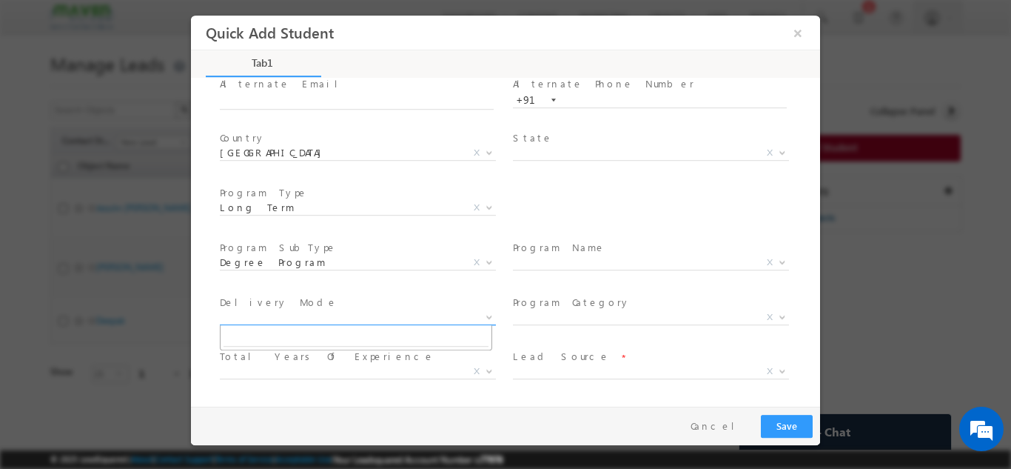
click at [349, 314] on span "X" at bounding box center [358, 316] width 276 height 15
click at [543, 260] on span "X" at bounding box center [651, 262] width 276 height 15
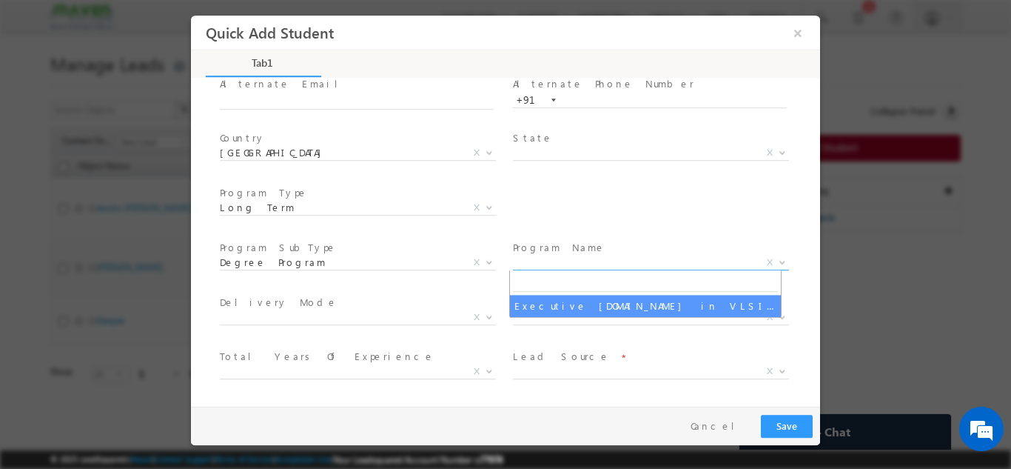
select select "Executive [DOMAIN_NAME] in VLSI Design"
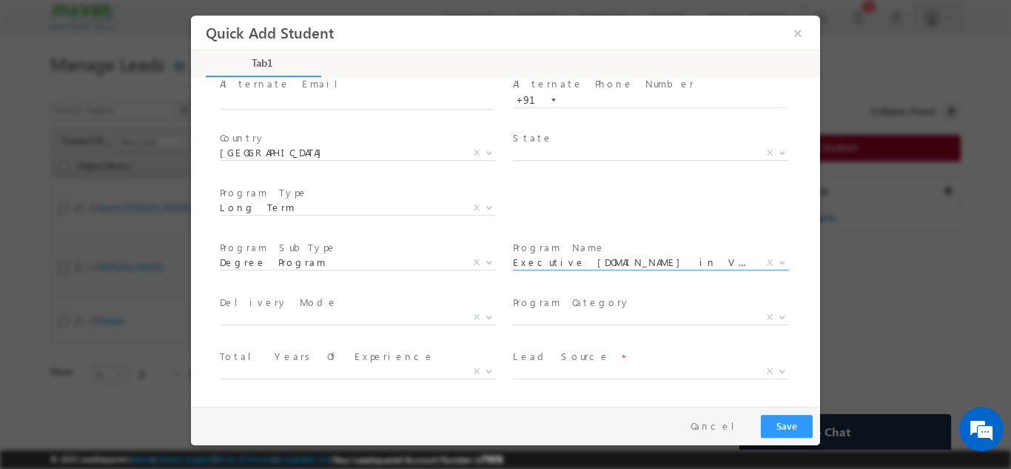
scroll to position [210, 0]
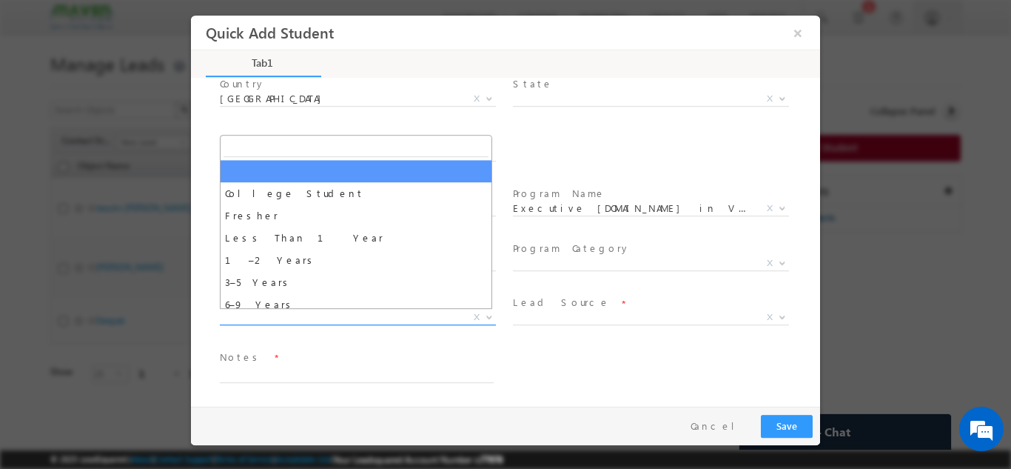
click at [336, 315] on span "X" at bounding box center [358, 316] width 276 height 15
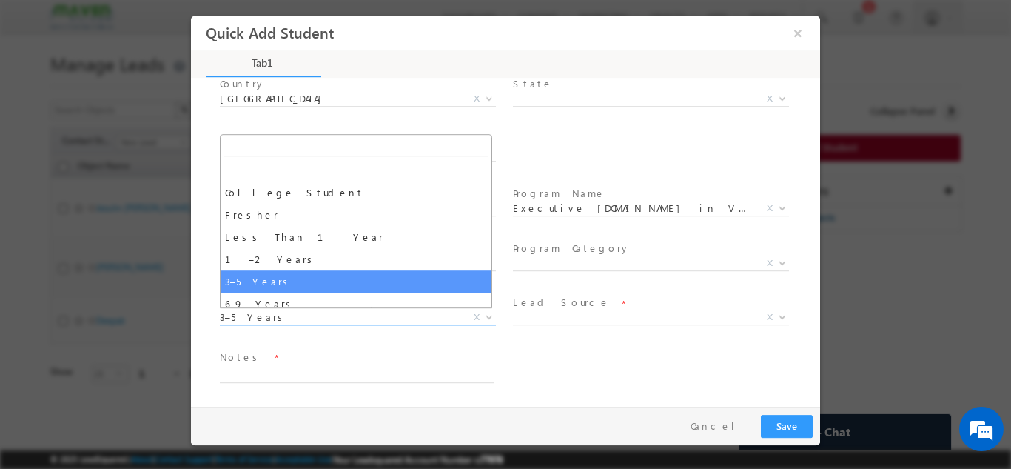
click at [398, 315] on span "3–5 Years" at bounding box center [340, 315] width 241 height 13
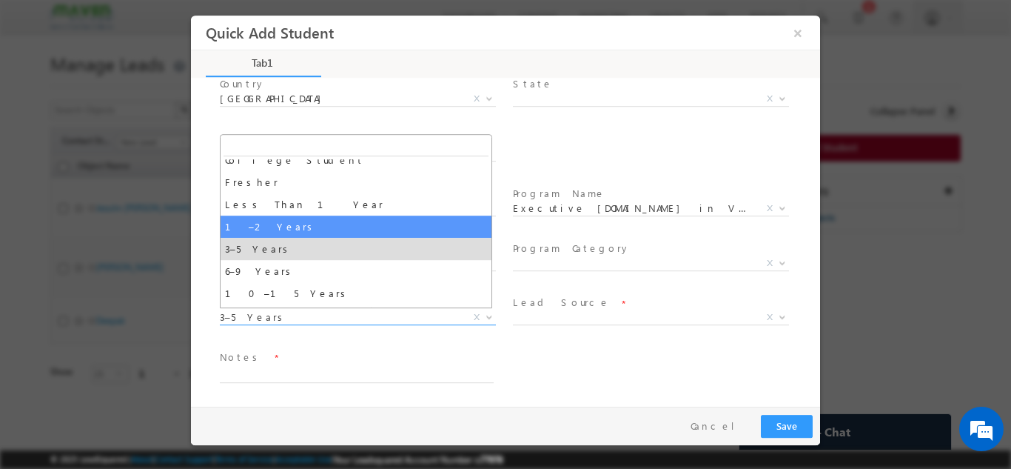
scroll to position [34, 0]
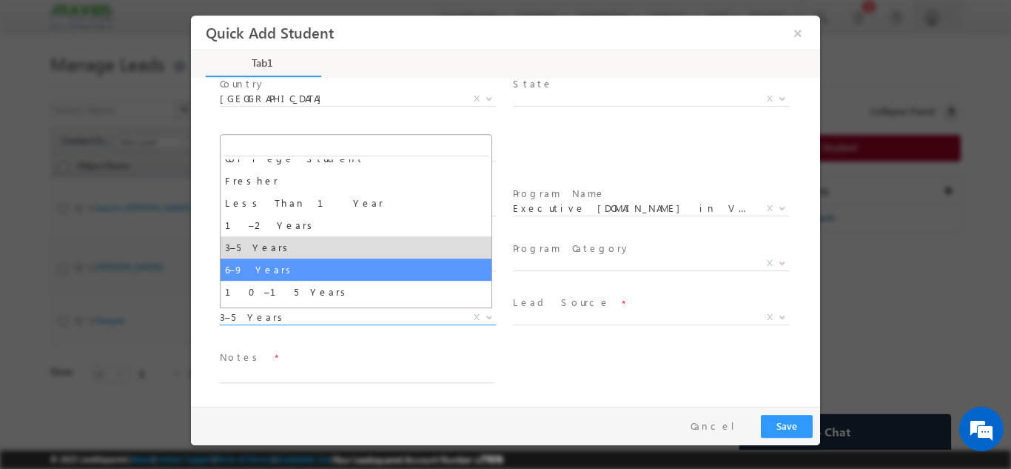
select select "6–9 Years"
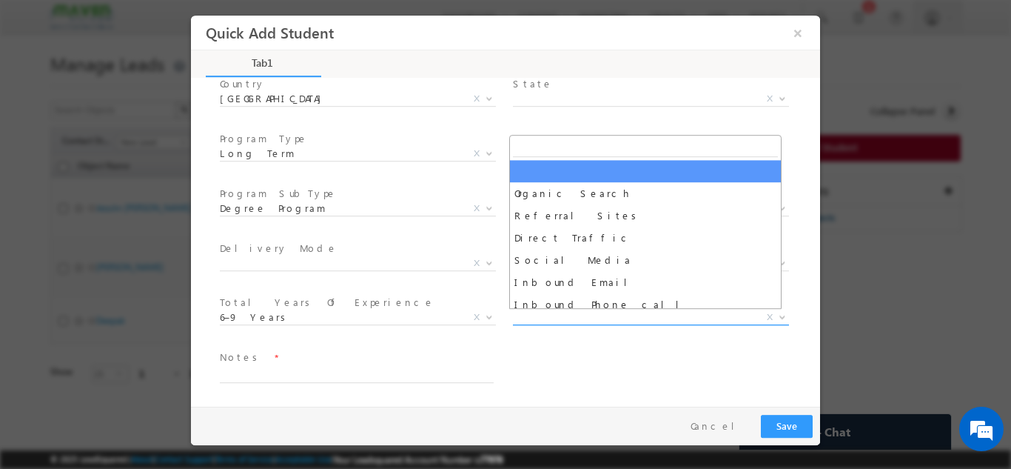
click at [545, 318] on span "X" at bounding box center [651, 316] width 276 height 15
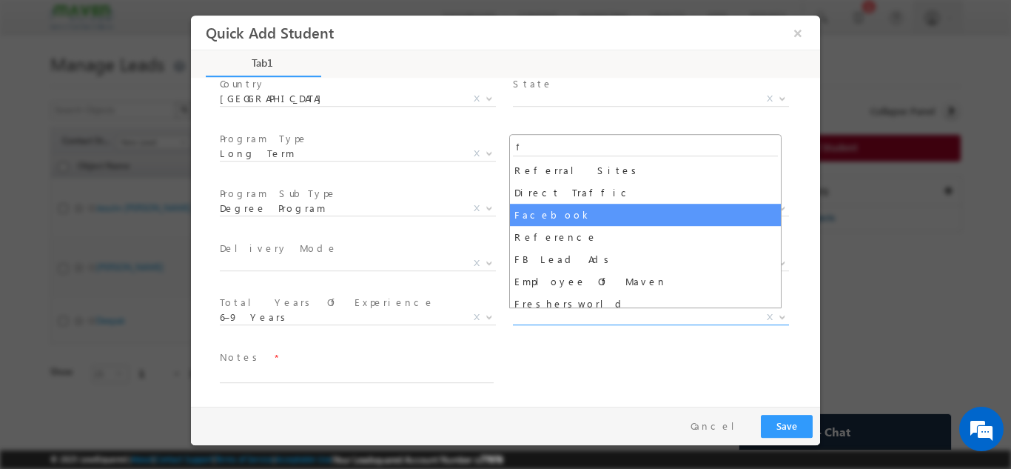
type input "f"
select select "Facebook"
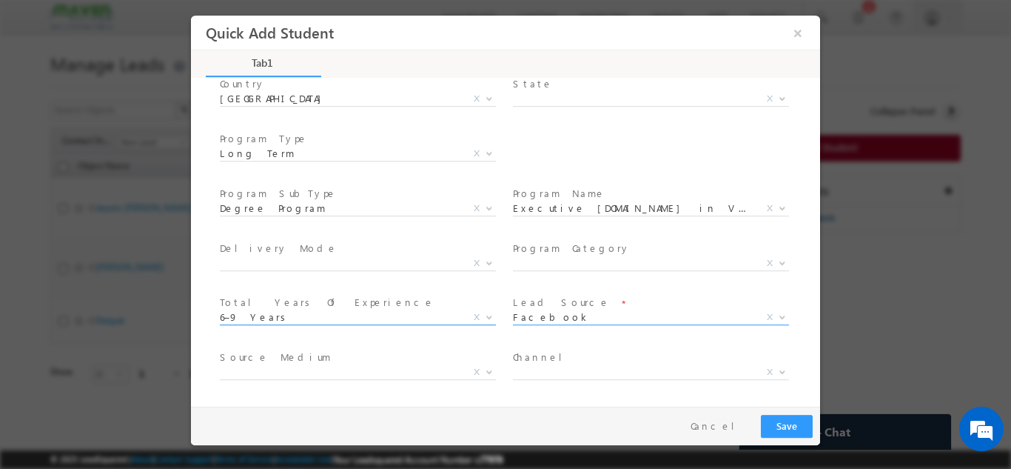
scroll to position [265, 0]
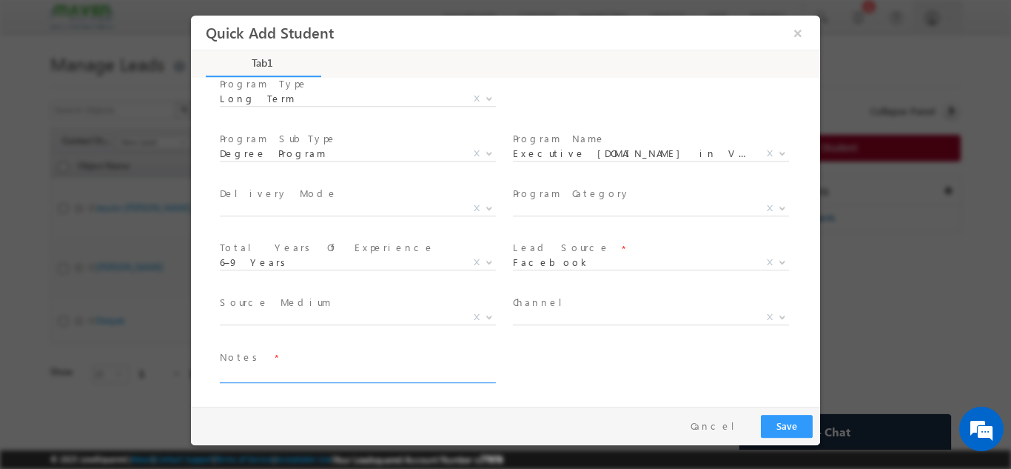
click at [419, 375] on textarea at bounding box center [357, 373] width 274 height 17
type textarea "Lead added from Sheet"
click at [799, 426] on button "Save" at bounding box center [787, 425] width 52 height 23
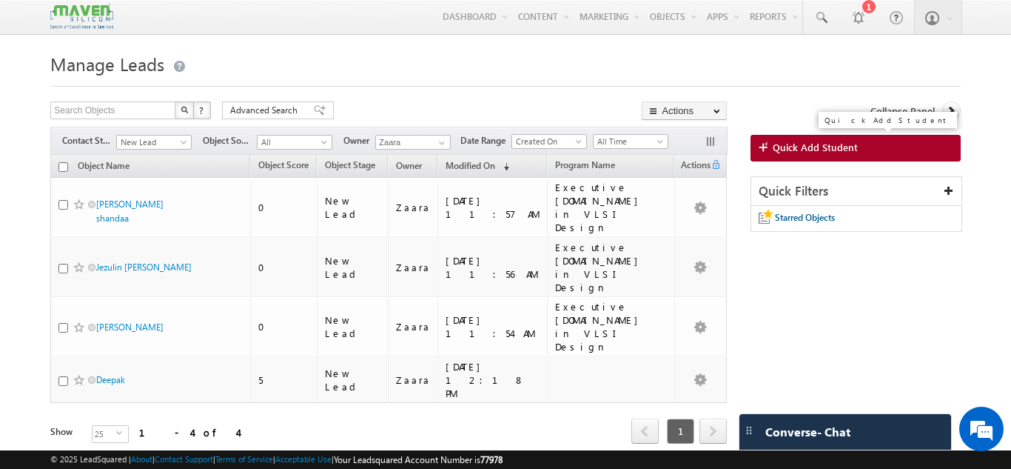
click at [767, 155] on span at bounding box center [766, 148] width 14 height 15
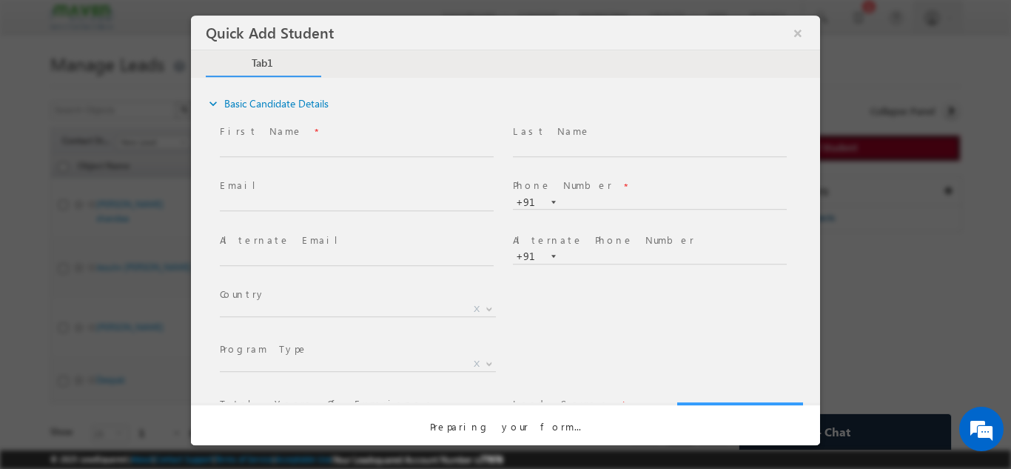
scroll to position [0, 0]
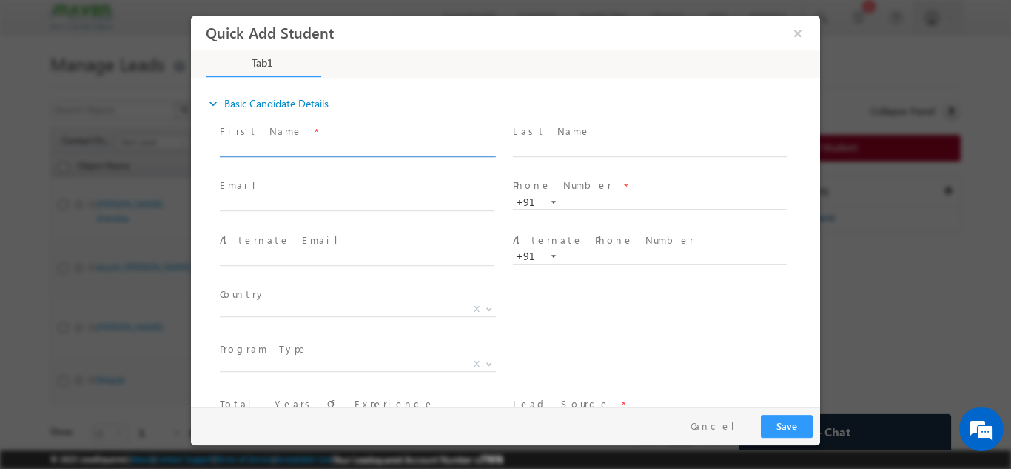
click at [363, 149] on input "text" at bounding box center [357, 148] width 274 height 15
click at [438, 146] on input "[PERSON_NAME] [EMAIL_ADDRESS][DOMAIN_NAME] 6360851314" at bounding box center [357, 148] width 274 height 15
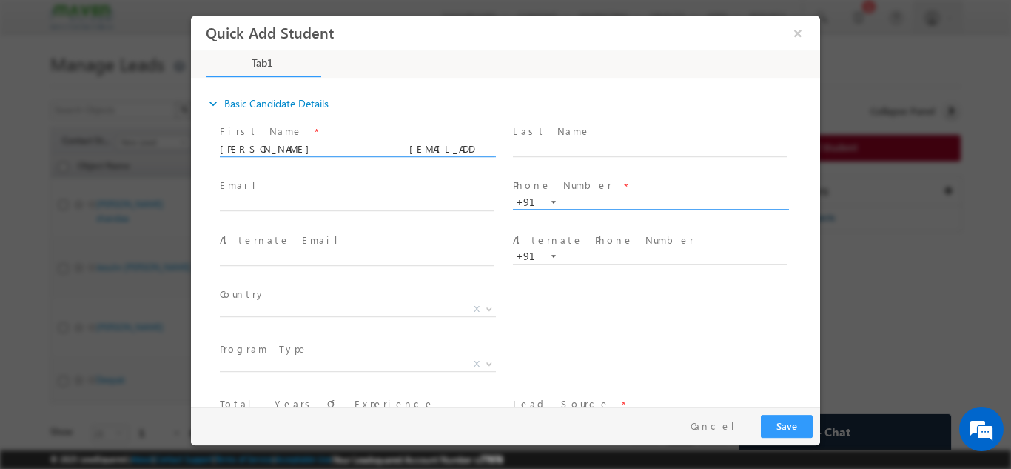
type input "[PERSON_NAME] [EMAIL_ADDRESS][DOMAIN_NAME]"
click at [569, 201] on input "text" at bounding box center [650, 202] width 274 height 15
paste input "6360851314"
type input "6360851314"
drag, startPoint x: 304, startPoint y: 147, endPoint x: 435, endPoint y: 160, distance: 131.7
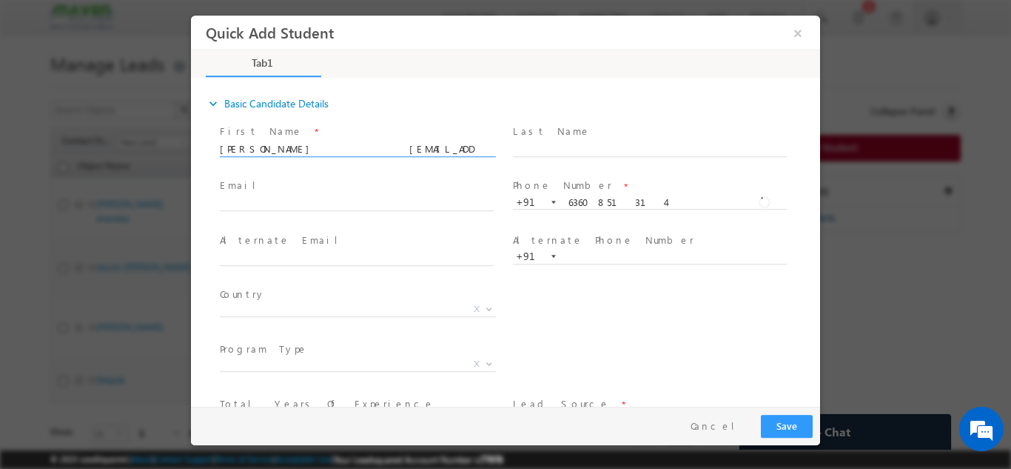
click at [435, 157] on span "[PERSON_NAME] [EMAIL_ADDRESS][DOMAIN_NAME]" at bounding box center [363, 149] width 287 height 16
type input "[PERSON_NAME]"
click at [334, 198] on input "text" at bounding box center [357, 203] width 274 height 15
paste input "[EMAIL_ADDRESS][DOMAIN_NAME]"
type input "[EMAIL_ADDRESS][DOMAIN_NAME]"
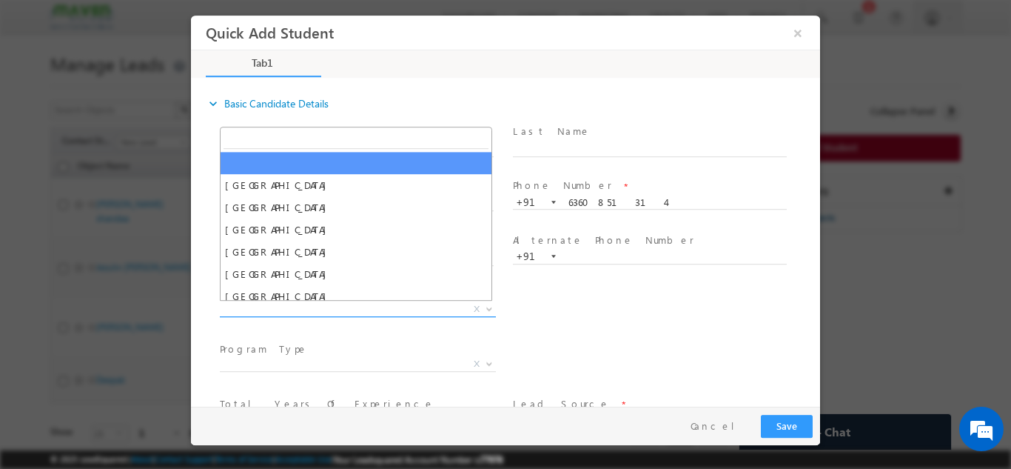
click at [332, 310] on span "X" at bounding box center [358, 308] width 276 height 15
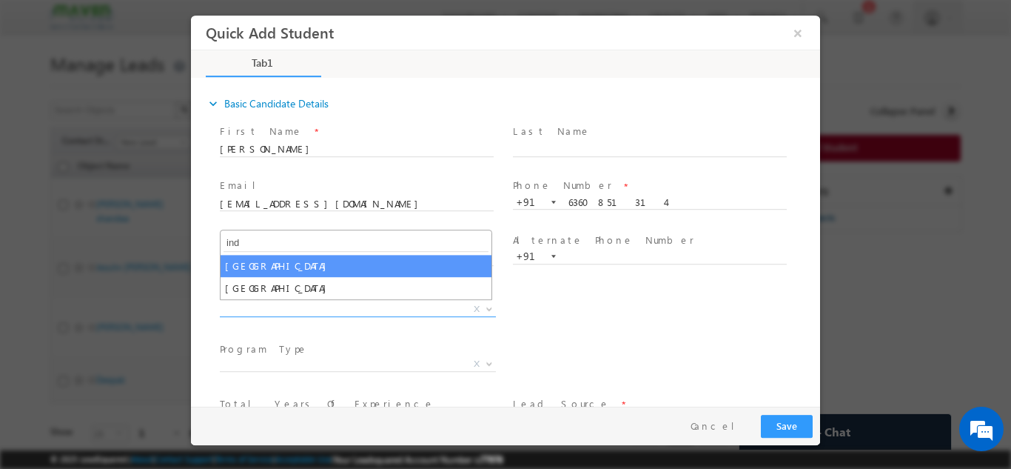
type input "ind"
select select "[GEOGRAPHIC_DATA]"
select select
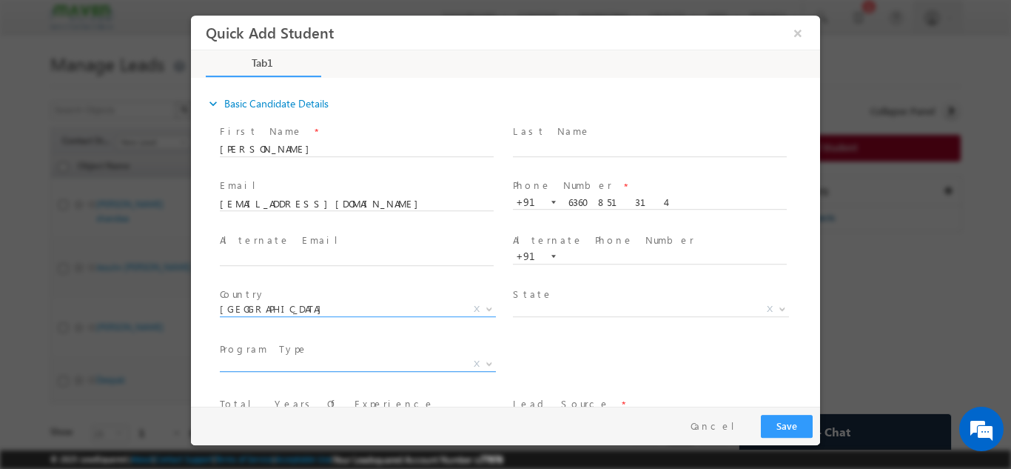
click at [328, 371] on span "X" at bounding box center [358, 366] width 276 height 15
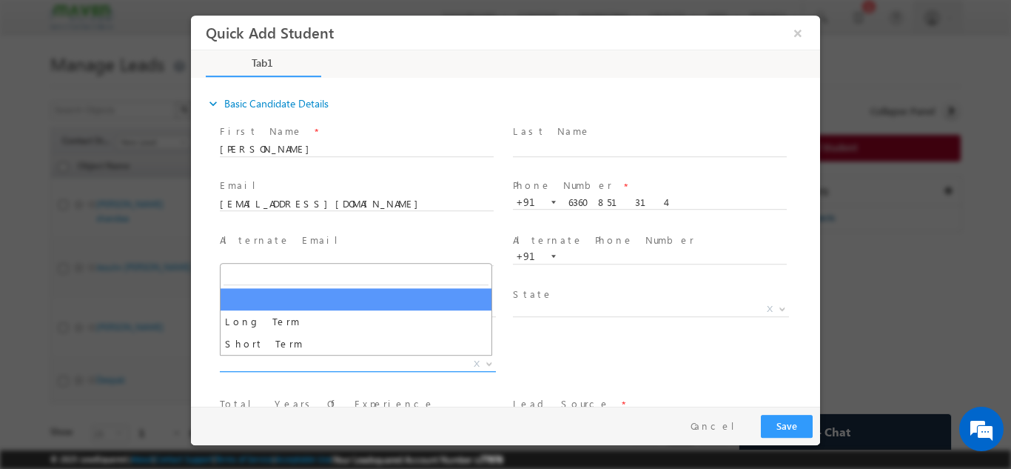
click at [329, 366] on span "X" at bounding box center [358, 363] width 276 height 15
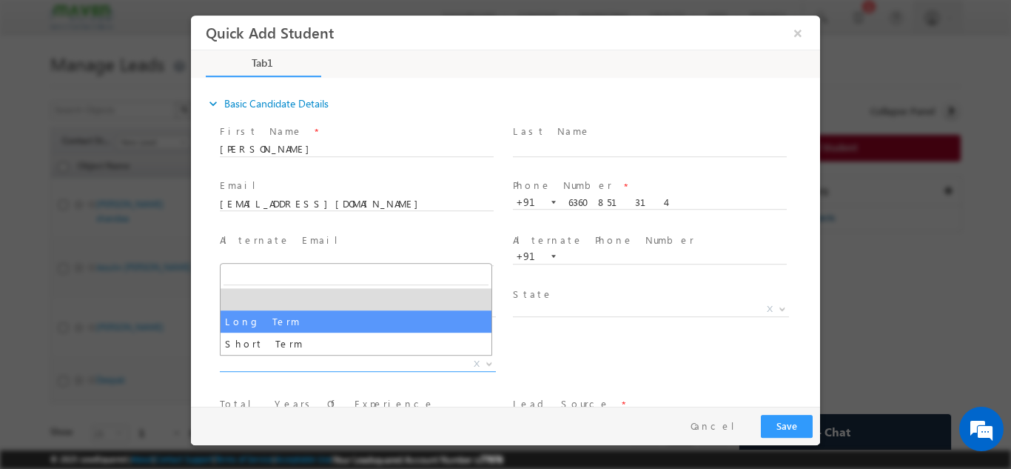
select select "Long Term"
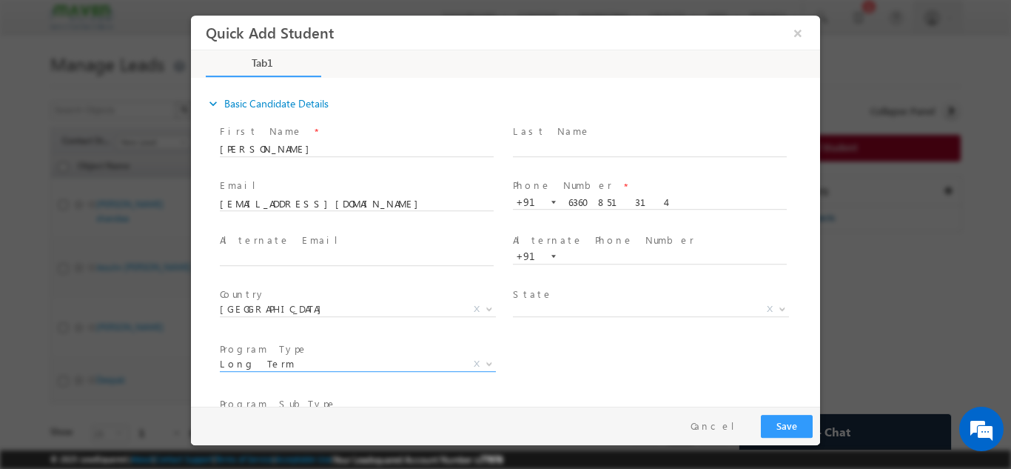
scroll to position [156, 0]
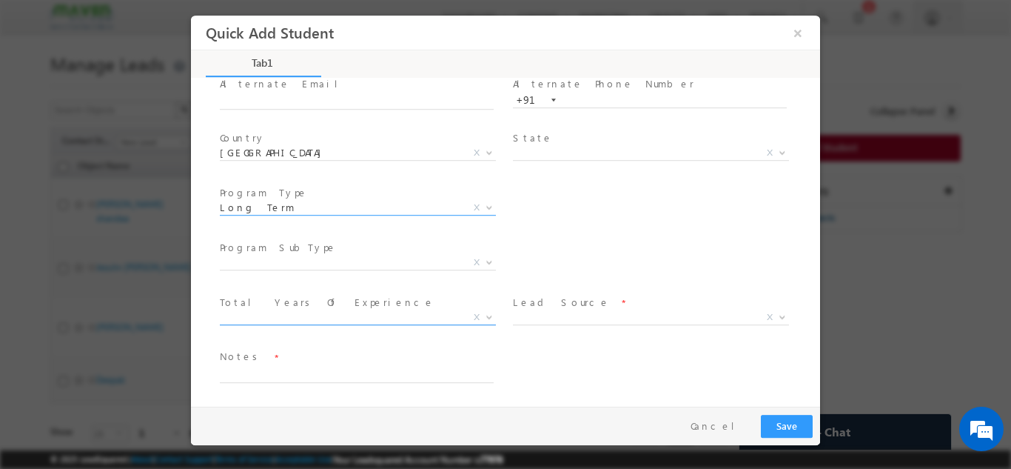
click at [371, 314] on span "X" at bounding box center [358, 316] width 276 height 15
click at [309, 318] on span "Less Than 1 Year" at bounding box center [340, 315] width 241 height 13
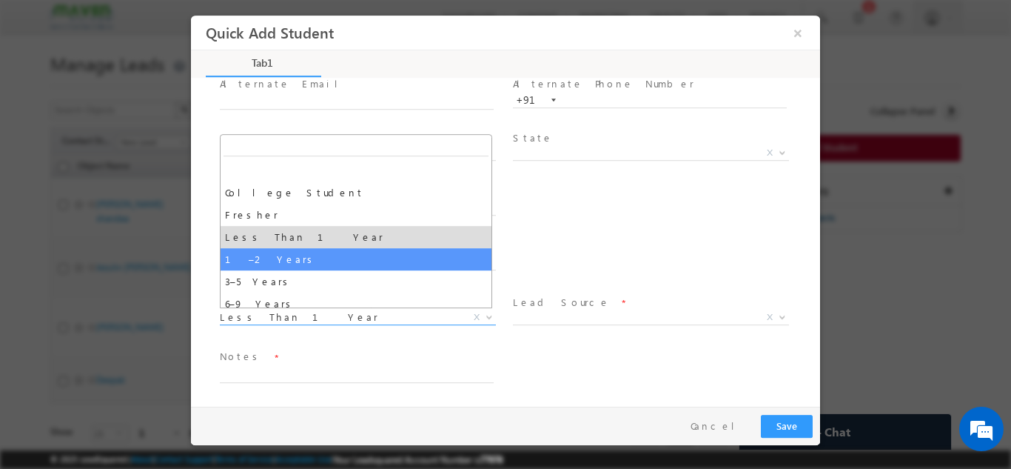
select select "1–2 Years"
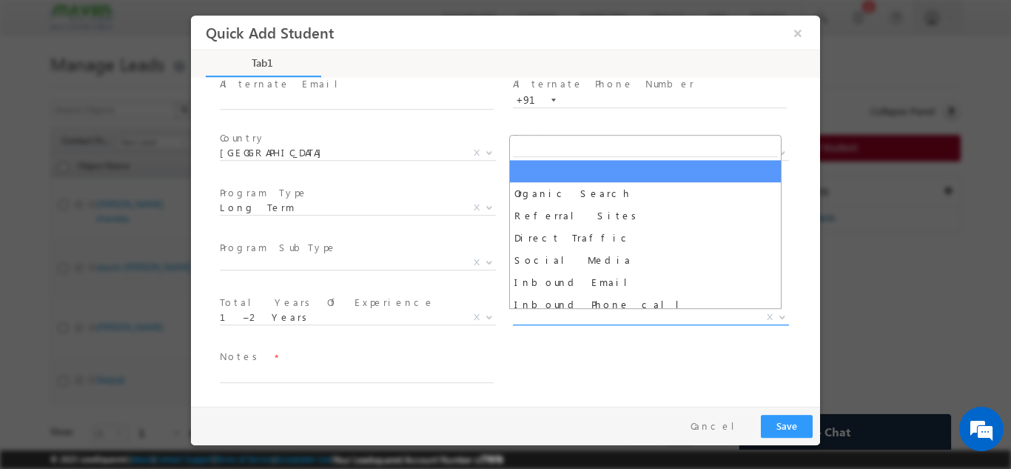
click at [530, 317] on span "X" at bounding box center [651, 316] width 276 height 15
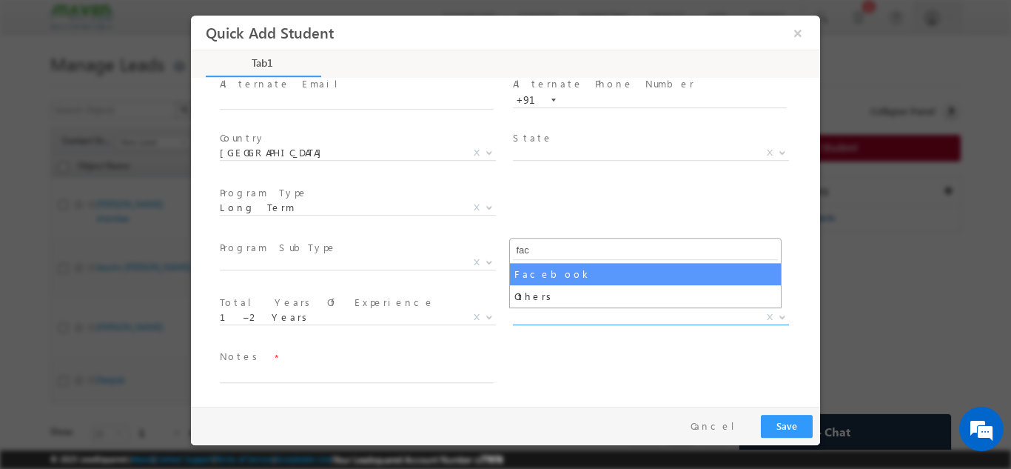
type input "fac"
select select "Facebook"
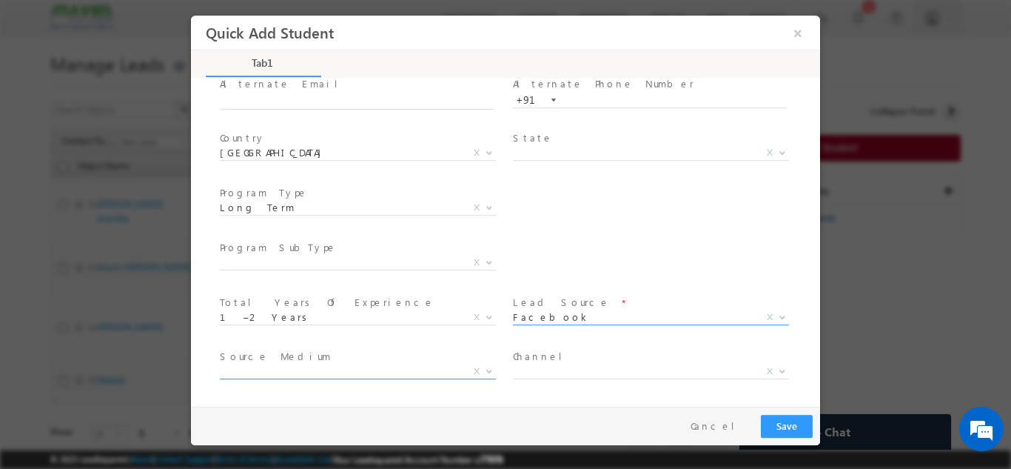
scroll to position [210, 0]
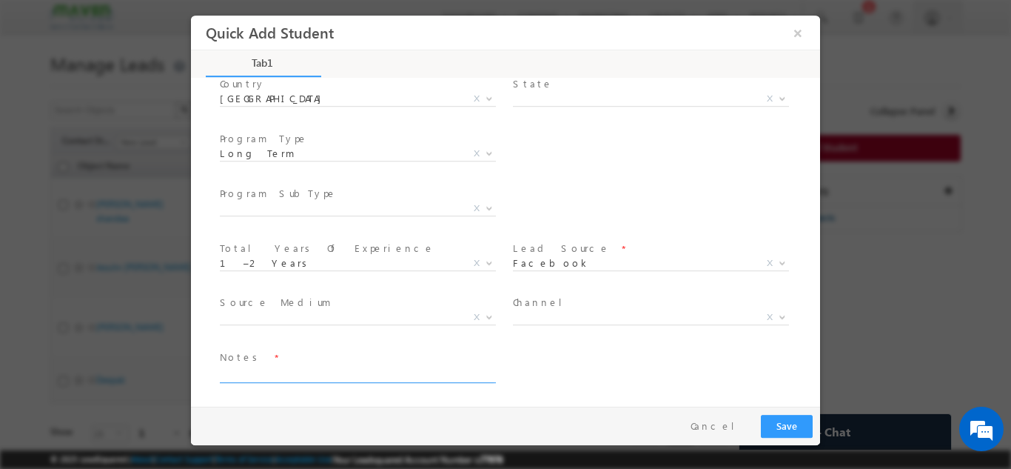
click at [347, 373] on textarea at bounding box center [357, 373] width 274 height 17
type textarea "lead added"
click at [787, 428] on button "Save" at bounding box center [787, 425] width 52 height 23
